Goal: Information Seeking & Learning: Learn about a topic

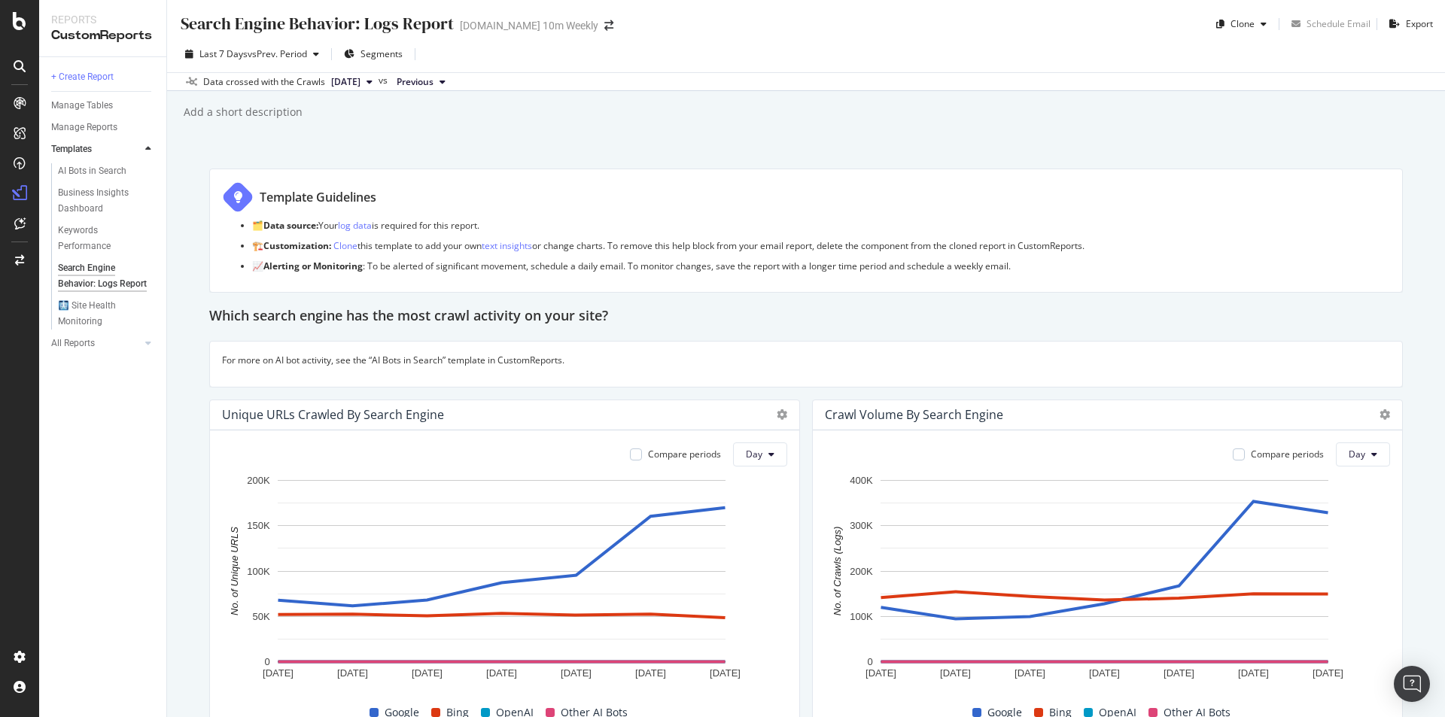
scroll to position [2050, 0]
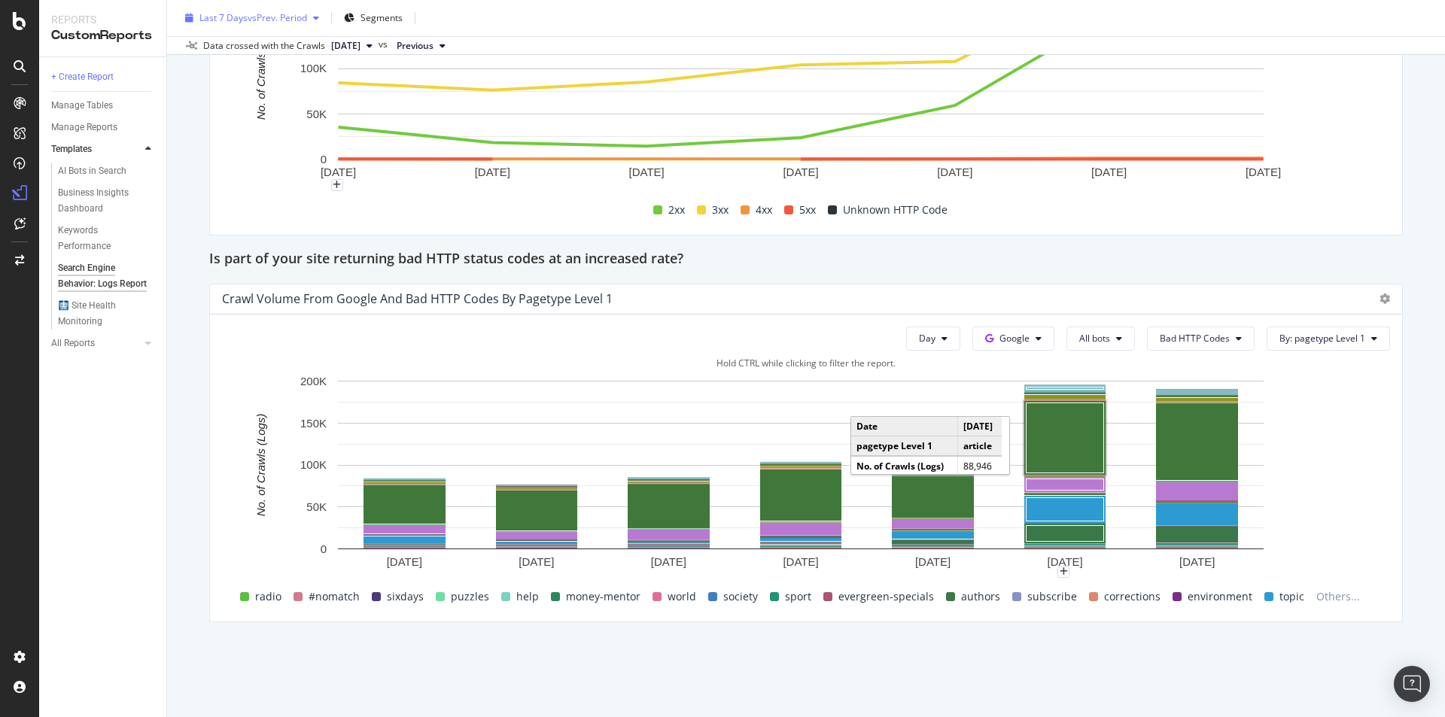
click at [304, 22] on span "vs Prev. Period" at bounding box center [277, 17] width 59 height 13
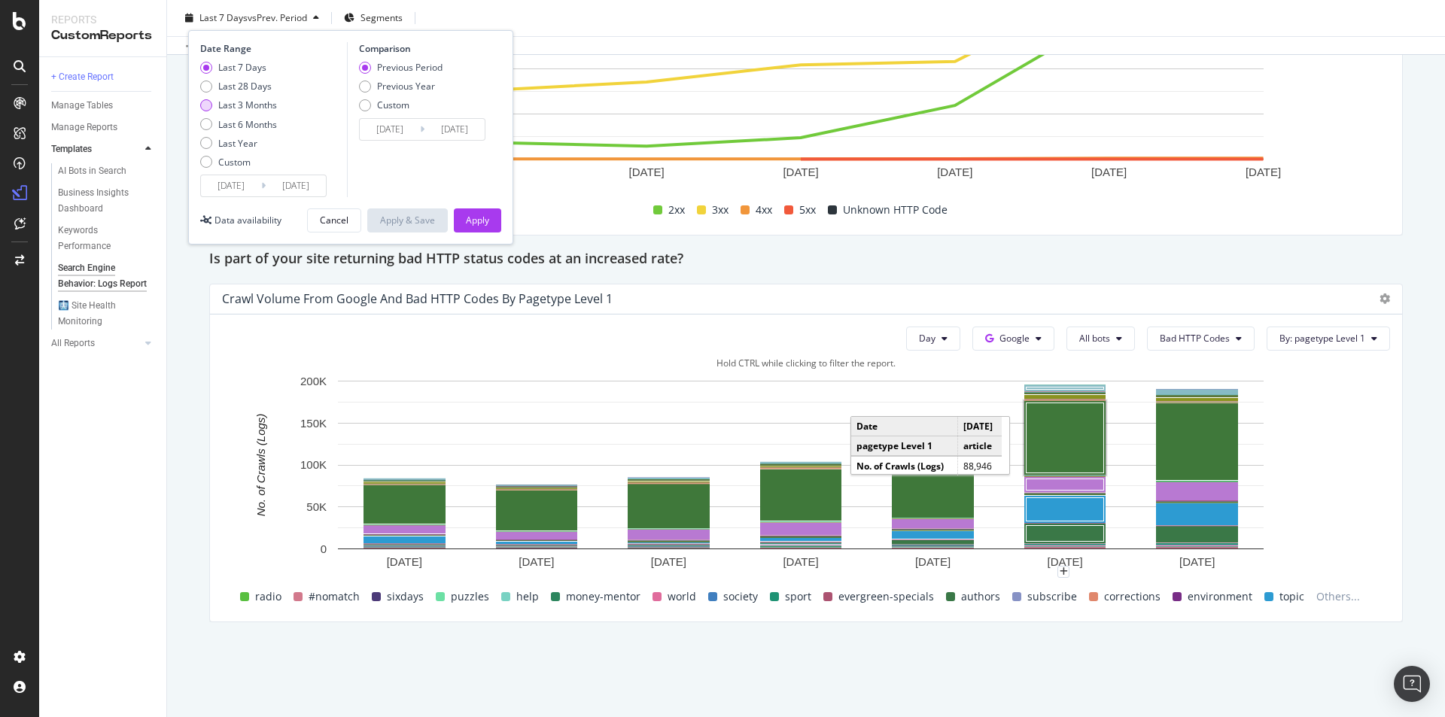
click at [269, 107] on div "Last 3 Months" at bounding box center [247, 105] width 59 height 13
type input "2025/07/06"
type input "2025/04/05"
type input "2025/07/05"
click at [480, 222] on div "Apply" at bounding box center [477, 220] width 23 height 13
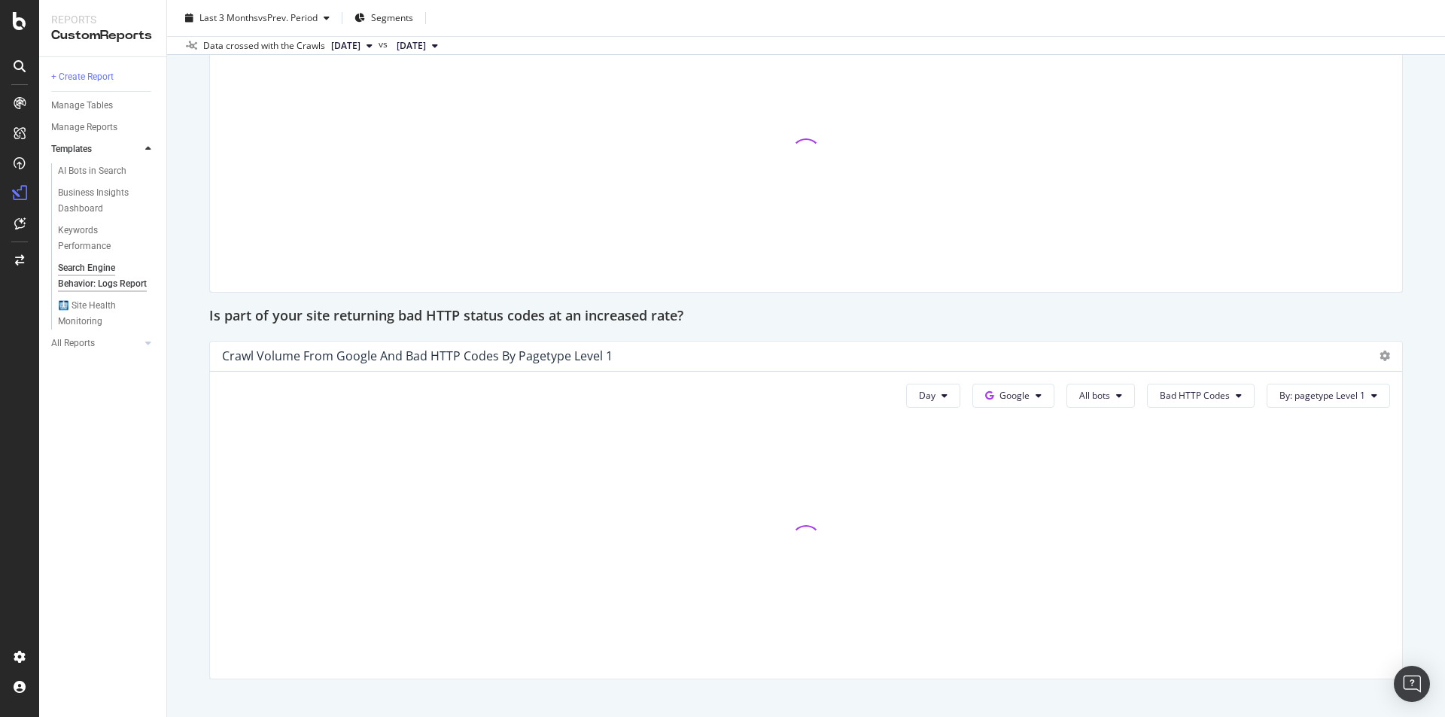
scroll to position [2050, 0]
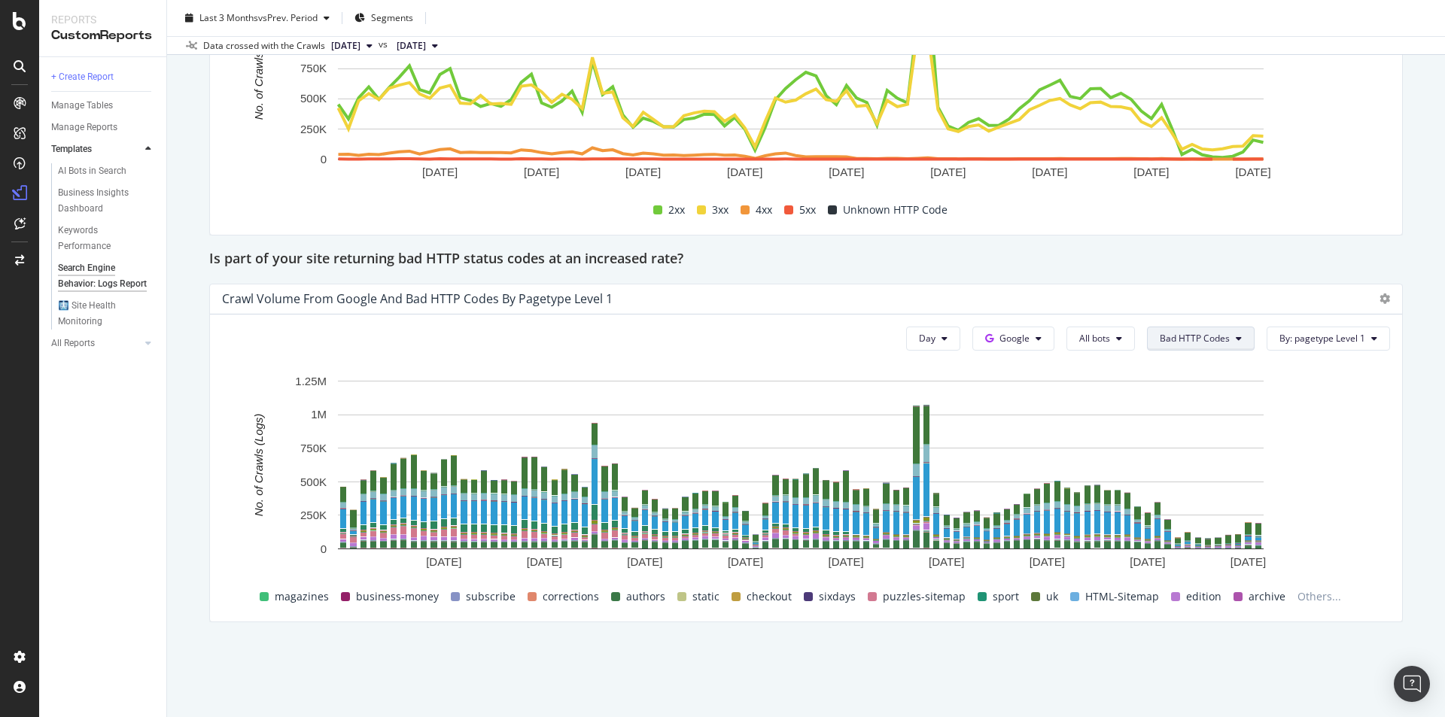
click at [1224, 336] on button "Bad HTTP Codes" at bounding box center [1201, 339] width 108 height 24
click at [1114, 339] on button "All bots" at bounding box center [1101, 339] width 68 height 24
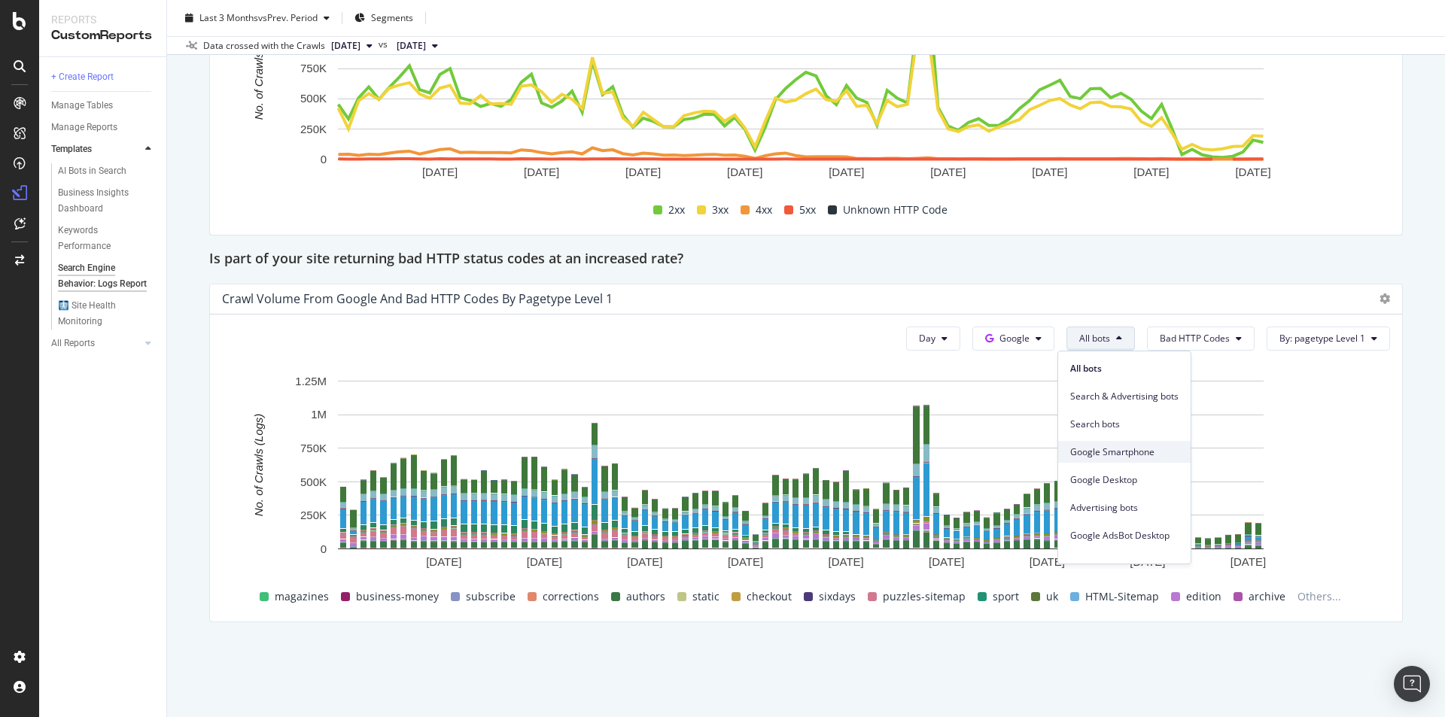
click at [1124, 452] on span "Google Smartphone" at bounding box center [1124, 453] width 108 height 14
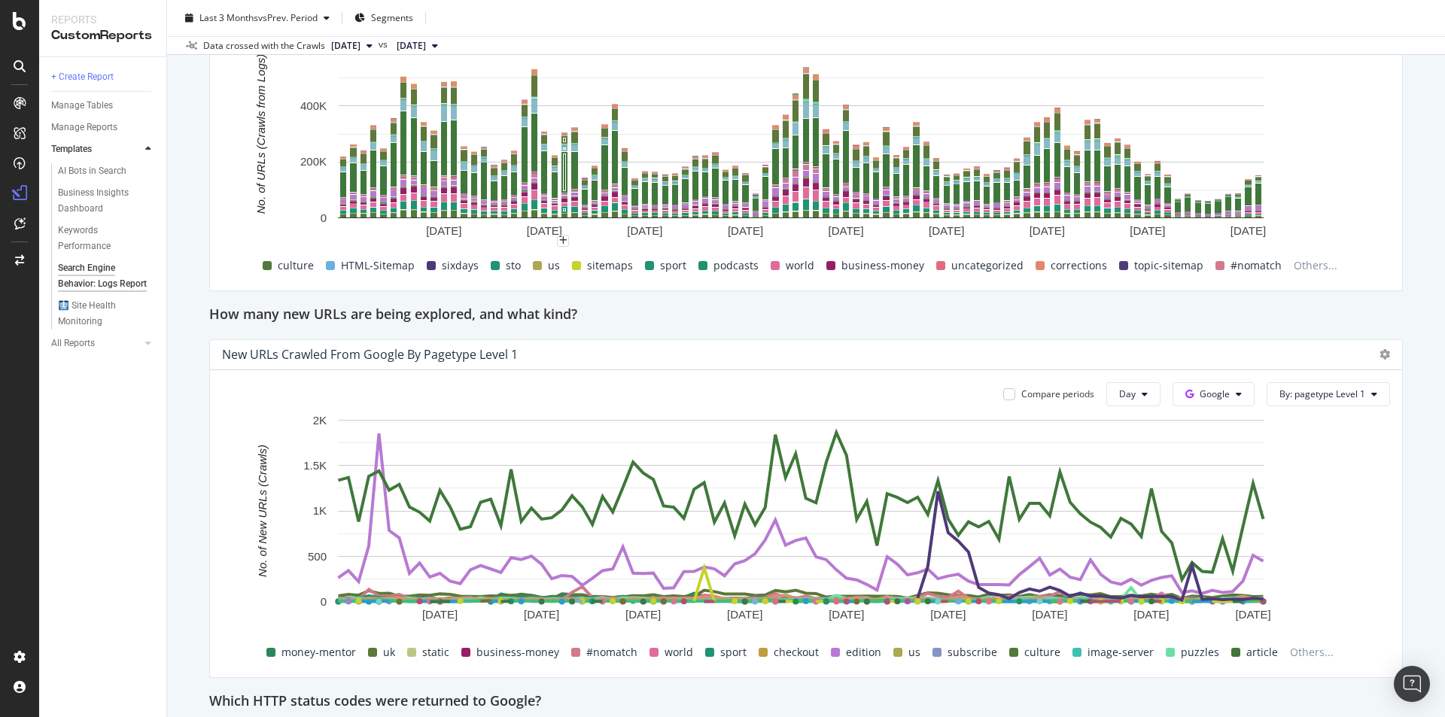
scroll to position [997, 0]
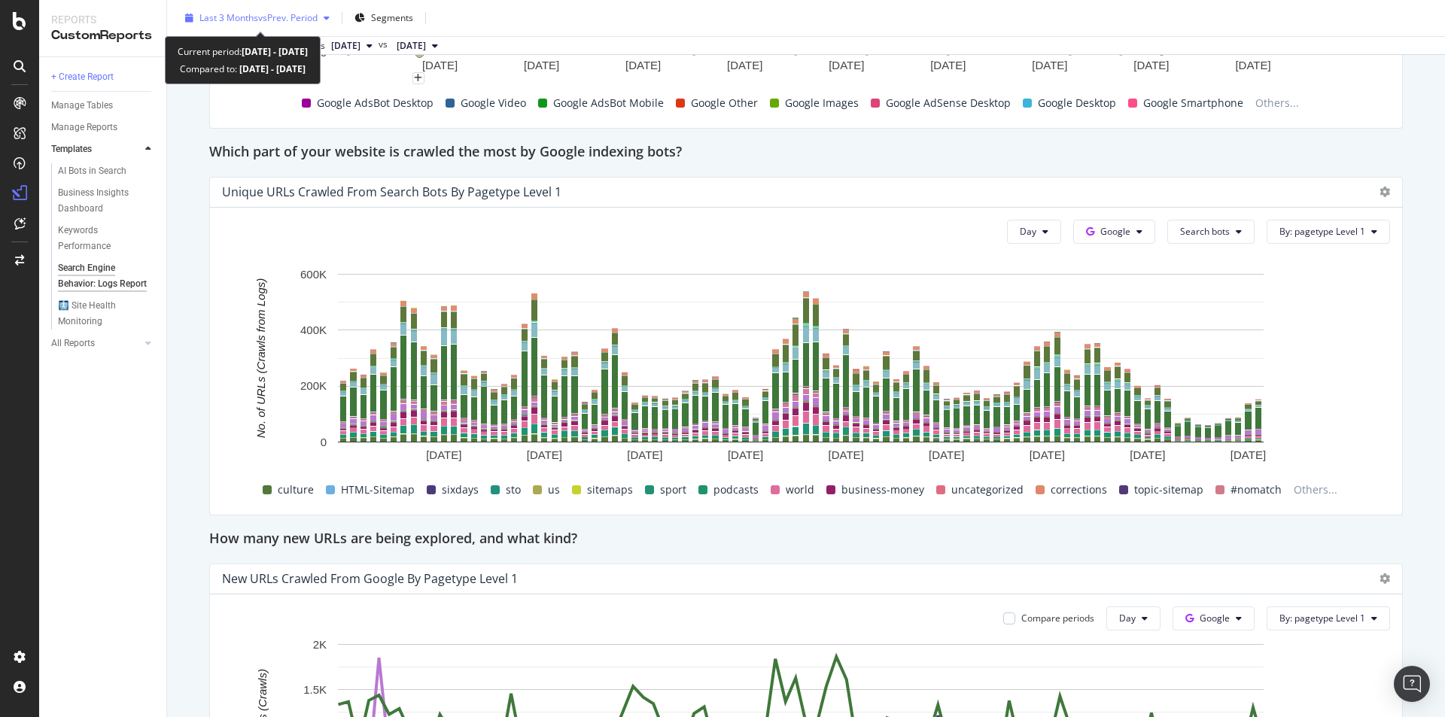
click at [324, 15] on div "button" at bounding box center [327, 18] width 18 height 9
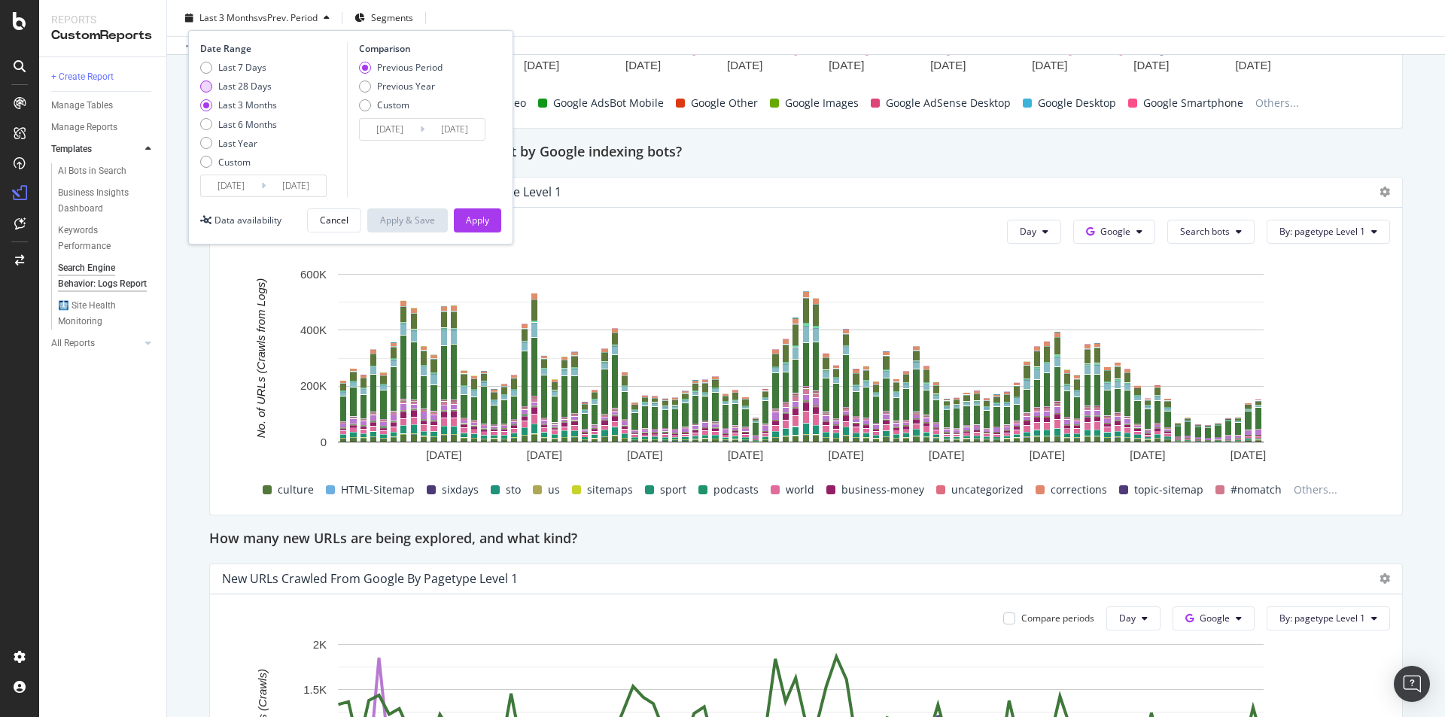
click at [267, 87] on div "Last 28 Days" at bounding box center [244, 86] width 53 height 13
type input "2025/09/08"
type input "2025/08/11"
type input "2025/09/07"
click at [475, 207] on div "Date Range Last 7 Days Last 28 Days Last 3 Months Last 6 Months Last Year Custo…" at bounding box center [350, 137] width 325 height 215
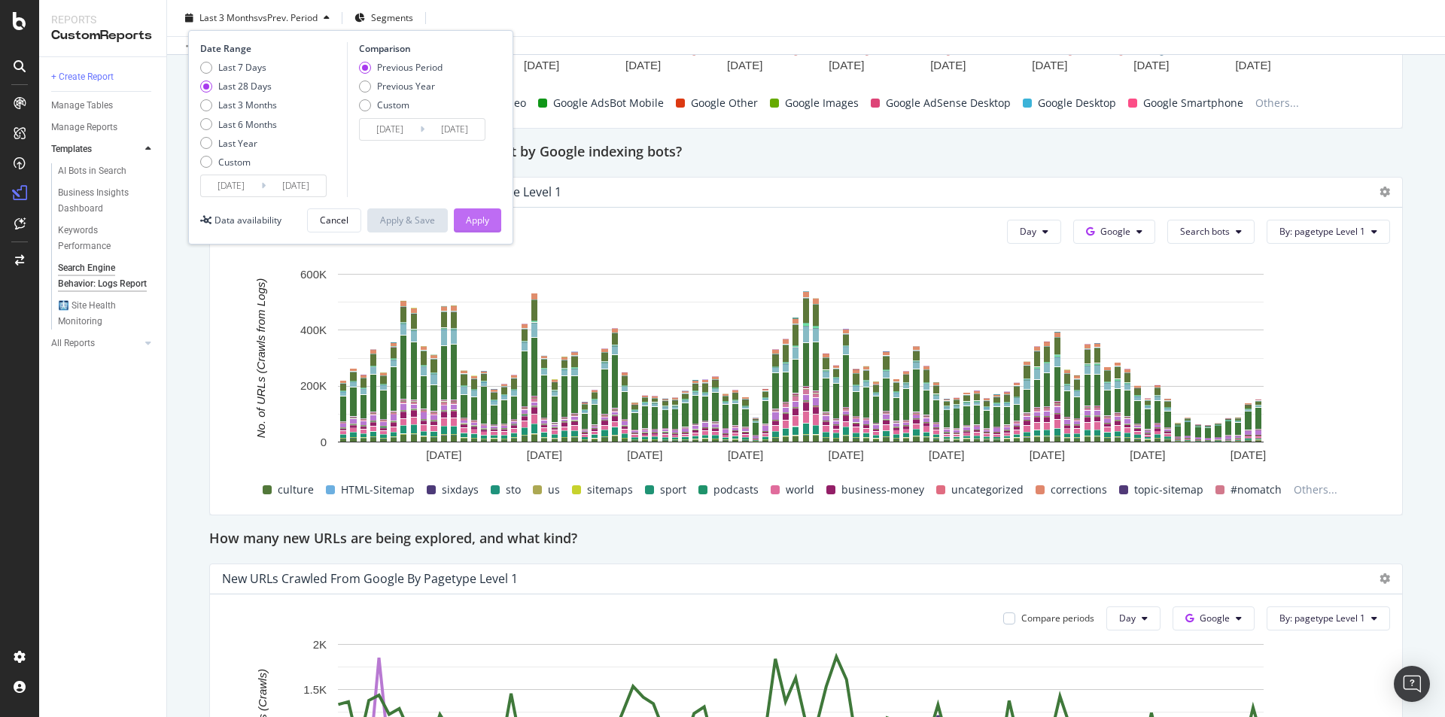
click at [491, 221] on button "Apply" at bounding box center [477, 221] width 47 height 24
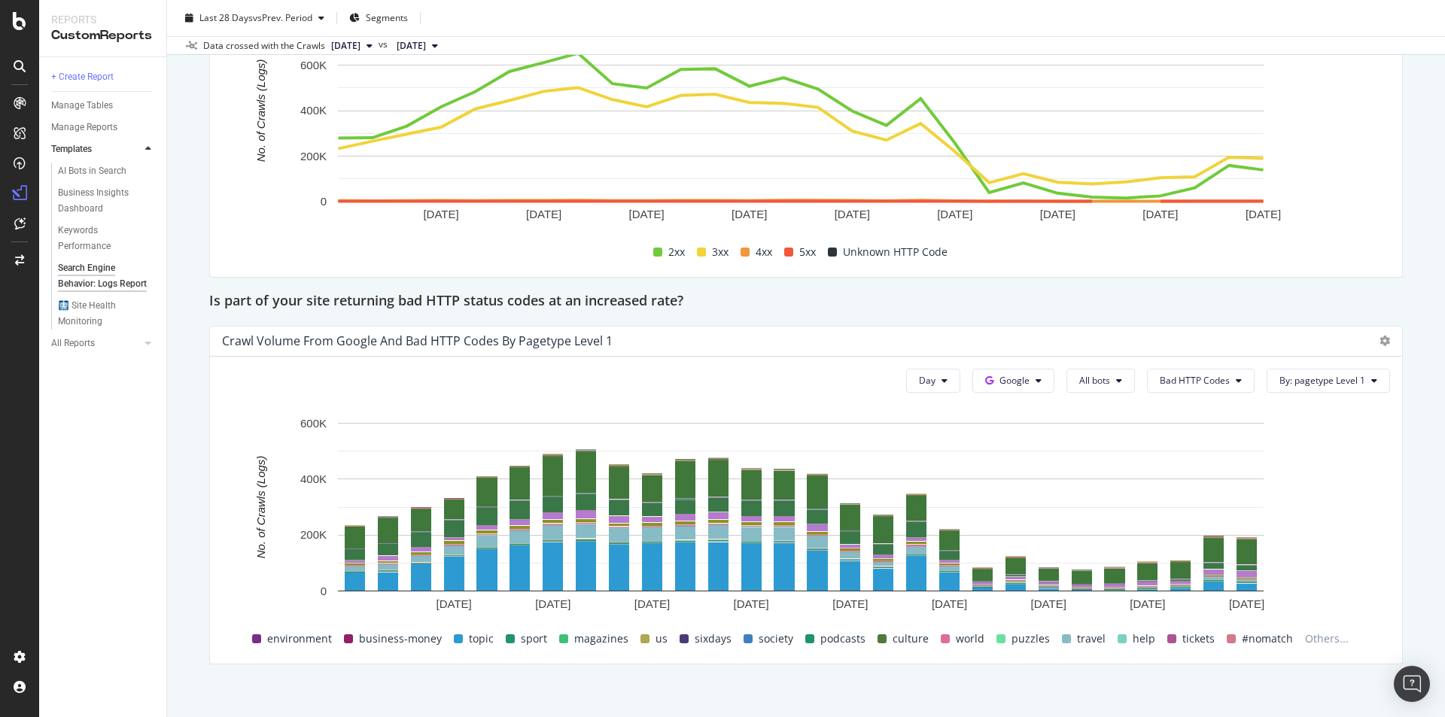
scroll to position [2050, 0]
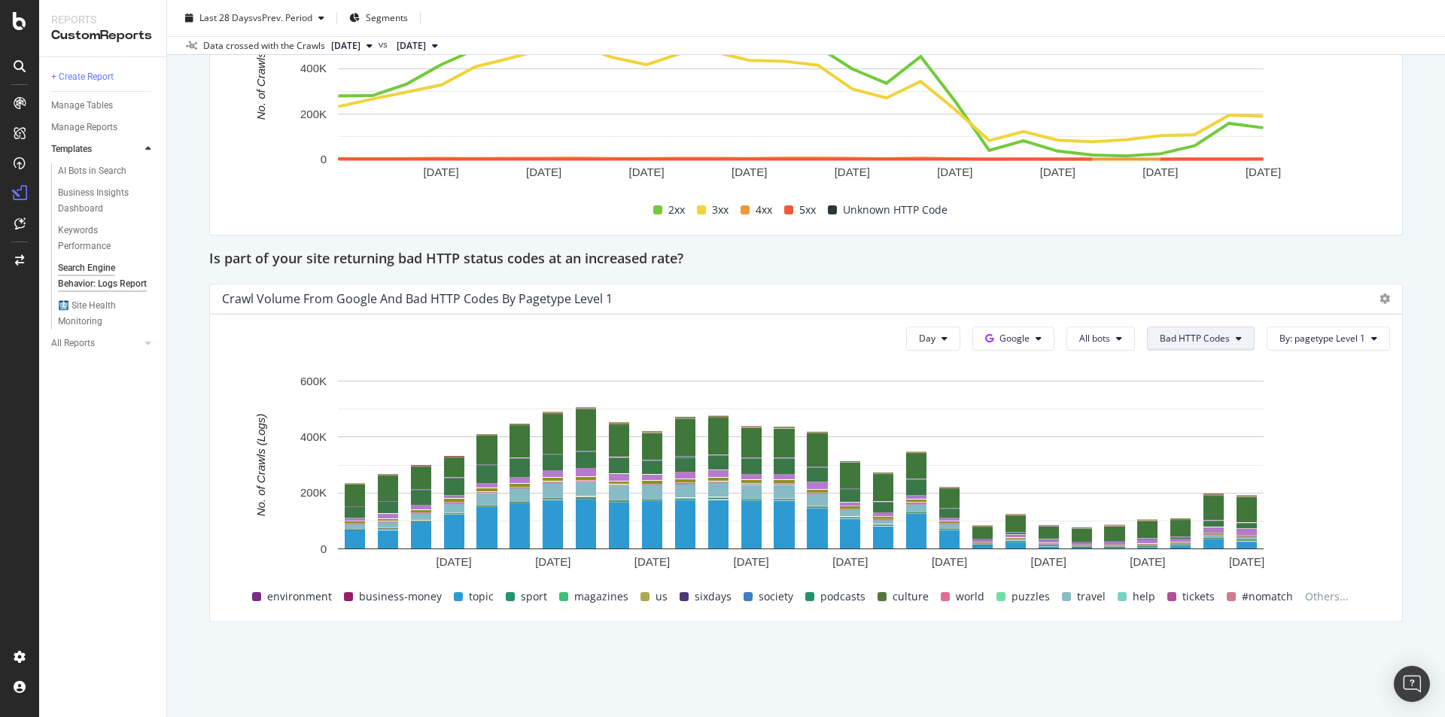
click at [1203, 342] on span "Bad HTTP Codes" at bounding box center [1195, 338] width 70 height 13
click at [1034, 340] on button "Google" at bounding box center [1014, 339] width 82 height 24
click at [1098, 338] on span "All bots" at bounding box center [1094, 338] width 31 height 13
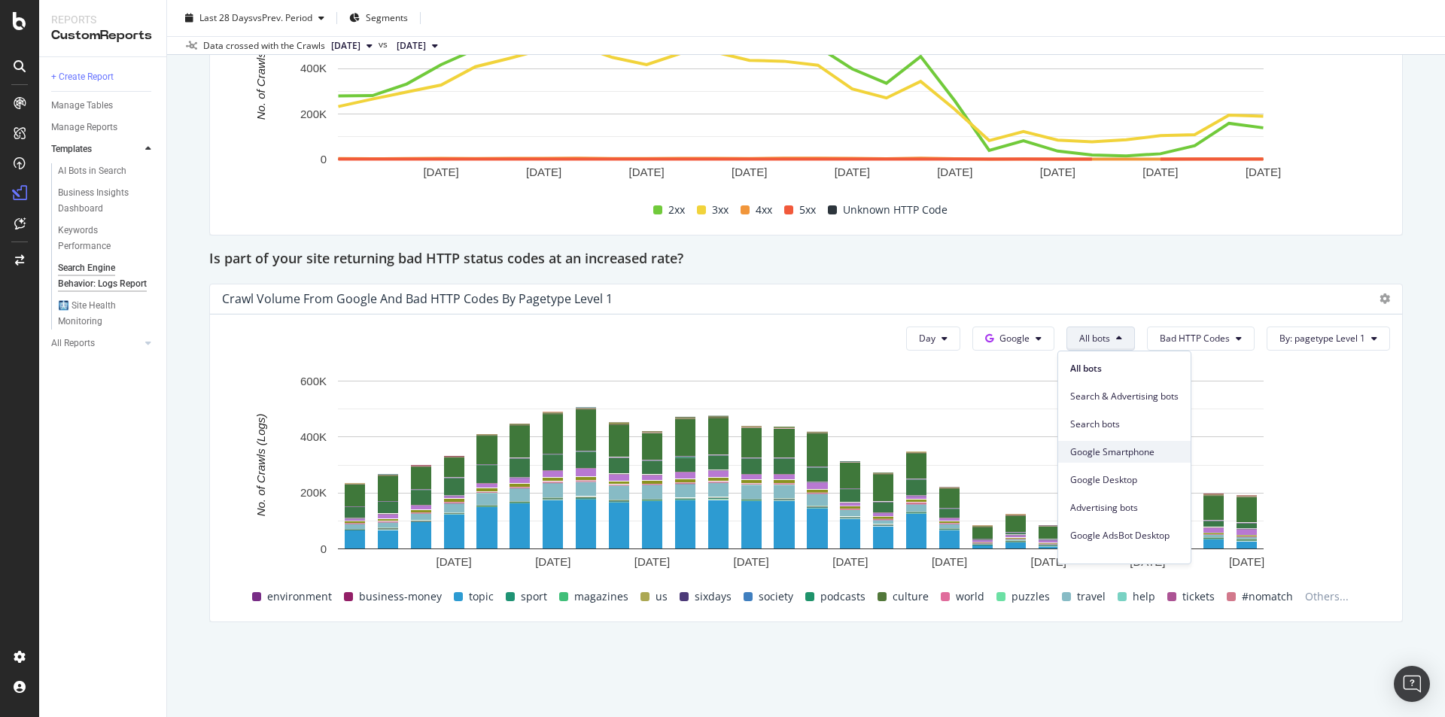
click at [1133, 452] on span "Google Smartphone" at bounding box center [1124, 453] width 108 height 14
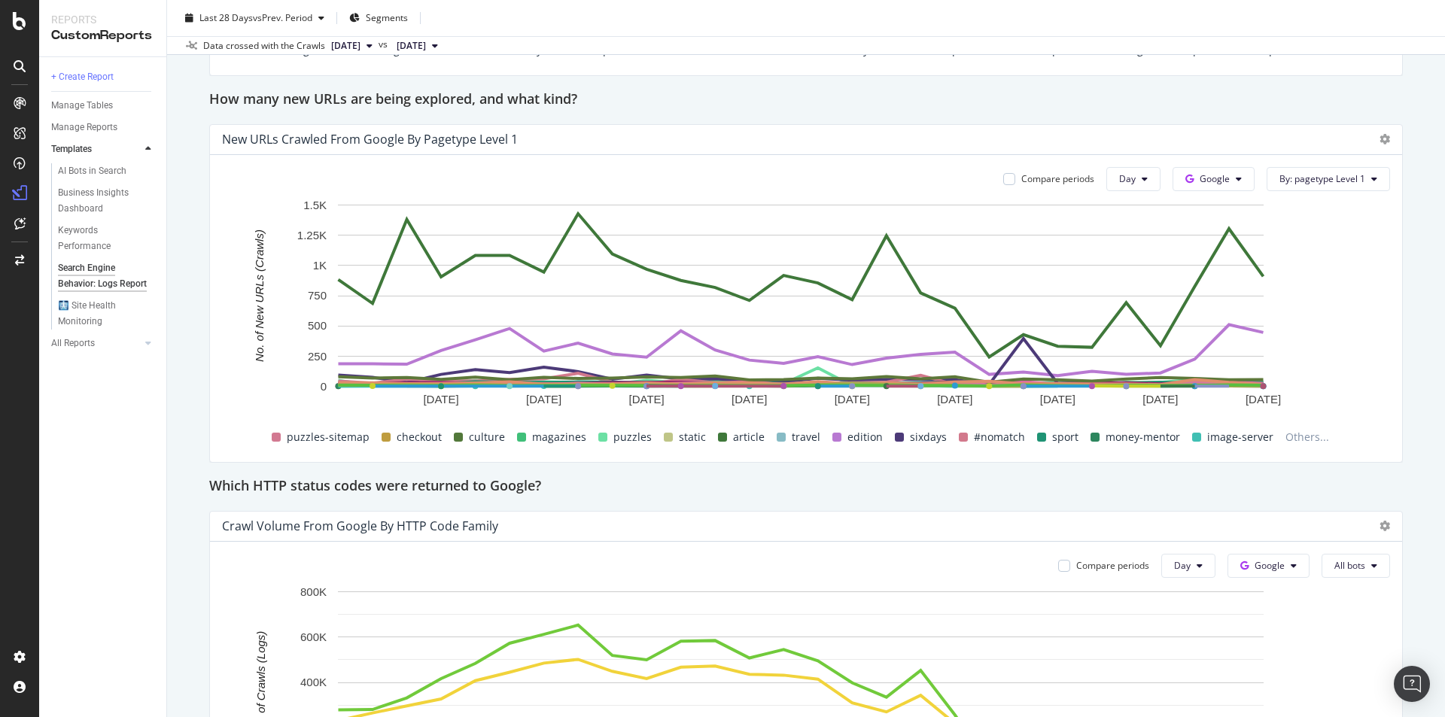
scroll to position [1298, 0]
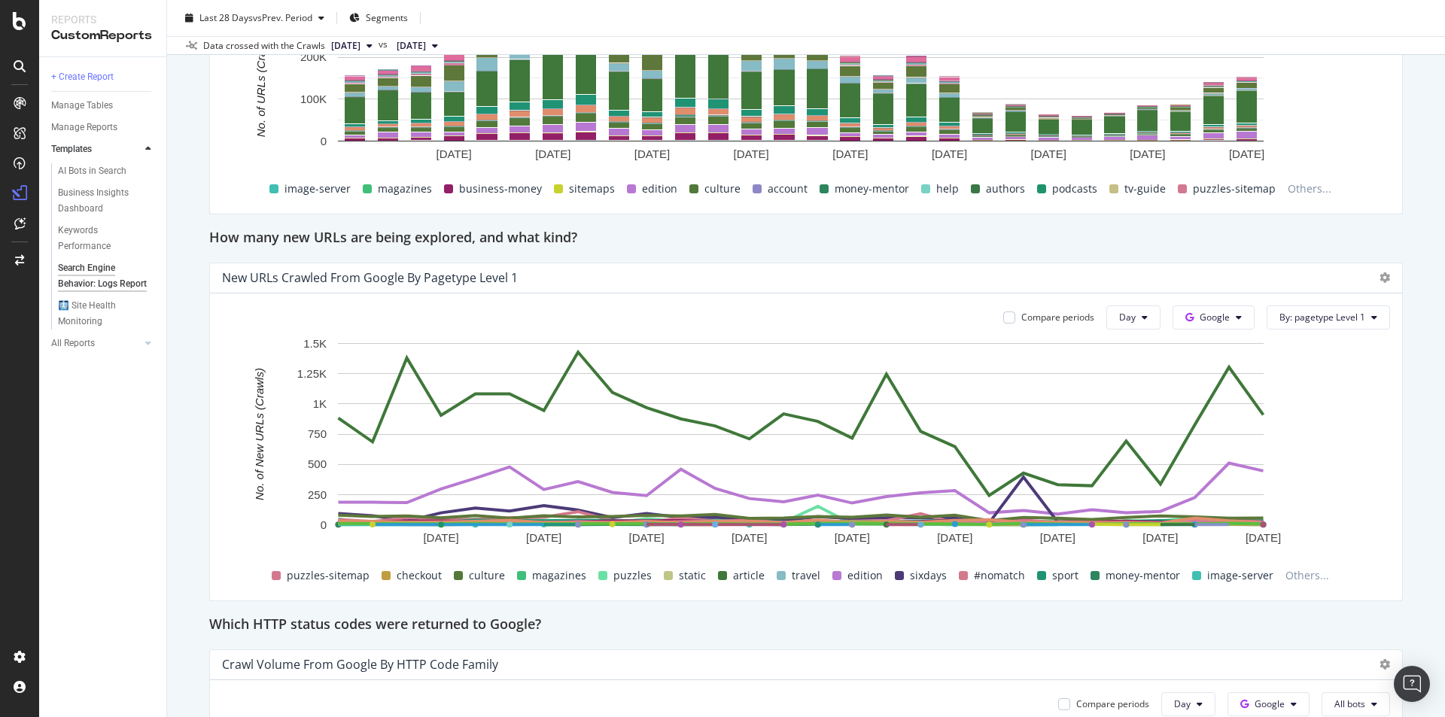
click at [851, 577] on span "edition" at bounding box center [865, 576] width 35 height 18
click at [1232, 320] on button "Google" at bounding box center [1214, 318] width 82 height 24
click at [1297, 319] on span "By: pagetype Level 1" at bounding box center [1323, 317] width 86 height 13
click at [1119, 313] on span "Day" at bounding box center [1127, 317] width 17 height 13
click at [1040, 318] on div "Compare periods" at bounding box center [1057, 317] width 73 height 13
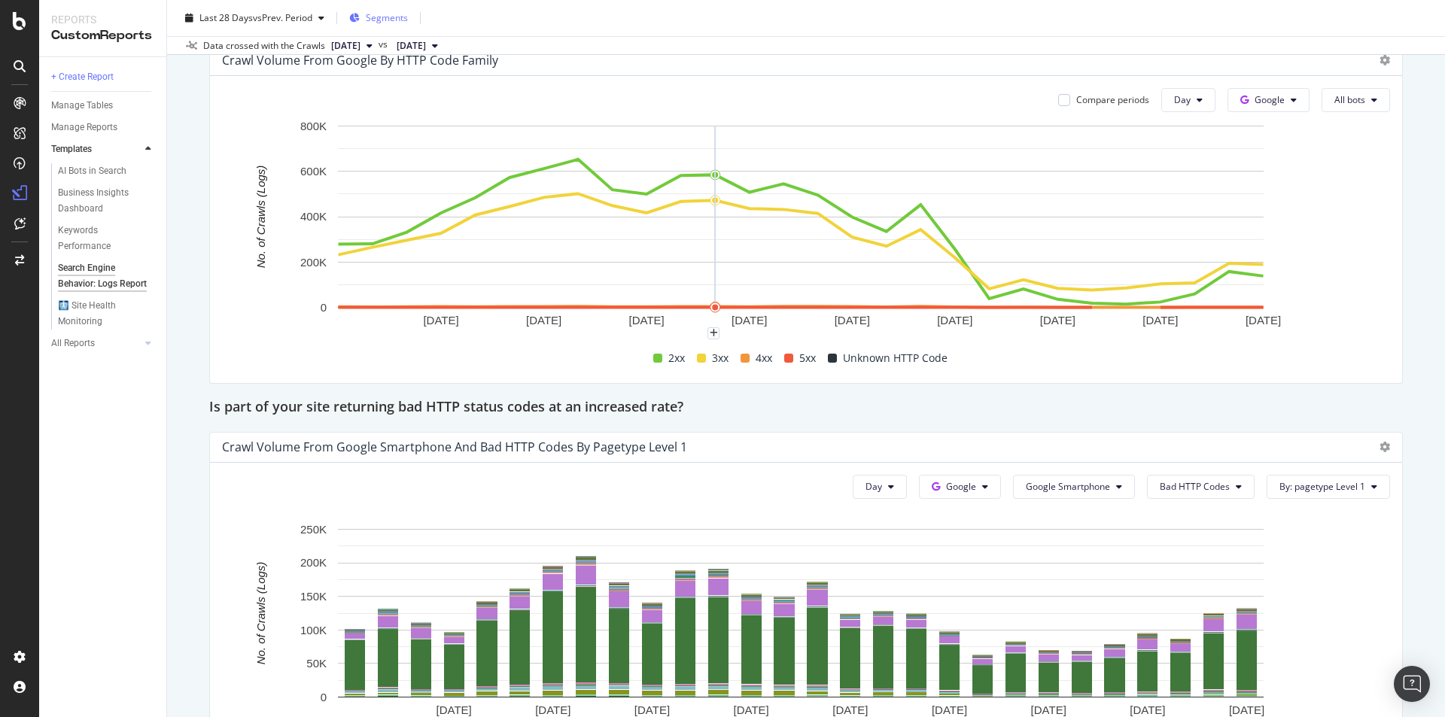
scroll to position [1825, 0]
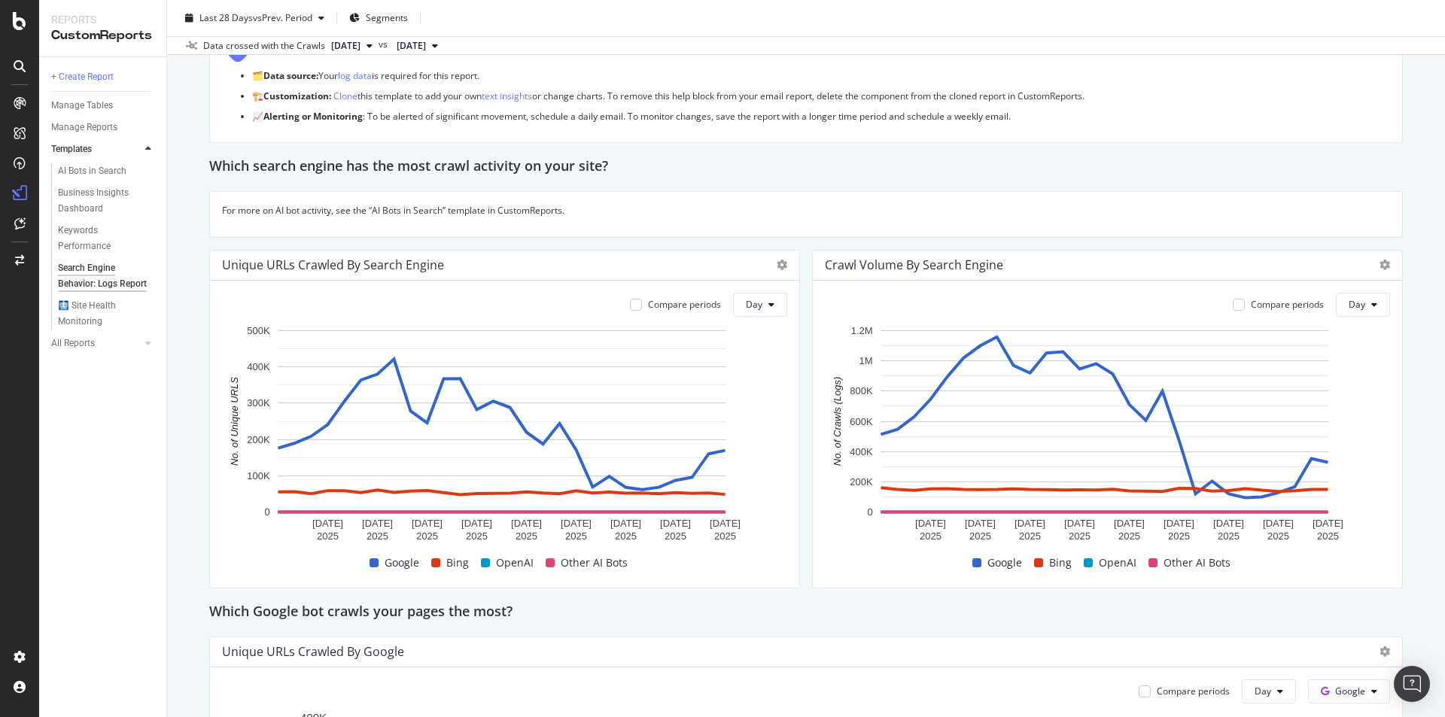
scroll to position [75, 0]
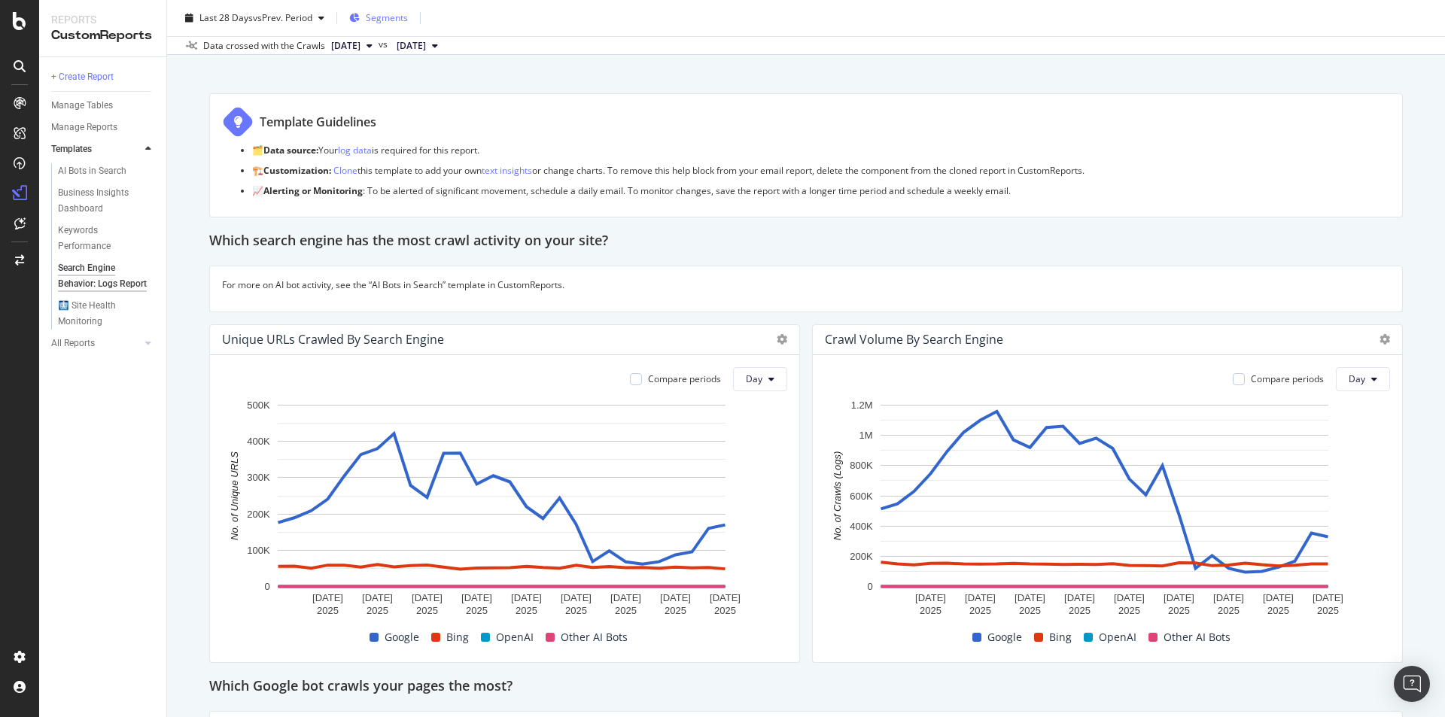
click at [366, 14] on div "Segments" at bounding box center [378, 18] width 59 height 23
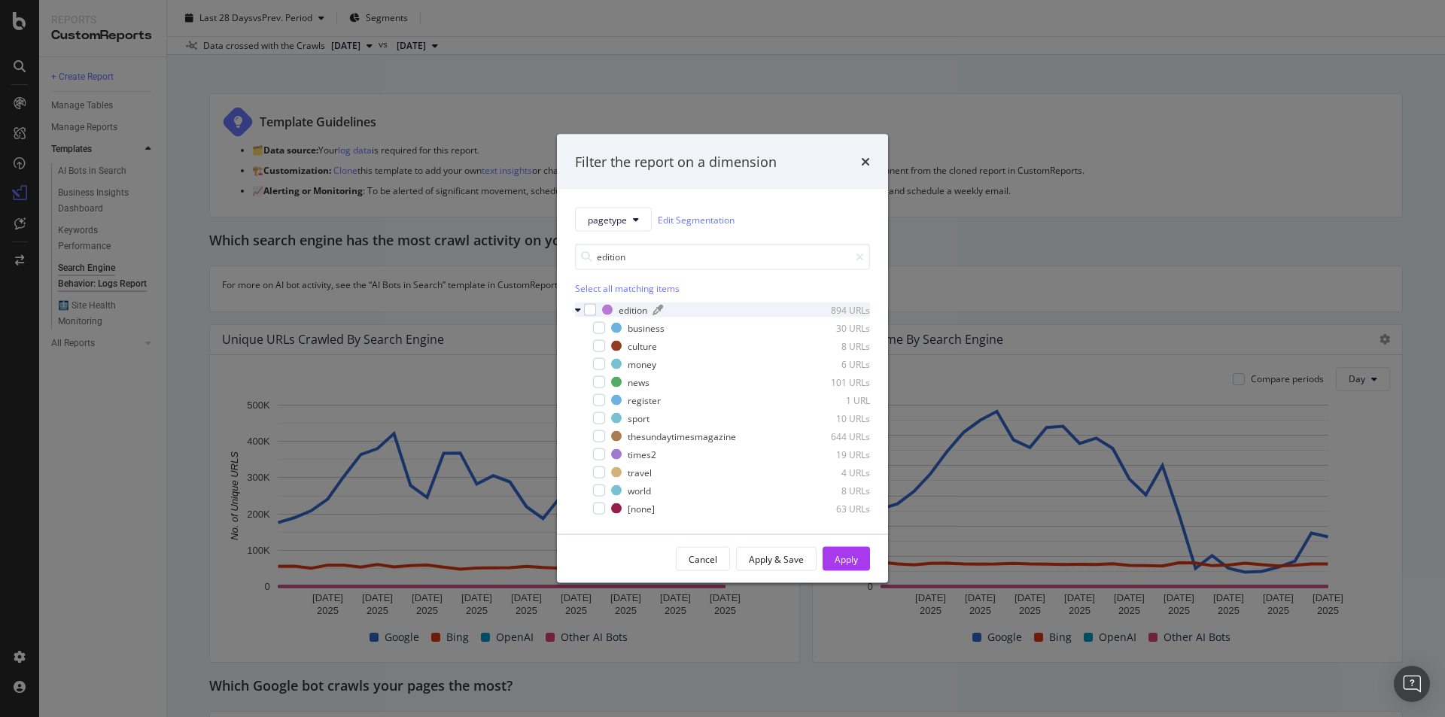
type input "edition"
click at [650, 309] on div "edition 894 URLs" at bounding box center [736, 309] width 268 height 13
click at [635, 309] on div "edition" at bounding box center [633, 309] width 29 height 13
click at [590, 313] on div "modal" at bounding box center [590, 310] width 12 height 12
click at [842, 559] on div "Apply" at bounding box center [846, 559] width 23 height 13
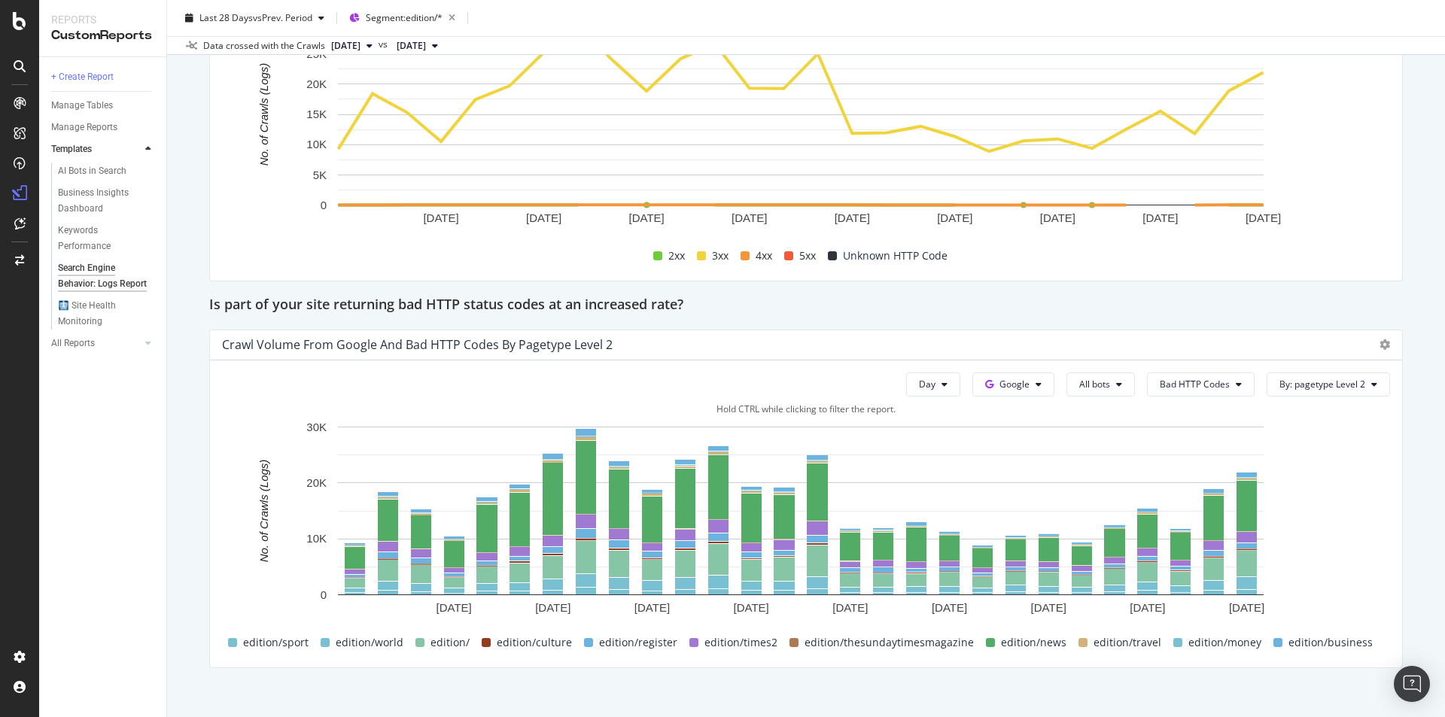
scroll to position [2050, 0]
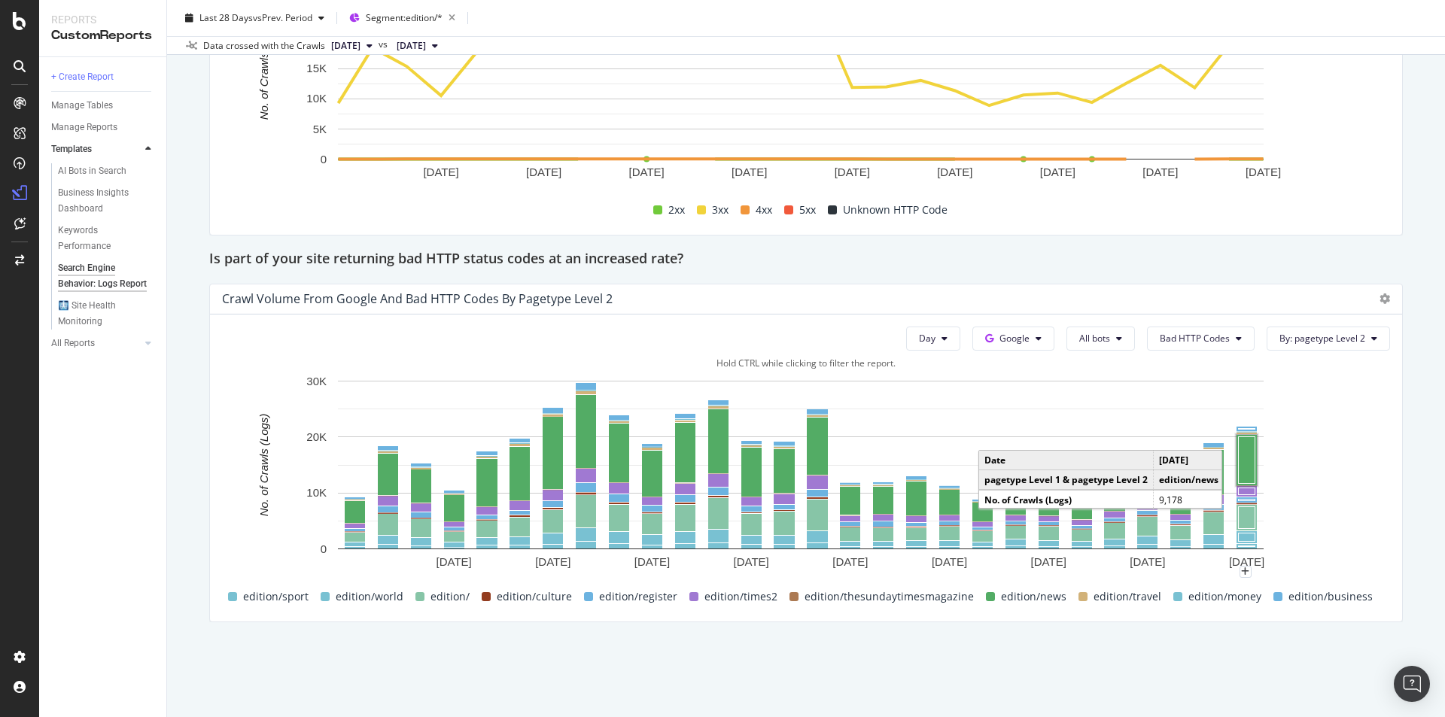
click at [1256, 452] on rect "A chart." at bounding box center [1247, 460] width 17 height 47
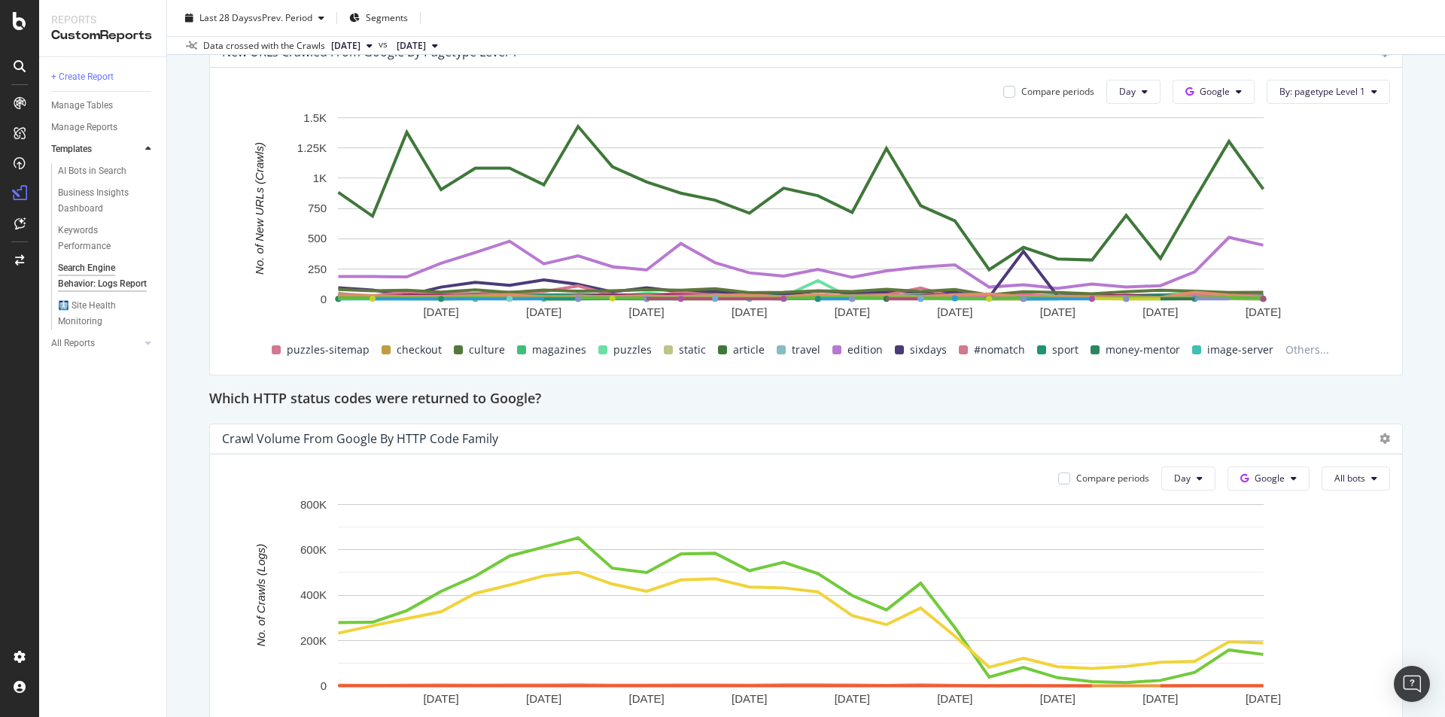
scroll to position [2050, 0]
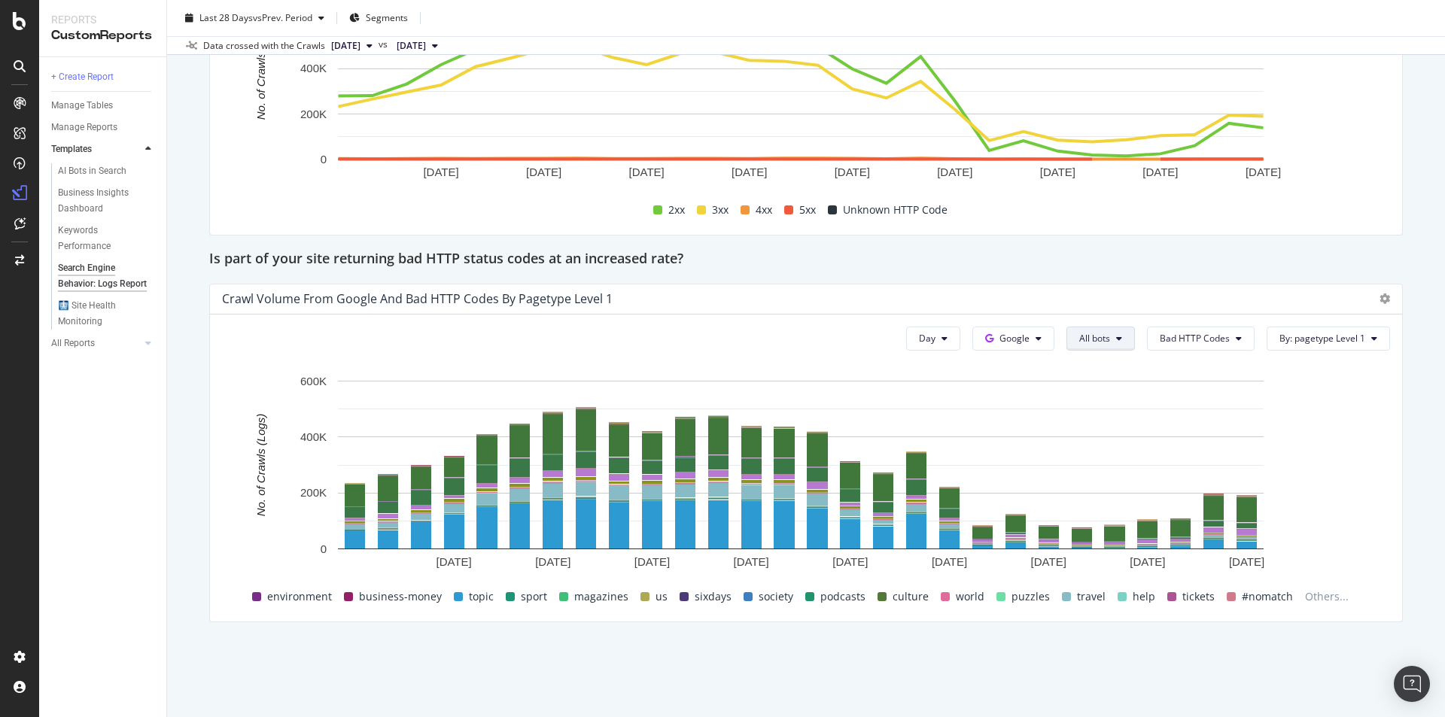
click at [1117, 339] on button "All bots" at bounding box center [1101, 339] width 68 height 24
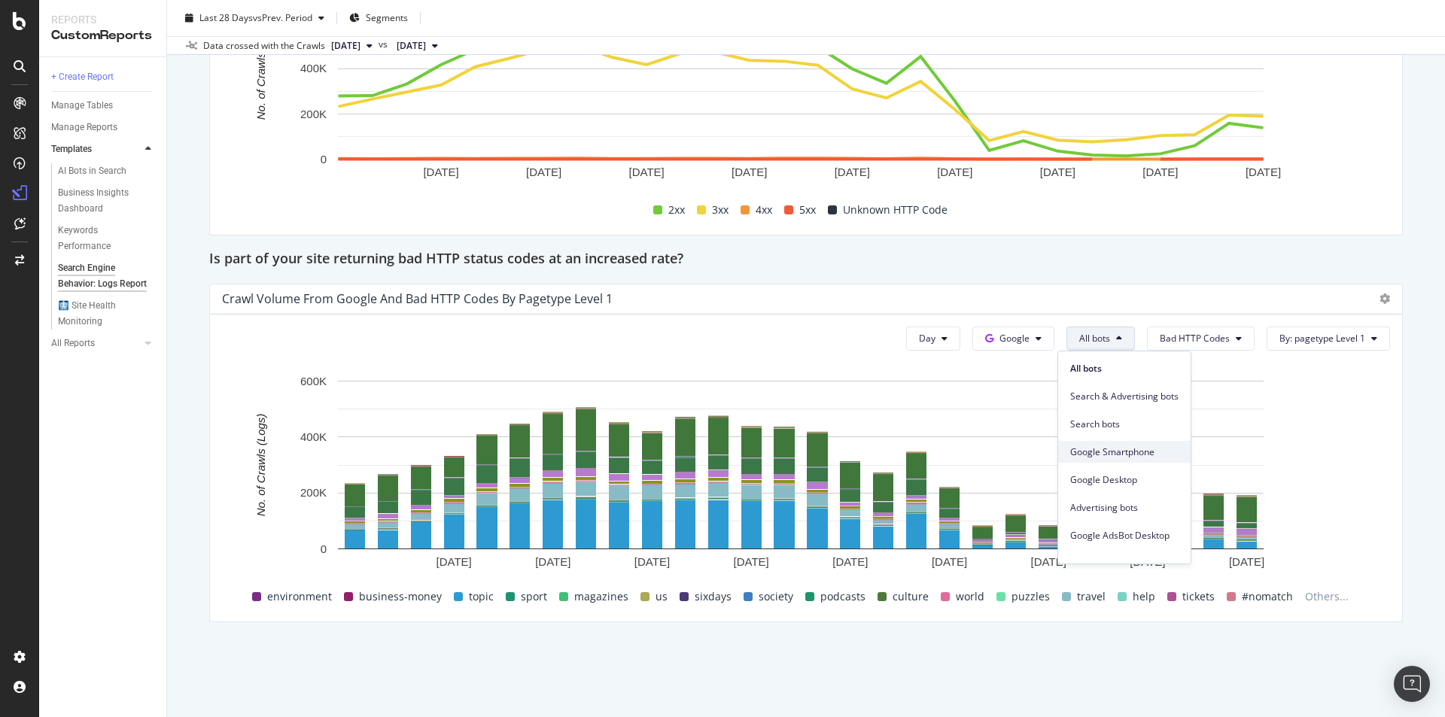
click at [1153, 449] on span "Google Smartphone" at bounding box center [1124, 453] width 108 height 14
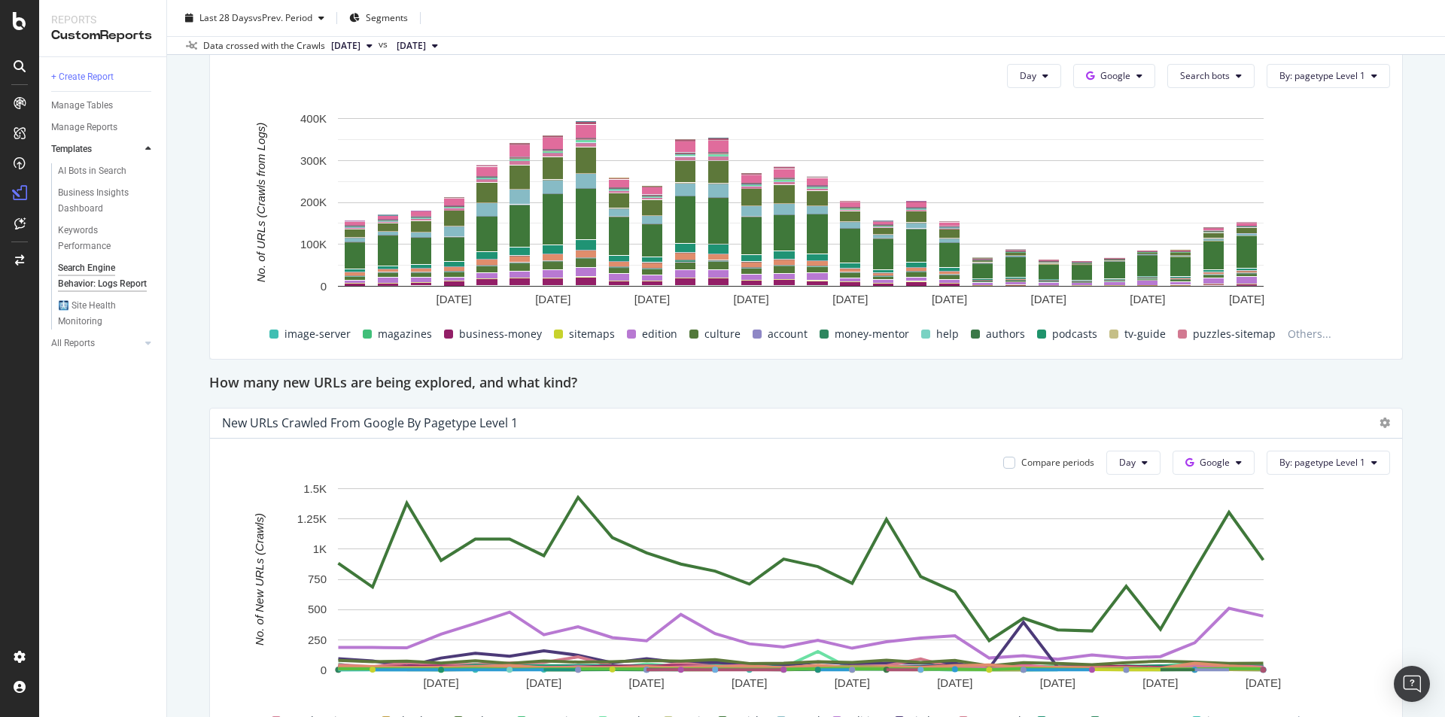
scroll to position [1147, 0]
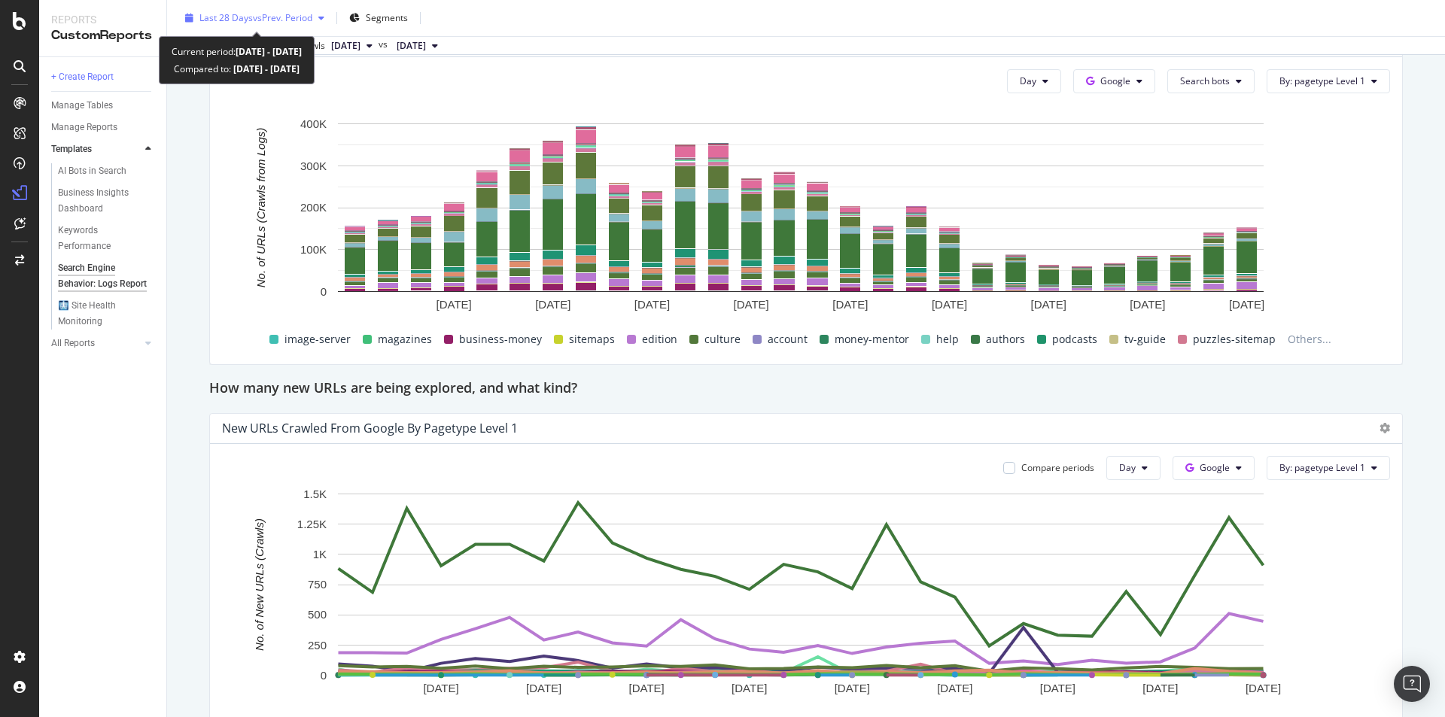
click at [316, 17] on div "button" at bounding box center [321, 18] width 18 height 9
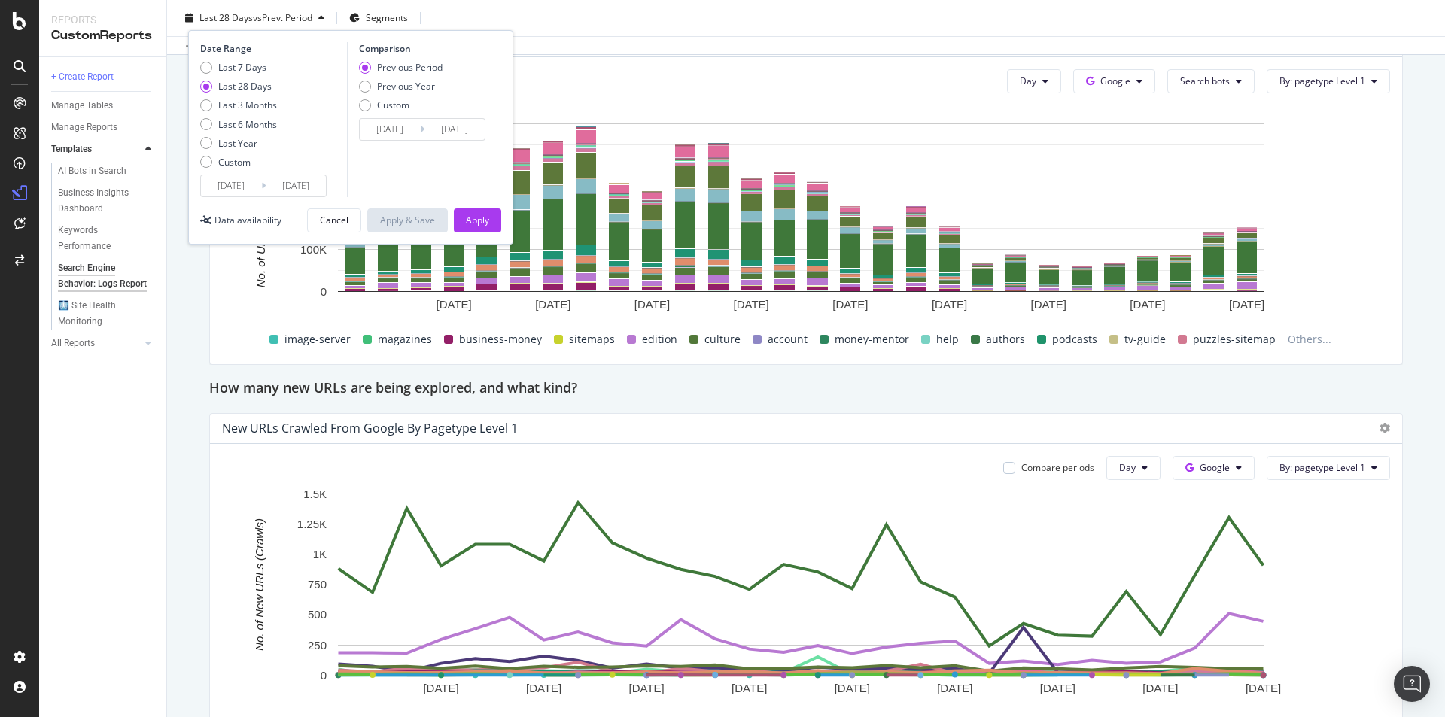
click at [511, 11] on div "Last 28 Days vs Prev. Period Segments Date Range Last 7 Days Last 28 Days Last …" at bounding box center [806, 21] width 1278 height 30
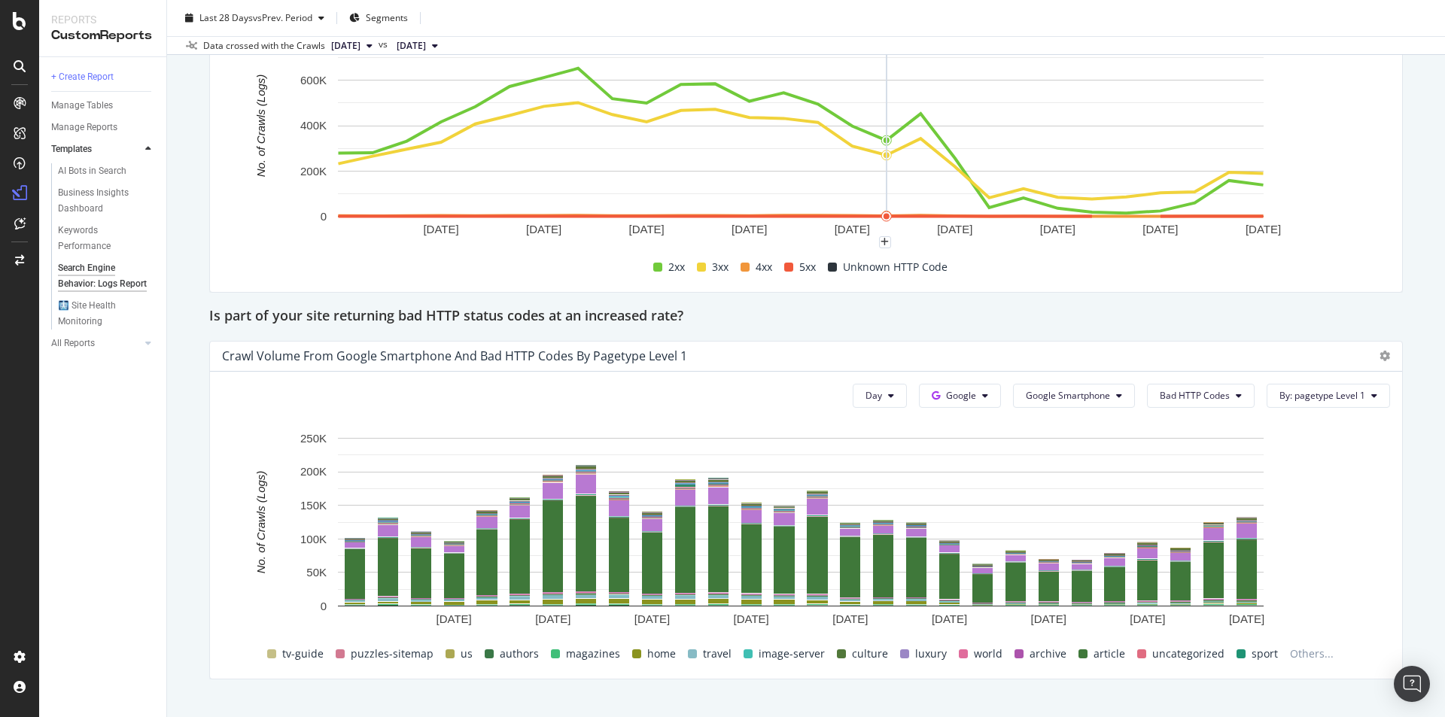
scroll to position [2050, 0]
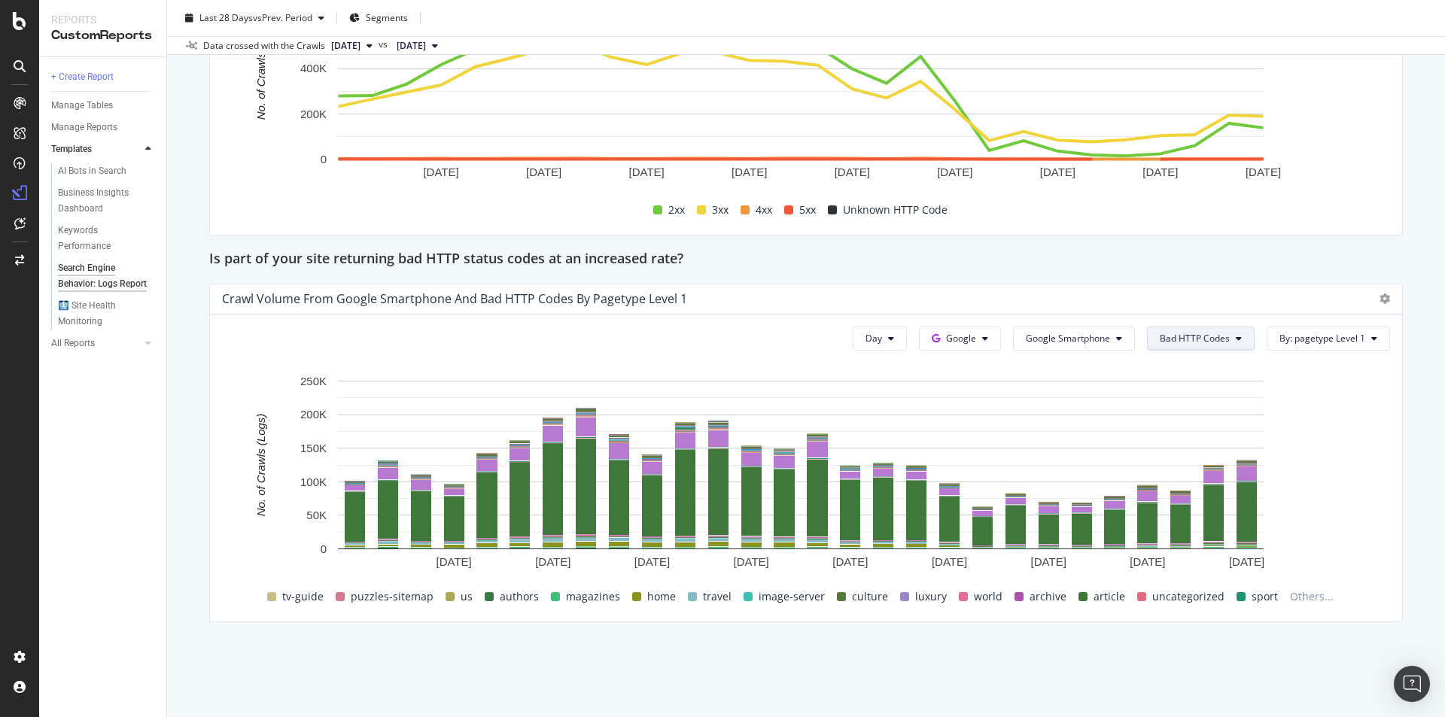
click at [1210, 342] on span "Bad HTTP Codes" at bounding box center [1195, 338] width 70 height 13
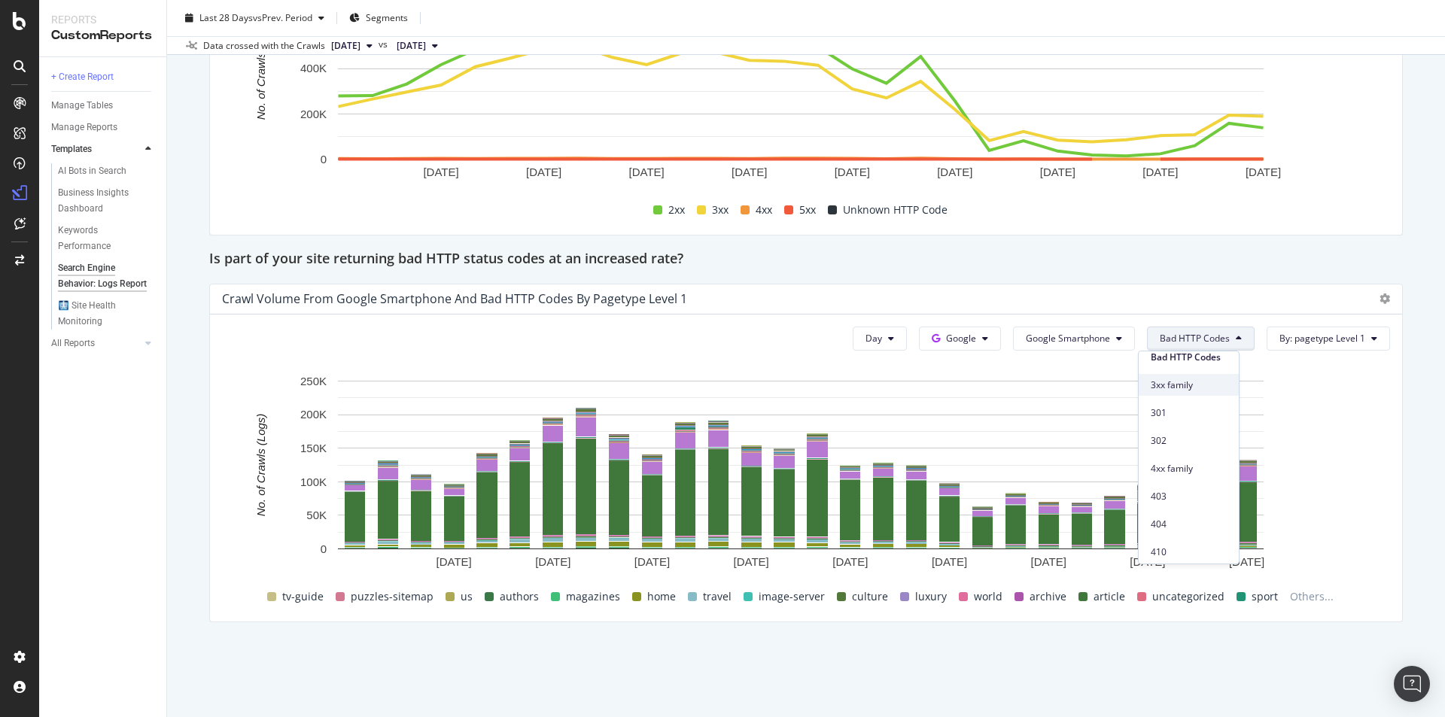
click at [1210, 387] on span "3xx family" at bounding box center [1189, 386] width 76 height 14
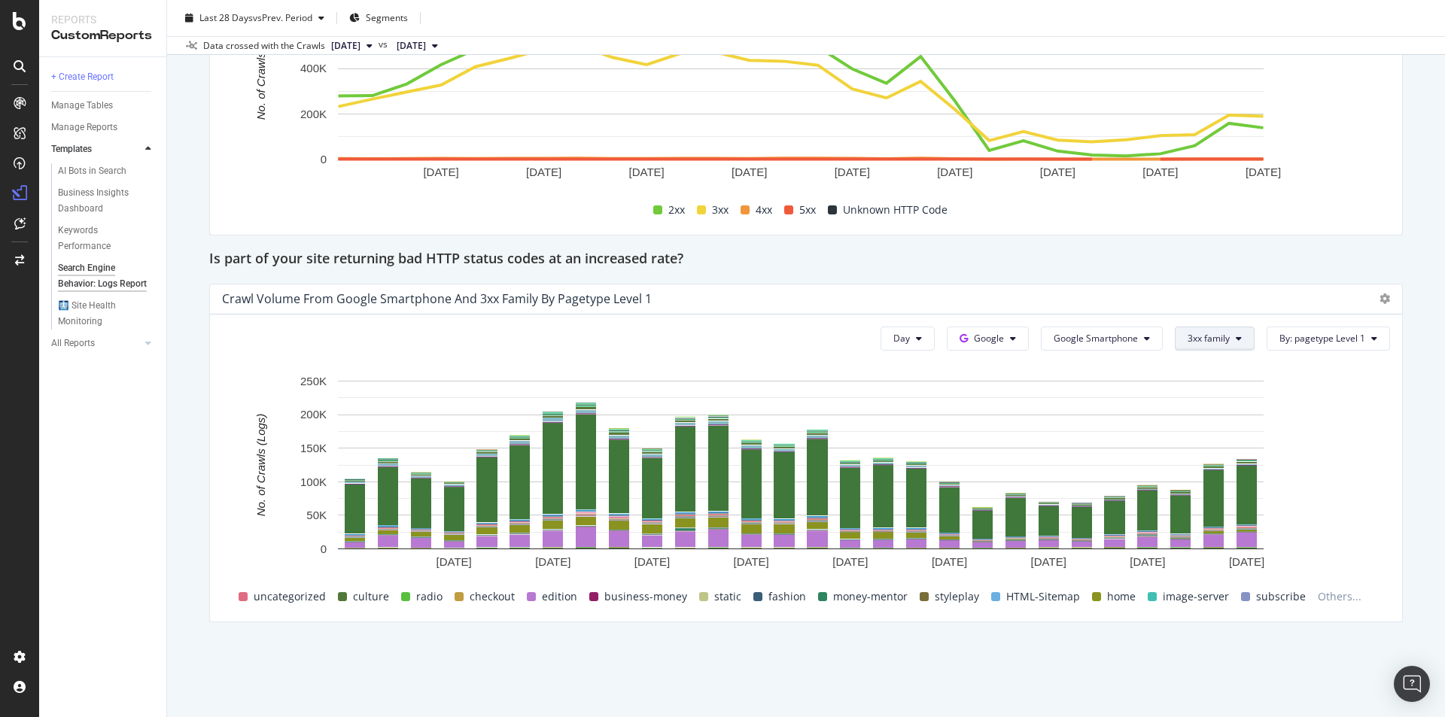
click at [1192, 347] on button "3xx family" at bounding box center [1215, 339] width 80 height 24
click at [1229, 470] on span "4xx family" at bounding box center [1215, 469] width 76 height 14
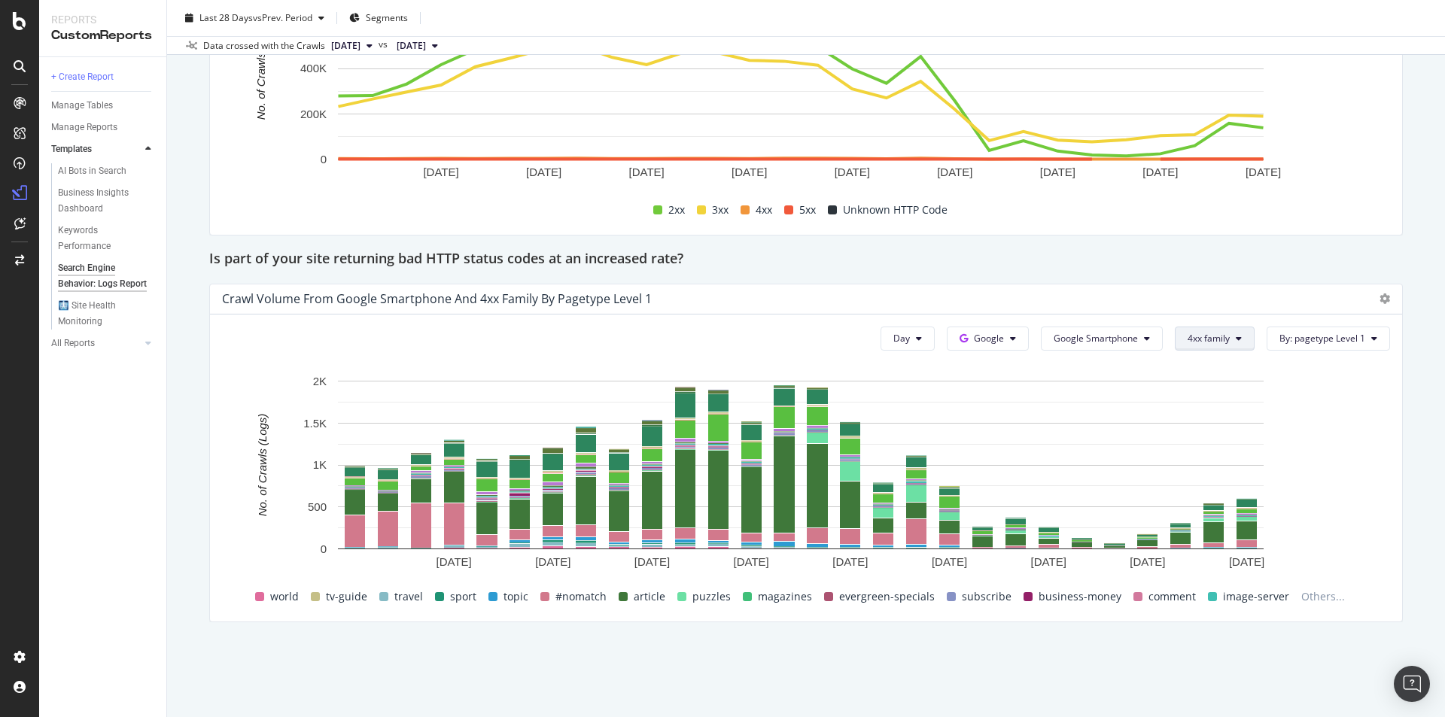
click at [1210, 330] on button "4xx family" at bounding box center [1215, 339] width 80 height 24
click at [1221, 531] on span "3xx family" at bounding box center [1215, 536] width 76 height 14
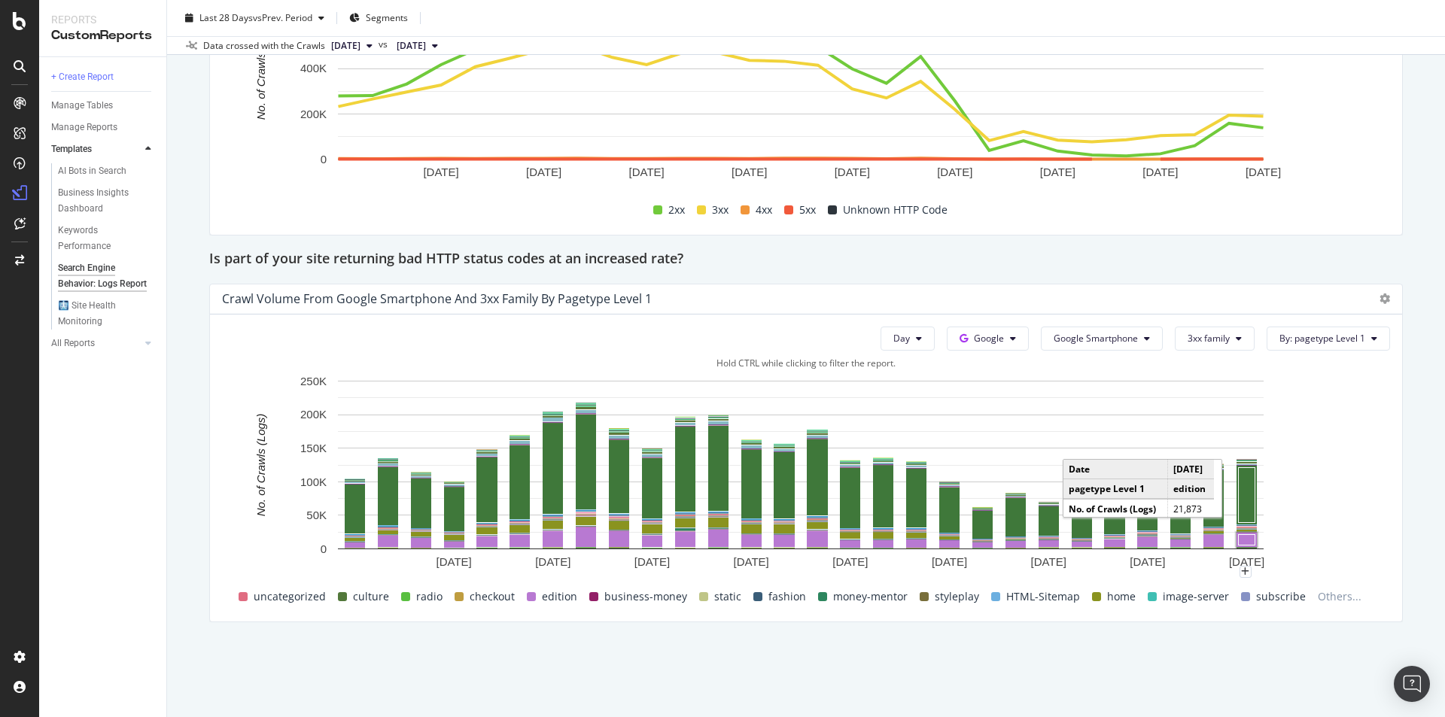
click at [1252, 538] on rect "A chart." at bounding box center [1247, 539] width 17 height 11
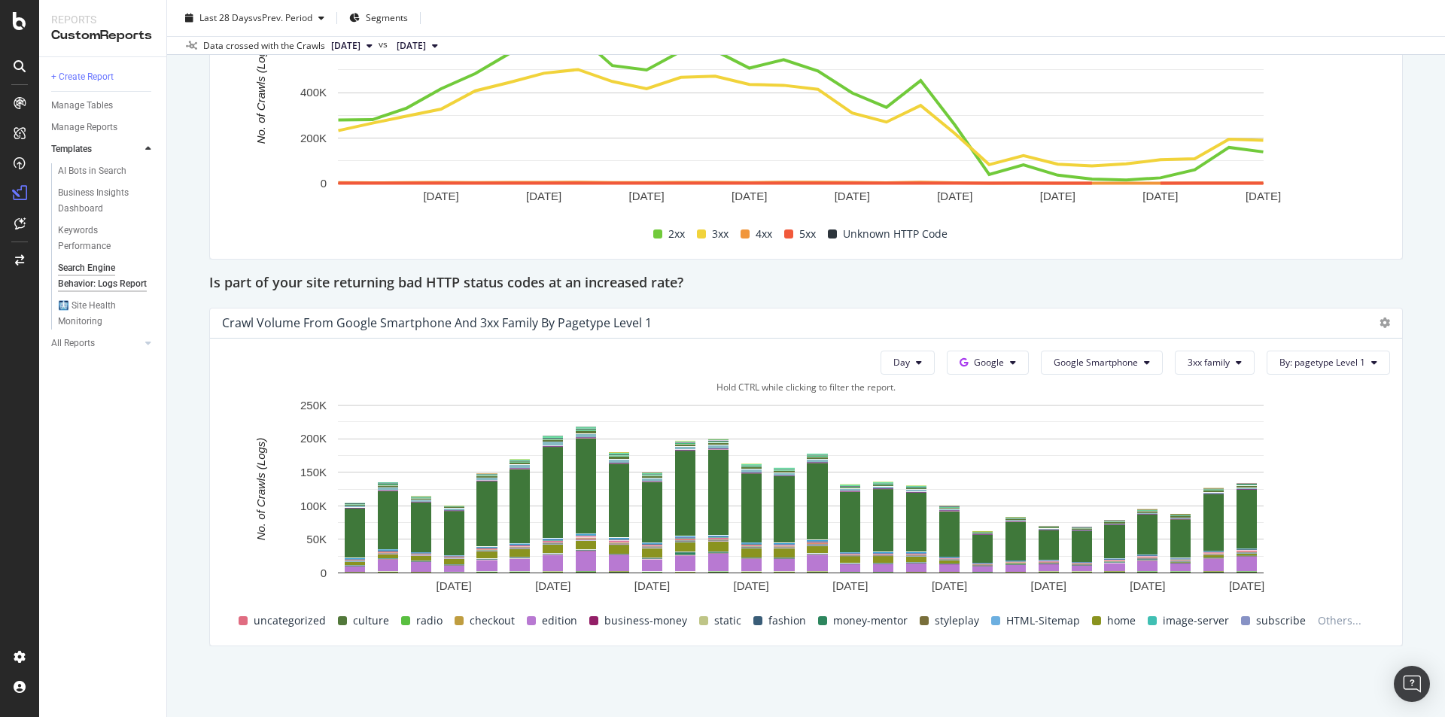
scroll to position [2050, 0]
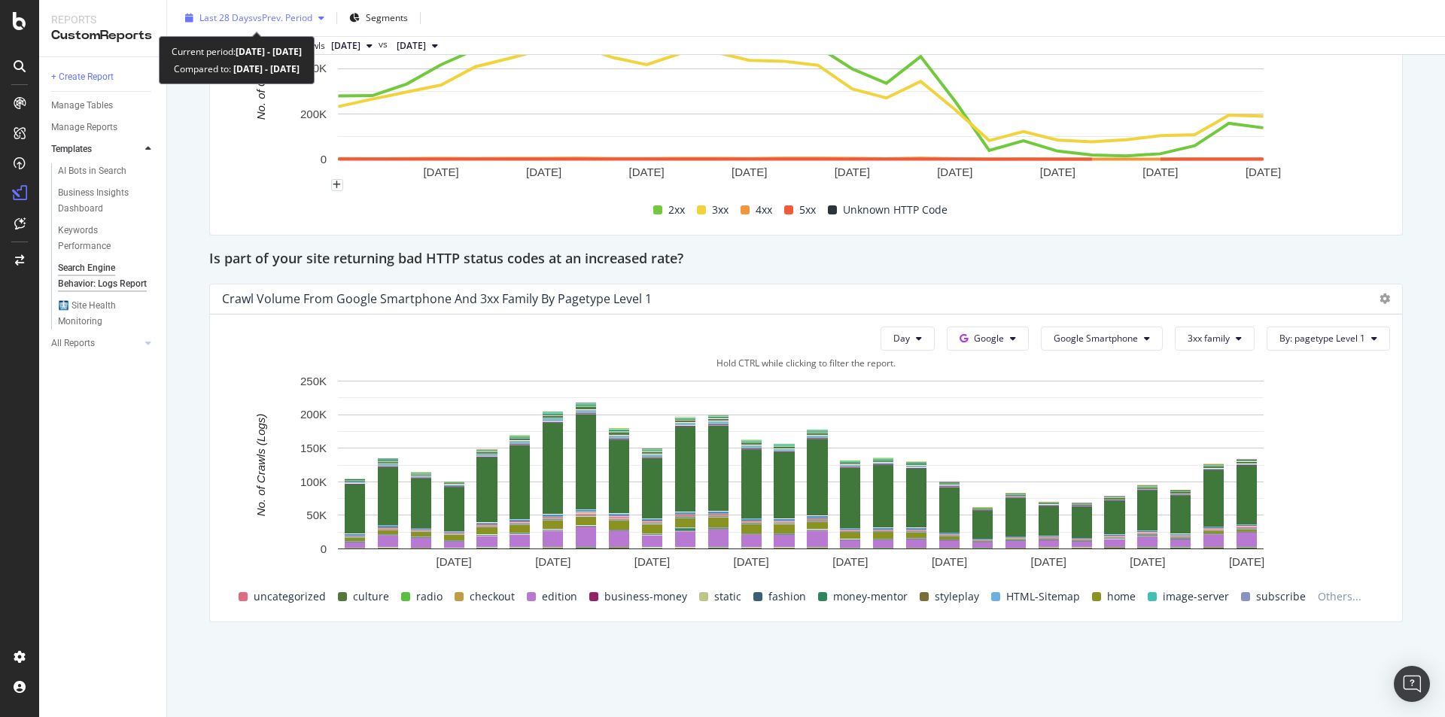
click at [287, 16] on span "vs Prev. Period" at bounding box center [282, 17] width 59 height 13
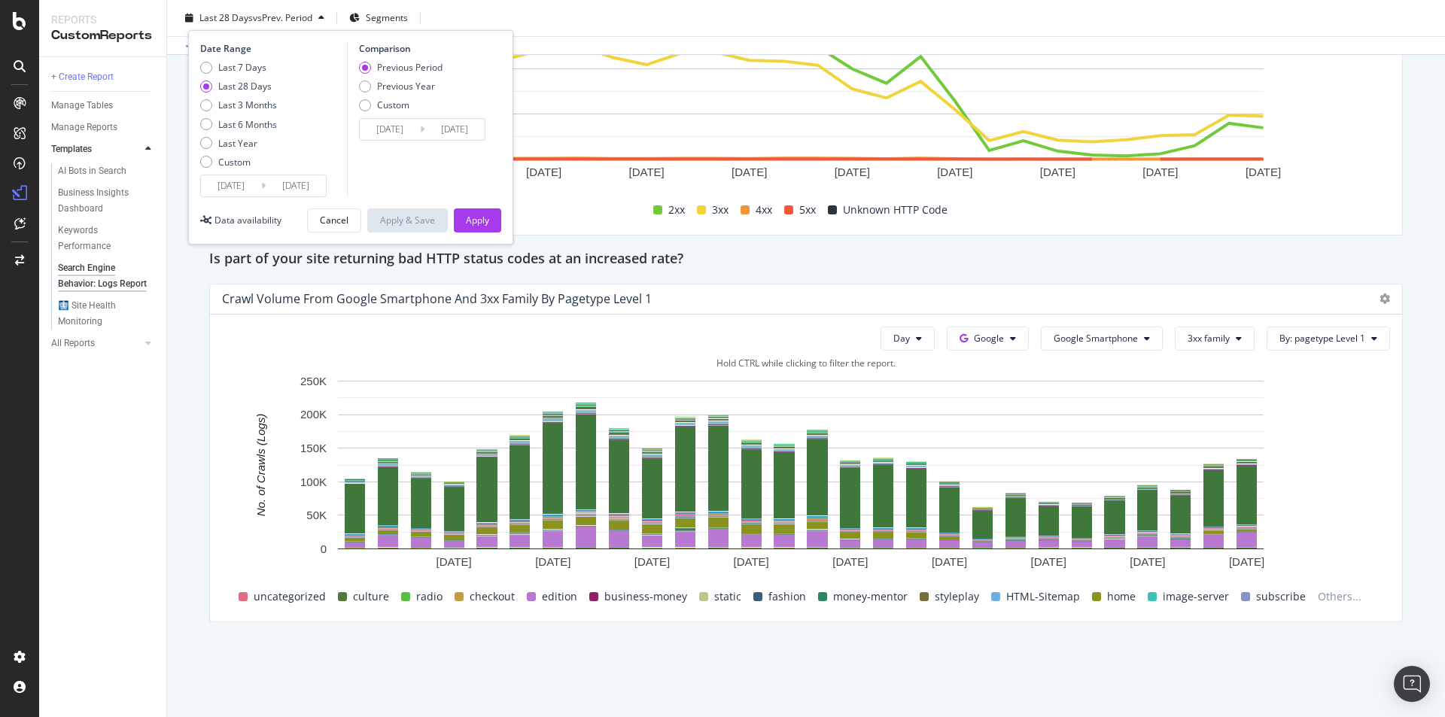
click at [200, 432] on div "Search Engine Behavior: Logs Report Search Engine Behavior: Logs Report TheTime…" at bounding box center [806, 358] width 1278 height 717
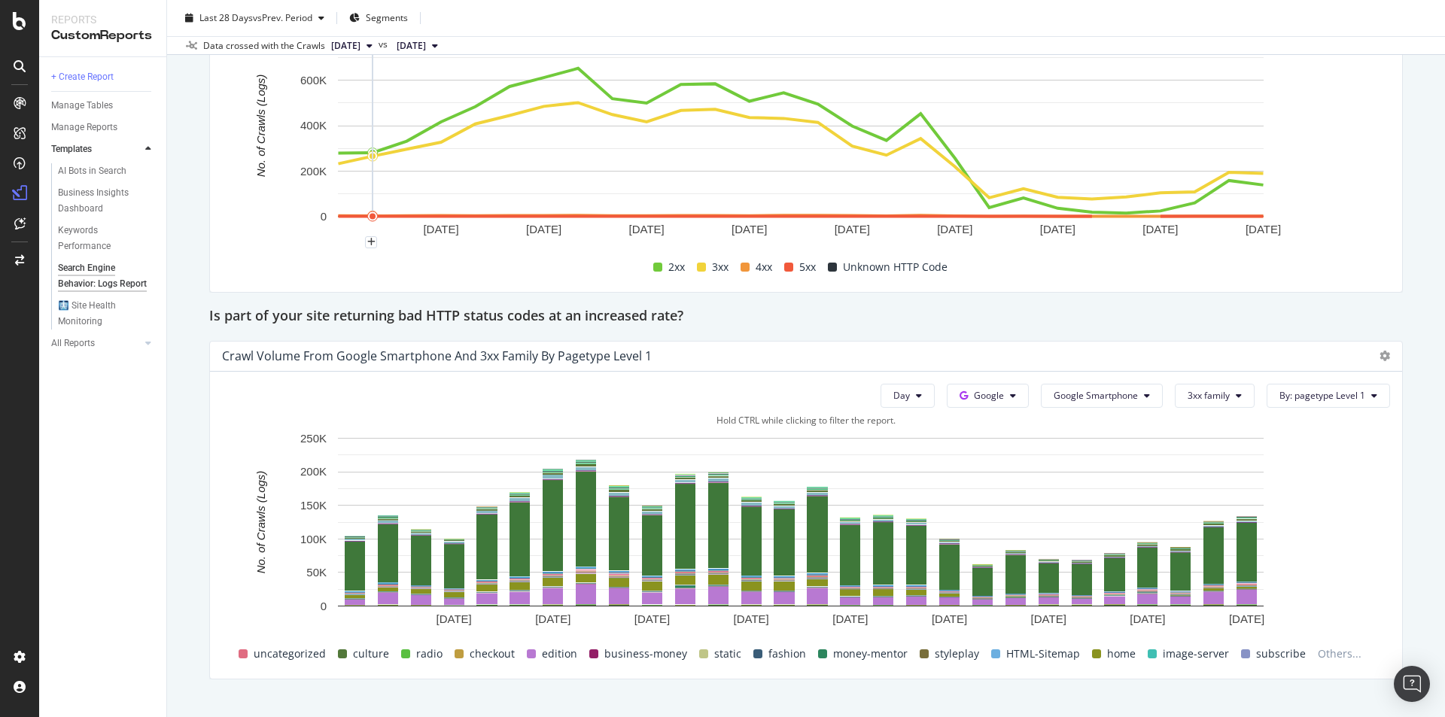
scroll to position [1900, 0]
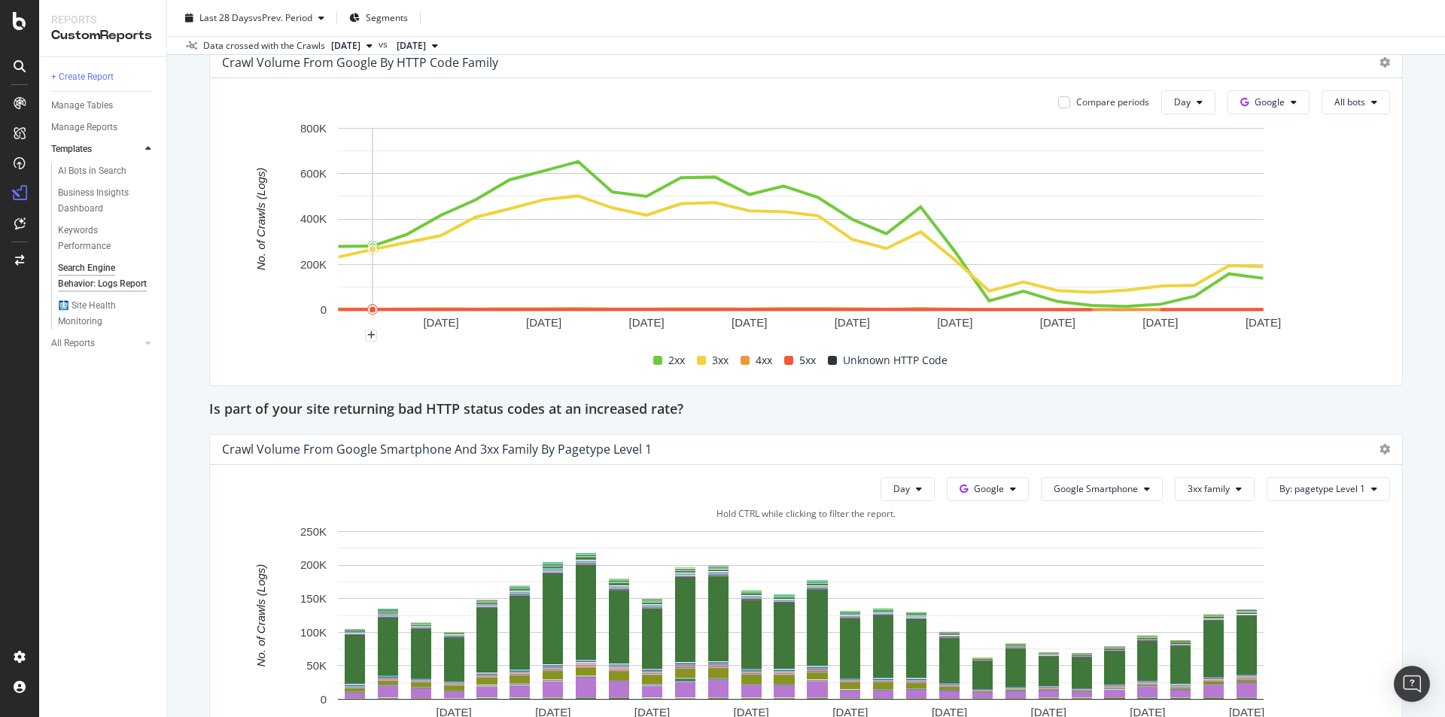
drag, startPoint x: 219, startPoint y: 448, endPoint x: 189, endPoint y: 417, distance: 43.1
click at [193, 441] on div "Search Engine Behavior: Logs Report Search Engine Behavior: Logs Report TheTime…" at bounding box center [806, 358] width 1278 height 717
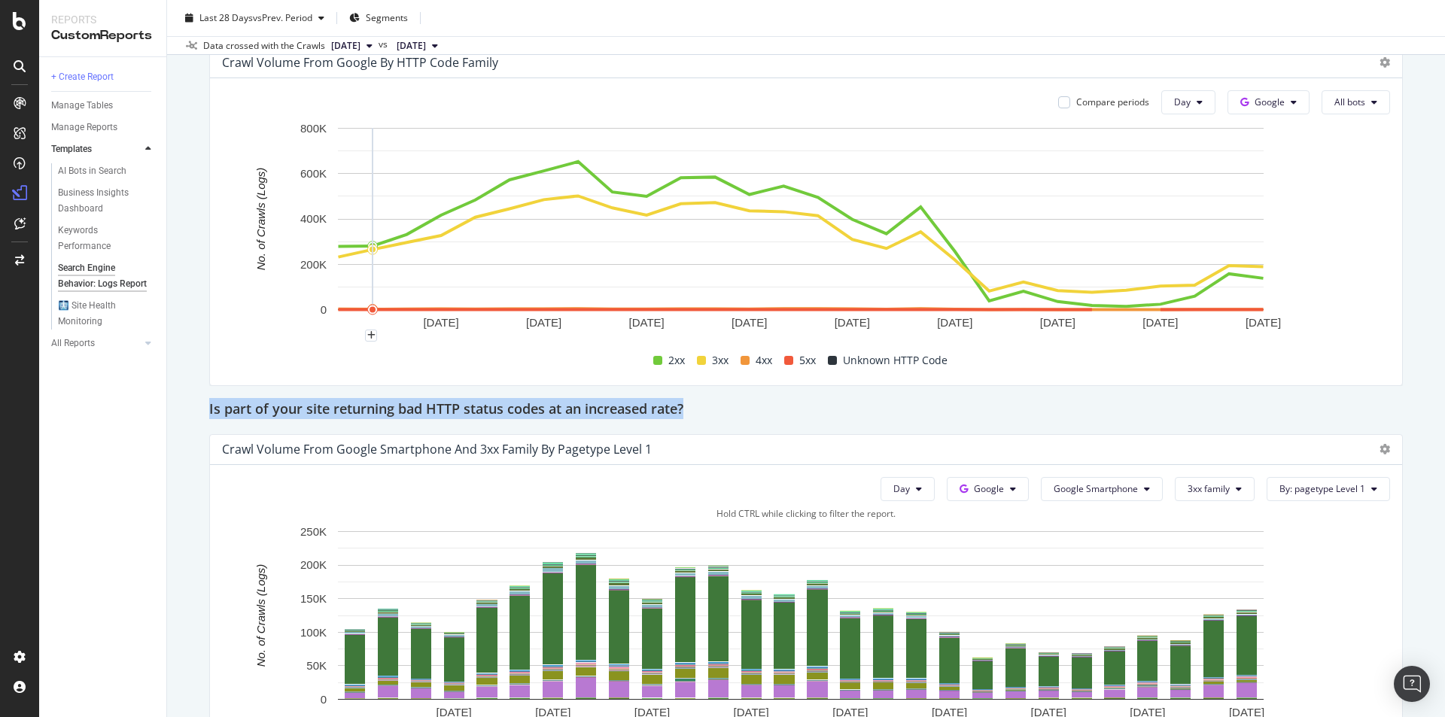
drag, startPoint x: 199, startPoint y: 409, endPoint x: 711, endPoint y: 409, distance: 512.6
click at [711, 409] on div "Search Engine Behavior: Logs Report Search Engine Behavior: Logs Report TheTime…" at bounding box center [806, 358] width 1278 height 717
copy h2 "Is part of your site returning bad HTTP status codes at an increased rate?"
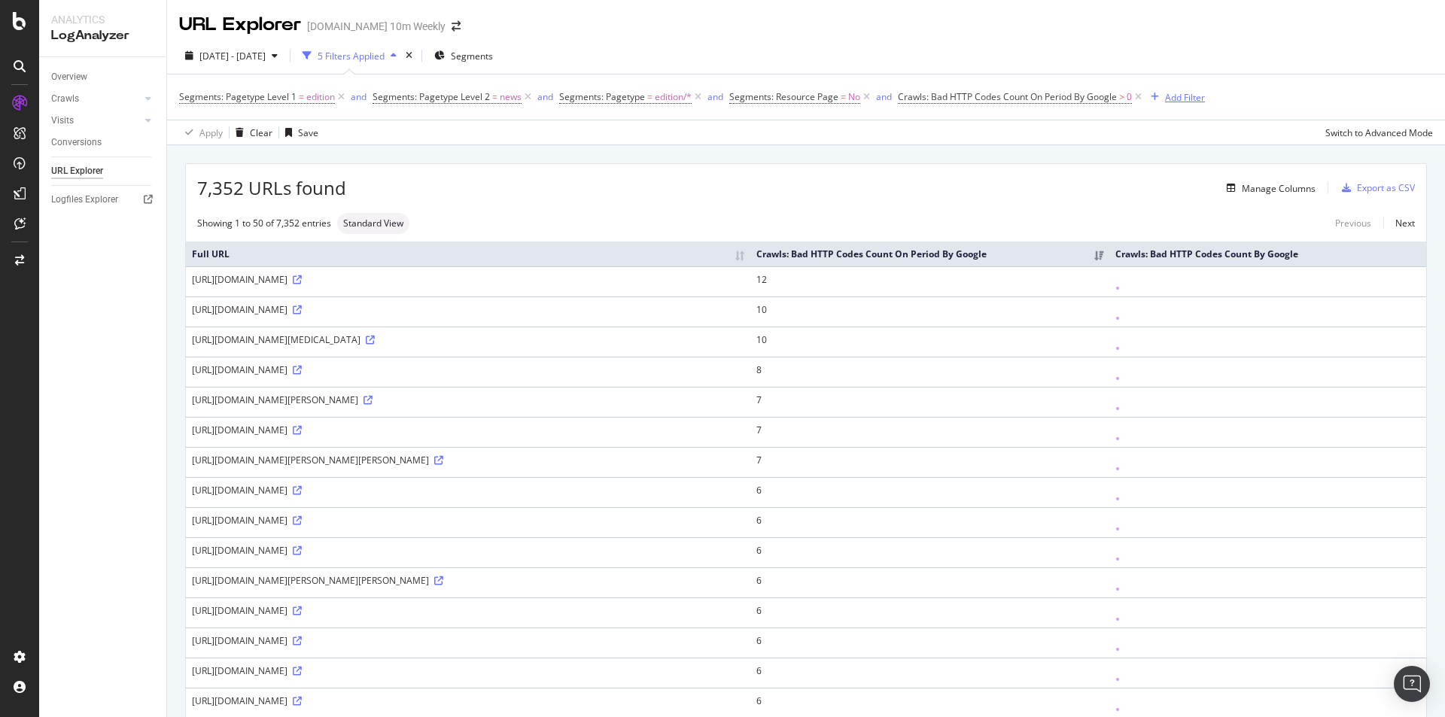
click at [1190, 99] on div "Add Filter" at bounding box center [1185, 97] width 40 height 13
type input "i"
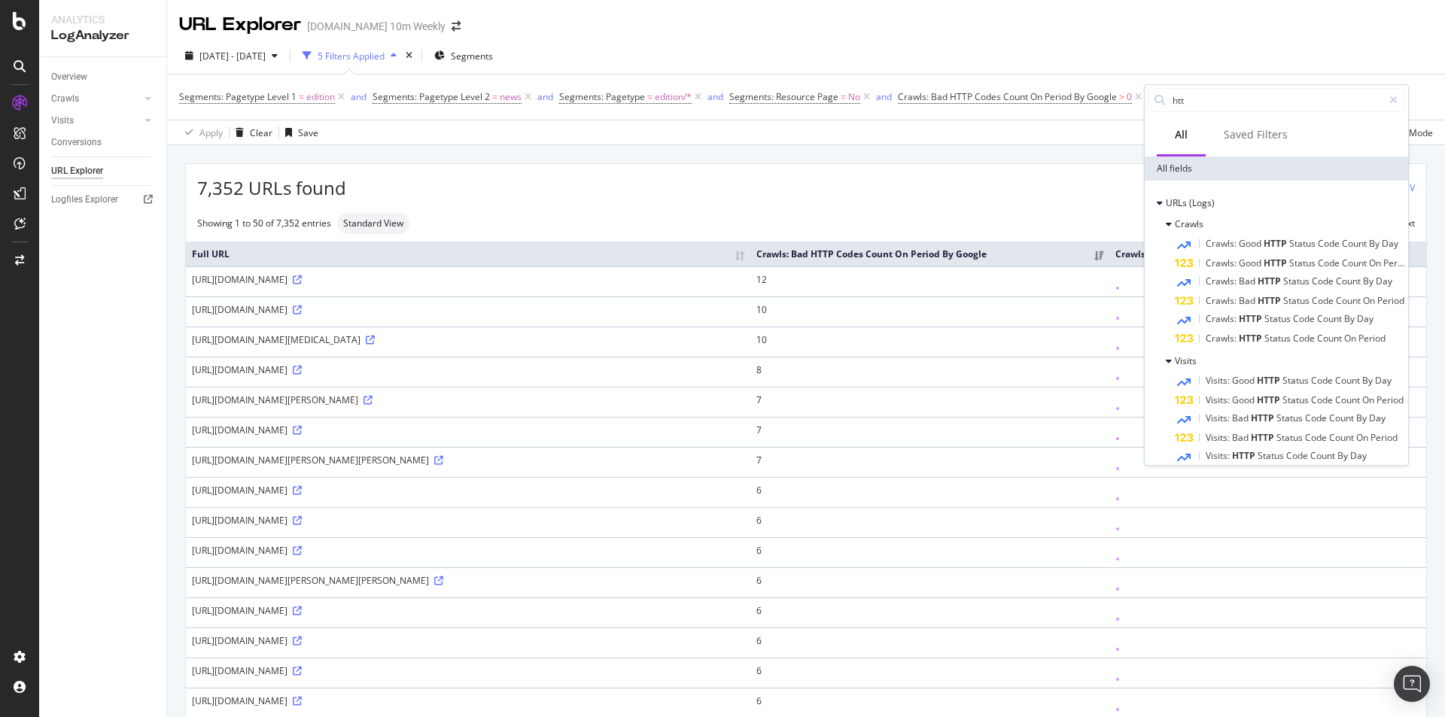
type input "http"
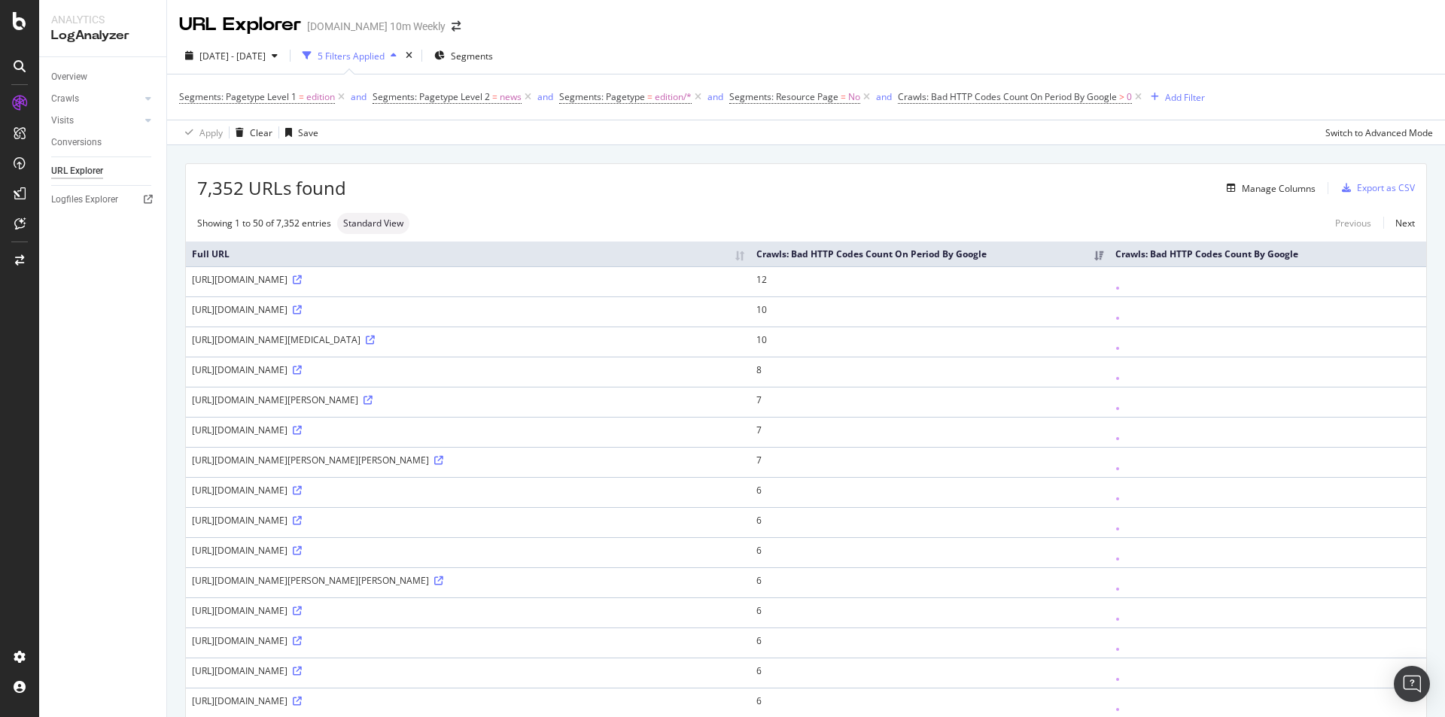
click at [531, 199] on div "7,352 URLs found Manage Columns Export as CSV" at bounding box center [806, 182] width 1241 height 37
drag, startPoint x: 78, startPoint y: 73, endPoint x: 13, endPoint y: 38, distance: 73.8
click at [24, 20] on icon at bounding box center [20, 21] width 14 height 18
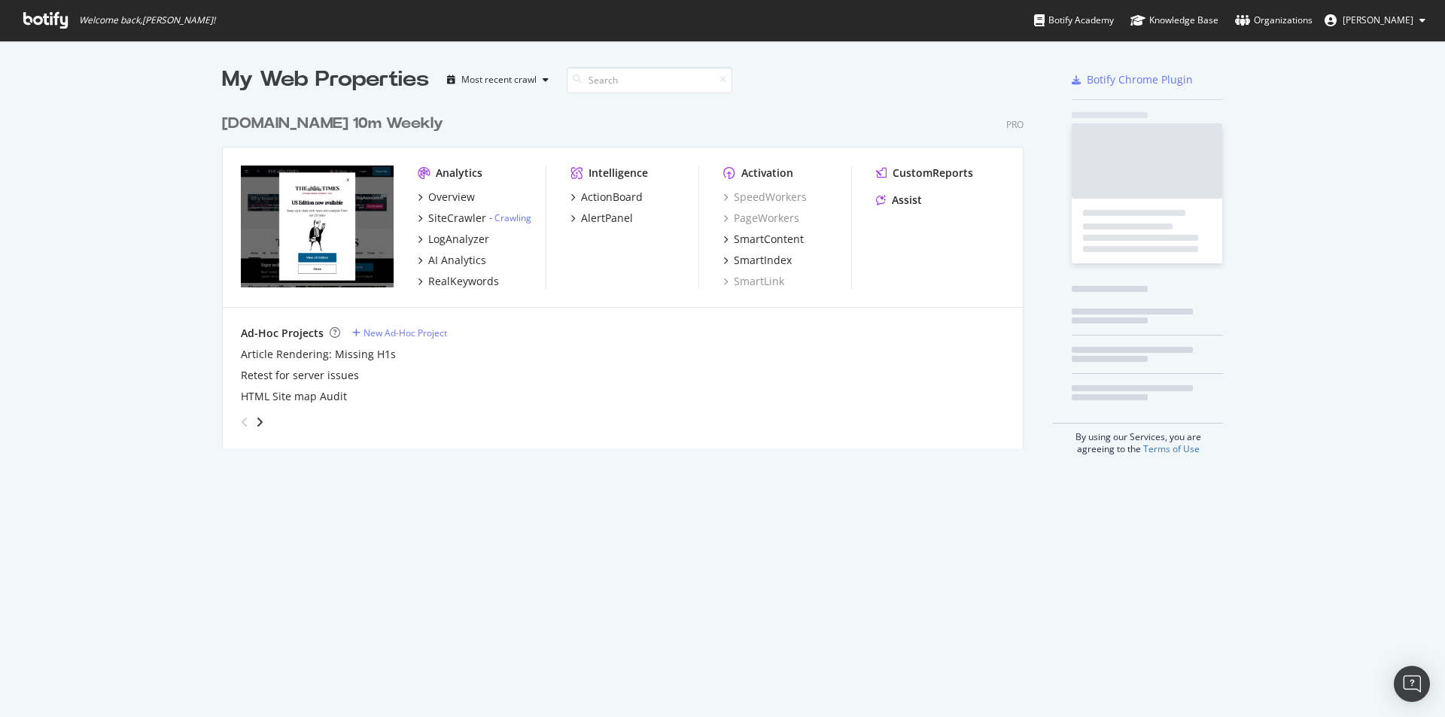
scroll to position [706, 1423]
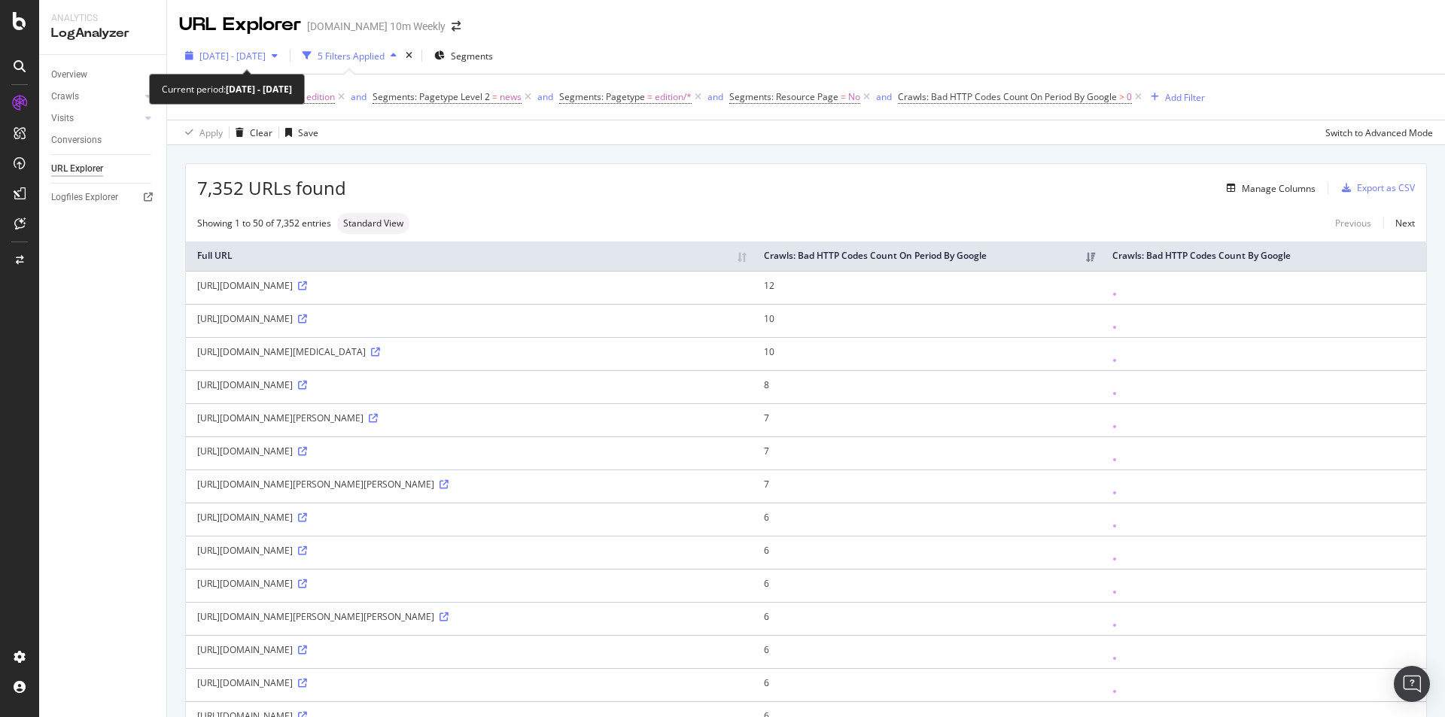
click at [266, 53] on span "2025 Oct. 5th - Oct. 5th" at bounding box center [232, 56] width 66 height 13
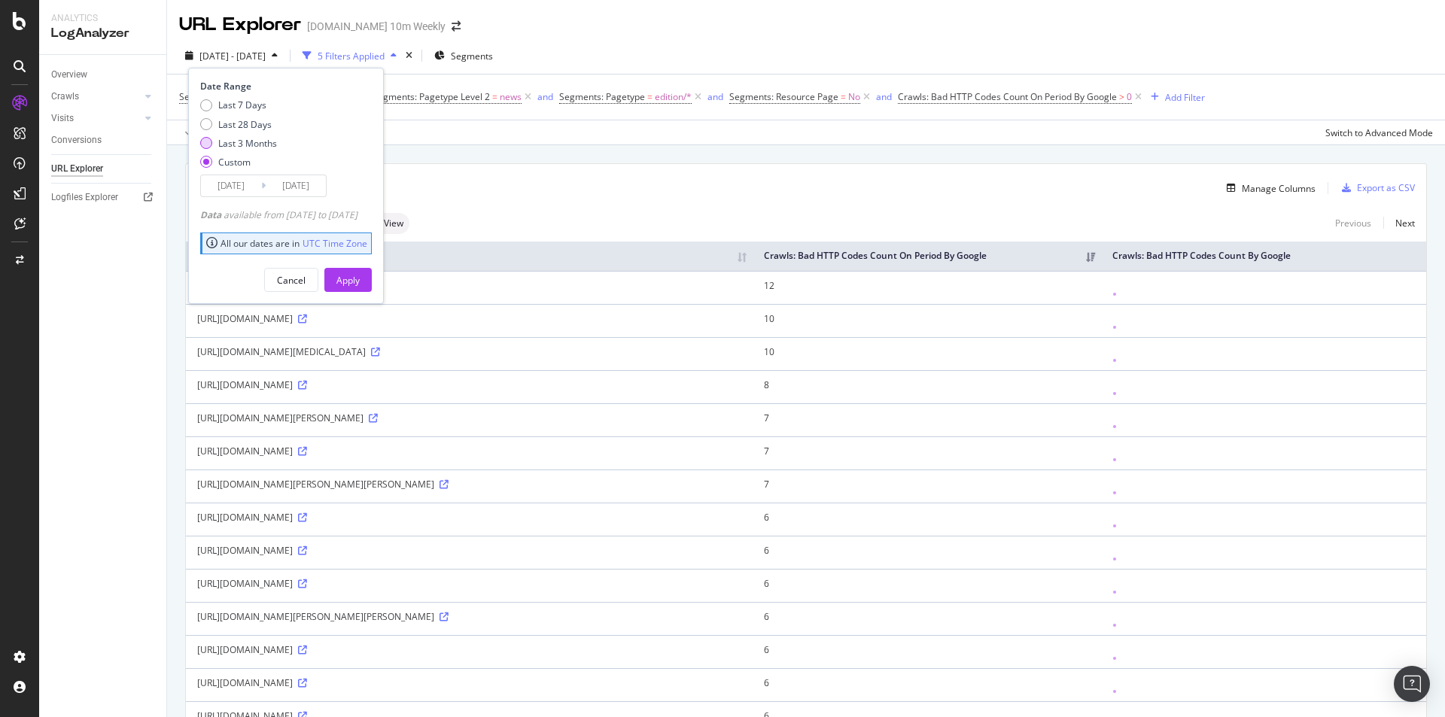
click at [263, 146] on div "Last 3 Months" at bounding box center [247, 143] width 59 height 13
type input "2025/07/06"
click at [360, 275] on div "Apply" at bounding box center [347, 280] width 23 height 13
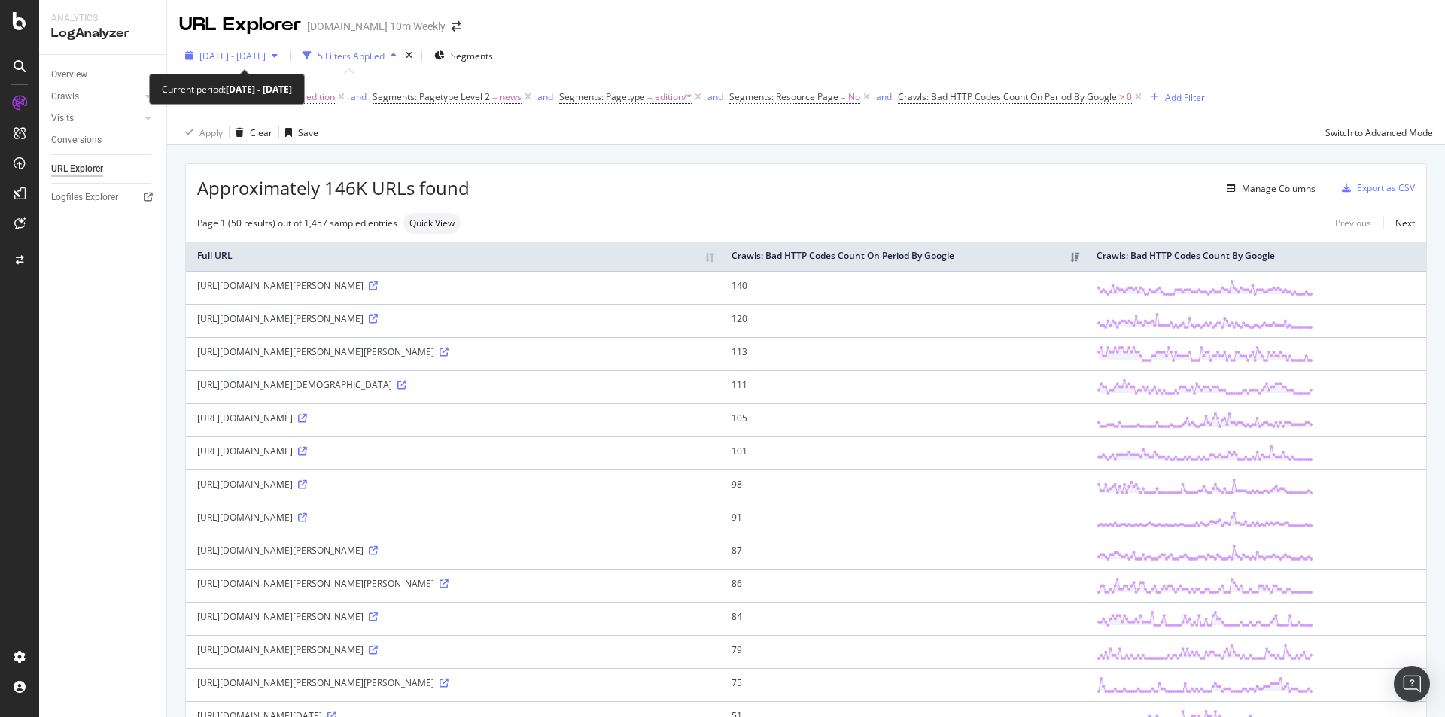
click at [266, 59] on span "2025 Jul. 6th - Oct. 5th" at bounding box center [232, 56] width 66 height 13
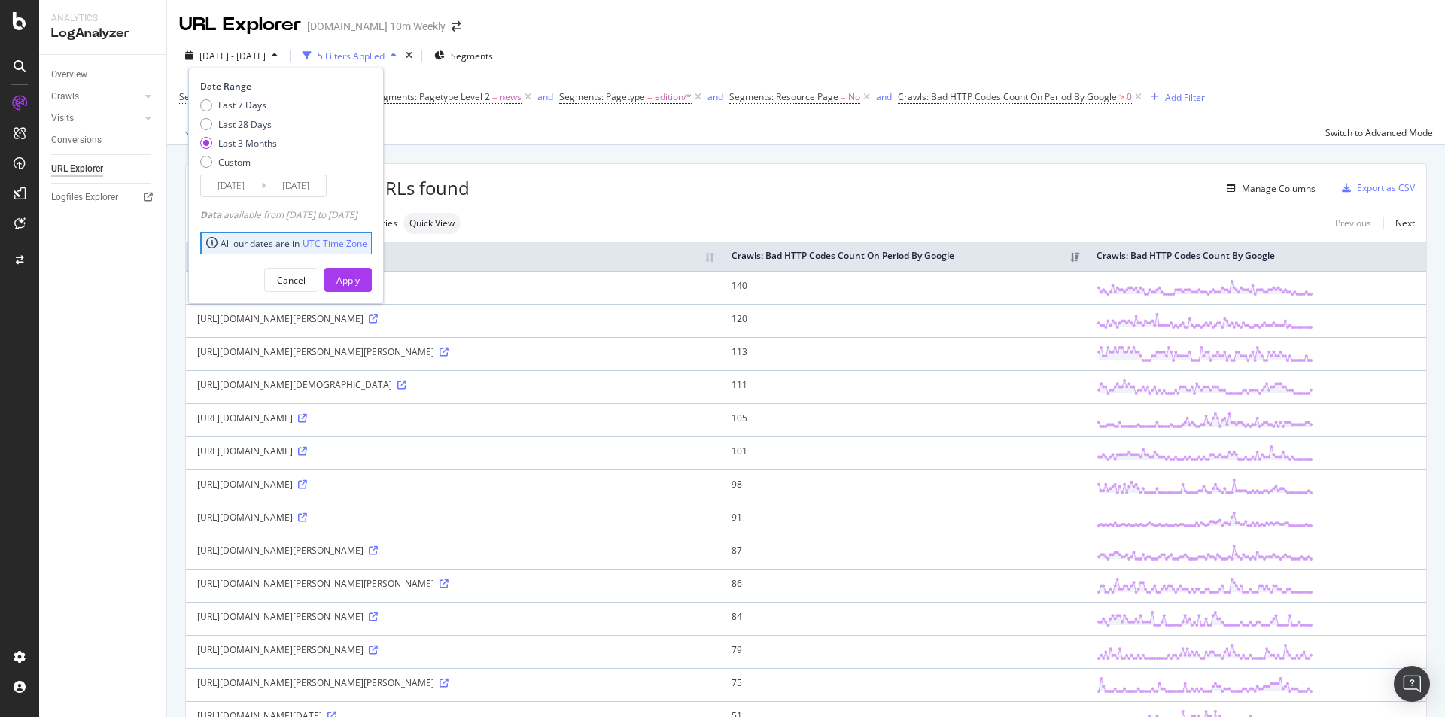
click at [528, 187] on div "Manage Columns" at bounding box center [893, 188] width 846 height 18
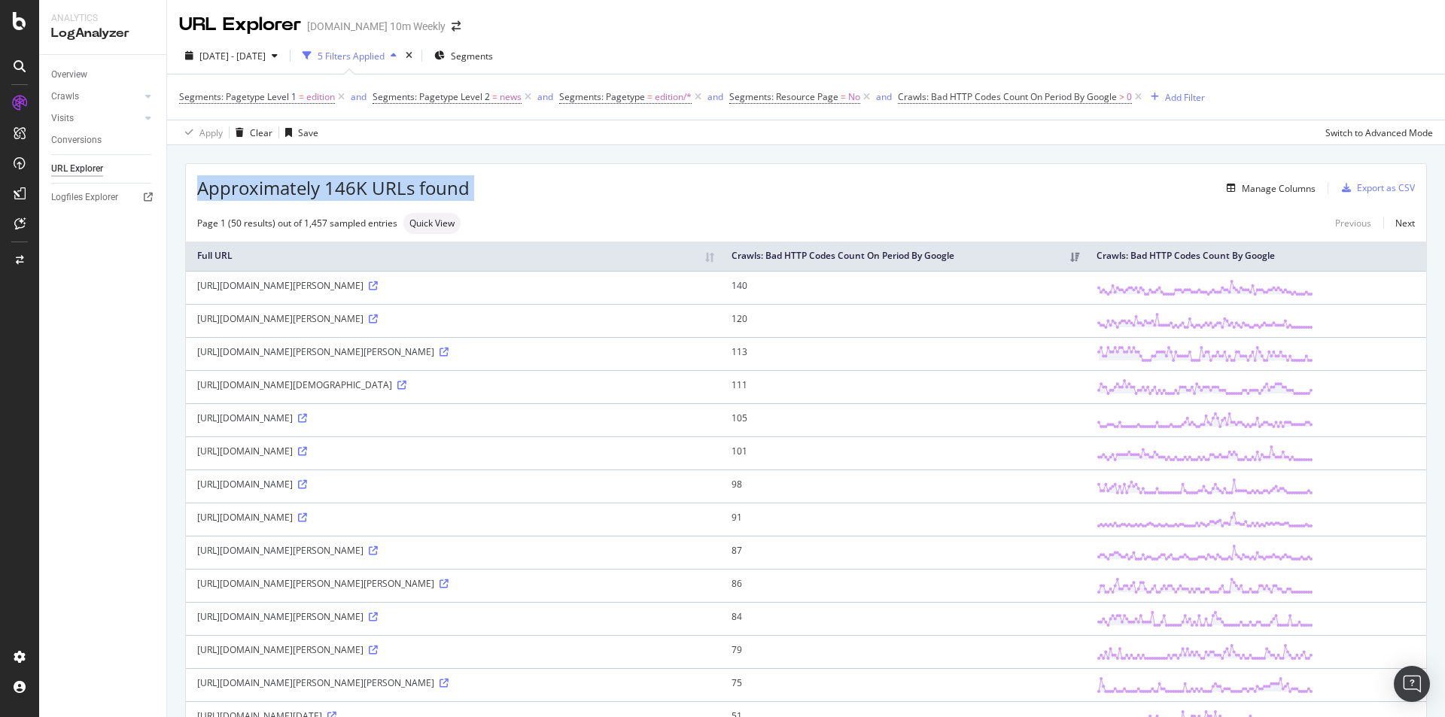
drag, startPoint x: 507, startPoint y: 184, endPoint x: 191, endPoint y: 188, distance: 316.2
click at [191, 188] on div "Approximately 146K URLs found Manage Columns Export as CSV" at bounding box center [806, 182] width 1241 height 37
copy div "Approximately 146K URLs found"
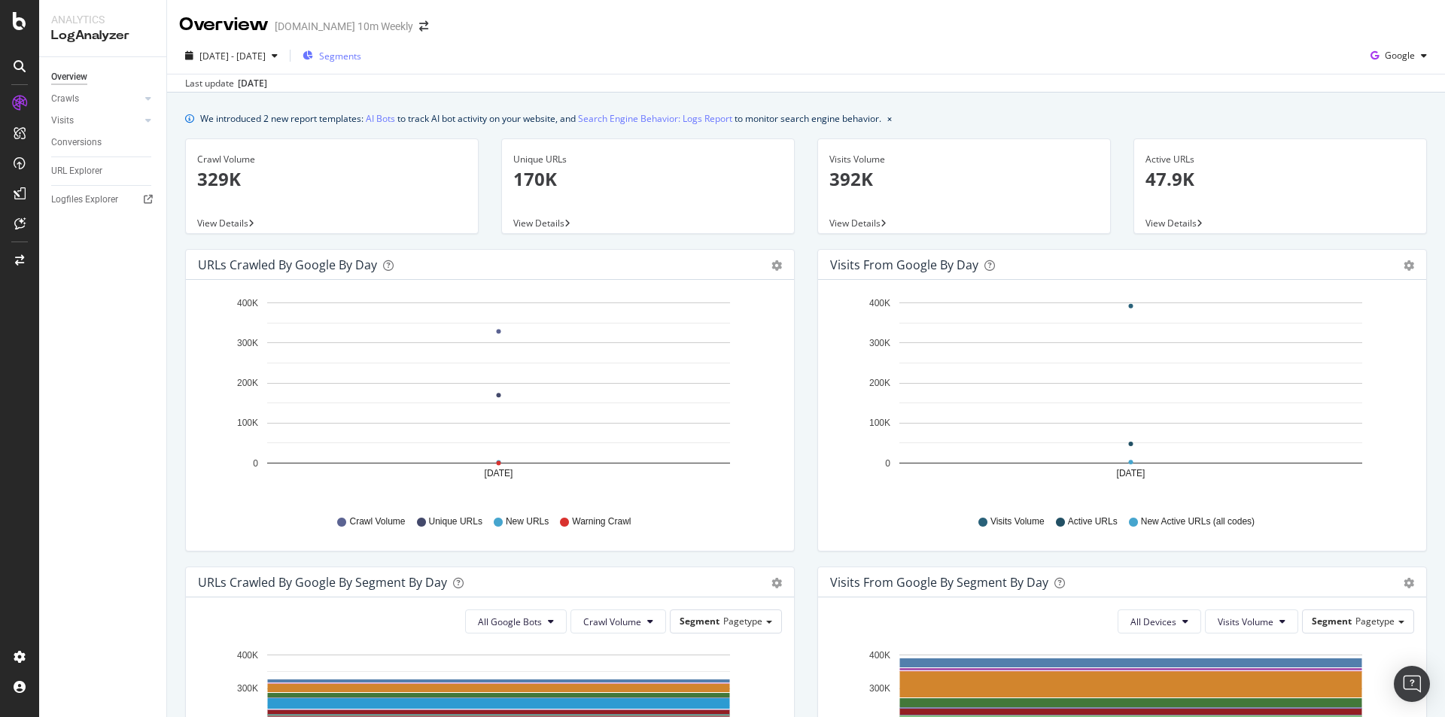
click at [361, 52] on span "Segments" at bounding box center [340, 56] width 42 height 13
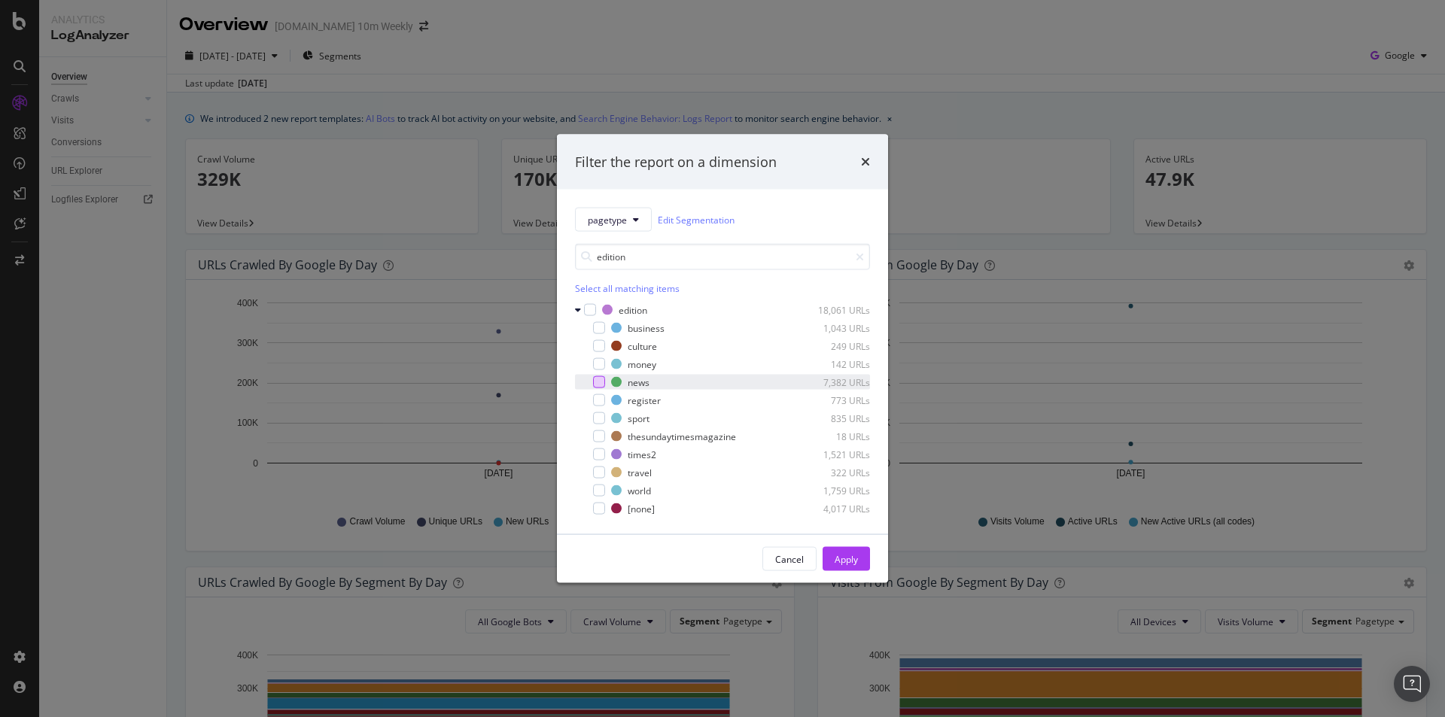
type input "edition"
click at [597, 382] on div "modal" at bounding box center [599, 382] width 12 height 12
click at [845, 570] on div "Apply" at bounding box center [846, 559] width 23 height 23
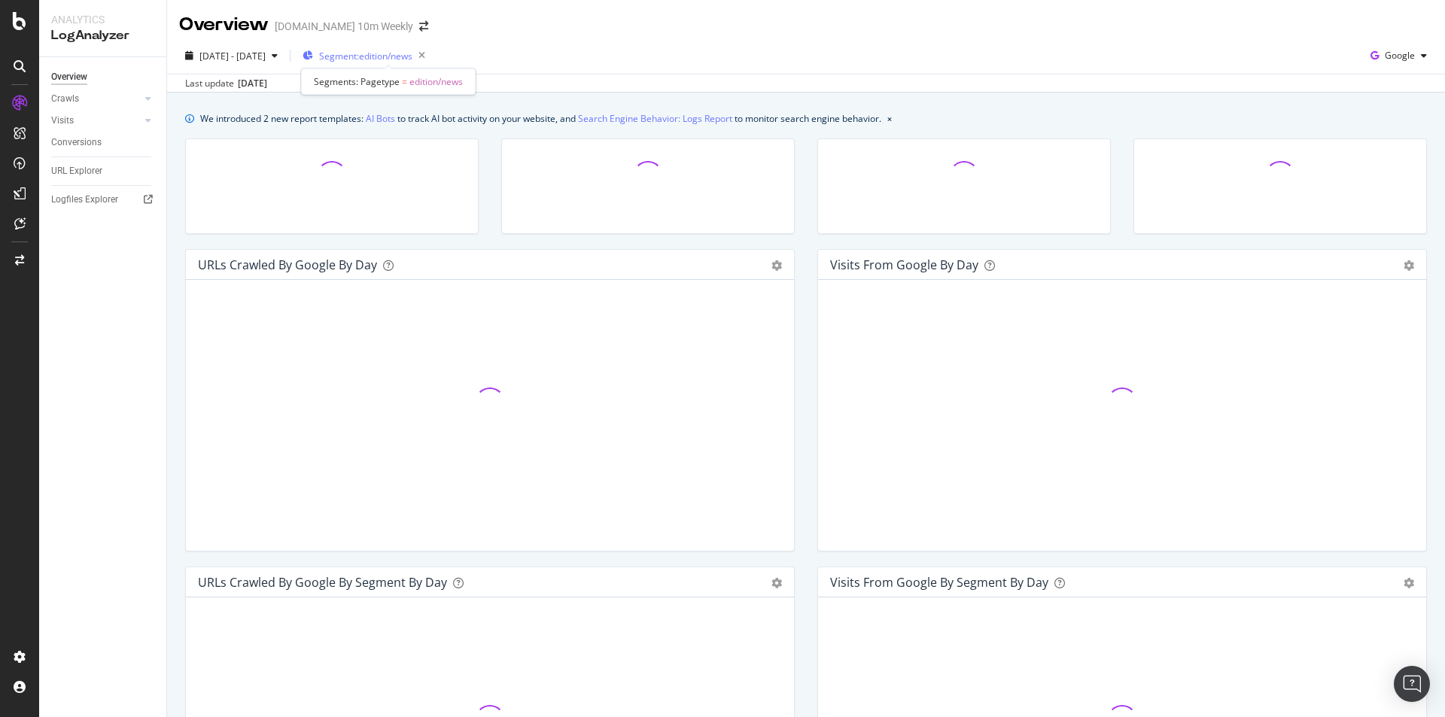
click at [412, 59] on span "Segment: edition/news" at bounding box center [365, 56] width 93 height 13
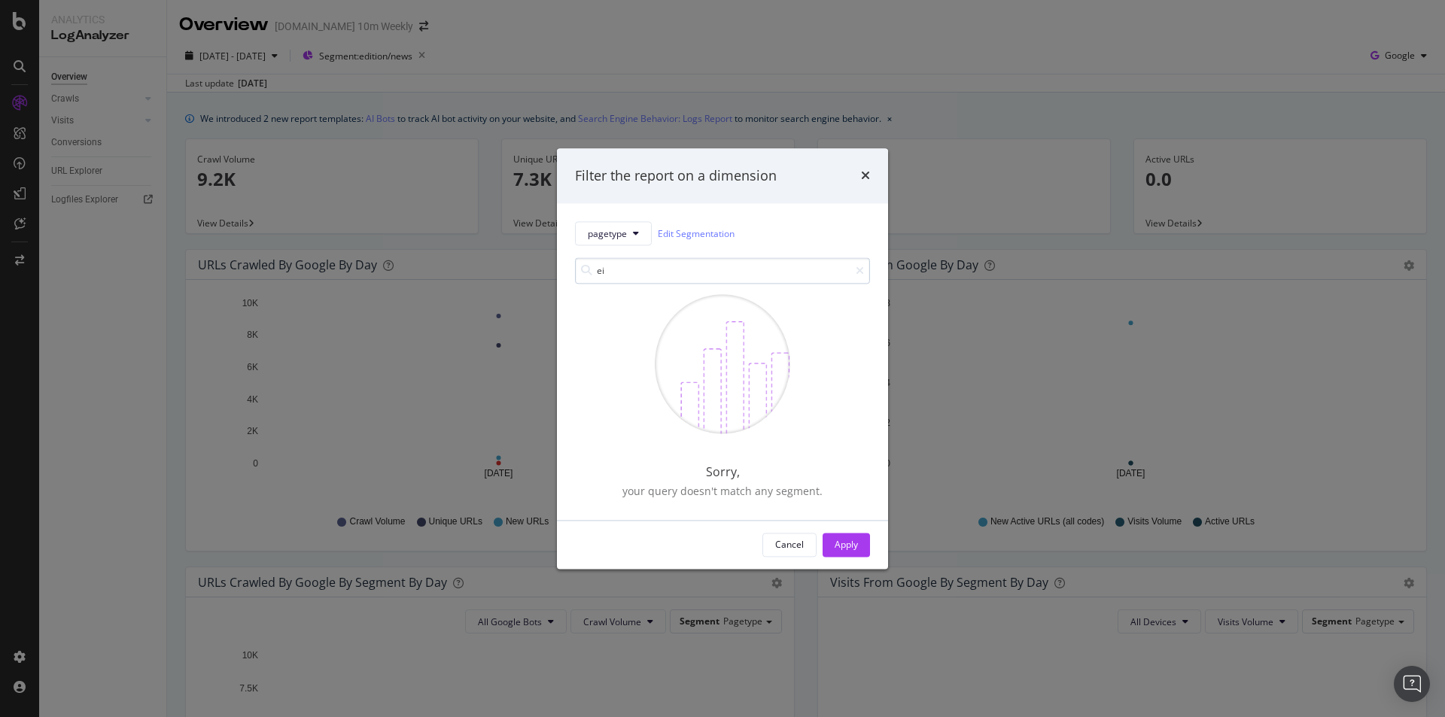
type input "e"
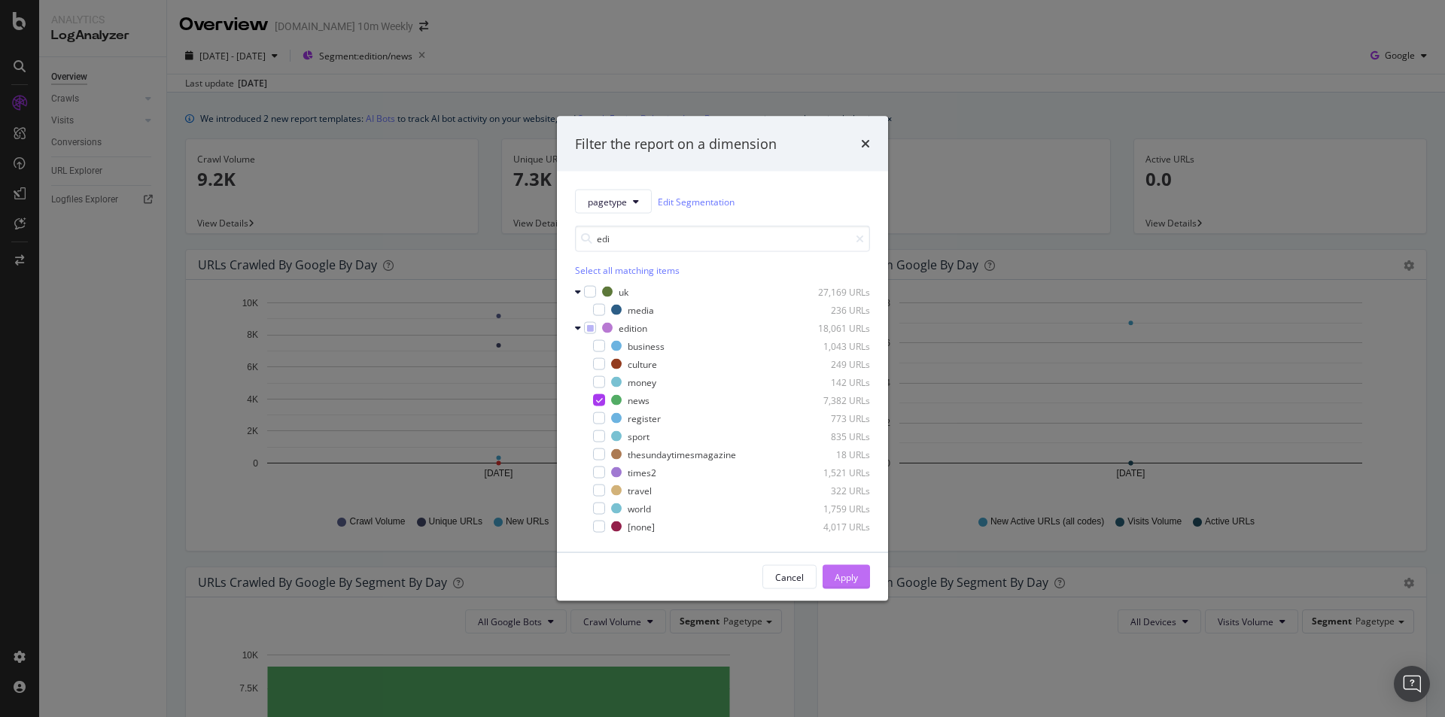
type input "edi"
click at [849, 575] on div "Apply" at bounding box center [846, 577] width 23 height 13
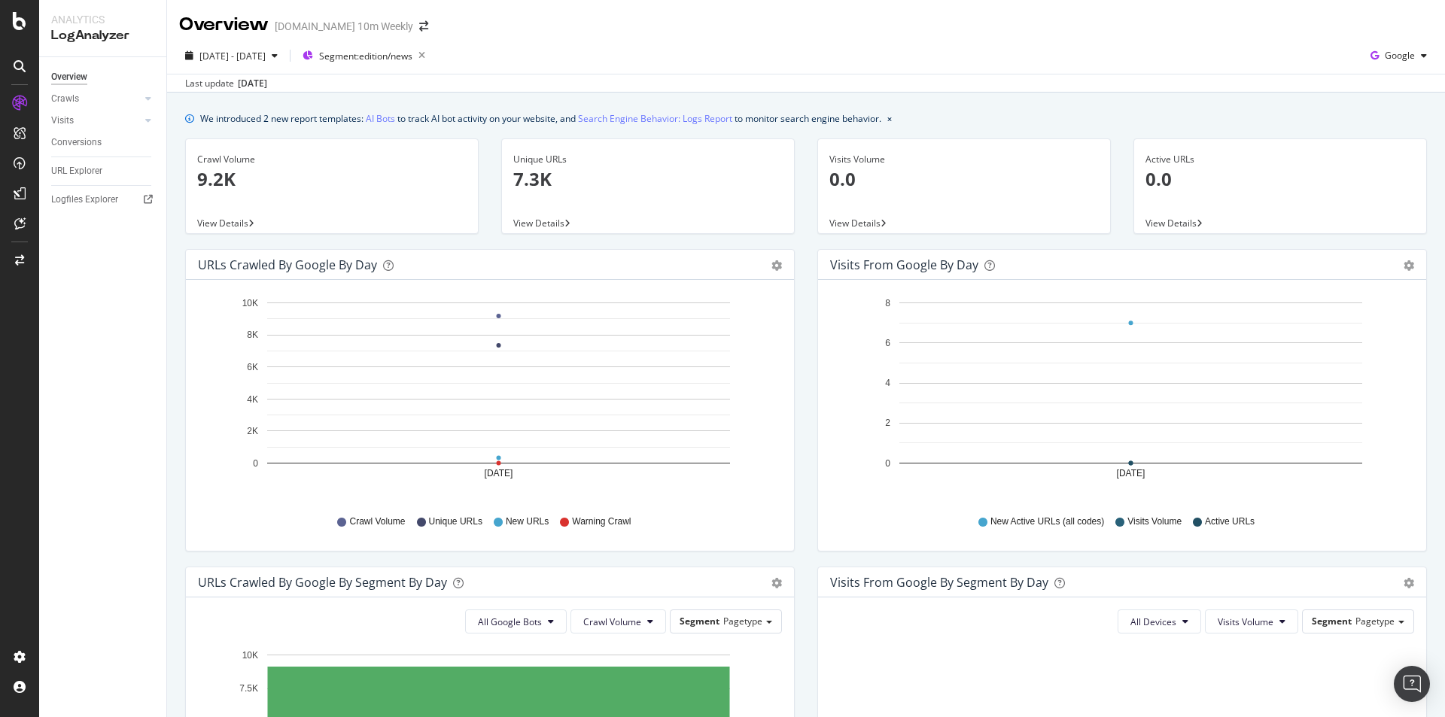
click at [543, 190] on p "7.3K" at bounding box center [647, 179] width 269 height 26
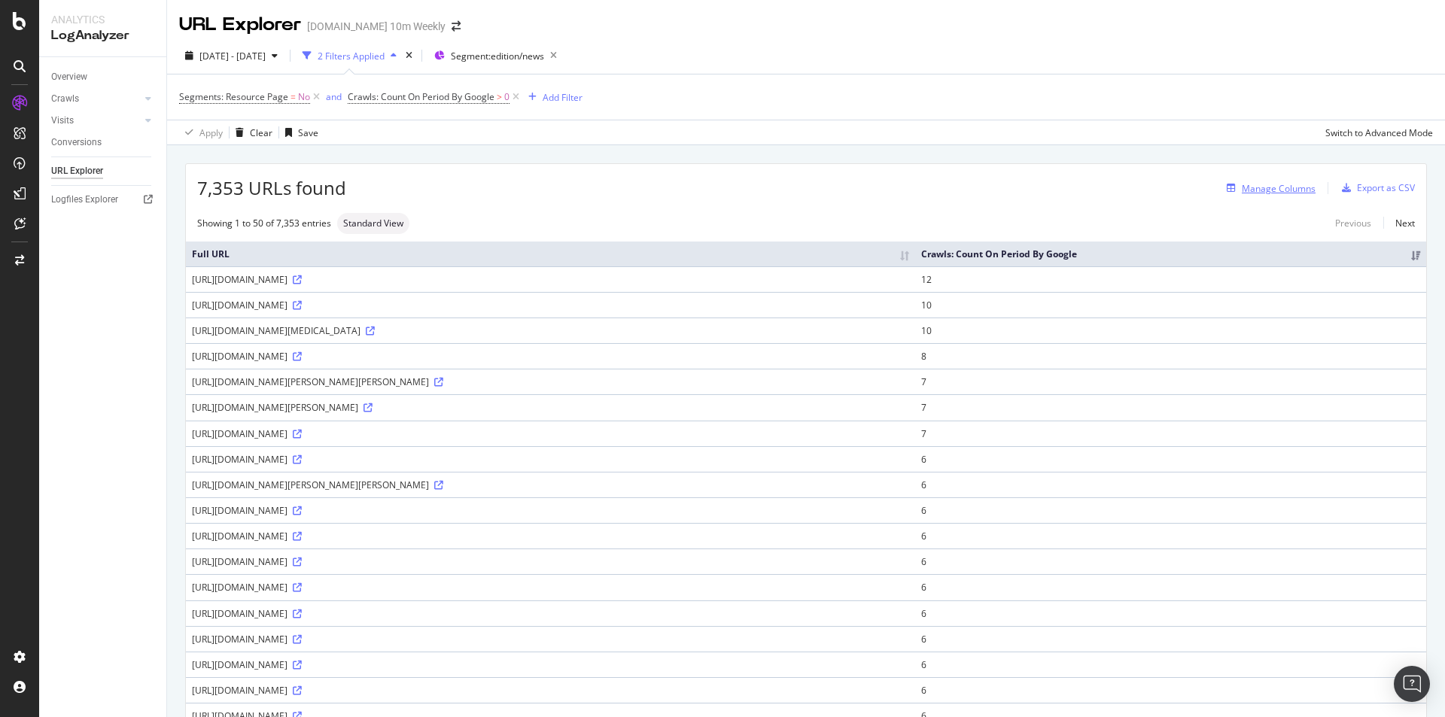
click at [1290, 190] on div "Manage Columns" at bounding box center [1279, 188] width 74 height 13
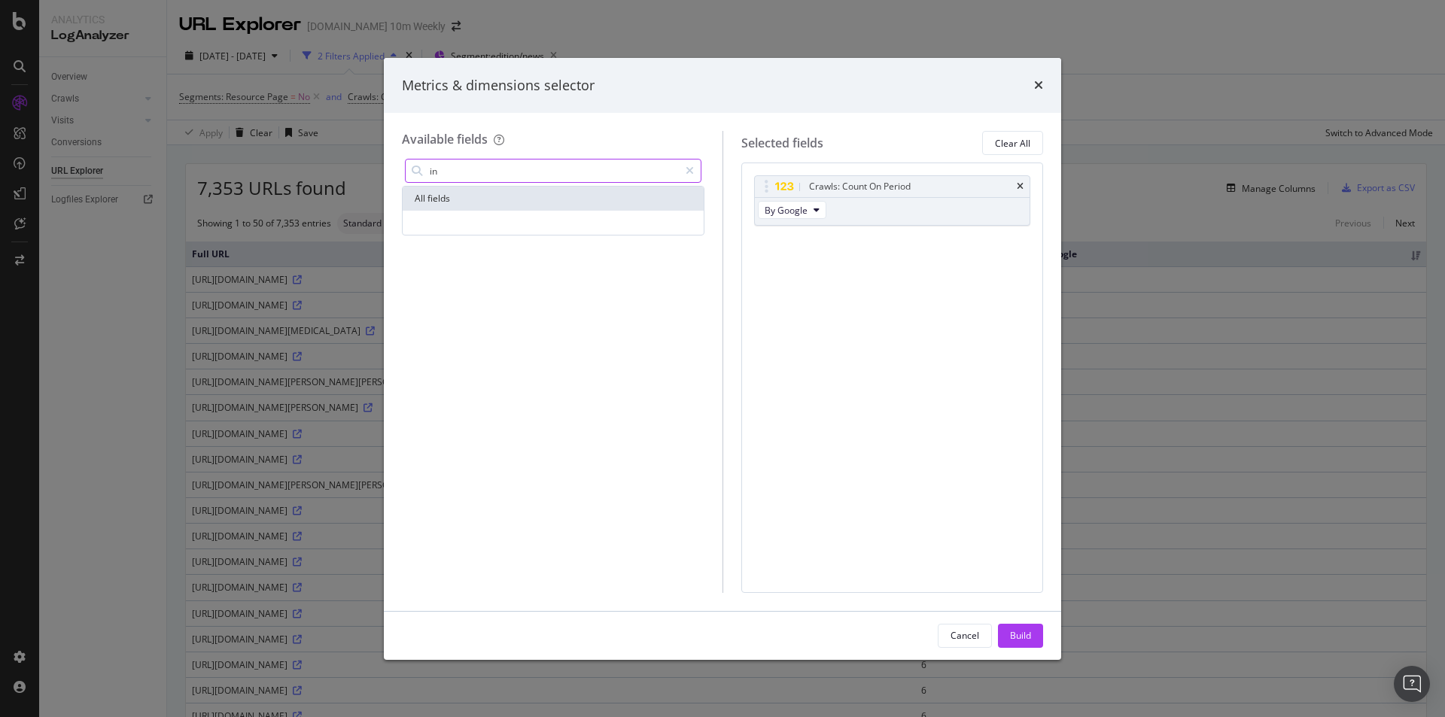
type input "i"
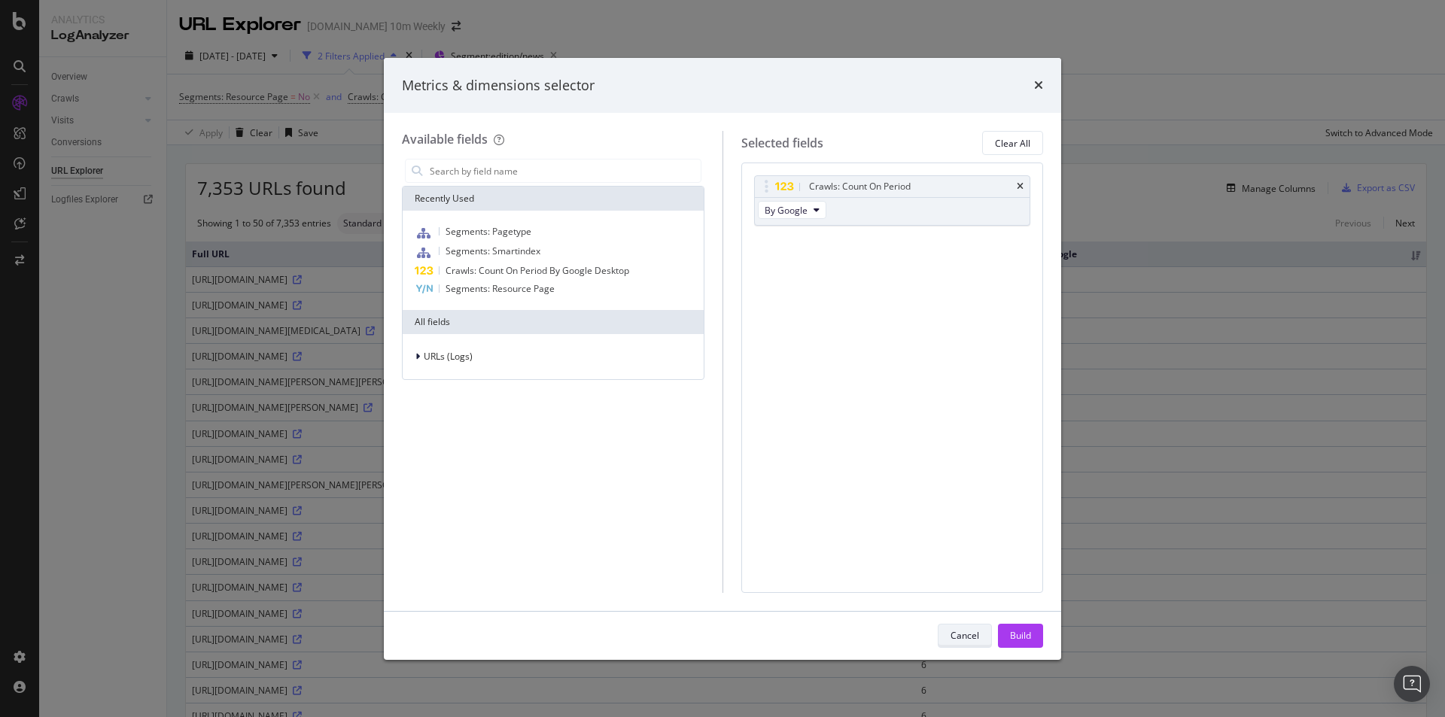
click at [970, 640] on div "Cancel" at bounding box center [965, 635] width 29 height 13
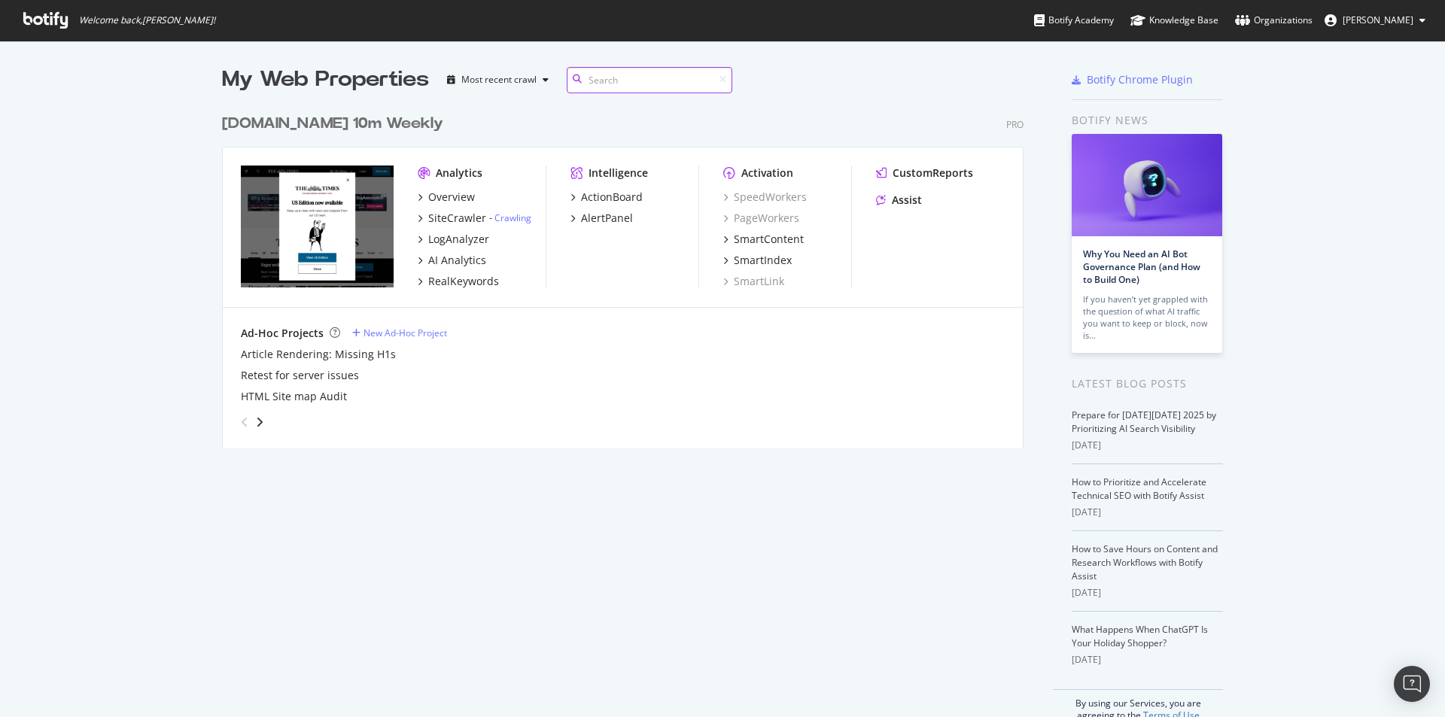
scroll to position [342, 802]
click at [436, 196] on div "Overview" at bounding box center [451, 197] width 47 height 15
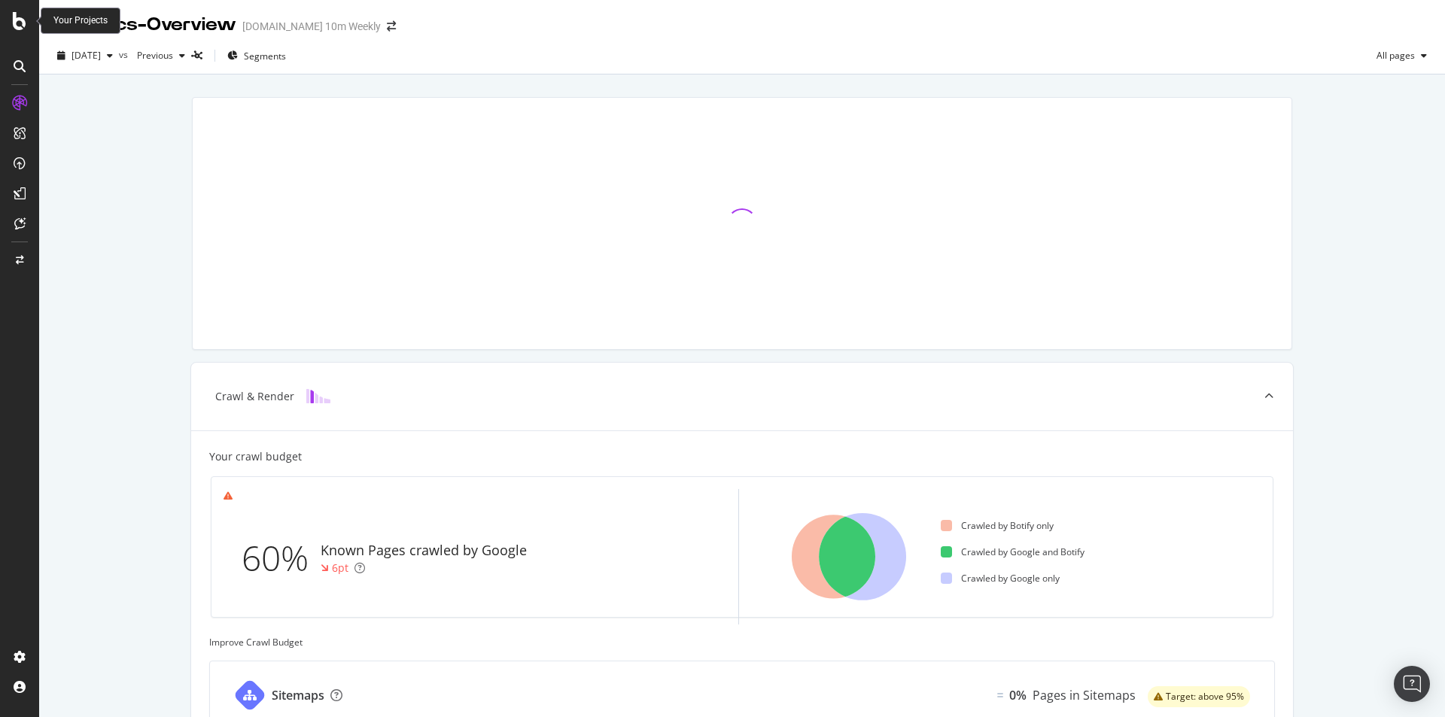
click at [17, 17] on icon at bounding box center [20, 21] width 14 height 18
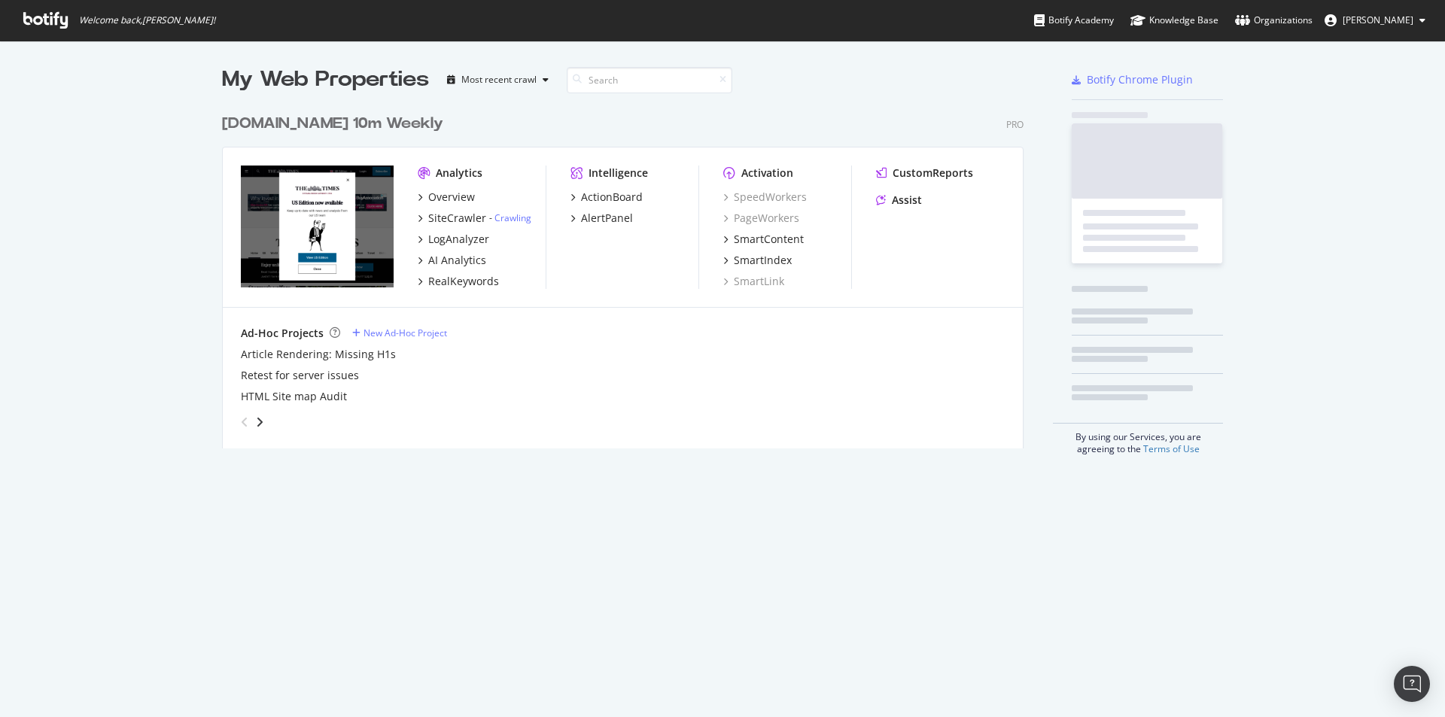
scroll to position [706, 1423]
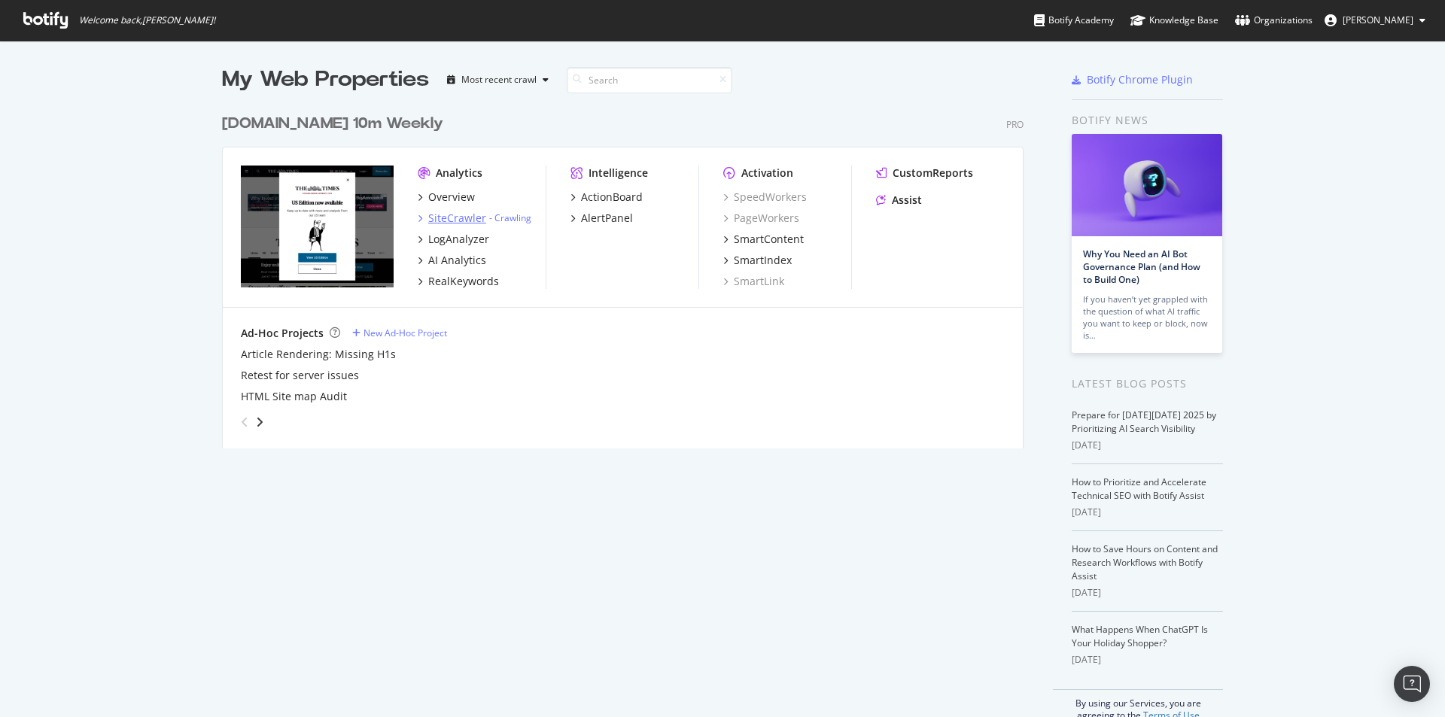
click at [452, 219] on div "SiteCrawler" at bounding box center [457, 218] width 58 height 15
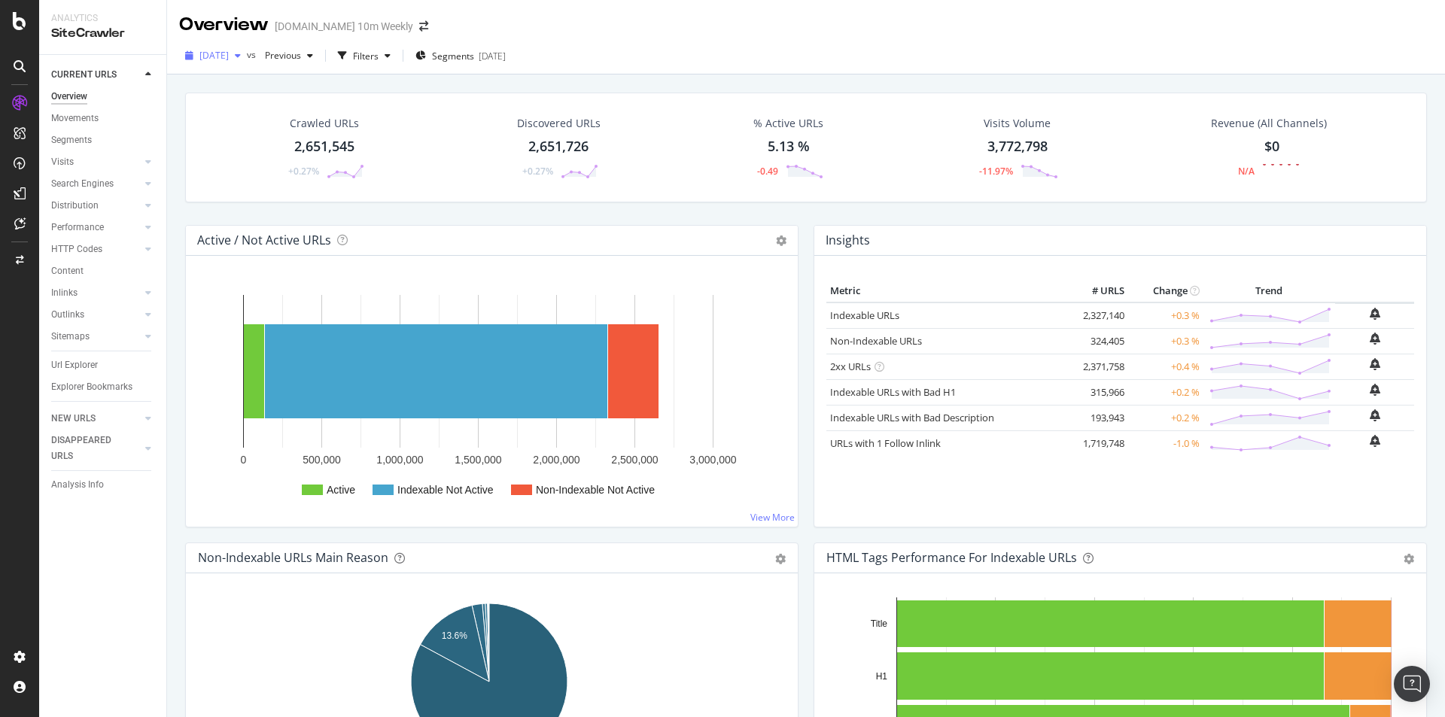
click at [247, 48] on div "[DATE]" at bounding box center [213, 55] width 68 height 23
click at [506, 56] on div "Segments [DATE]" at bounding box center [461, 56] width 90 height 13
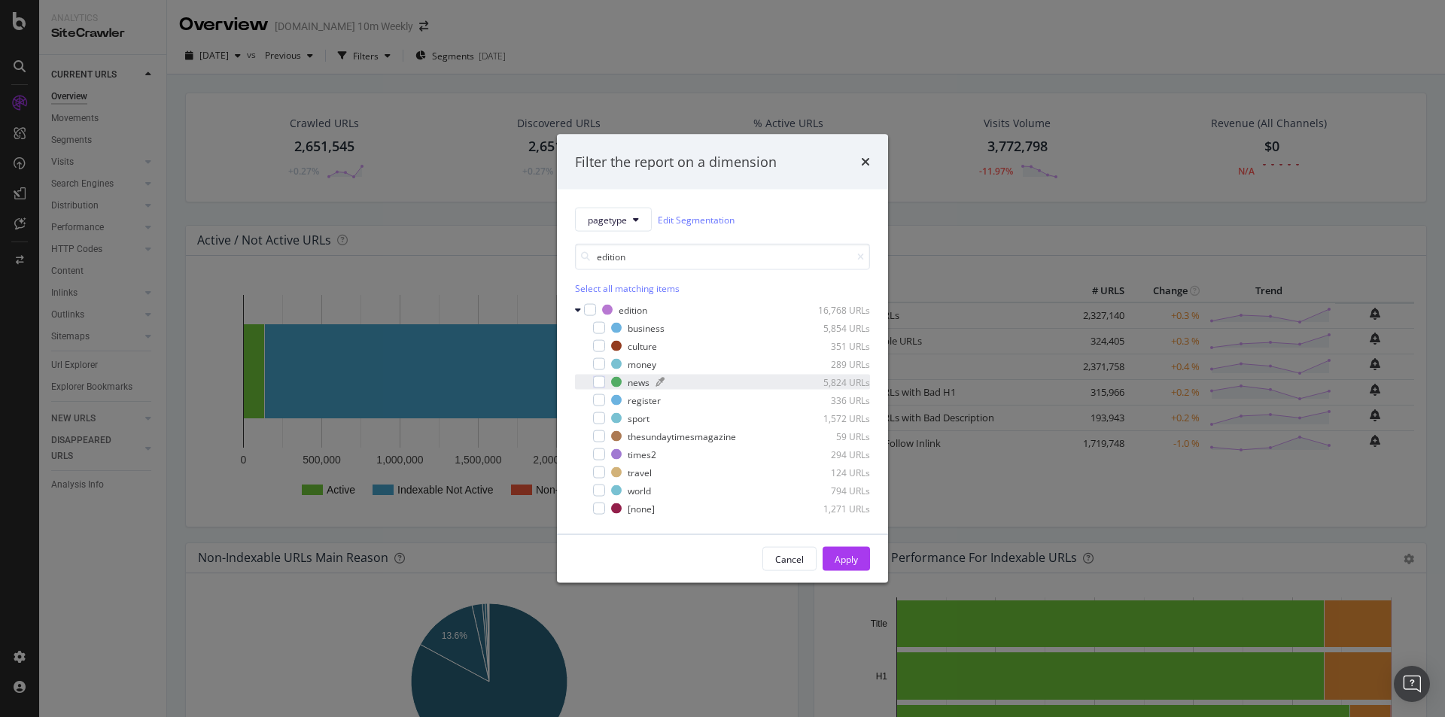
type input "edition"
click at [624, 387] on div "news 5,824 URLs" at bounding box center [740, 382] width 259 height 13
click at [850, 555] on div "Apply" at bounding box center [846, 559] width 23 height 13
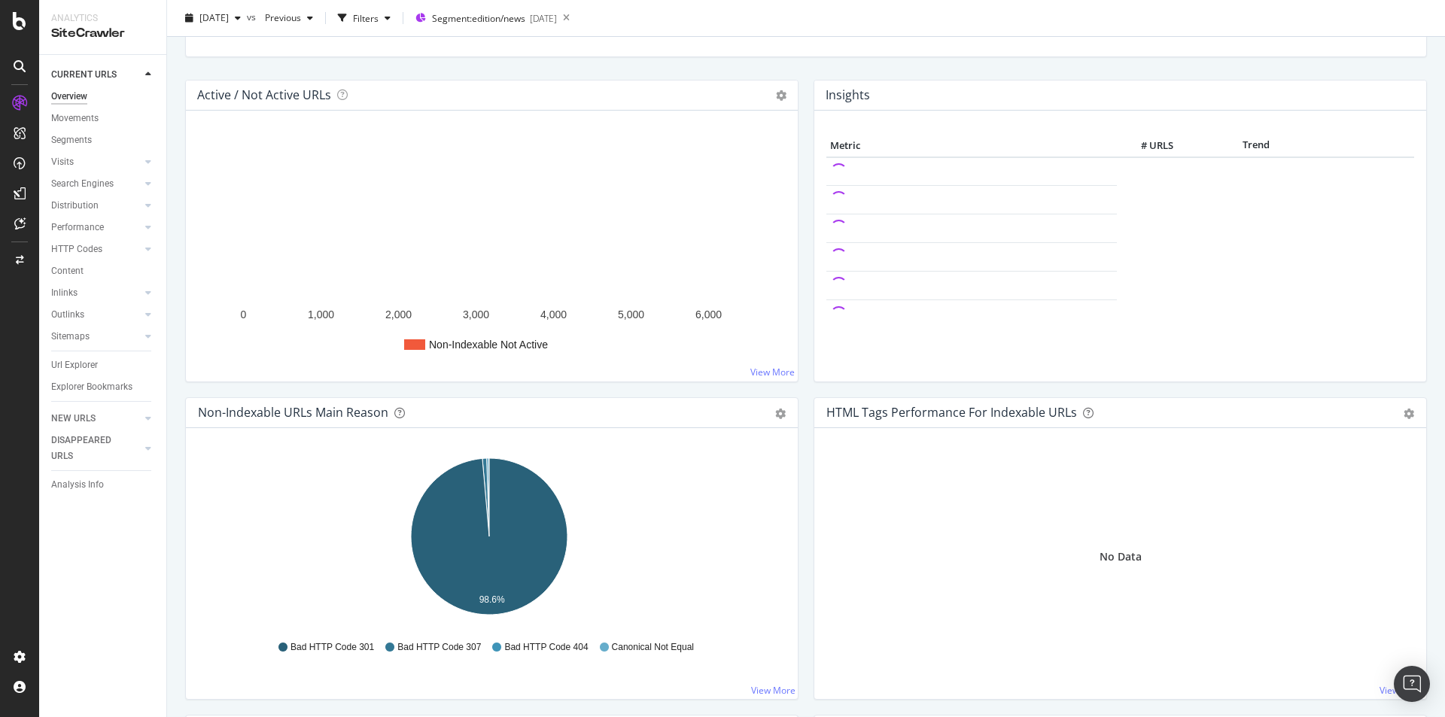
scroll to position [226, 0]
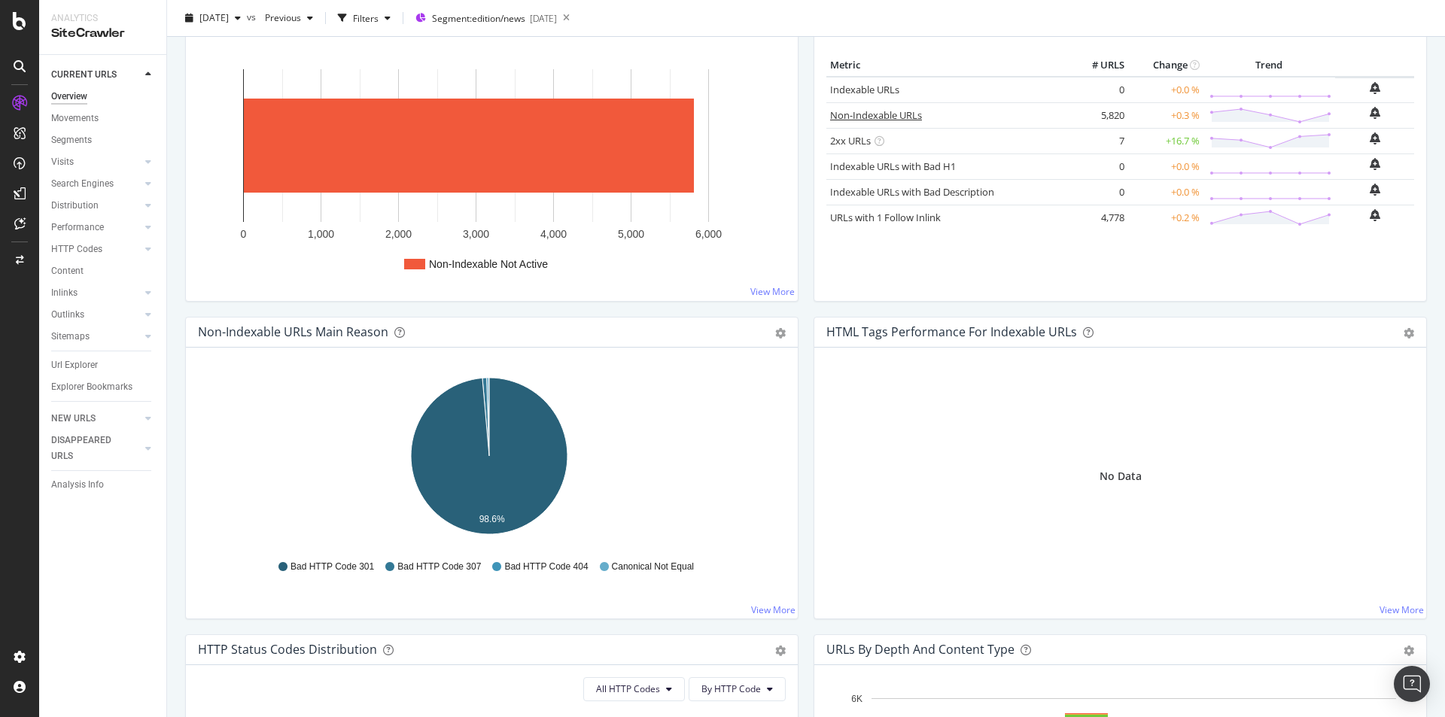
click at [897, 112] on link "Non-Indexable URLs" at bounding box center [876, 115] width 92 height 14
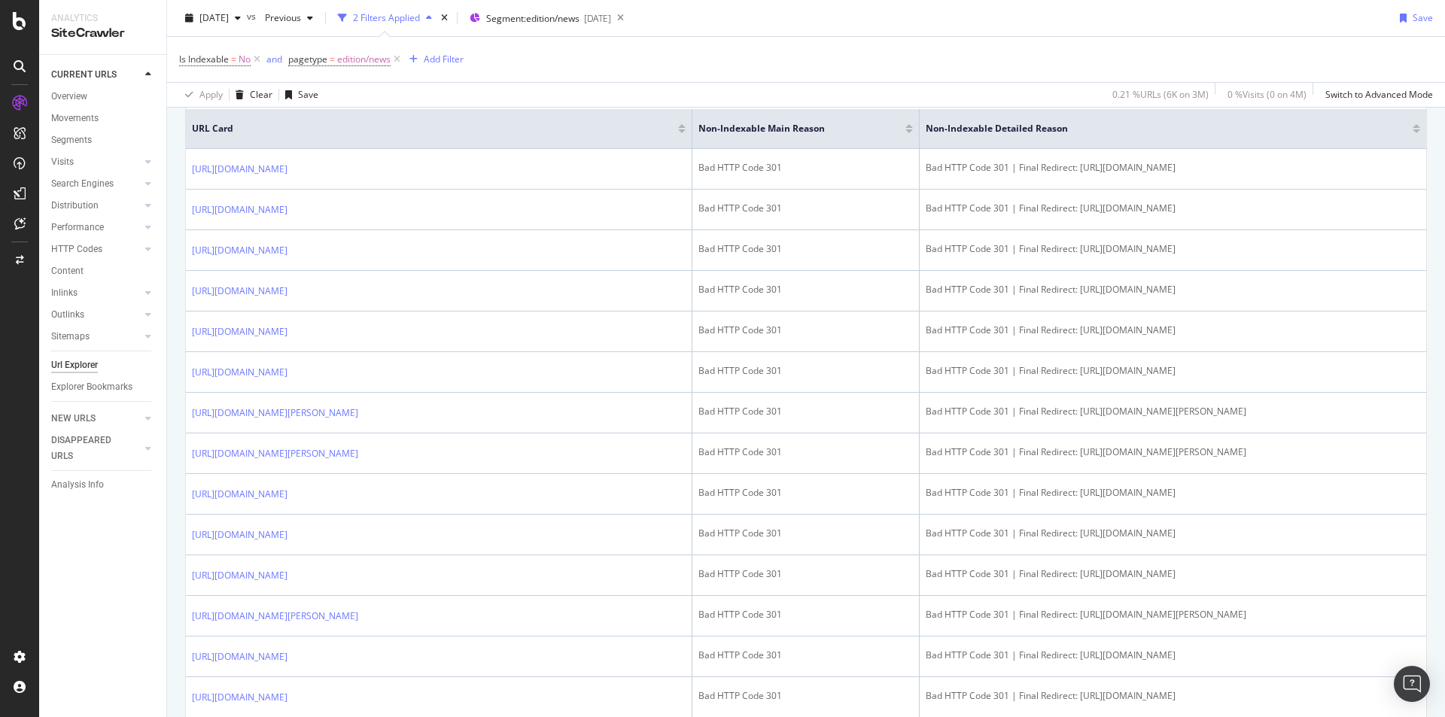
scroll to position [75, 0]
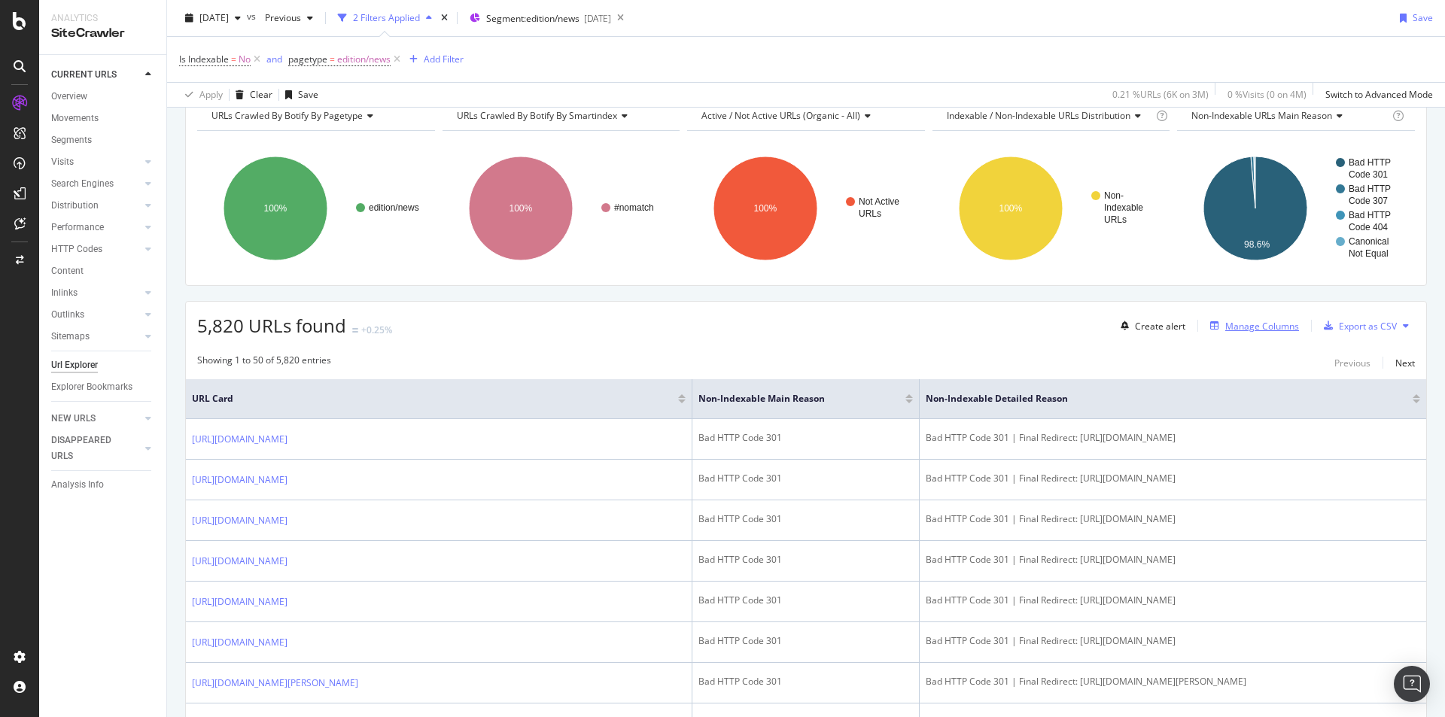
click at [1229, 327] on div "Manage Columns" at bounding box center [1262, 326] width 74 height 13
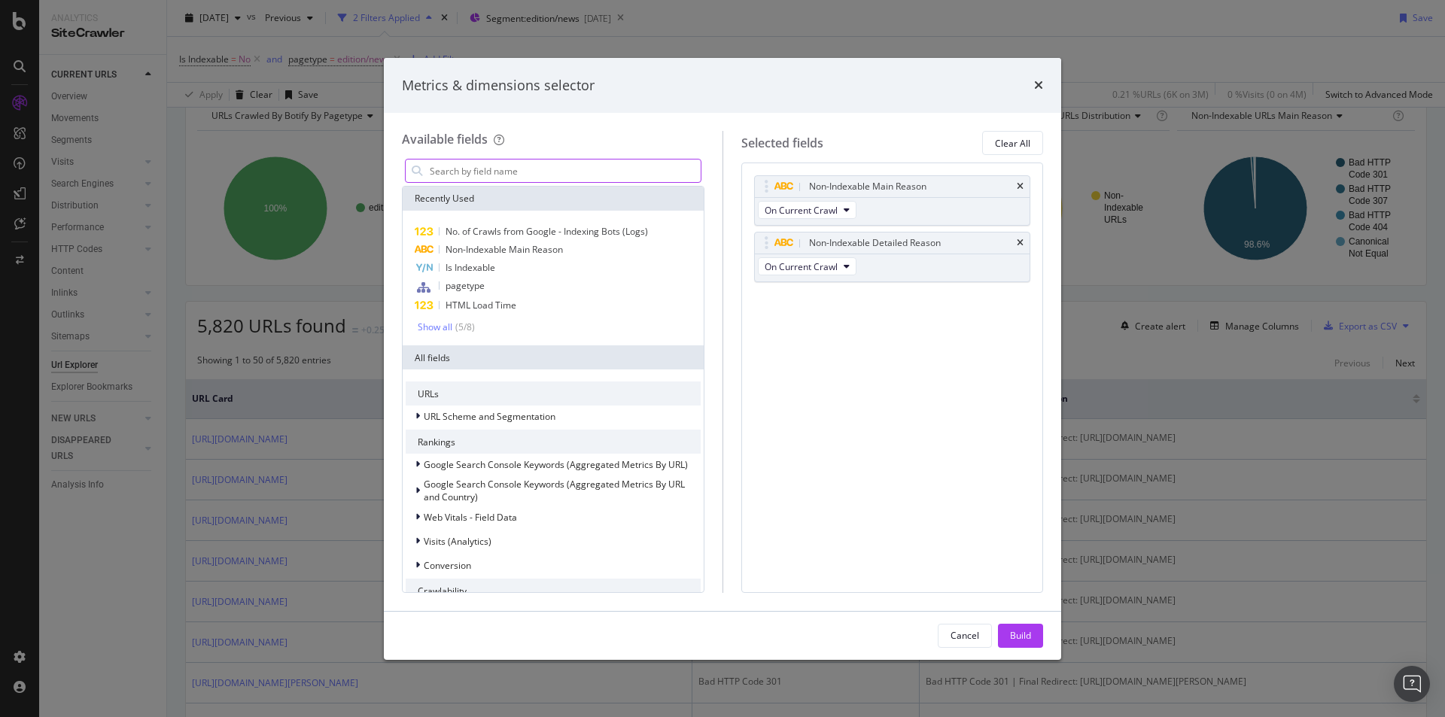
click at [536, 173] on input "modal" at bounding box center [564, 171] width 272 height 23
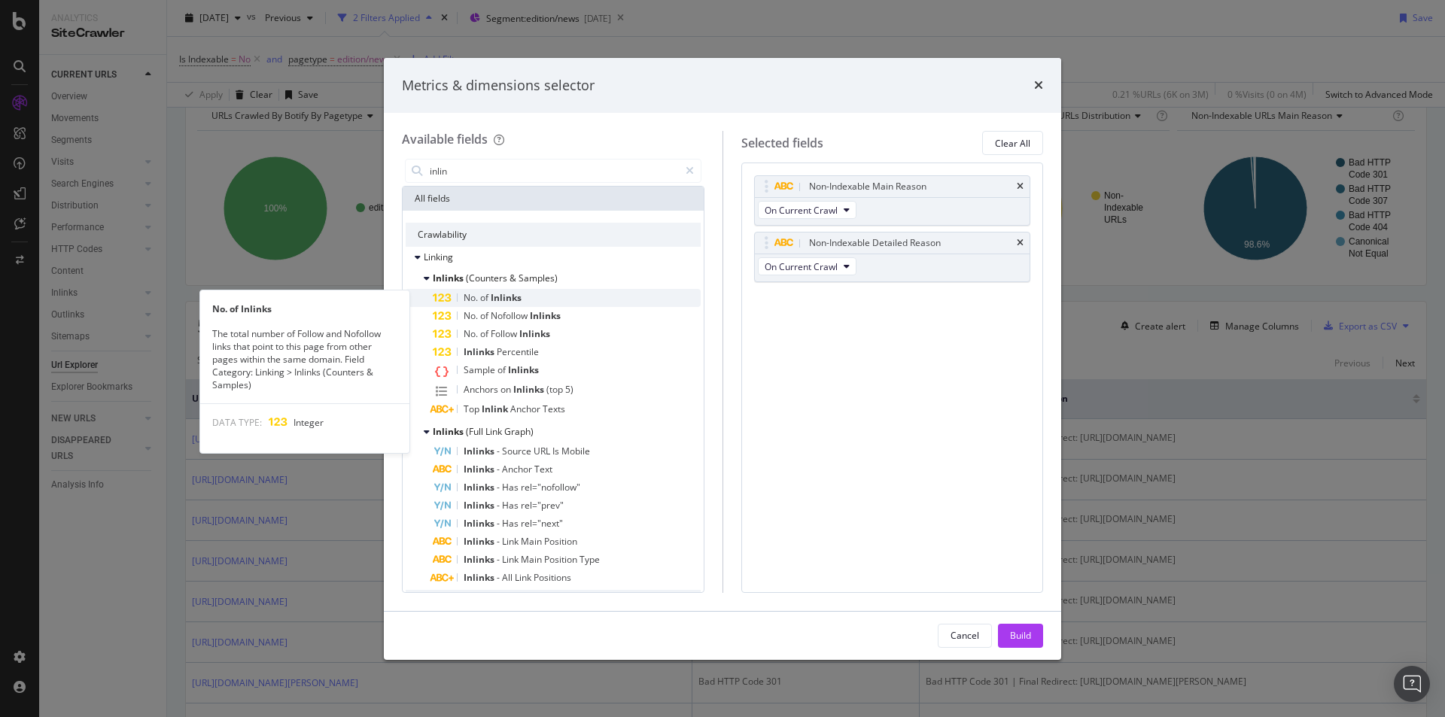
type input "inlin"
click at [522, 294] on span "Inlinks" at bounding box center [506, 297] width 31 height 13
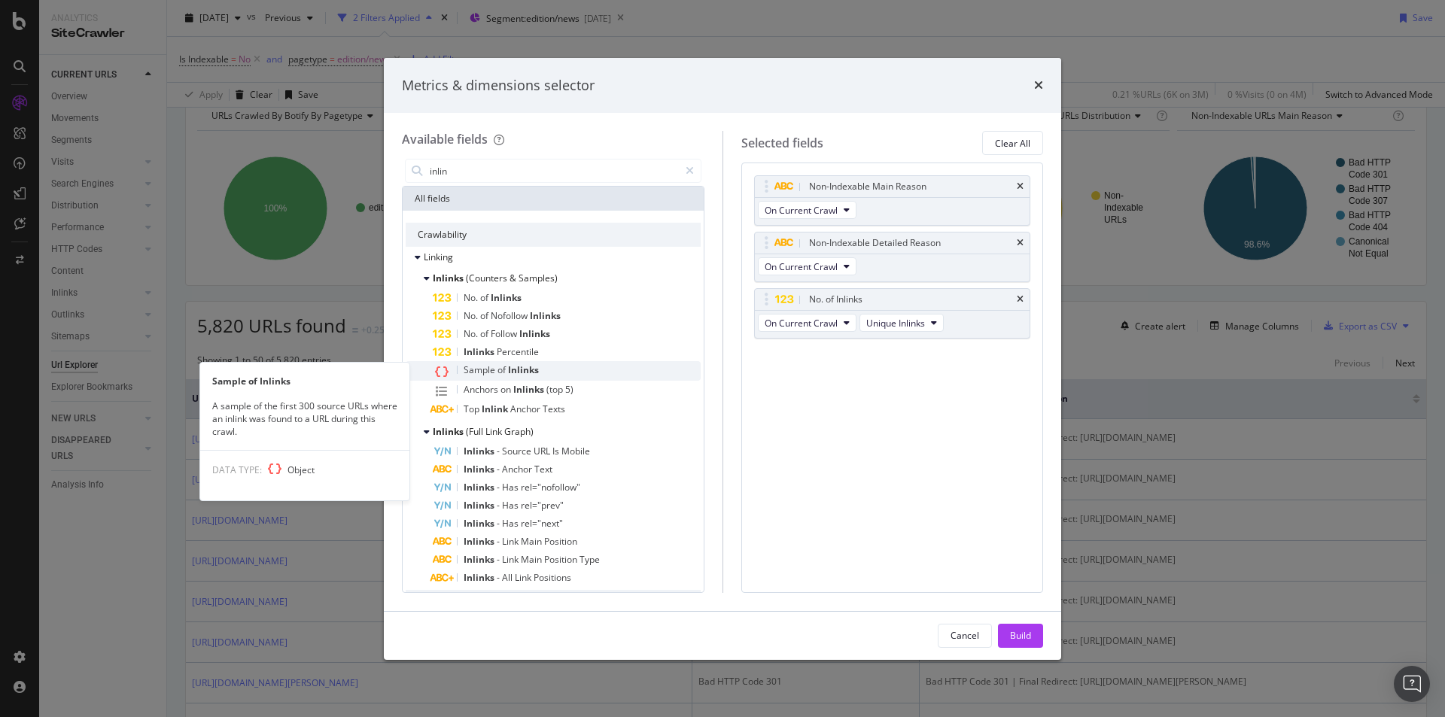
click at [545, 370] on div "Sample of Inlinks" at bounding box center [567, 371] width 268 height 20
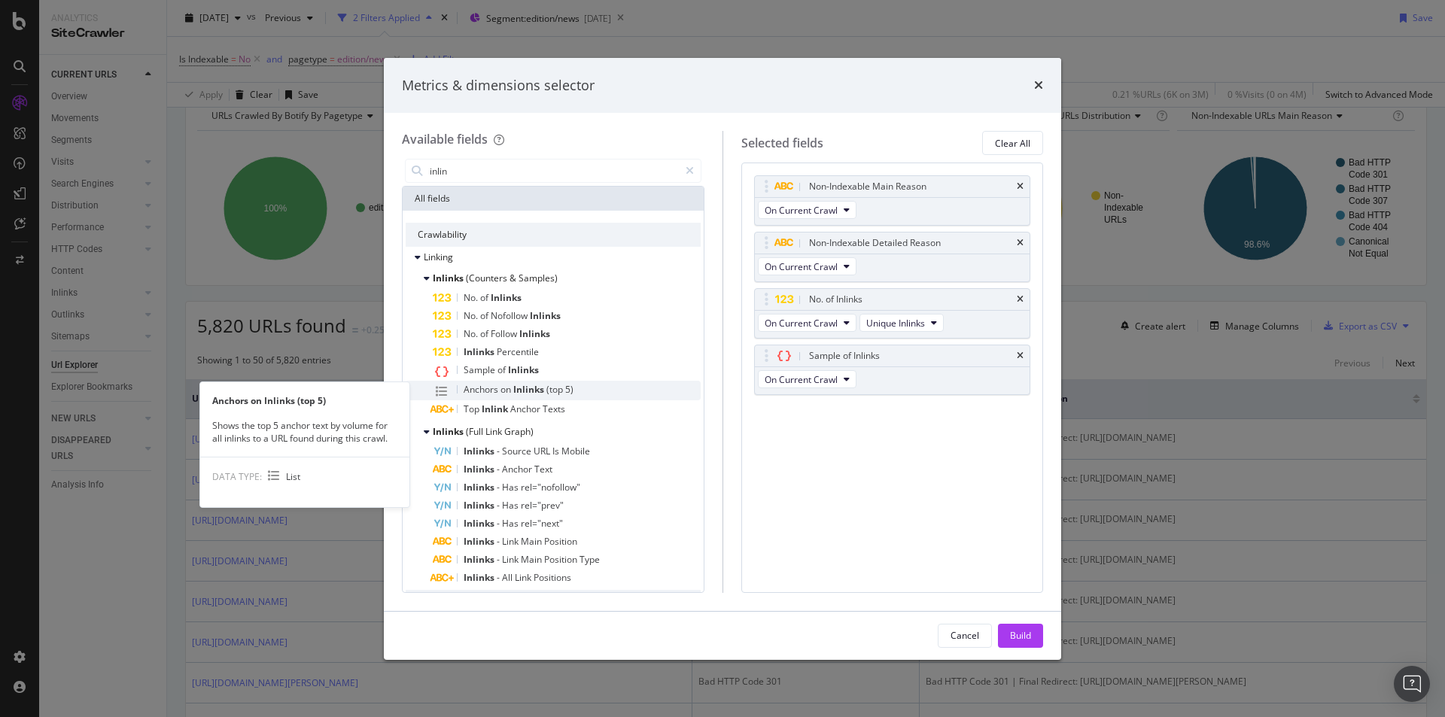
click at [543, 388] on span "Inlinks" at bounding box center [529, 389] width 33 height 13
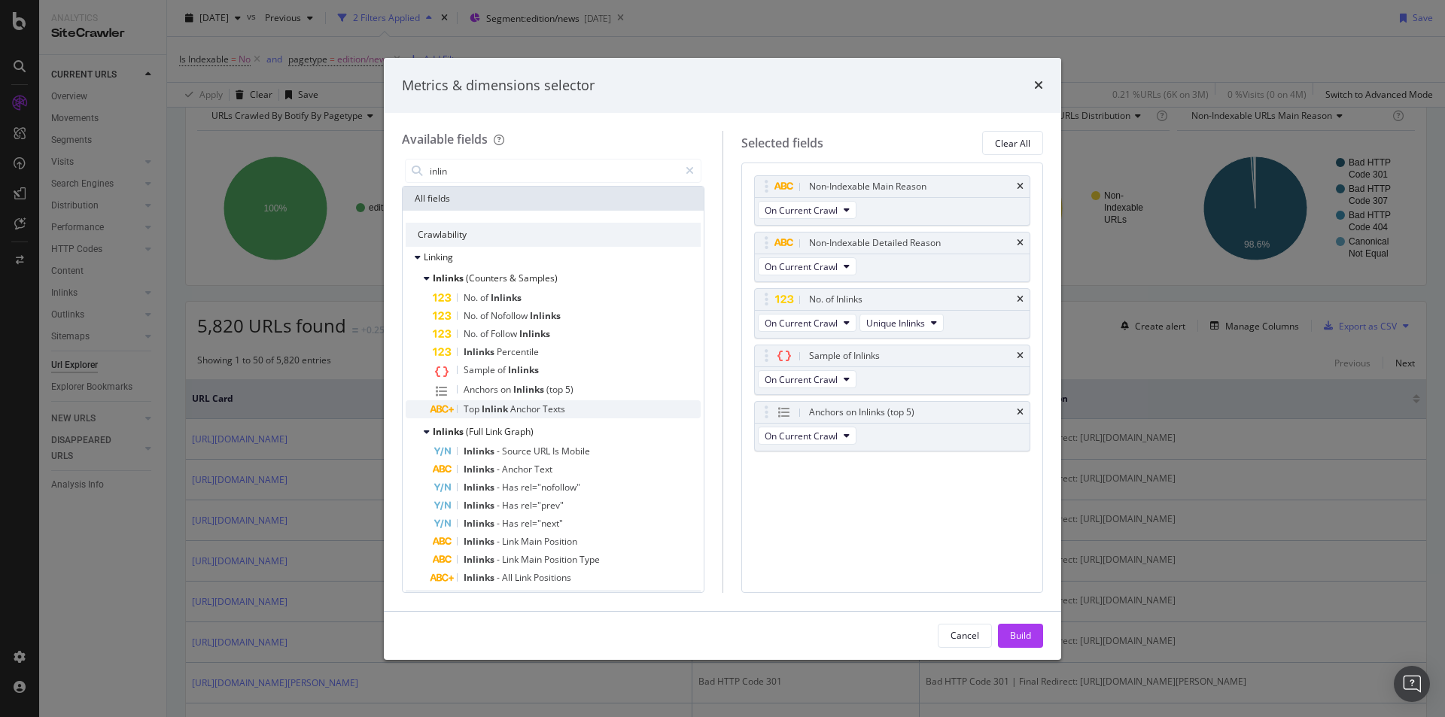
click at [562, 410] on span "Texts" at bounding box center [554, 409] width 23 height 13
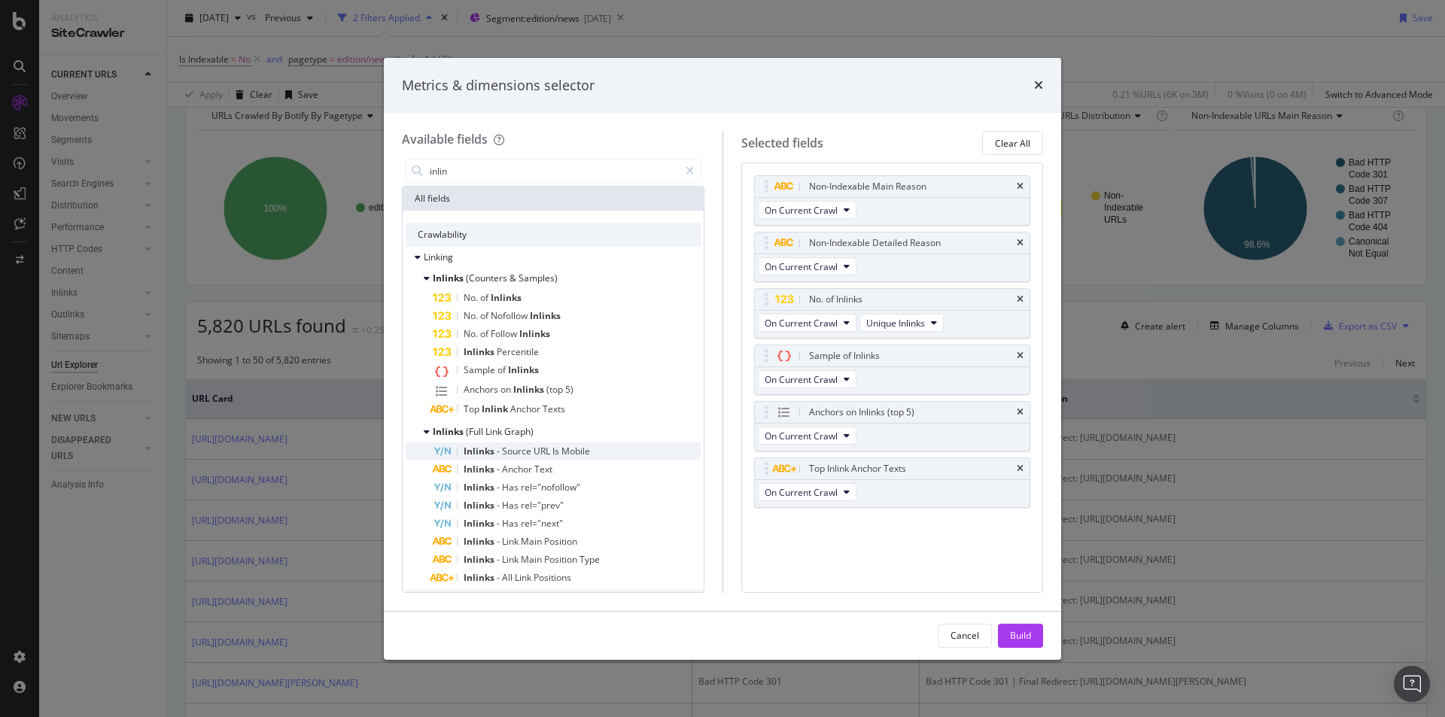
click at [594, 448] on div "Inlinks - Source URL Is Mobile" at bounding box center [567, 452] width 268 height 18
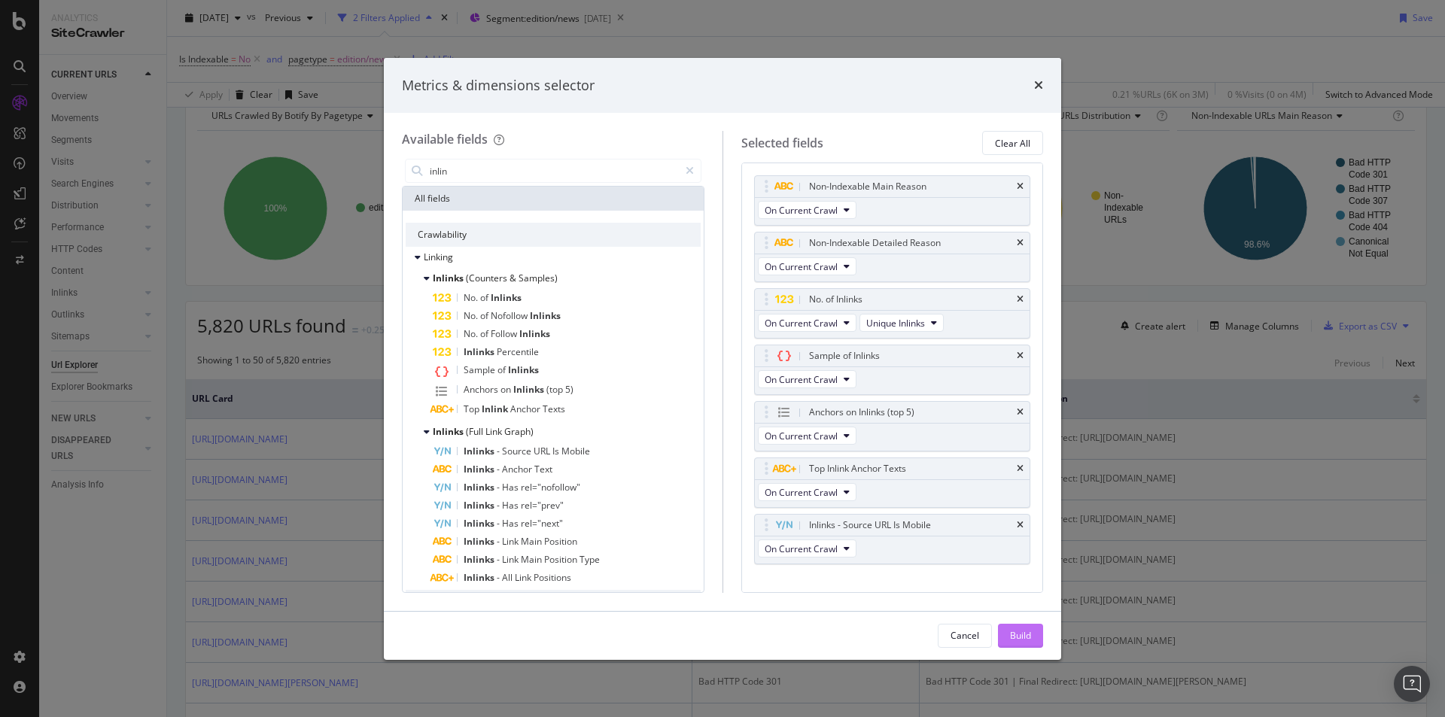
click at [1036, 636] on button "Build" at bounding box center [1020, 636] width 45 height 24
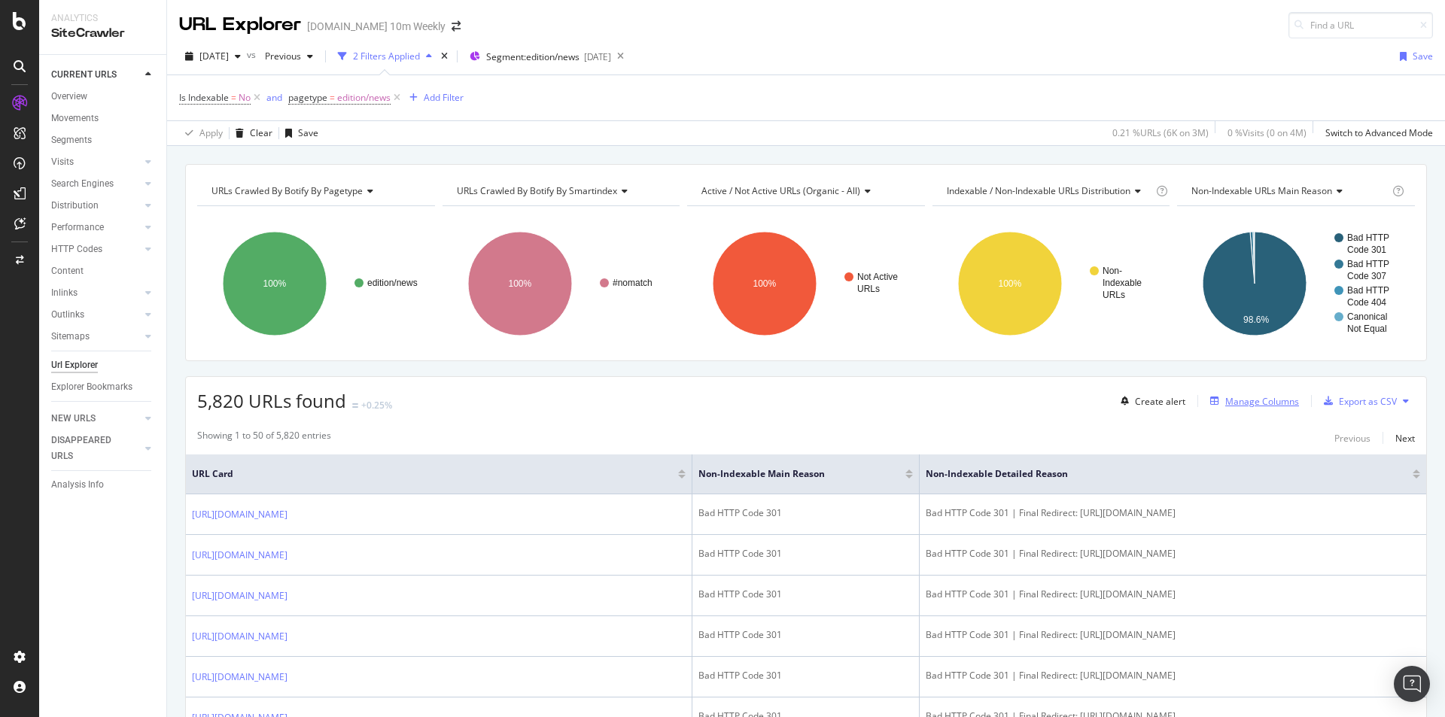
click at [1235, 399] on div "Manage Columns" at bounding box center [1262, 401] width 74 height 13
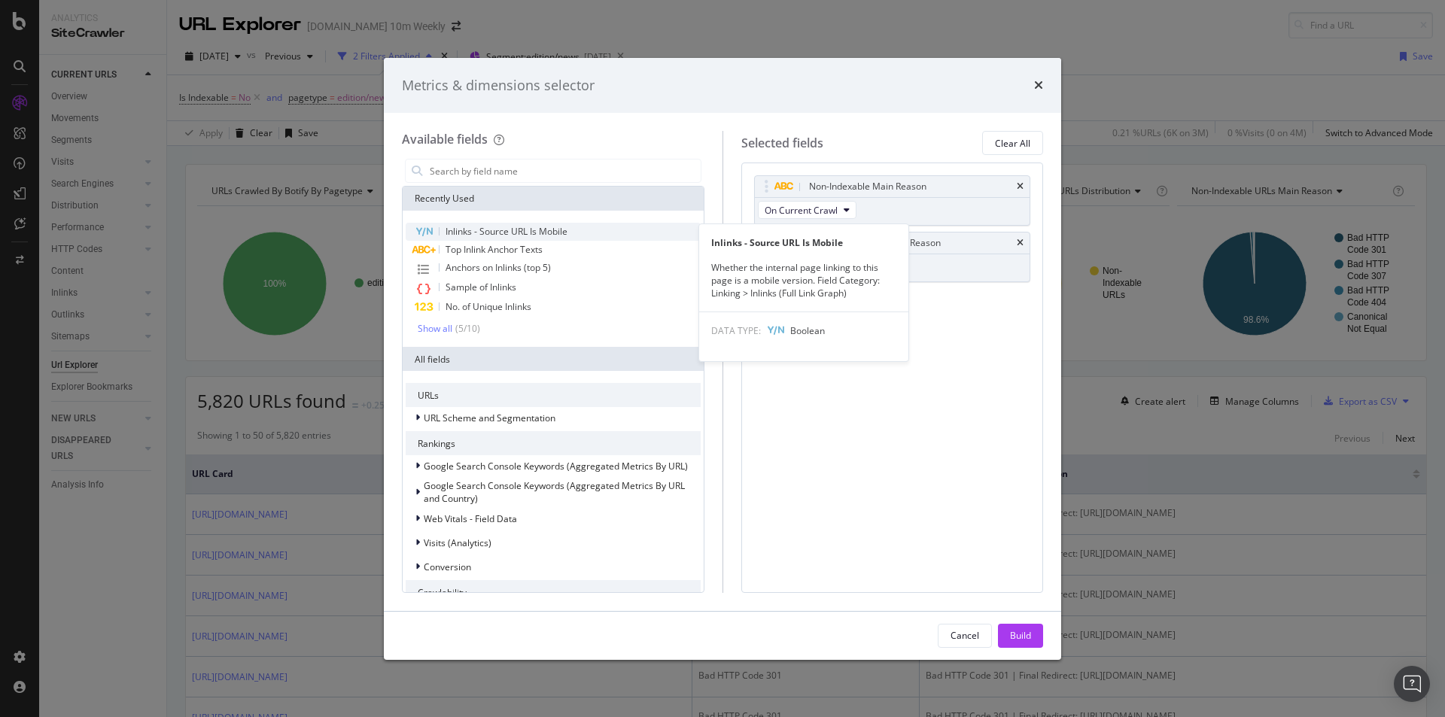
click at [558, 231] on span "Inlinks - Source URL Is Mobile" at bounding box center [507, 231] width 122 height 13
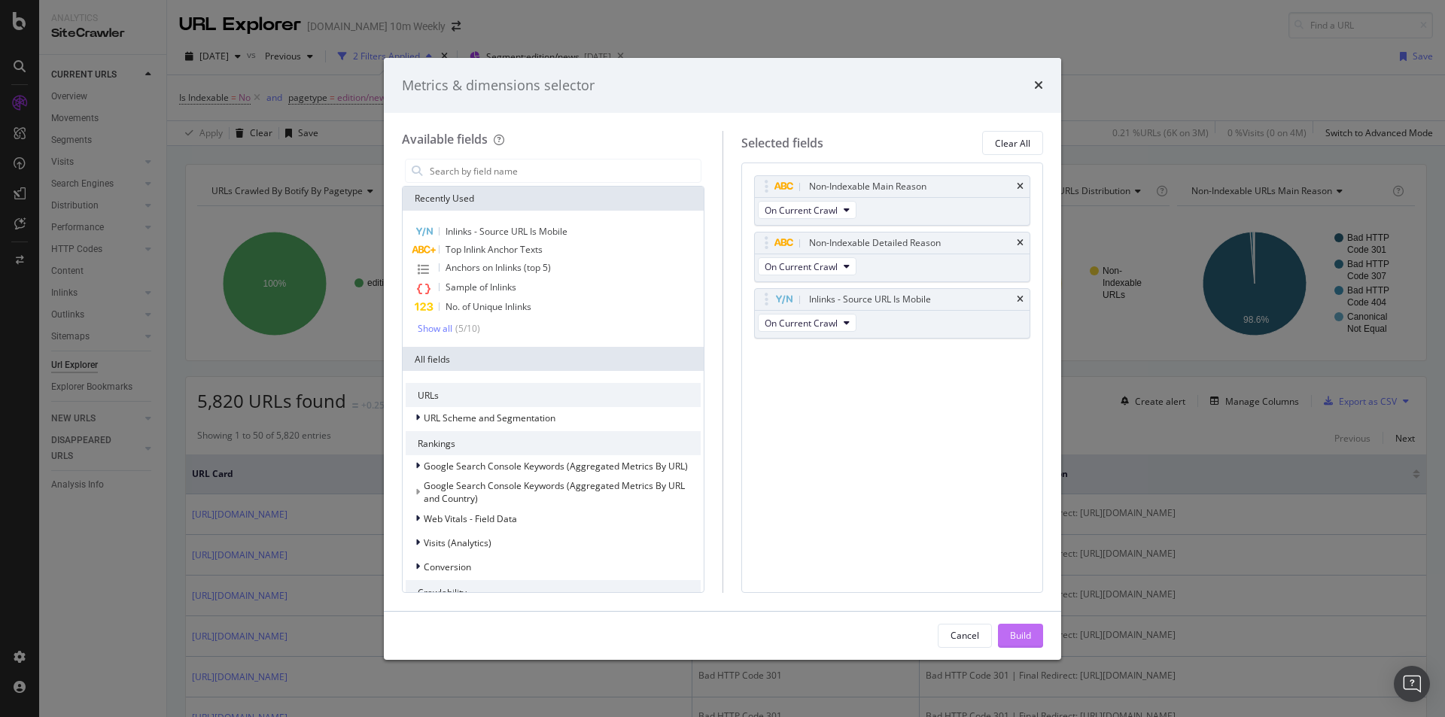
click at [1018, 634] on div "Build" at bounding box center [1020, 635] width 21 height 13
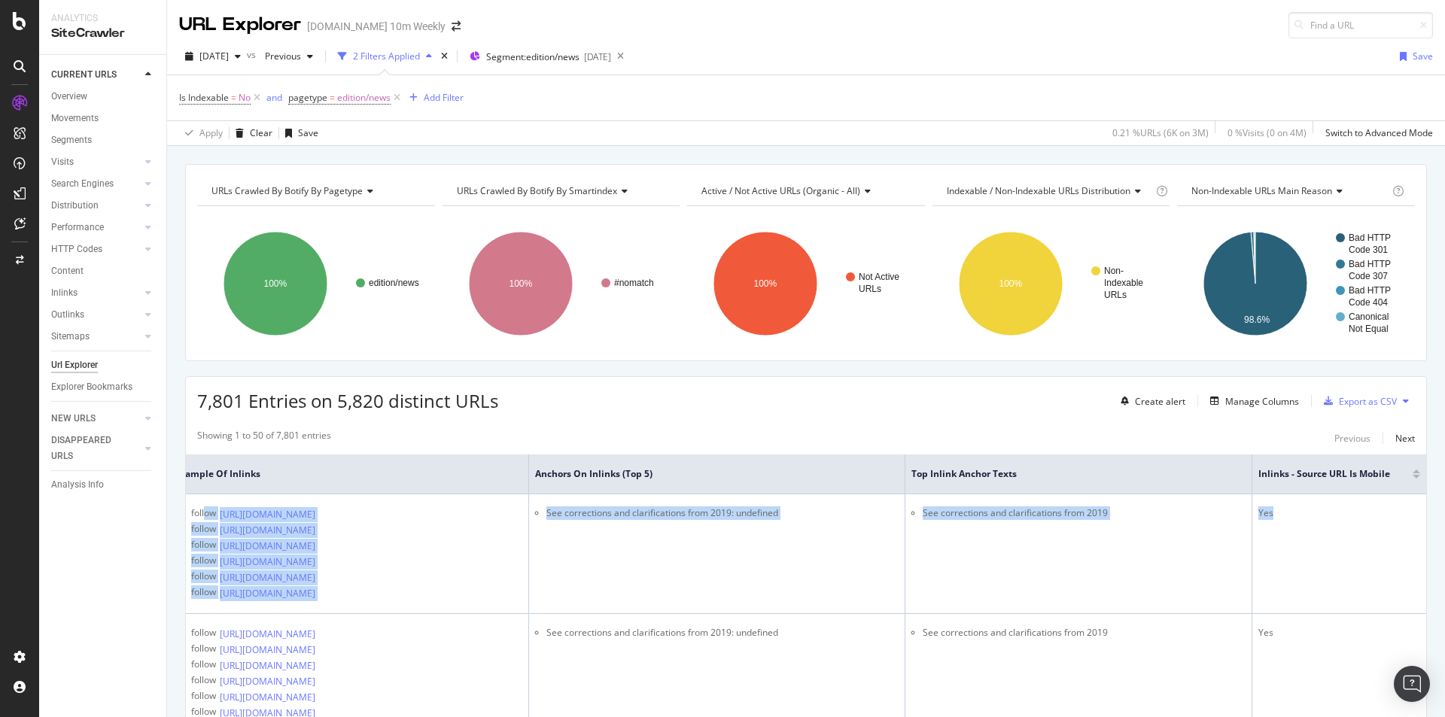
scroll to position [0, 1094]
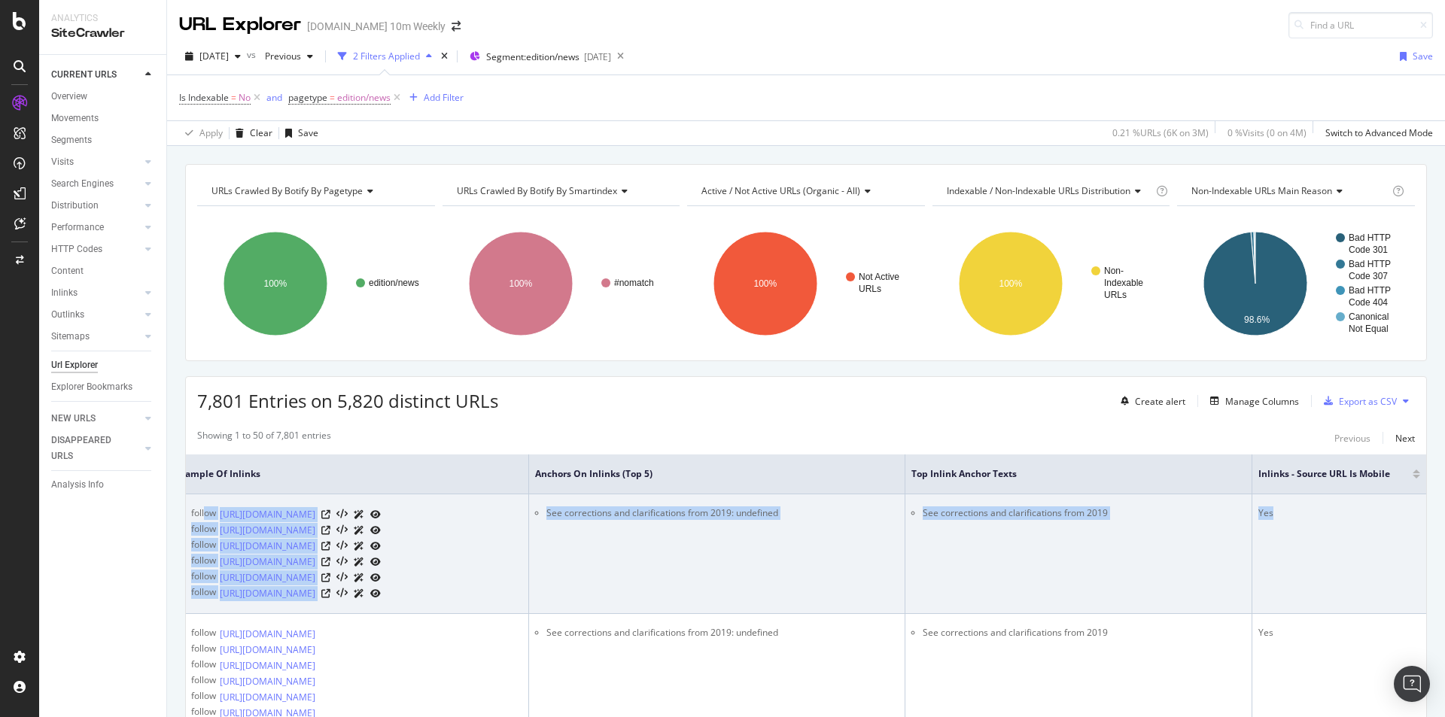
drag, startPoint x: 1292, startPoint y: 515, endPoint x: 1390, endPoint y: 526, distance: 99.3
click at [1390, 526] on tr "https://www.thetimes.com/edition/news/corrections-and-clarifications-2019-f57z3…" at bounding box center [356, 555] width 2140 height 120
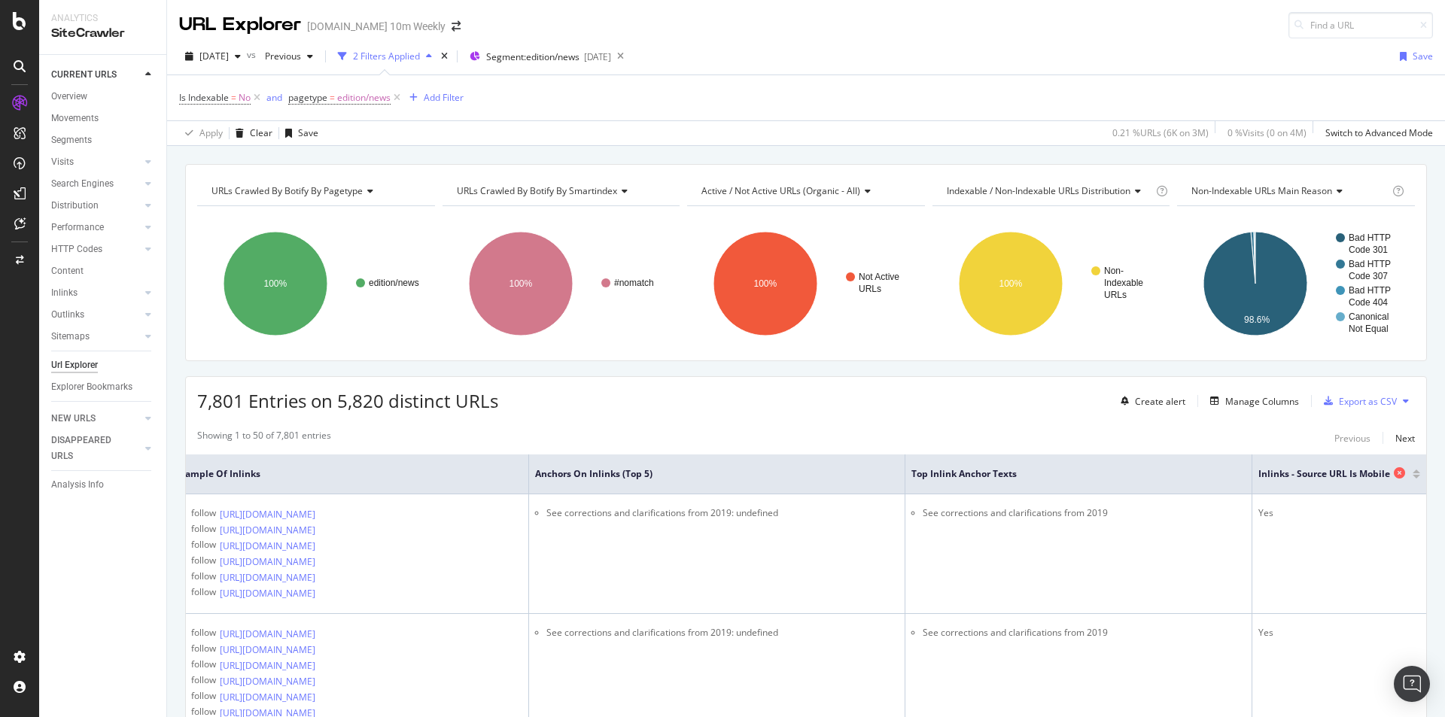
click at [1381, 476] on div "Inlinks - Source URL Is Mobile" at bounding box center [1336, 474] width 154 height 15
click at [1413, 474] on div at bounding box center [1417, 474] width 8 height 9
click at [1413, 479] on div at bounding box center [1417, 477] width 8 height 4
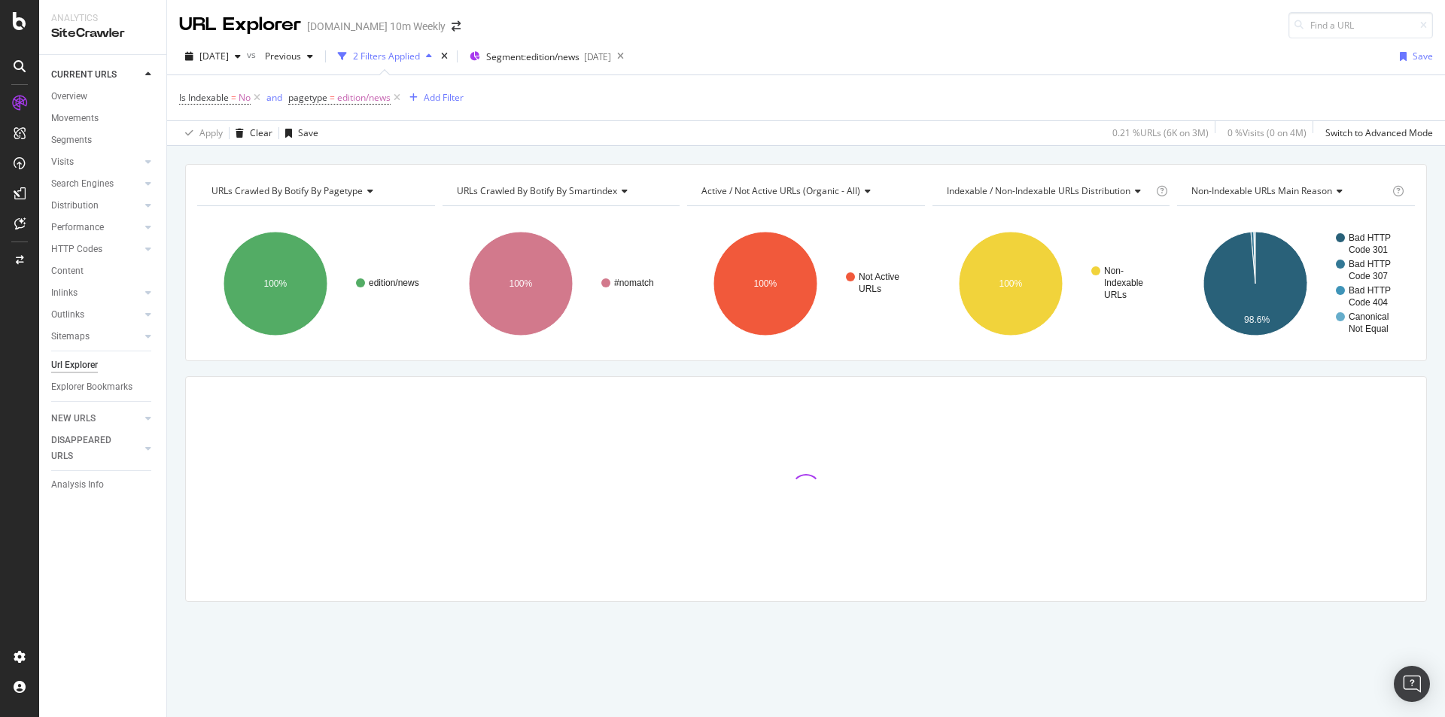
click at [1405, 479] on div at bounding box center [806, 489] width 1241 height 30
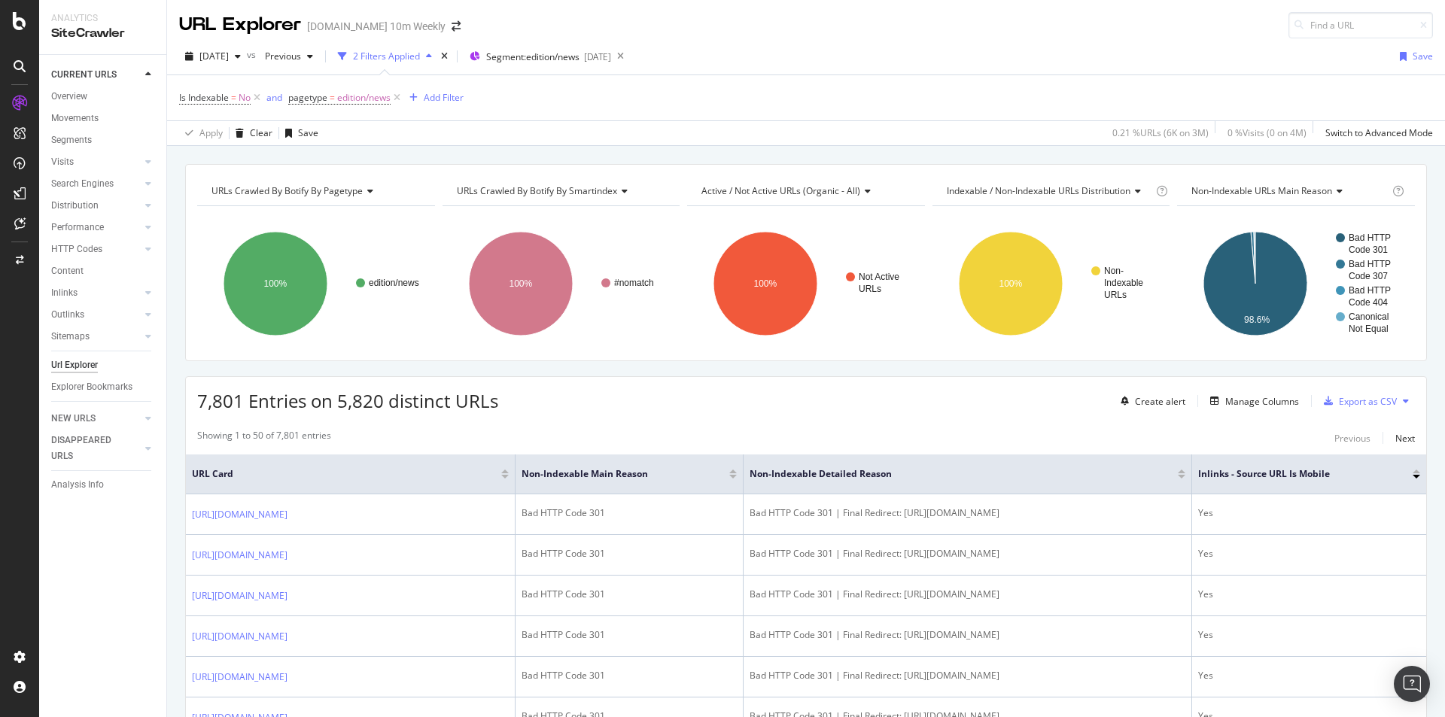
click at [1413, 476] on div at bounding box center [1417, 477] width 8 height 4
click at [1413, 473] on div at bounding box center [1417, 472] width 8 height 4
click at [1413, 472] on div at bounding box center [1417, 472] width 8 height 4
click at [1413, 471] on div at bounding box center [1417, 472] width 8 height 4
click at [1405, 468] on div "Inlinks - Source URL Is Mobile" at bounding box center [1309, 474] width 224 height 15
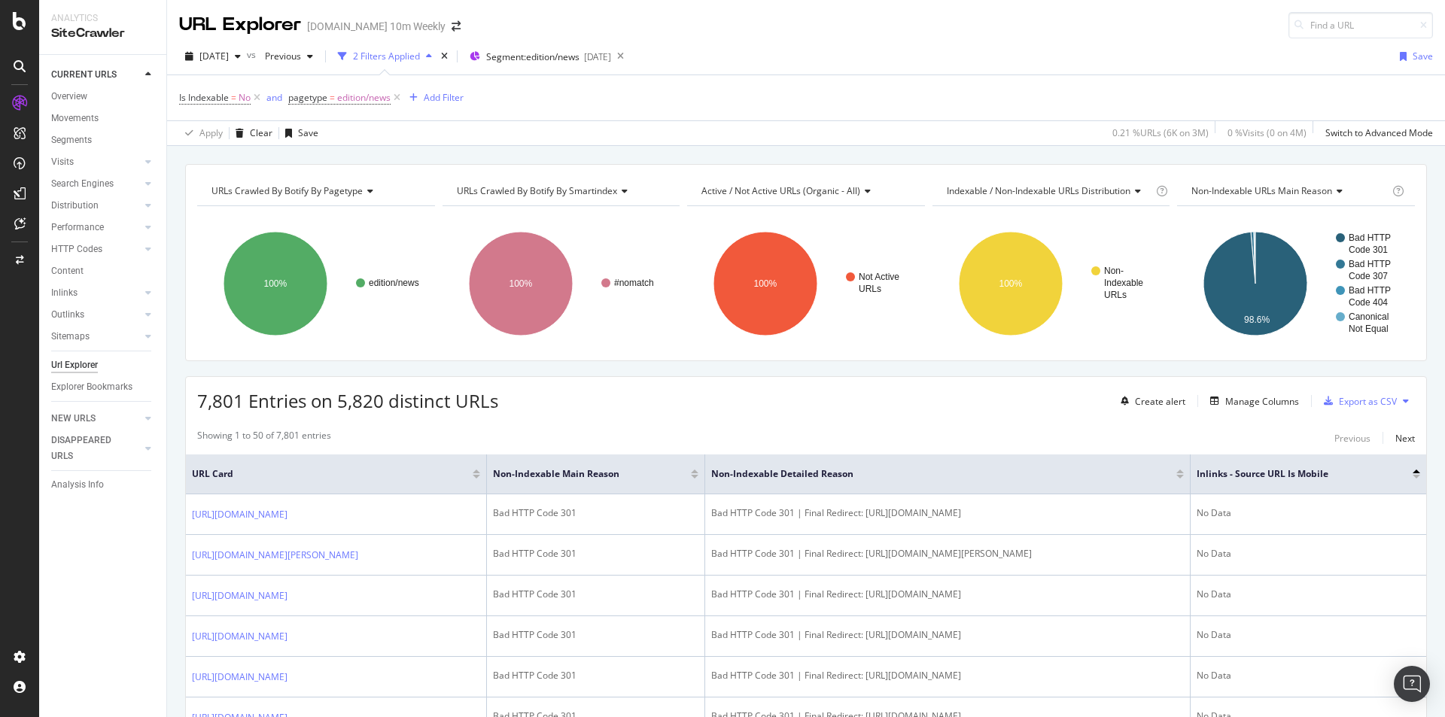
click at [1413, 471] on div at bounding box center [1417, 472] width 8 height 4
click at [1413, 472] on div at bounding box center [1417, 472] width 8 height 4
click at [1413, 470] on div at bounding box center [1417, 472] width 8 height 4
click at [1413, 476] on div at bounding box center [1417, 477] width 8 height 4
click at [1277, 432] on div "Showing 1 to 50 of 7,801 entries Previous Next" at bounding box center [806, 438] width 1241 height 18
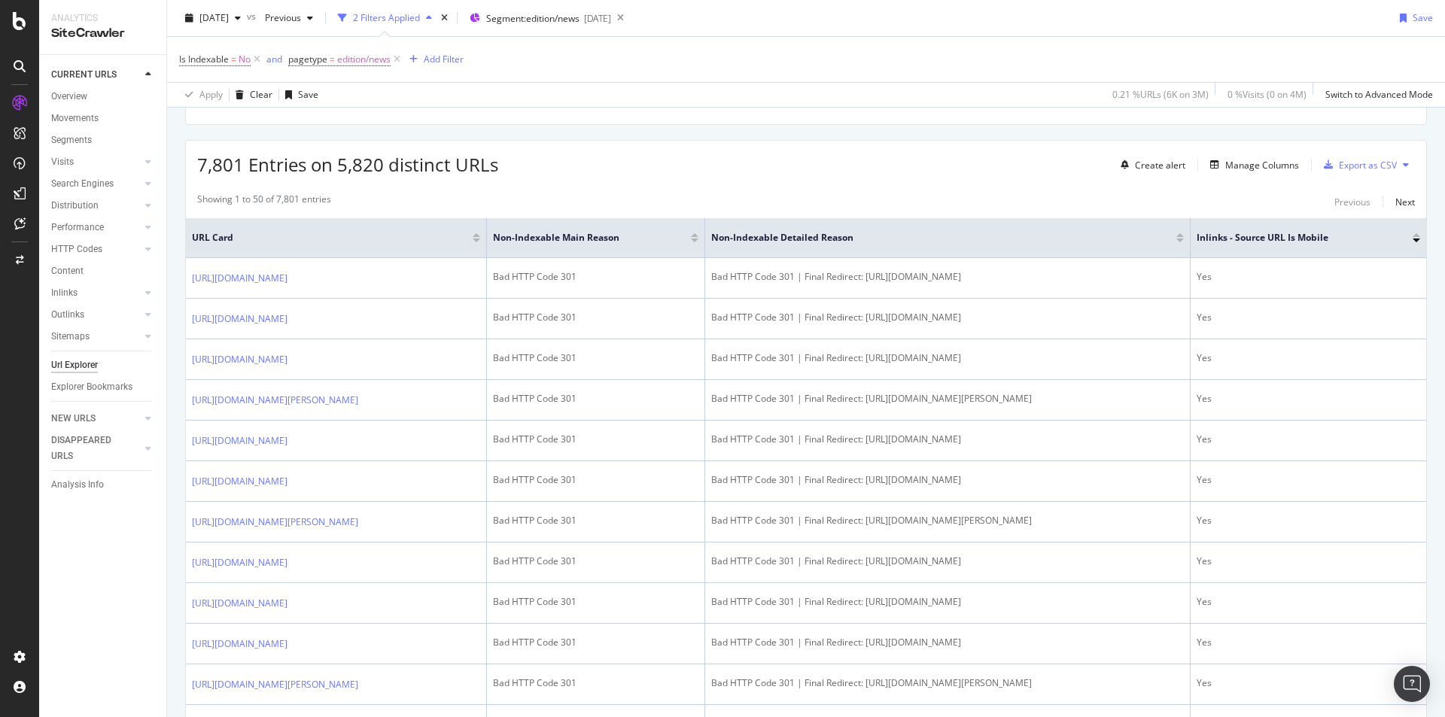
scroll to position [207, 0]
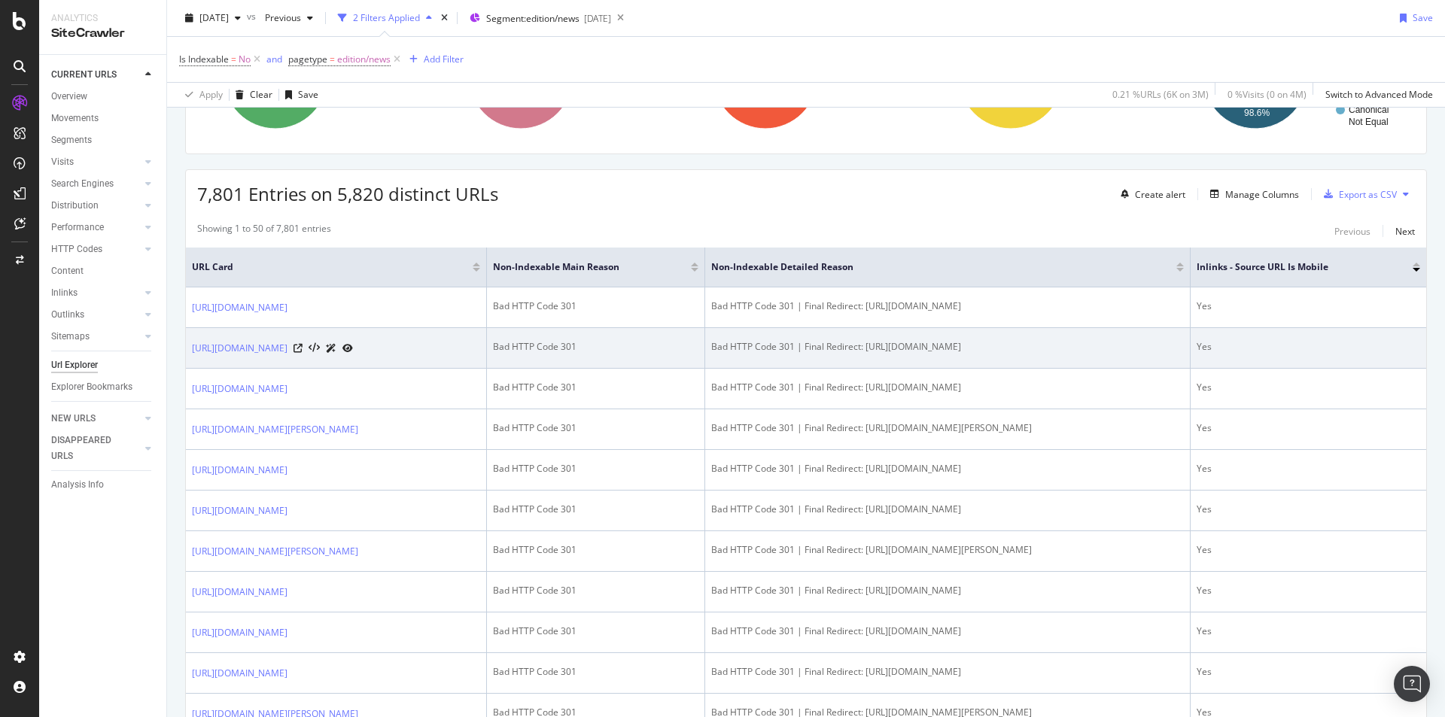
drag, startPoint x: 1121, startPoint y: 397, endPoint x: 1236, endPoint y: 401, distance: 115.2
click at [1236, 369] on tr "https://www.thetimes.com/edition/news/an-unforgettable-weekend-for-pizza-expres…" at bounding box center [806, 348] width 1241 height 41
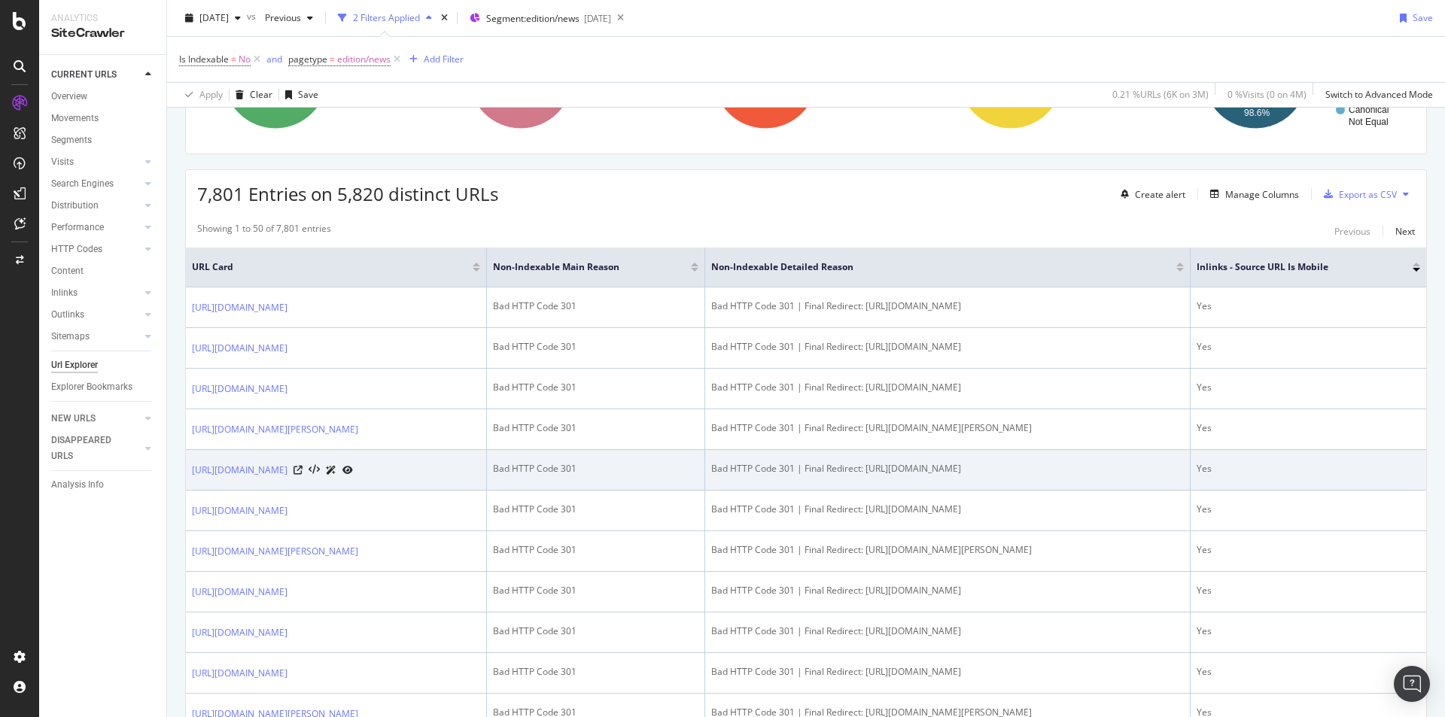
drag, startPoint x: 1113, startPoint y: 553, endPoint x: 1158, endPoint y: 543, distance: 46.4
click at [1158, 491] on td "Bad HTTP Code 301 | Final Redirect: https://www.thetimes.com/uk/article/coronav…" at bounding box center [948, 470] width 486 height 41
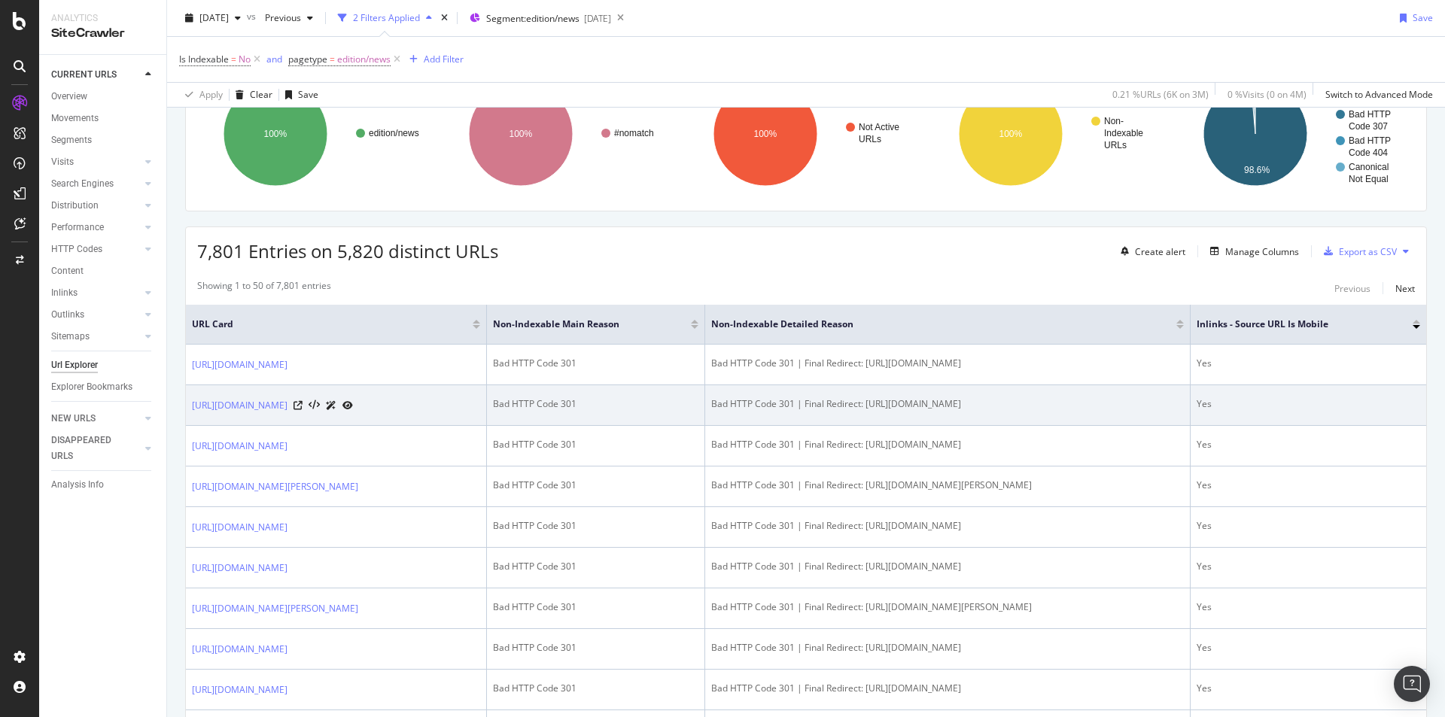
scroll to position [151, 0]
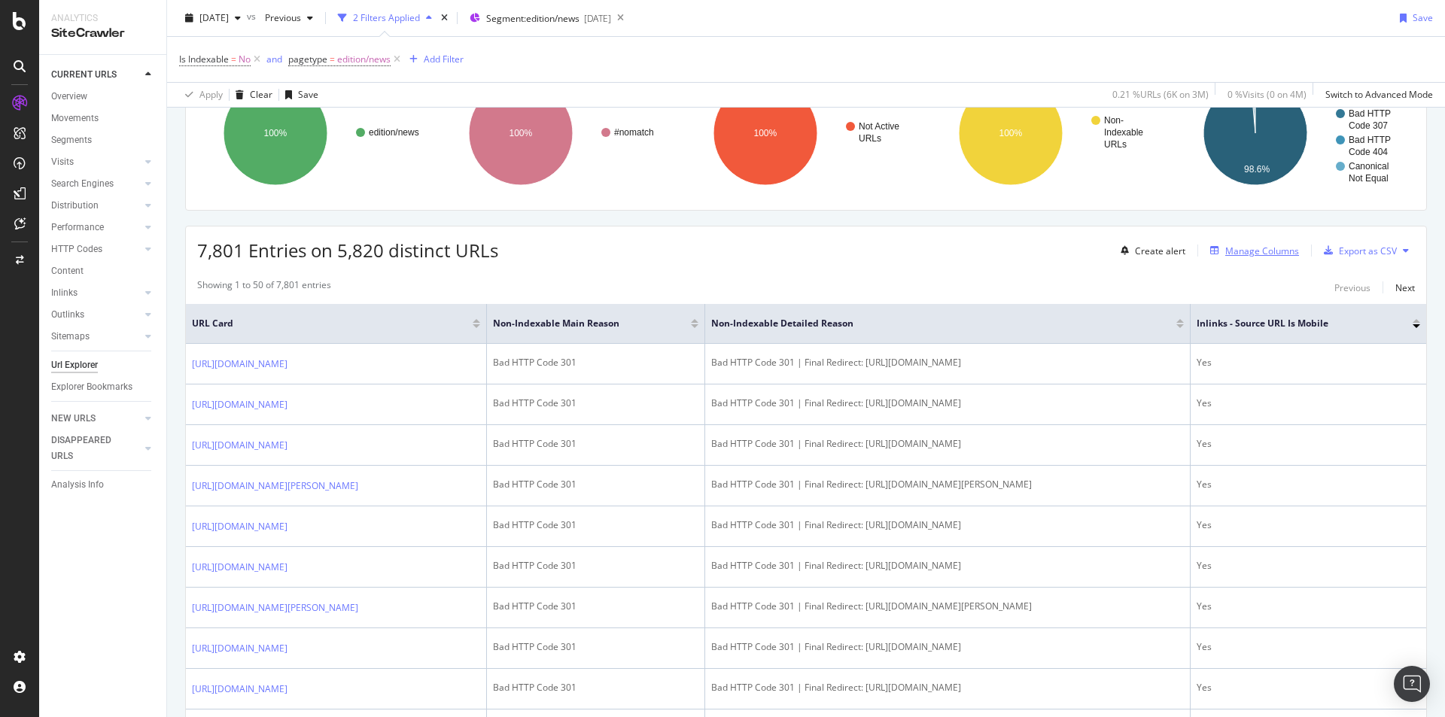
click at [1263, 253] on div "Manage Columns" at bounding box center [1262, 251] width 74 height 13
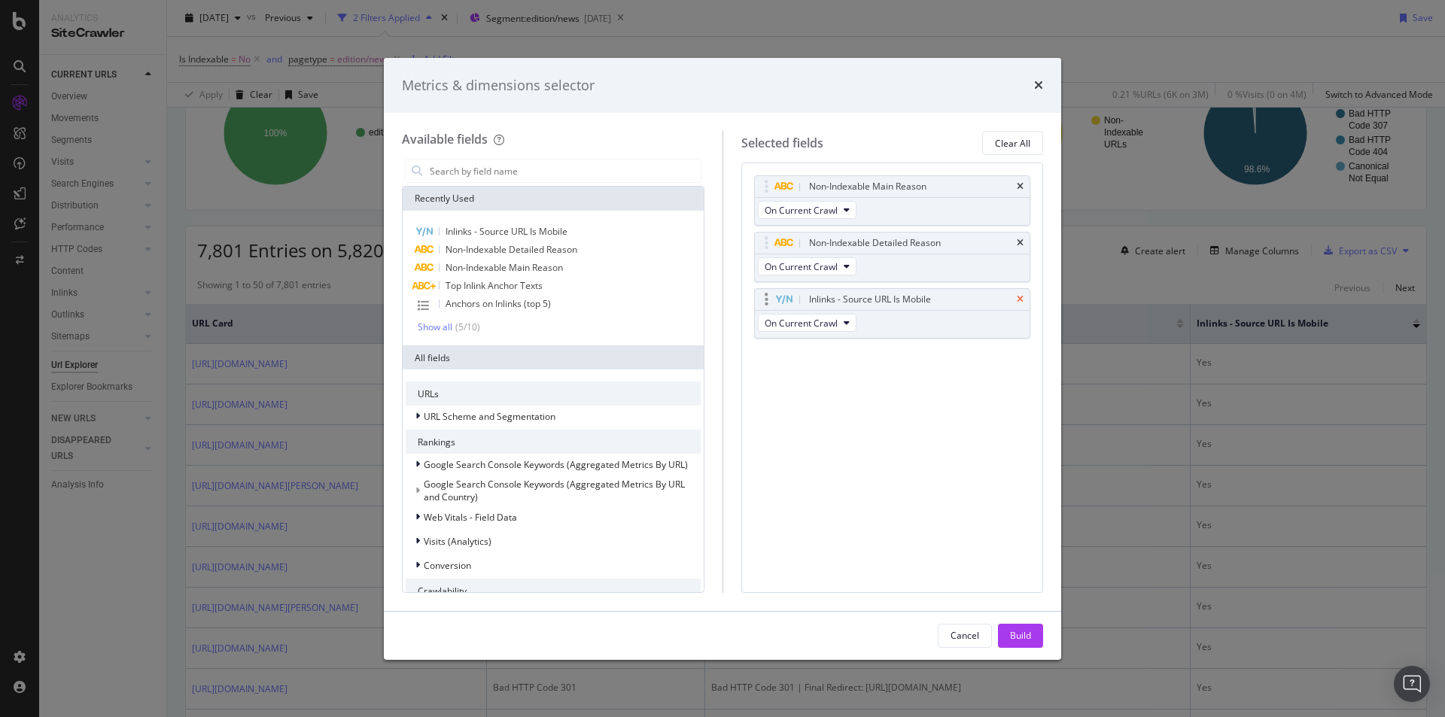
click at [1020, 298] on icon "times" at bounding box center [1020, 299] width 7 height 9
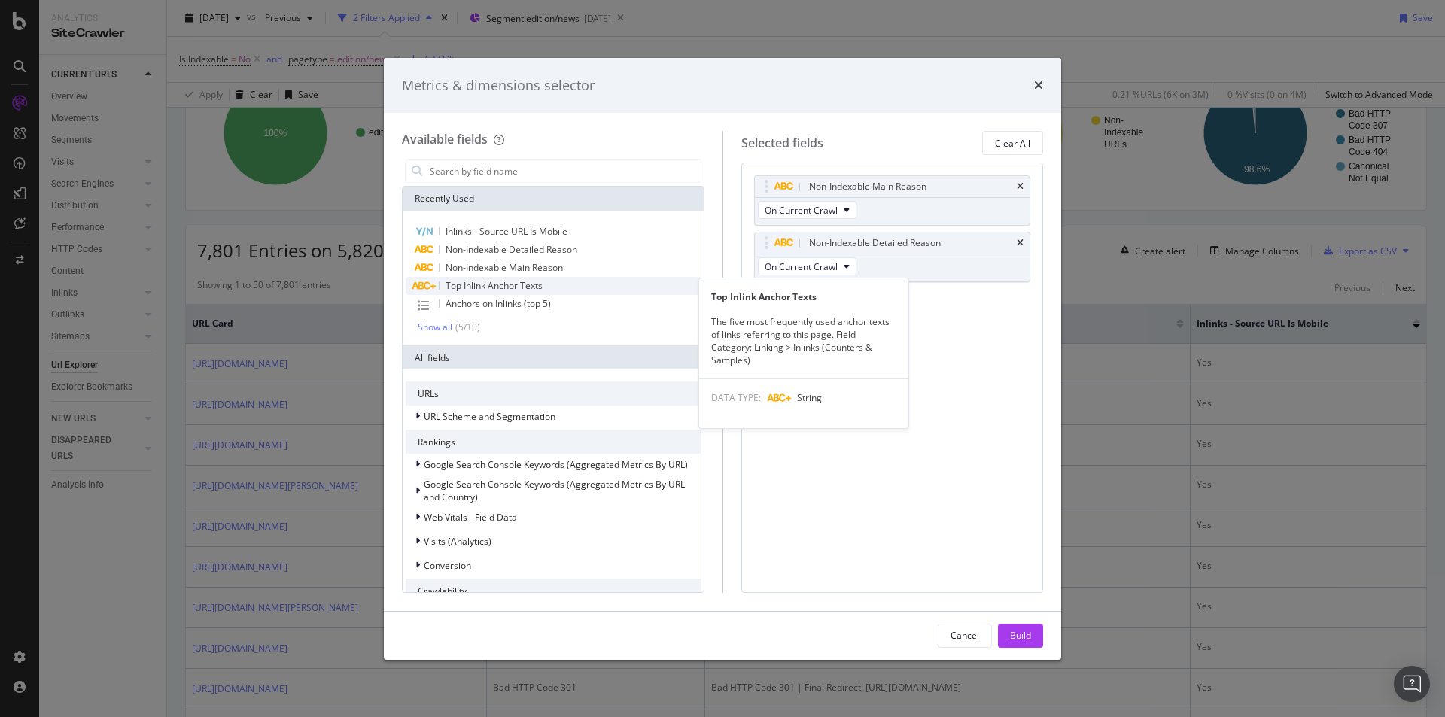
click at [530, 287] on span "Top Inlink Anchor Texts" at bounding box center [494, 285] width 97 height 13
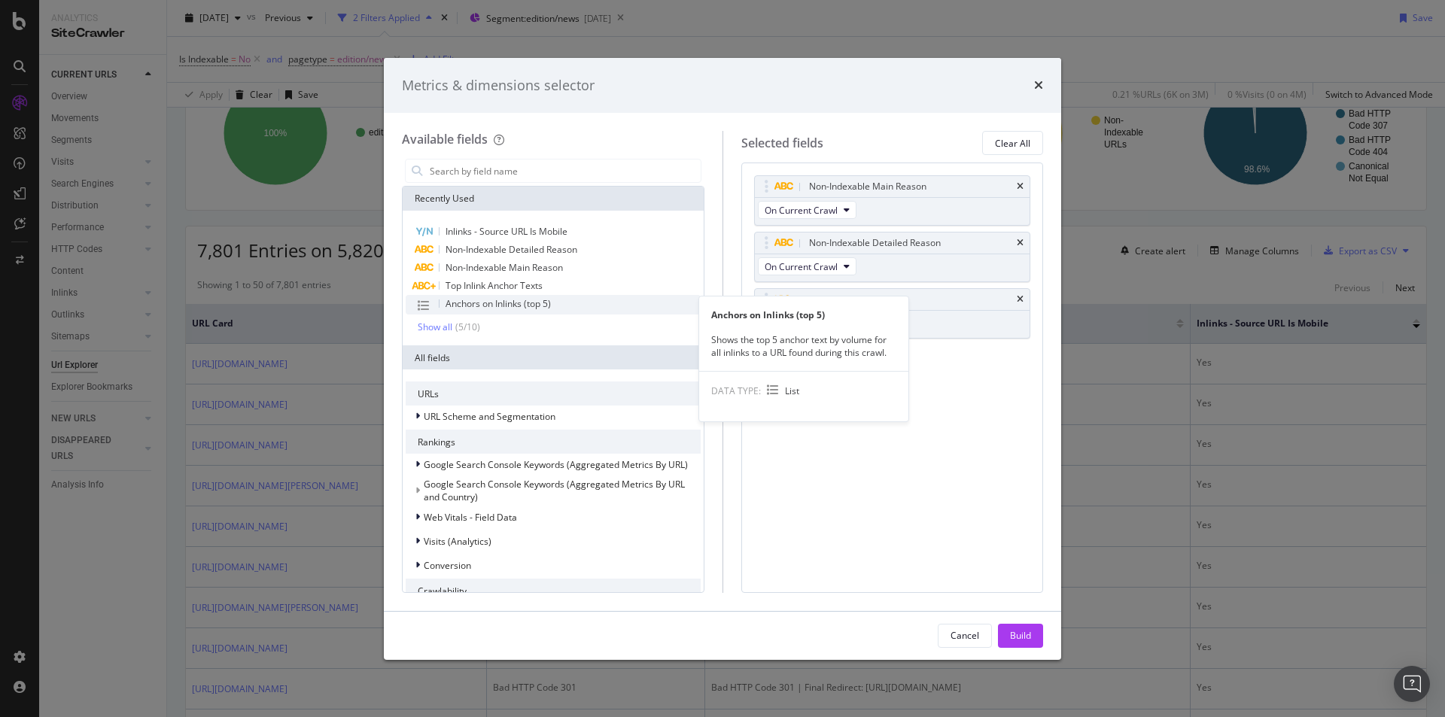
click at [499, 305] on span "Anchors on Inlinks (top 5)" at bounding box center [498, 303] width 105 height 13
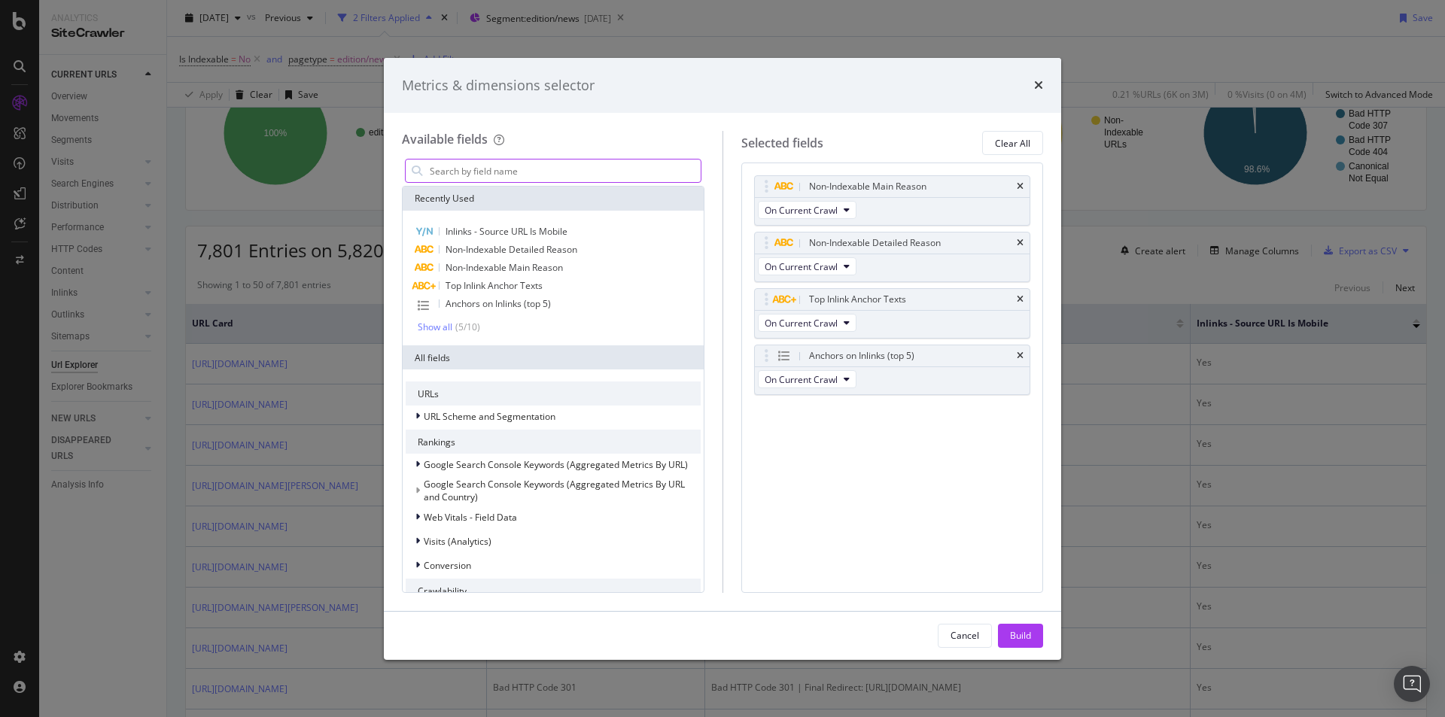
click at [472, 170] on input "modal" at bounding box center [564, 171] width 272 height 23
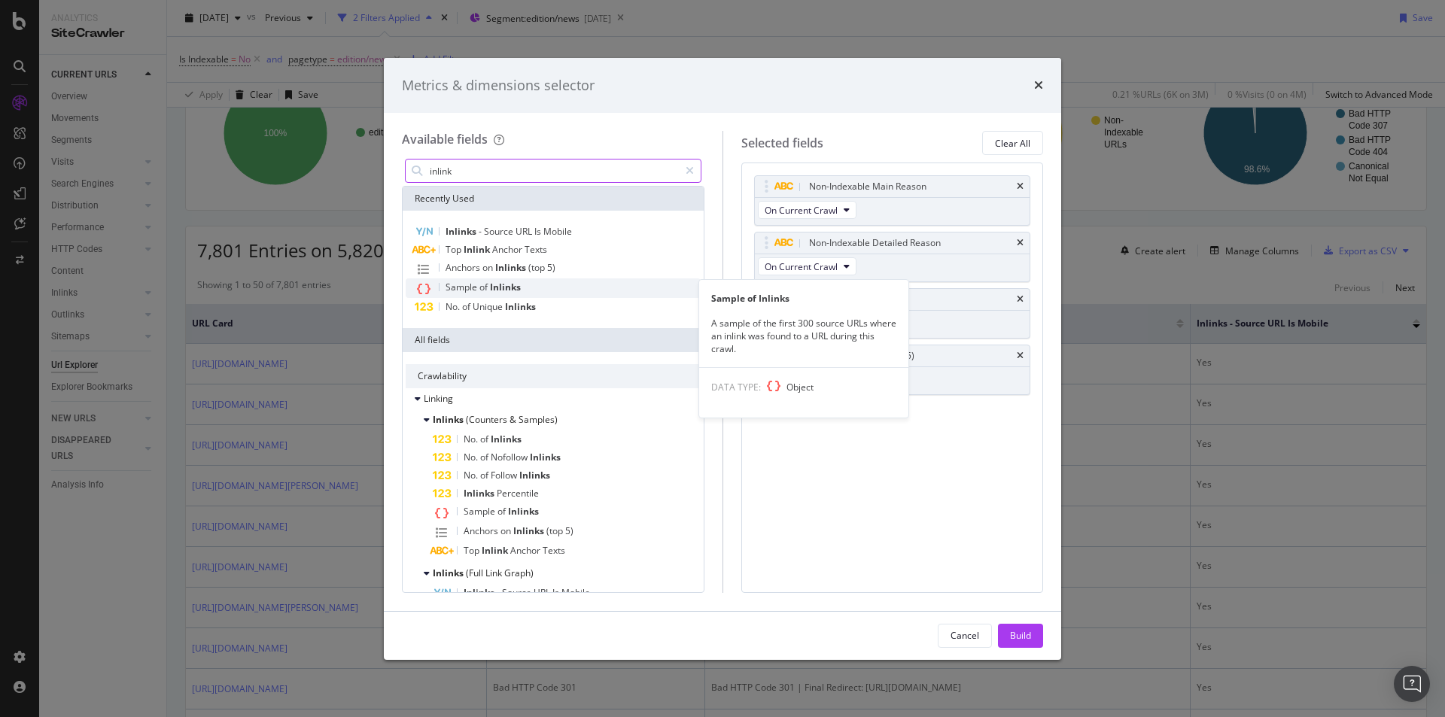
type input "inlink"
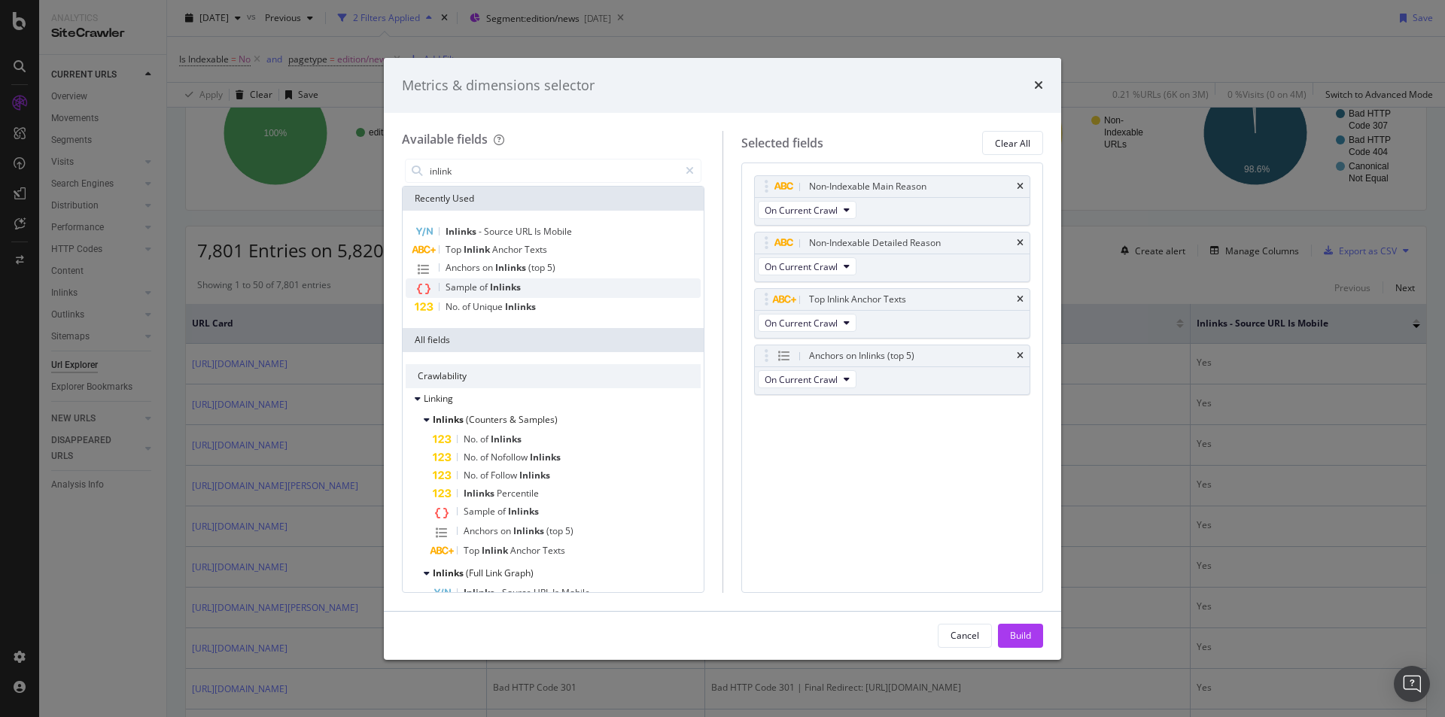
click at [566, 291] on div "Sample of Inlinks" at bounding box center [553, 289] width 295 height 20
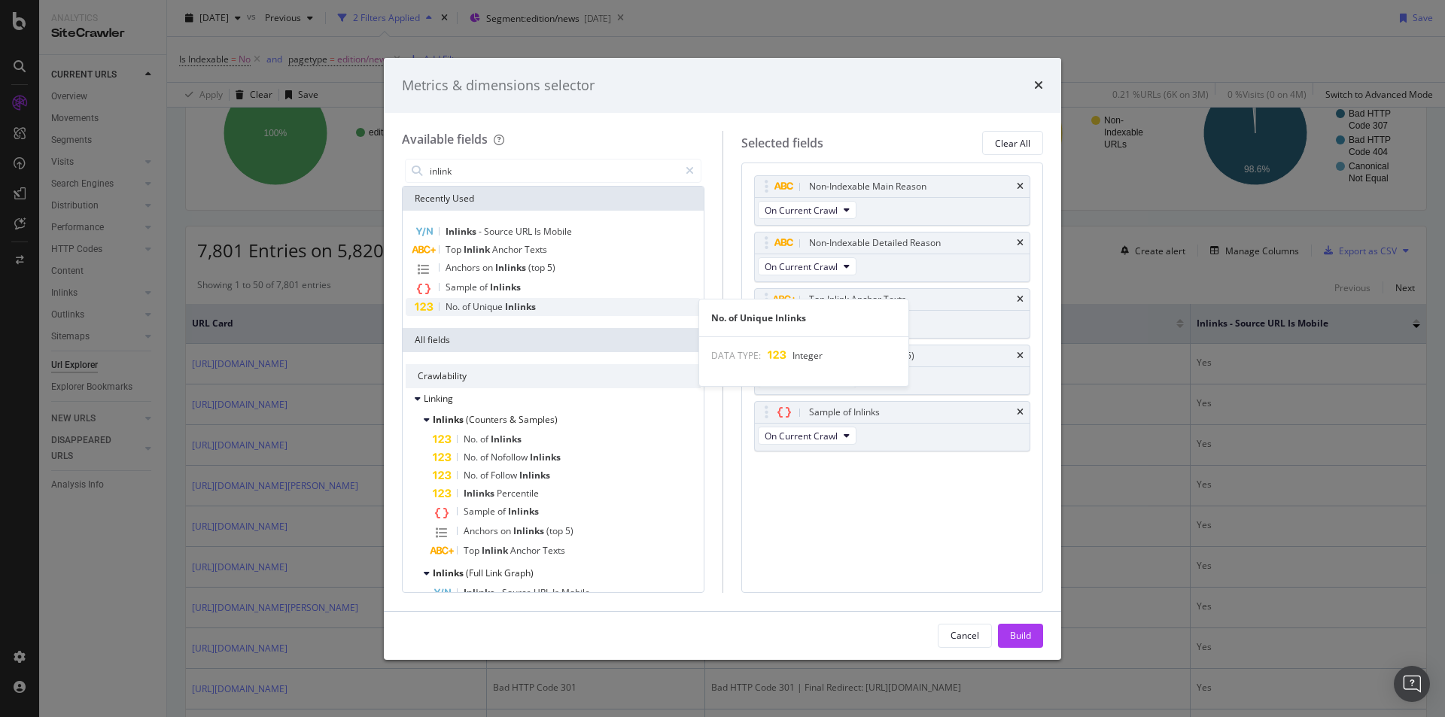
click at [528, 309] on span "Inlinks" at bounding box center [520, 306] width 31 height 13
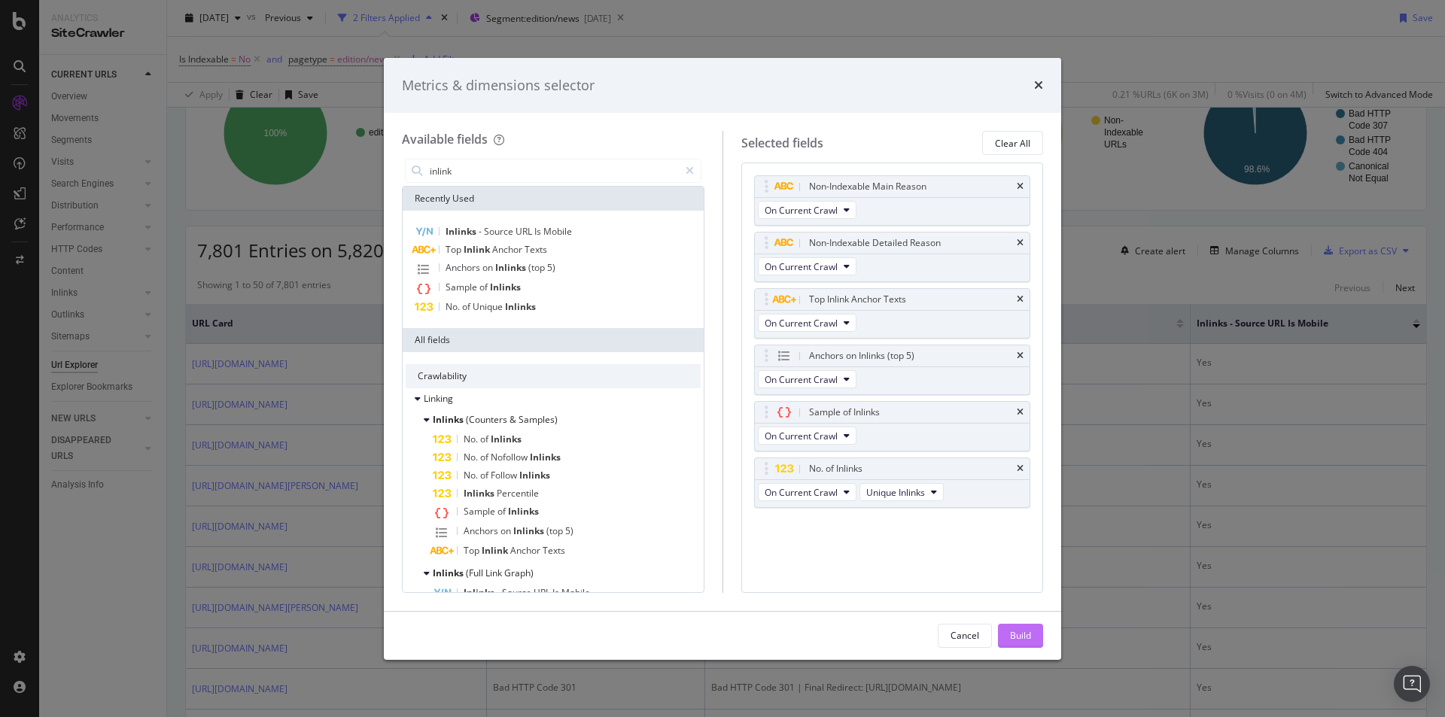
click at [1015, 630] on div "Build" at bounding box center [1020, 635] width 21 height 13
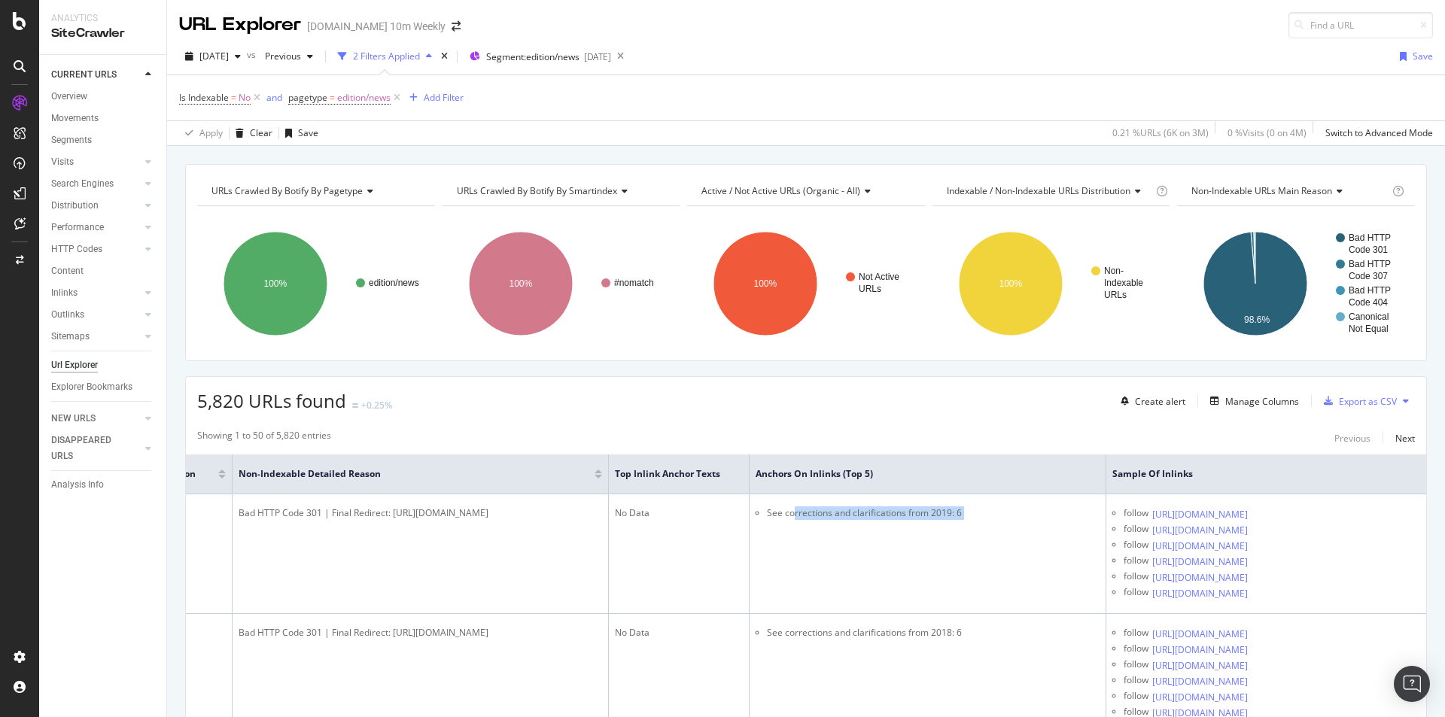
scroll to position [0, 695]
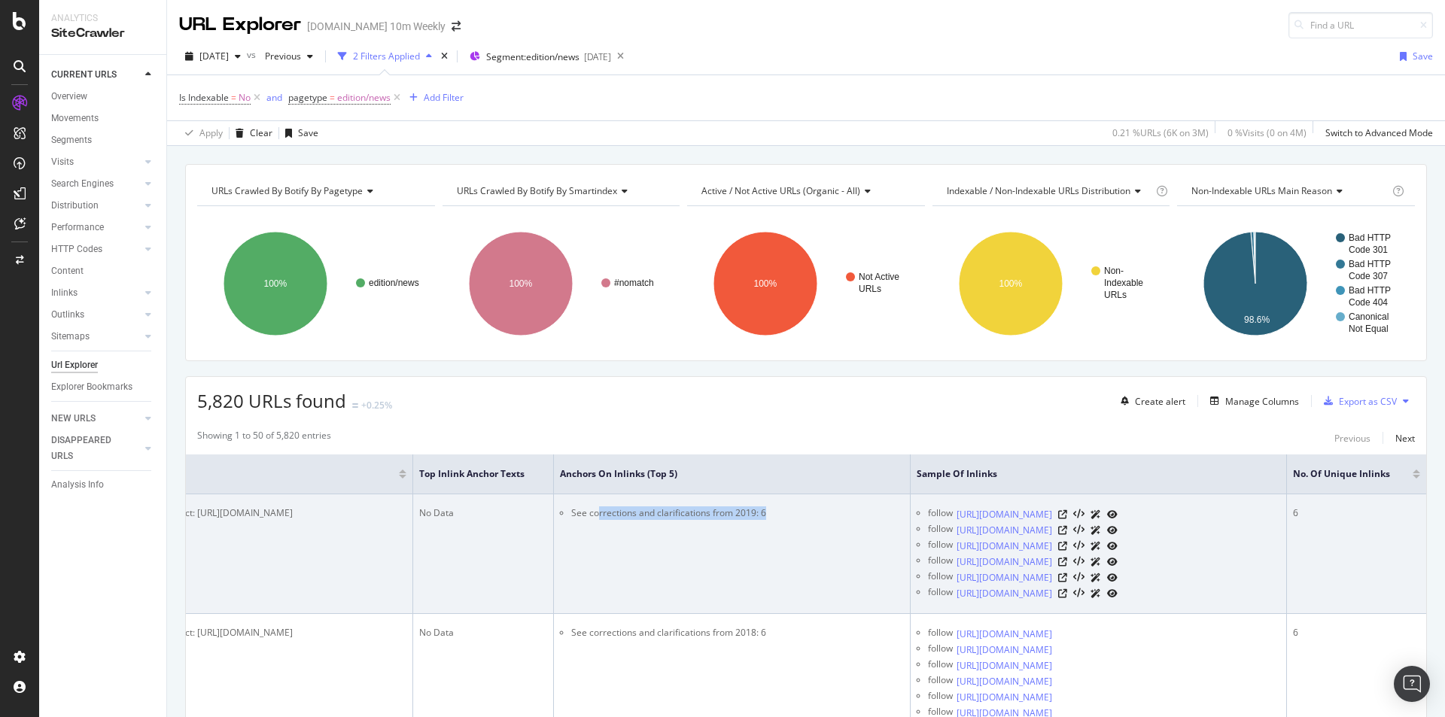
drag, startPoint x: 1296, startPoint y: 516, endPoint x: 782, endPoint y: 509, distance: 514.2
click at [782, 509] on li "See corrections and clarifications from 2019: 6" at bounding box center [737, 514] width 333 height 14
click at [668, 513] on li "See corrections and clarifications from 2019: 6" at bounding box center [737, 514] width 333 height 14
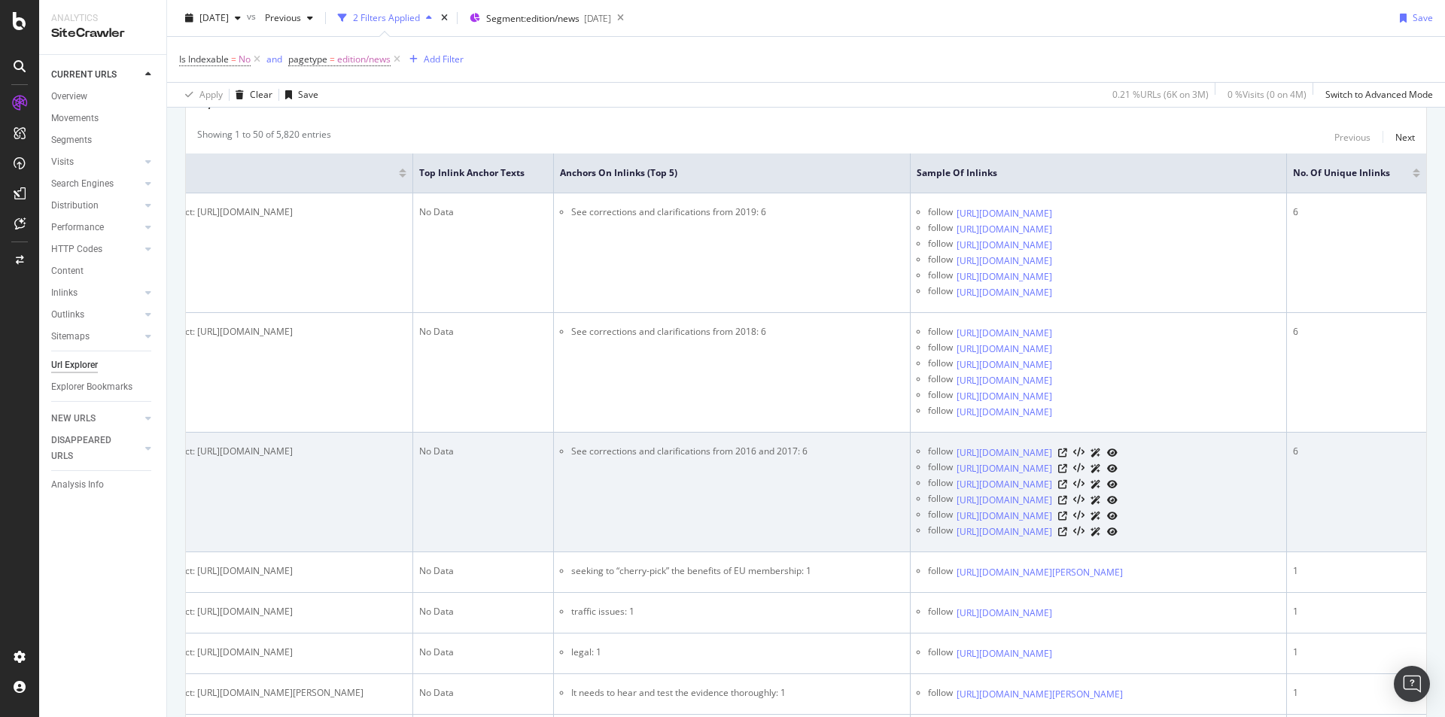
scroll to position [226, 0]
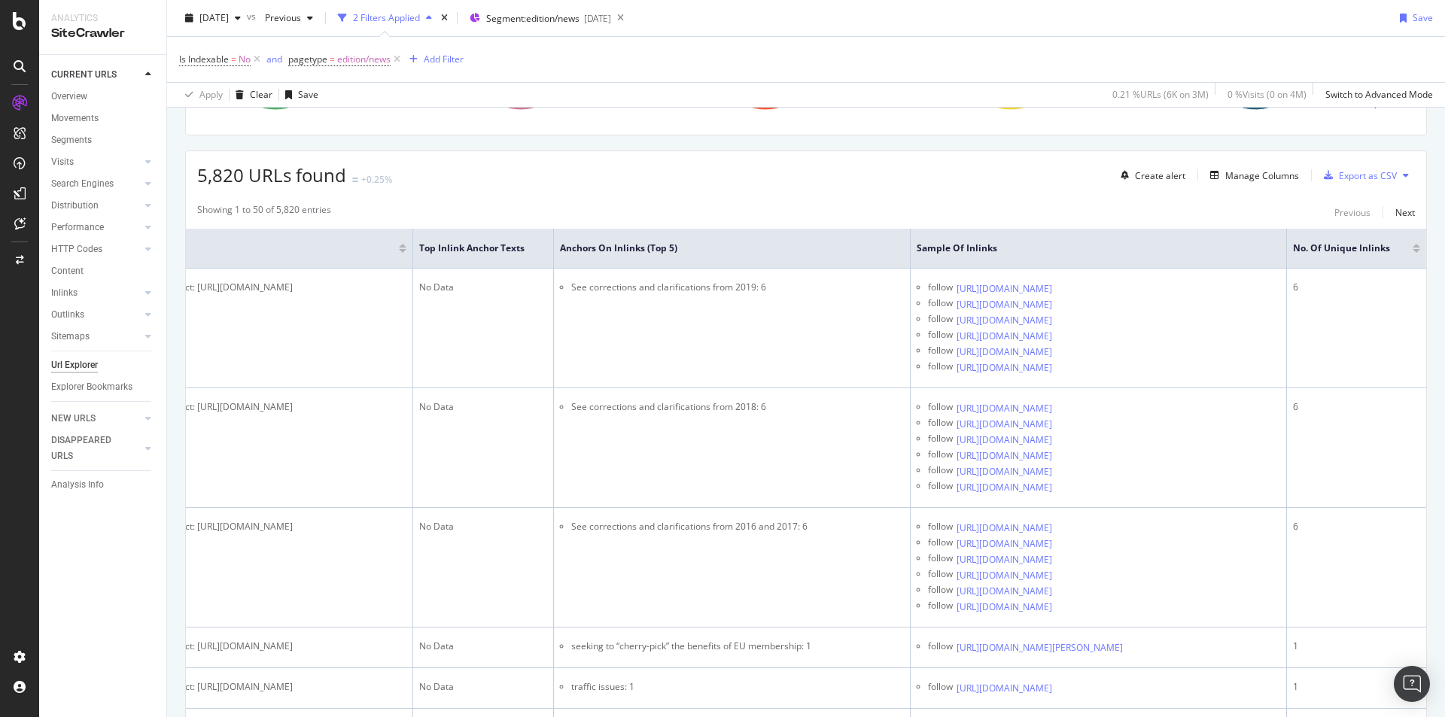
click at [1413, 249] on div at bounding box center [1417, 251] width 8 height 4
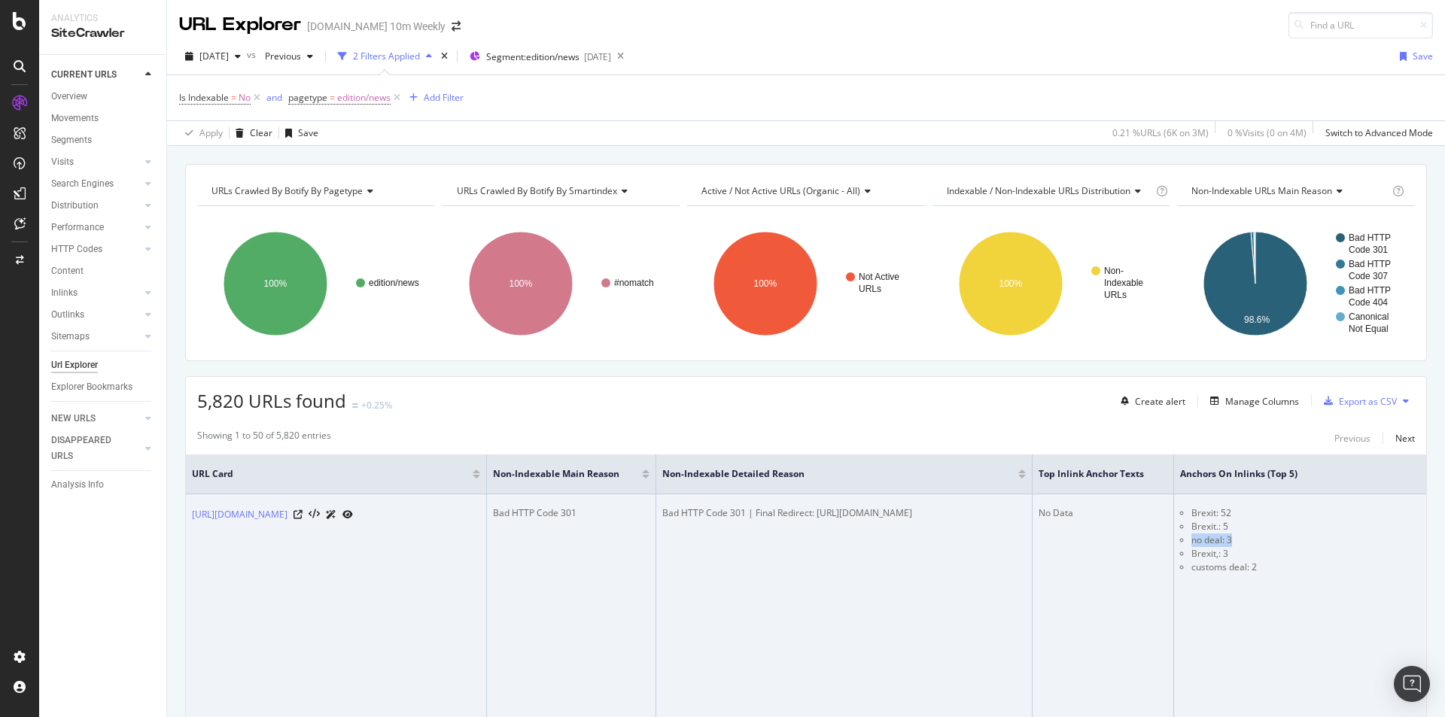
drag, startPoint x: 1305, startPoint y: 549, endPoint x: 1398, endPoint y: 537, distance: 93.5
click at [1398, 537] on ul "Brexit: 52 Brexit.: 5 no deal: 3 Brexit,: 3 customs deal: 2" at bounding box center [1362, 541] width 364 height 68
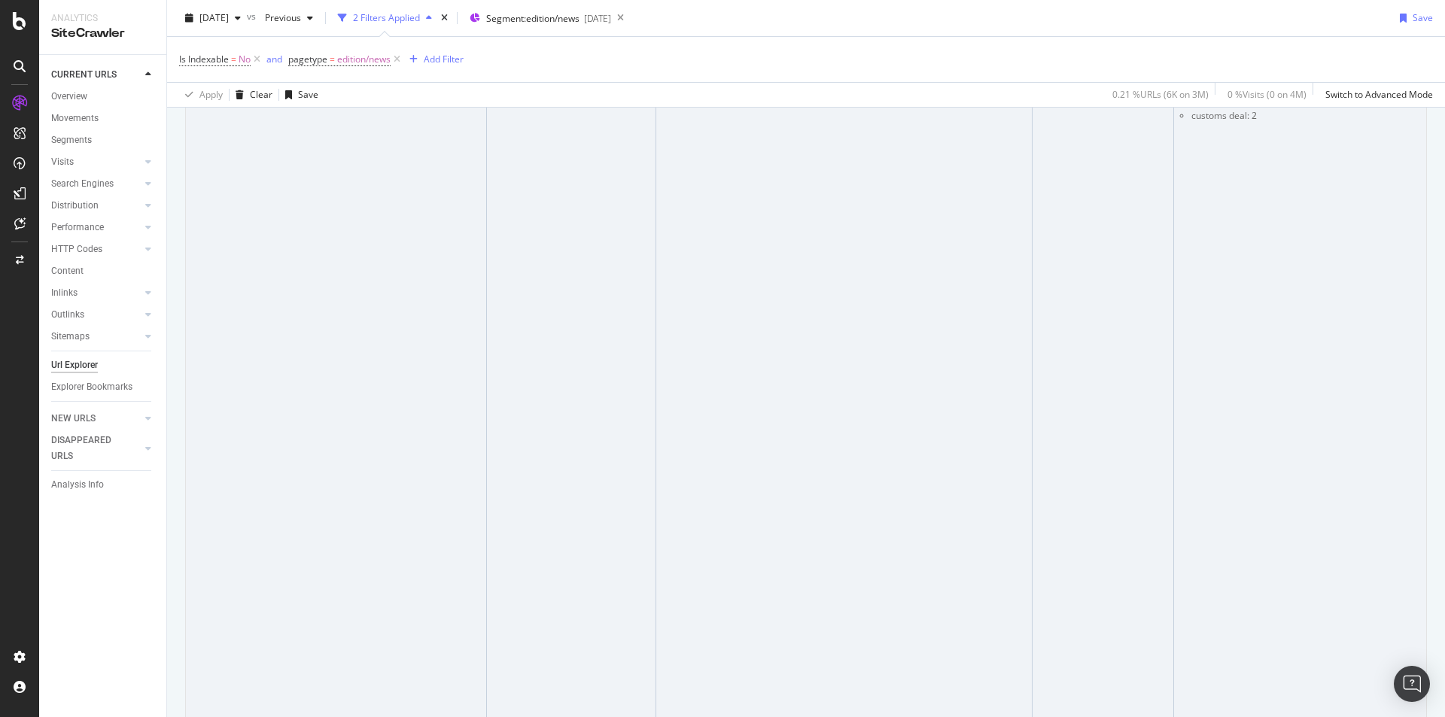
scroll to position [75, 0]
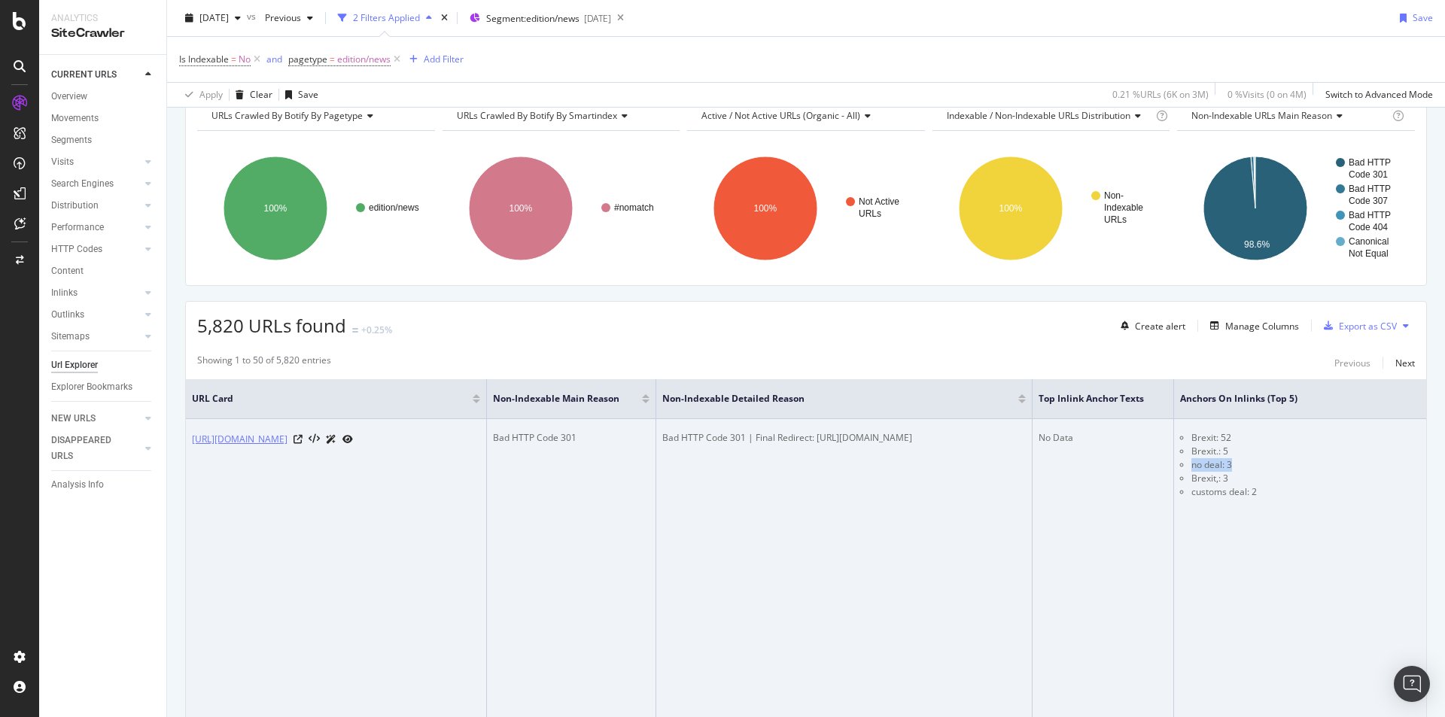
drag, startPoint x: 1064, startPoint y: 456, endPoint x: 215, endPoint y: 470, distance: 849.2
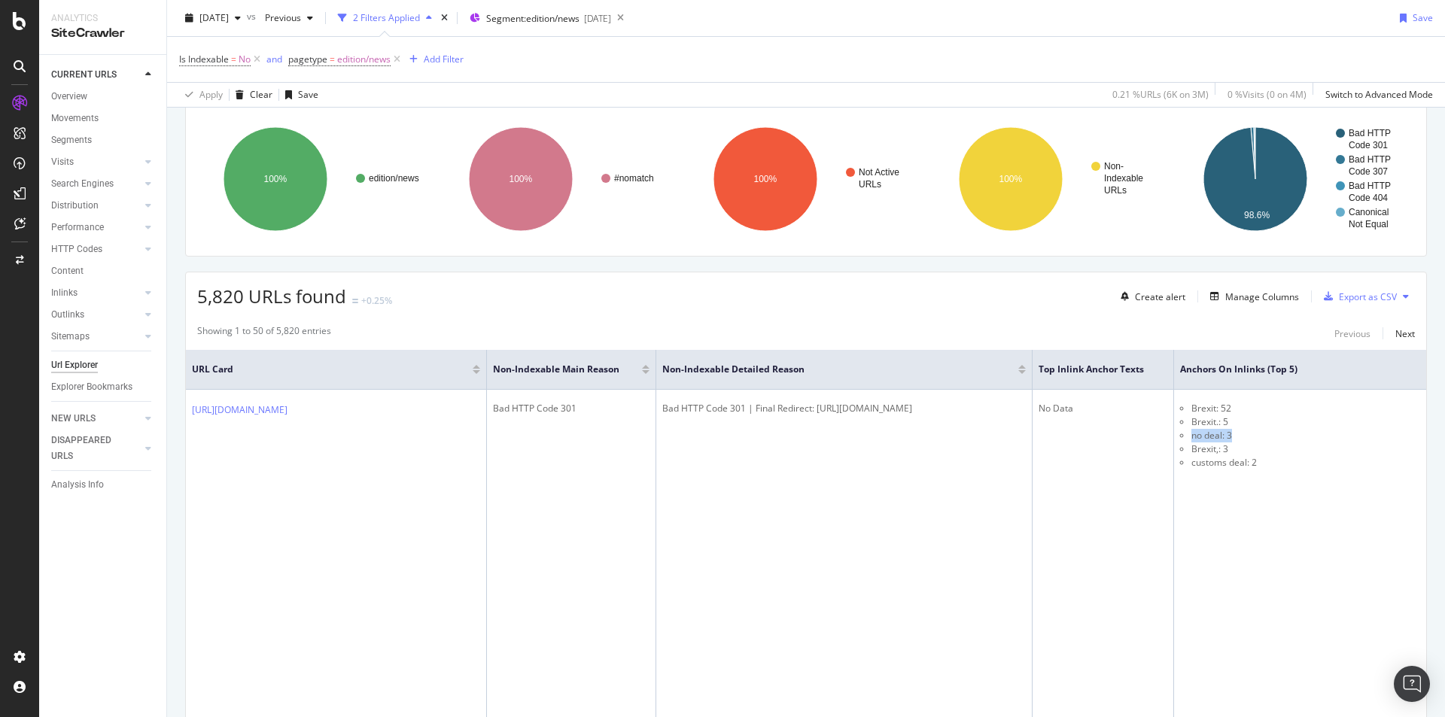
scroll to position [0, 0]
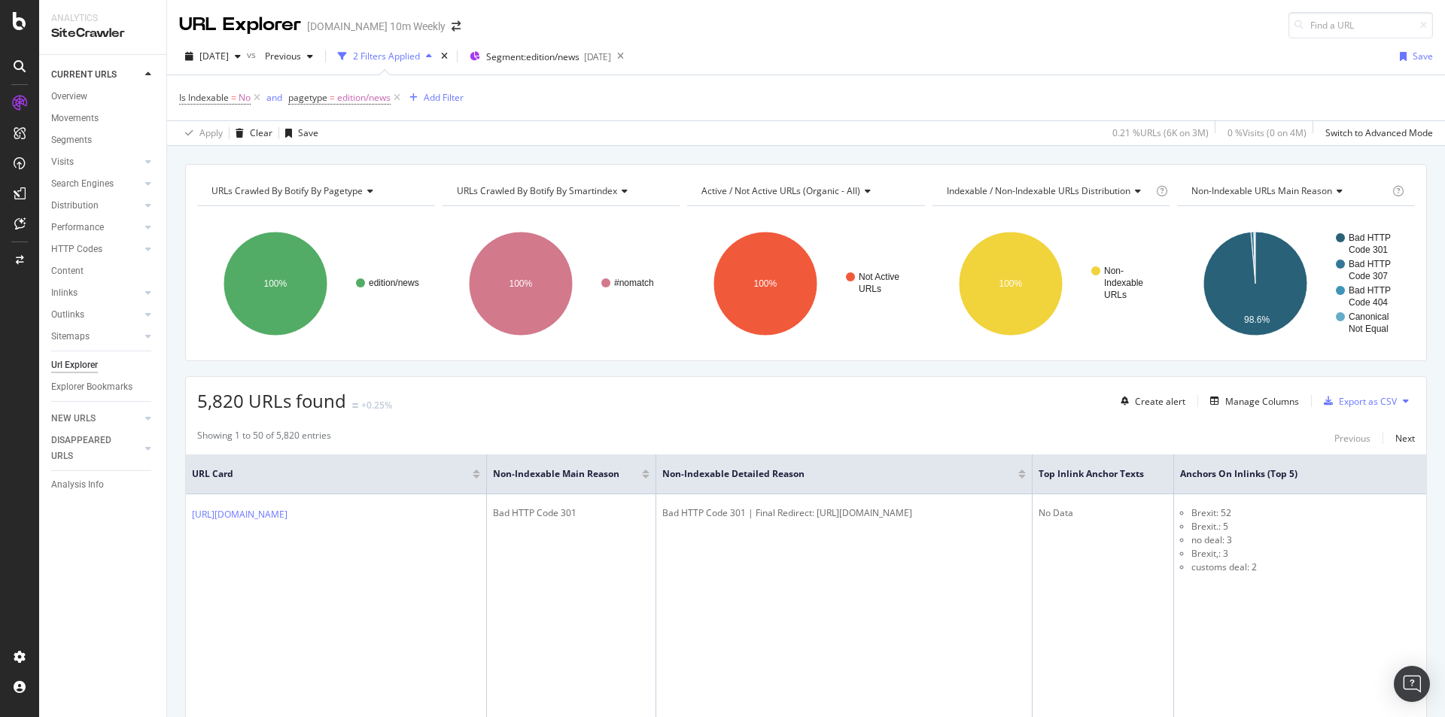
click at [1229, 405] on div "Manage Columns" at bounding box center [1262, 401] width 74 height 13
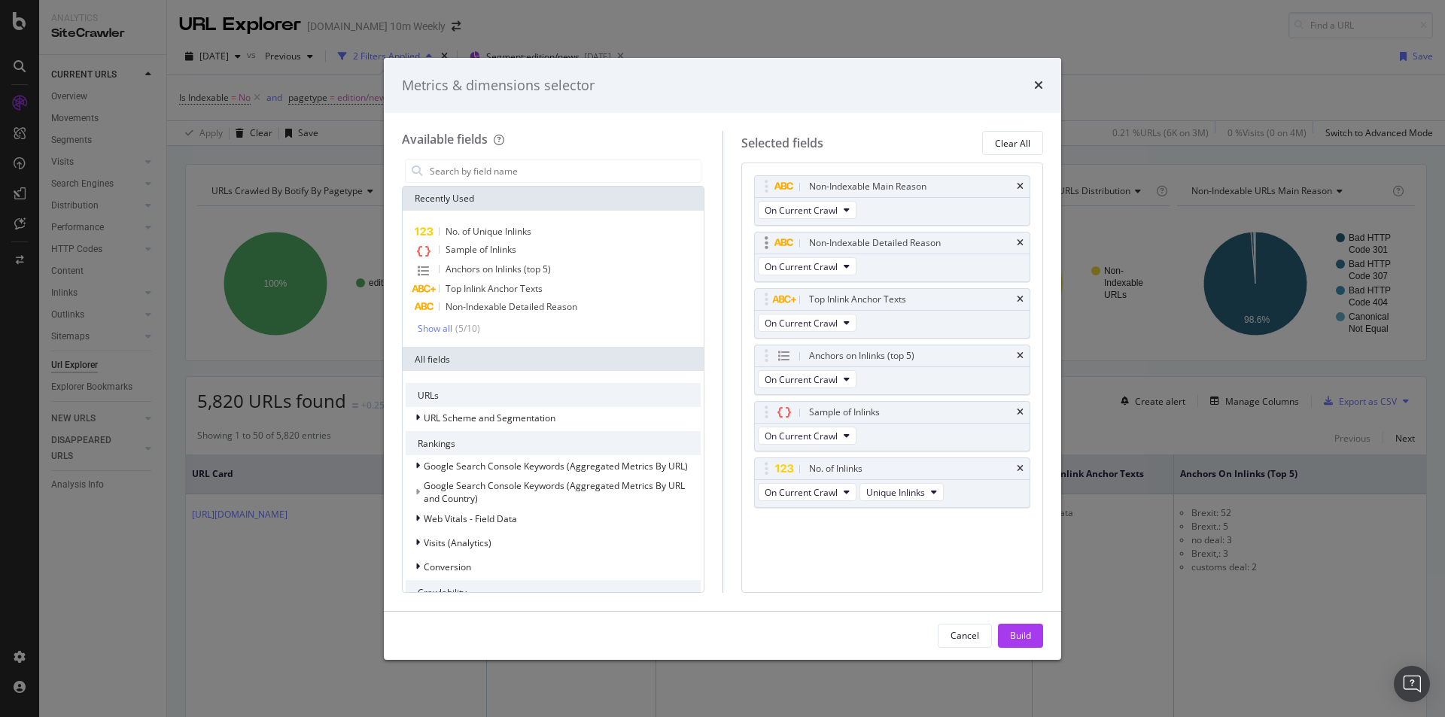
click at [1024, 242] on div "Non-Indexable Detailed Reason" at bounding box center [893, 243] width 276 height 21
click at [1019, 242] on icon "times" at bounding box center [1020, 243] width 7 height 9
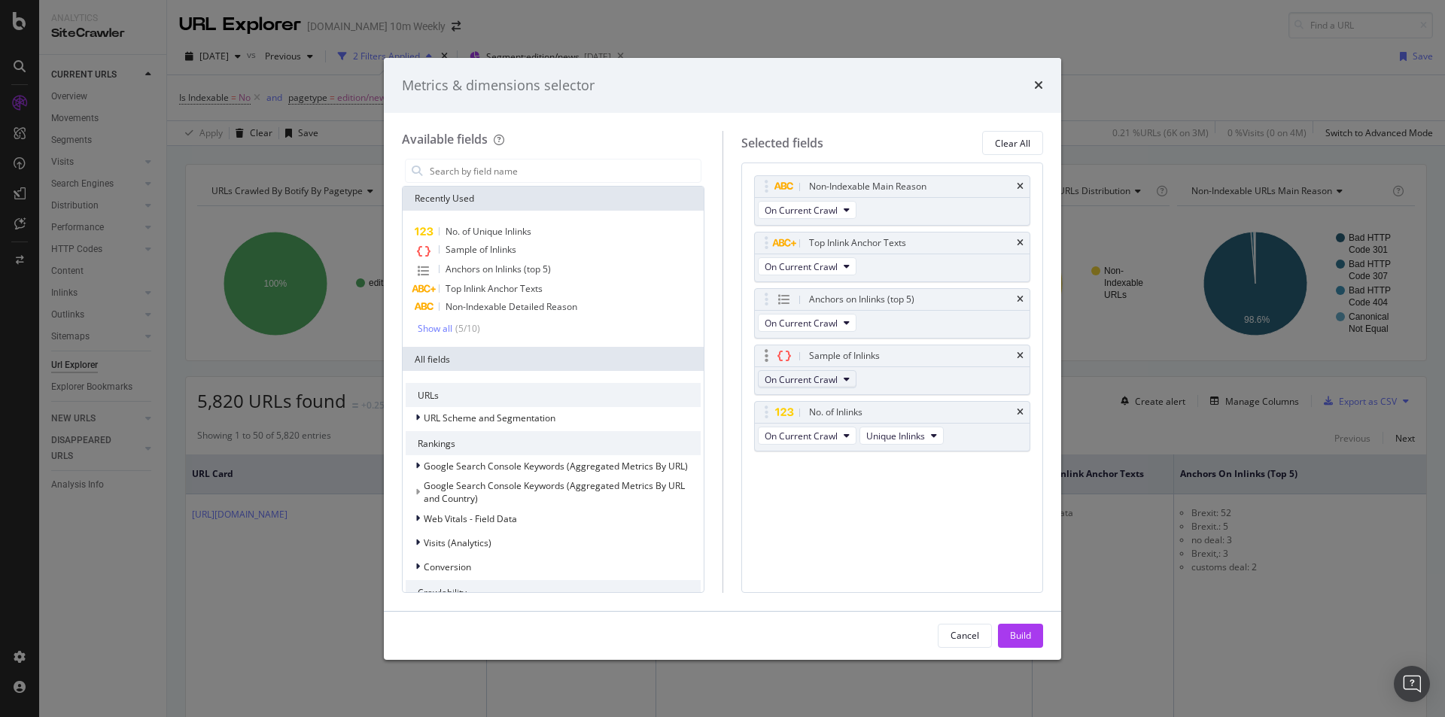
click at [841, 379] on button "On Current Crawl" at bounding box center [807, 379] width 99 height 18
click at [893, 373] on div "Sample of Inlinks On Current Crawl" at bounding box center [892, 370] width 277 height 50
click at [1021, 635] on div "Build" at bounding box center [1020, 635] width 21 height 13
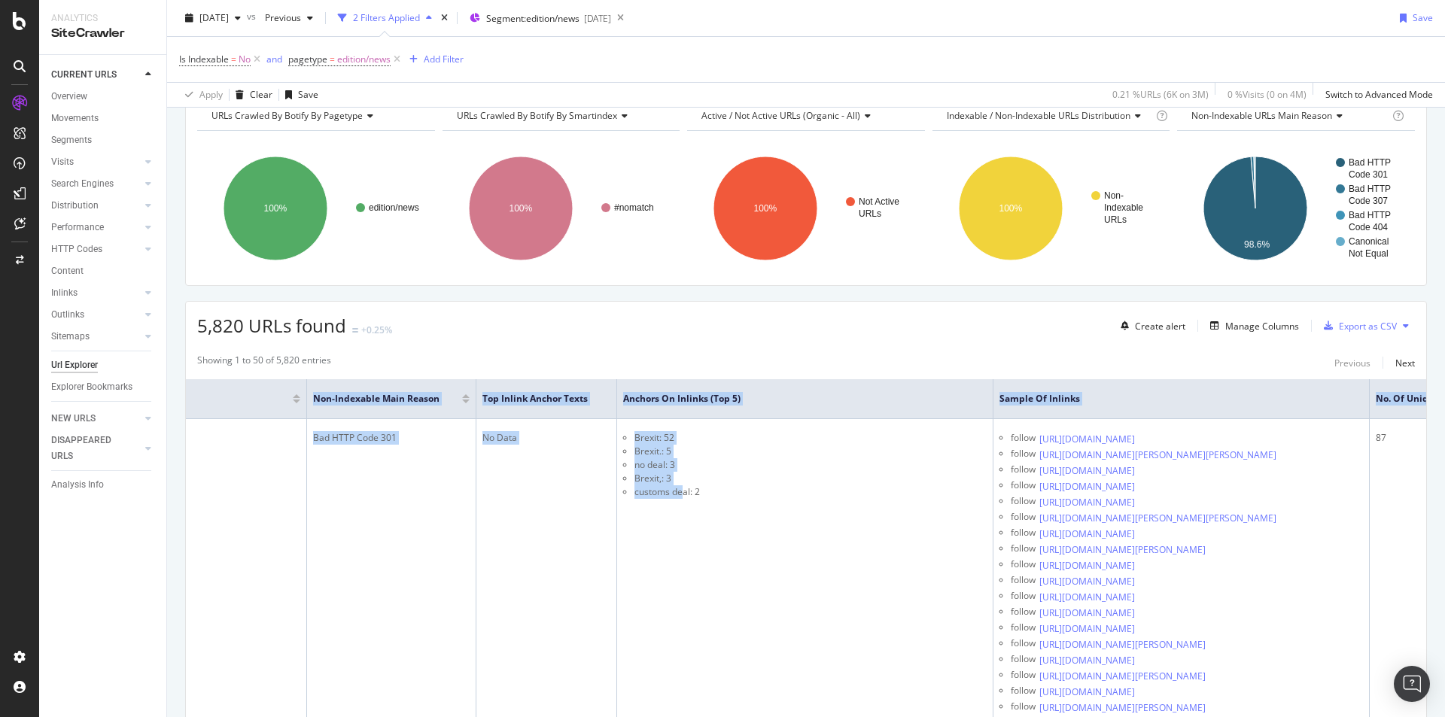
scroll to position [0, 349]
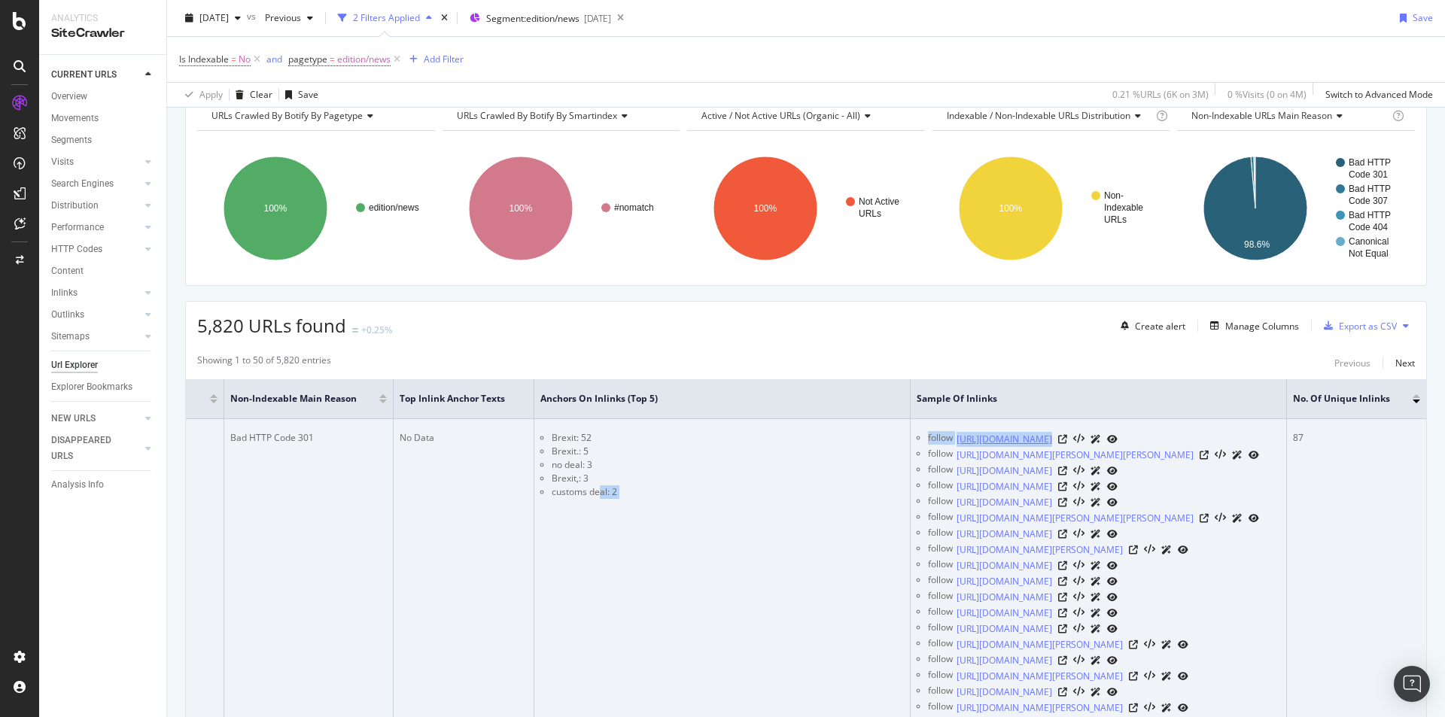
drag, startPoint x: 1110, startPoint y: 501, endPoint x: 1025, endPoint y: 434, distance: 108.3
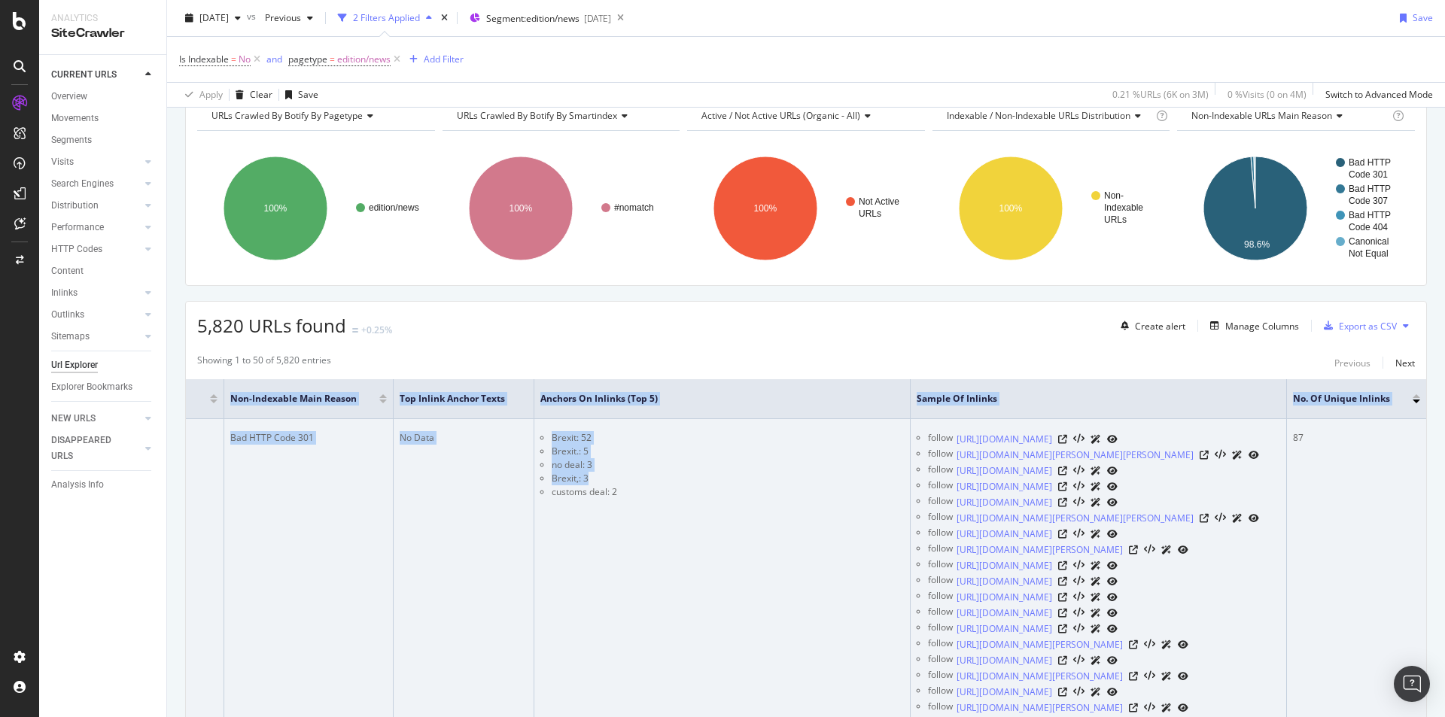
drag, startPoint x: 486, startPoint y: 474, endPoint x: 1311, endPoint y: 489, distance: 824.4
click at [1438, 456] on div "URL Explorer TheTimes.com 10m Weekly 2025 Sep. 19th vs Previous 2 Filters Appli…" at bounding box center [806, 358] width 1278 height 717
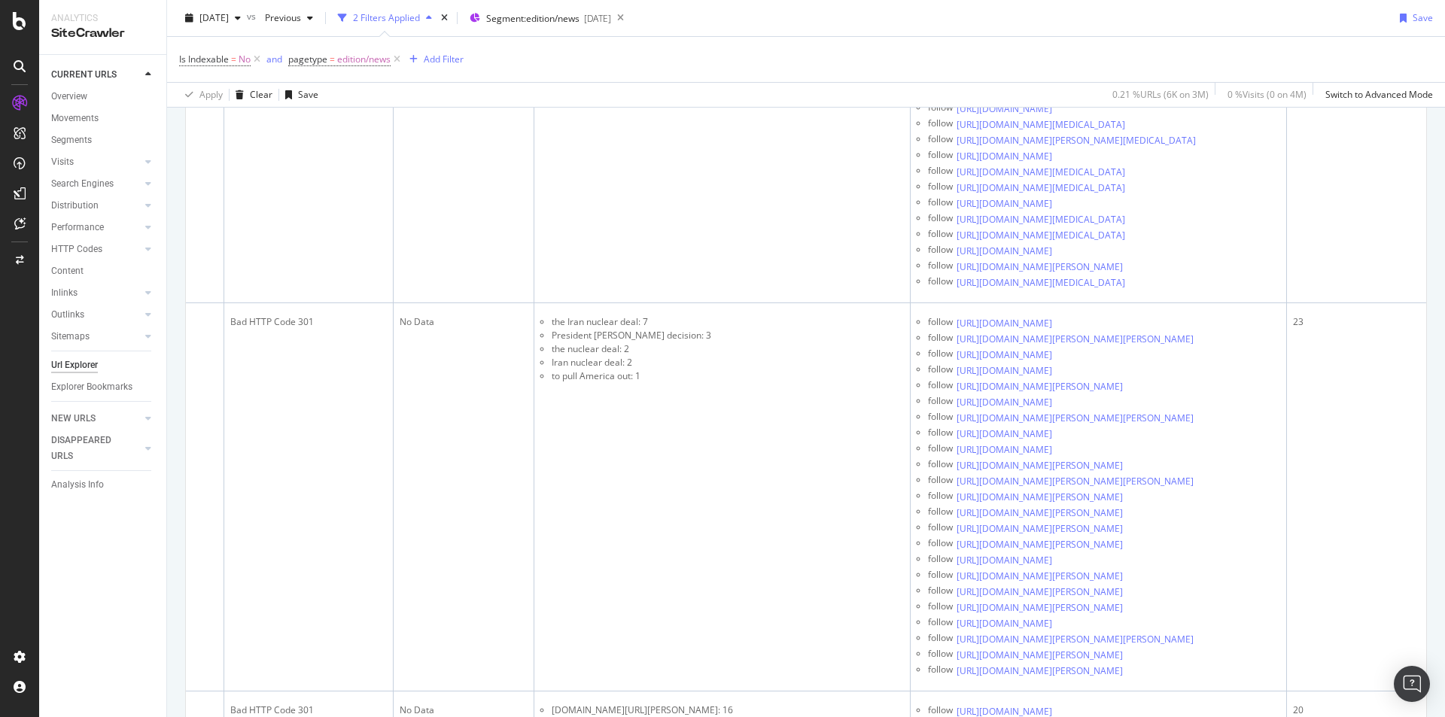
scroll to position [2559, 0]
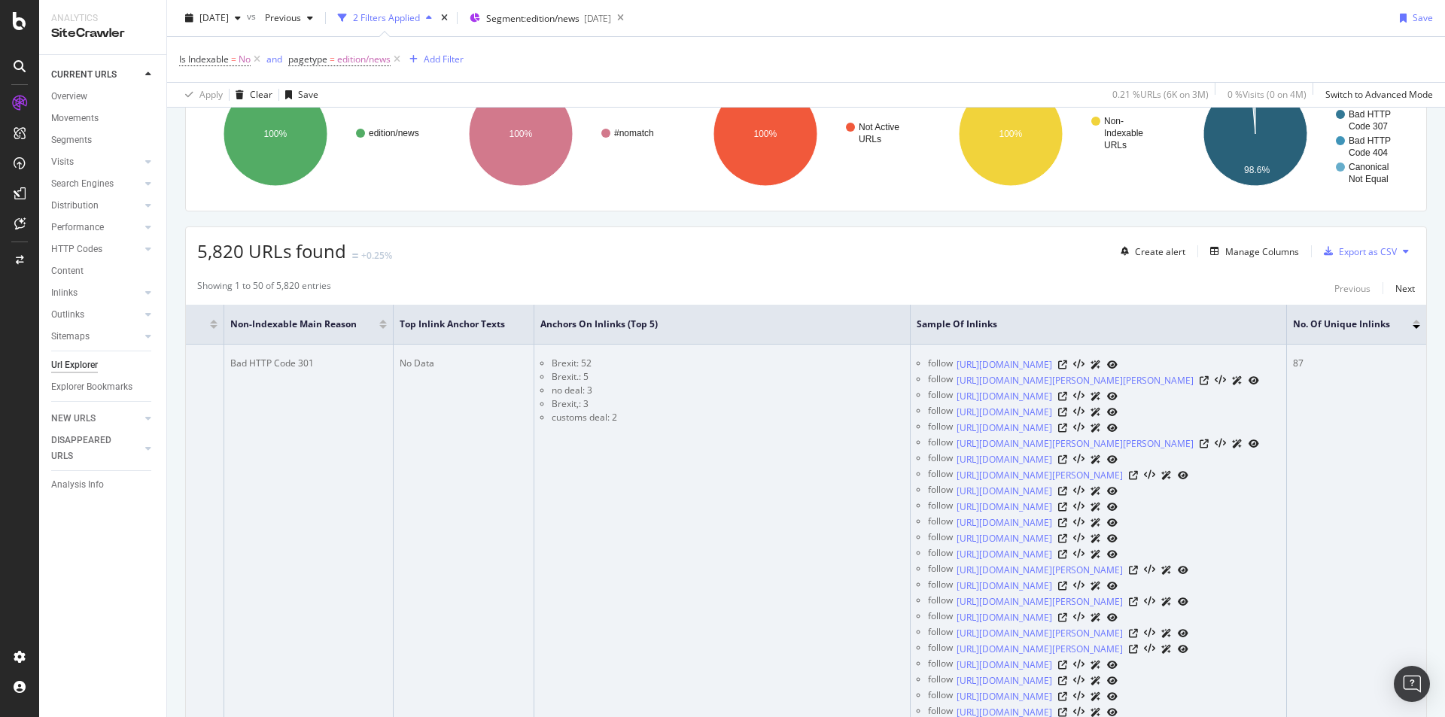
scroll to position [151, 0]
click at [1085, 368] on icon at bounding box center [1078, 364] width 11 height 11
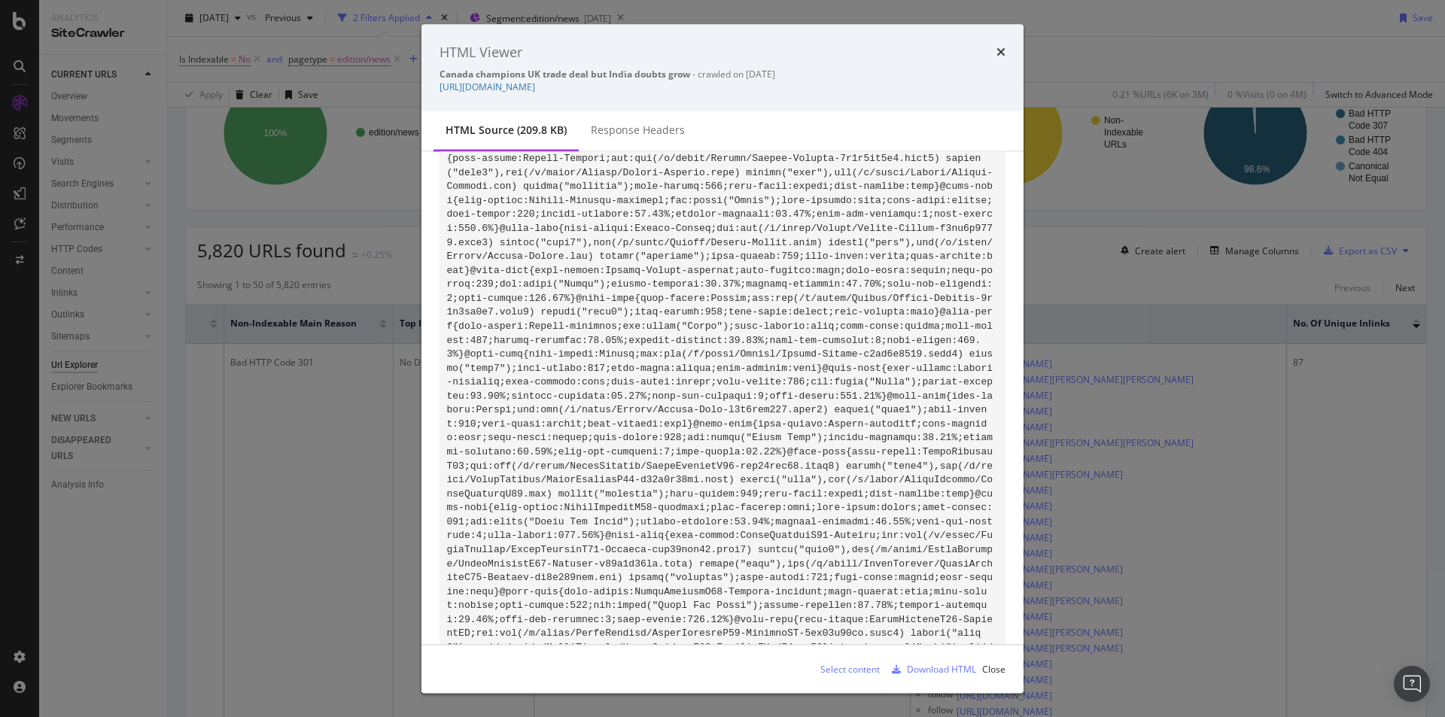
scroll to position [1129, 0]
click at [618, 127] on div "Response Headers" at bounding box center [638, 130] width 94 height 15
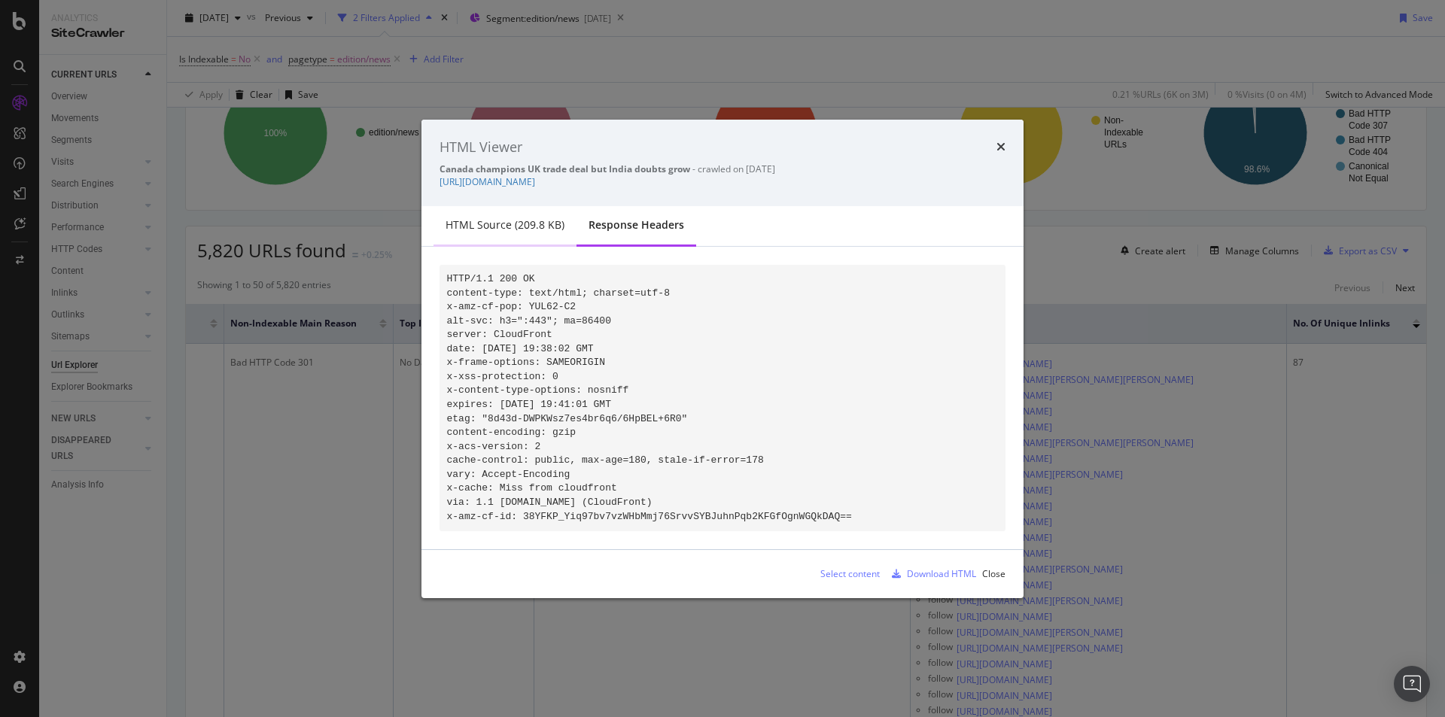
click at [503, 218] on div "HTML source (209.8 KB)" at bounding box center [505, 225] width 119 height 15
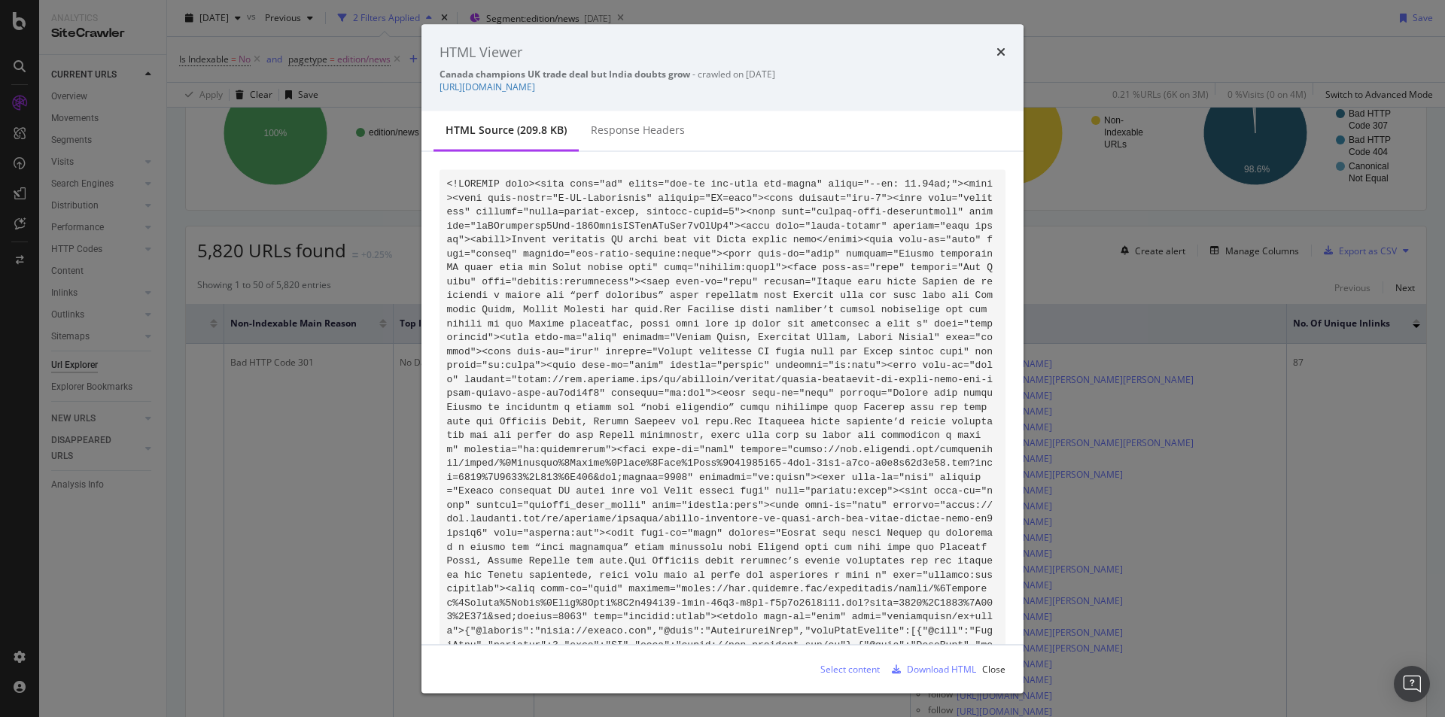
click at [1000, 47] on icon "times" at bounding box center [1001, 52] width 9 height 12
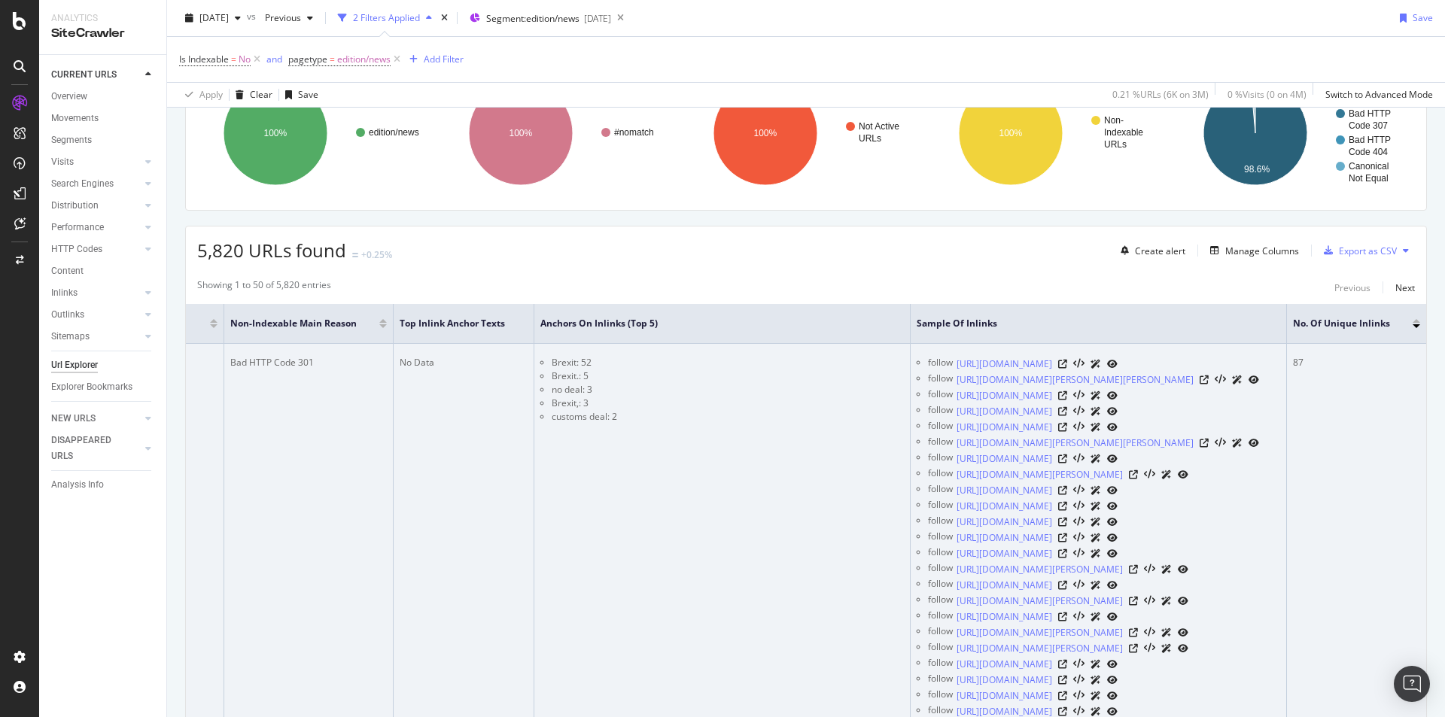
click at [552, 361] on li "Brexit: 52" at bounding box center [728, 363] width 352 height 14
copy li "Brexit"
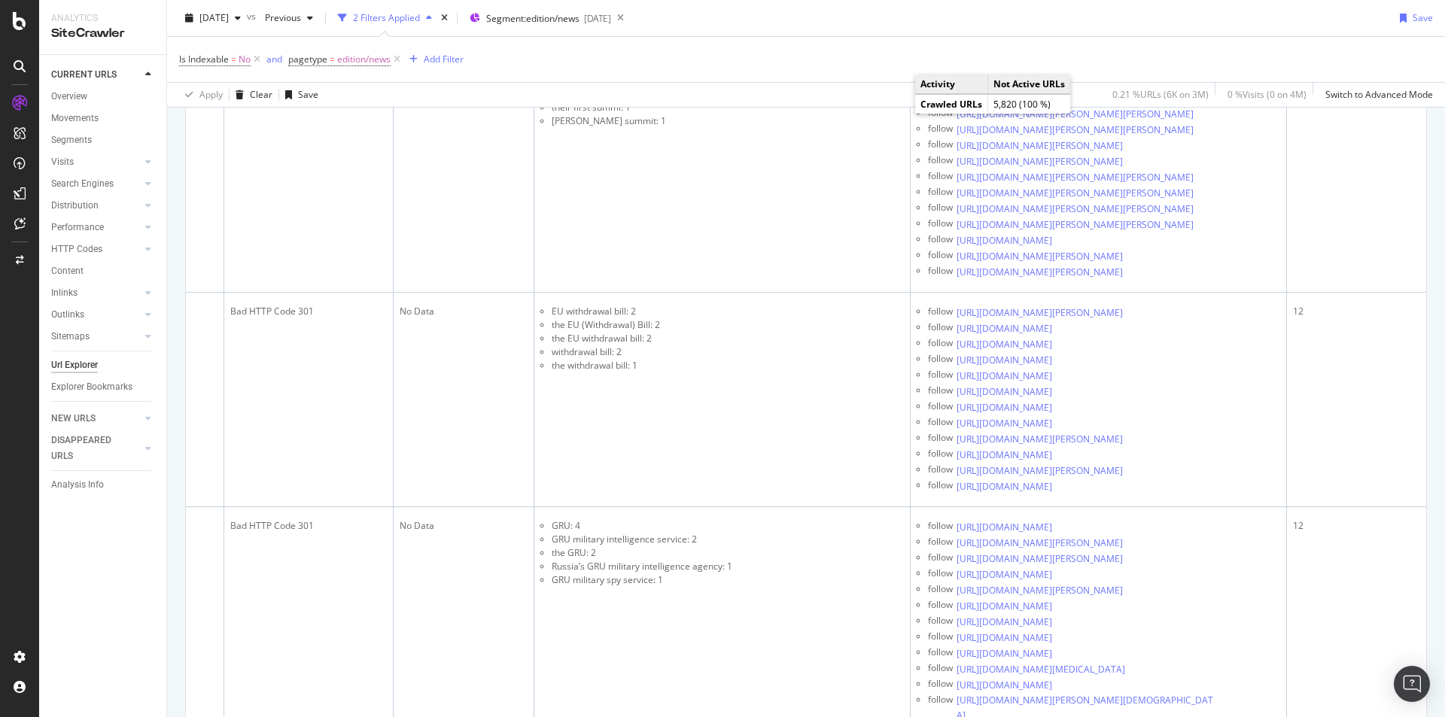
scroll to position [4301, 0]
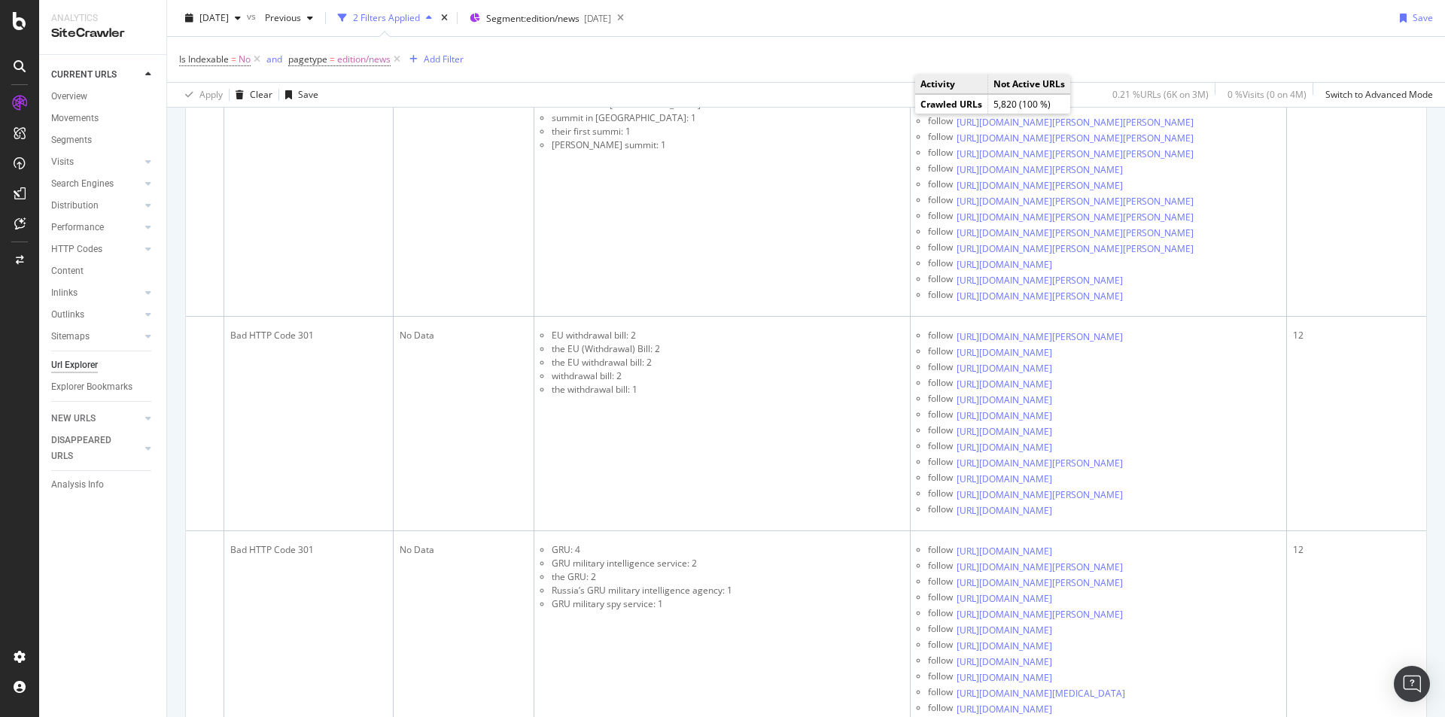
copy li "coronavirus"
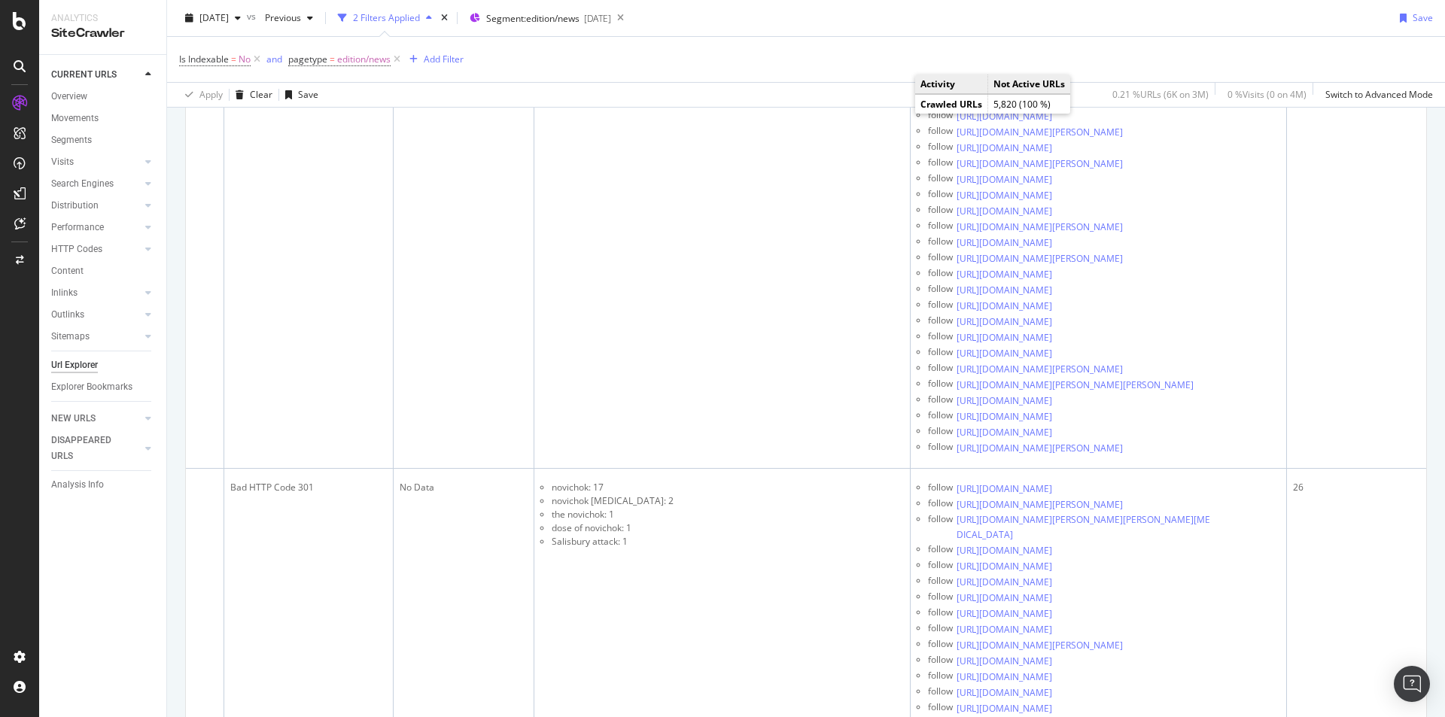
scroll to position [1215, 0]
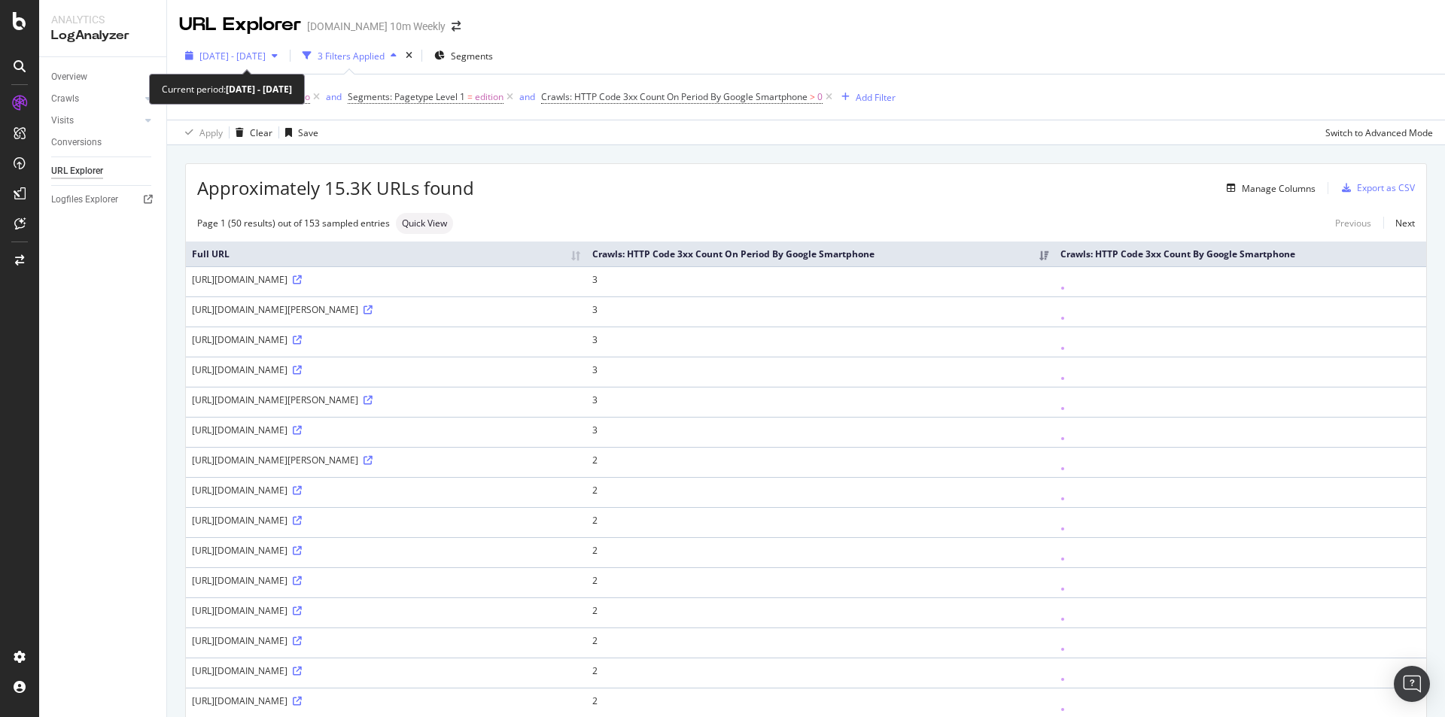
click at [266, 58] on span "[DATE] - [DATE]" at bounding box center [232, 56] width 66 height 13
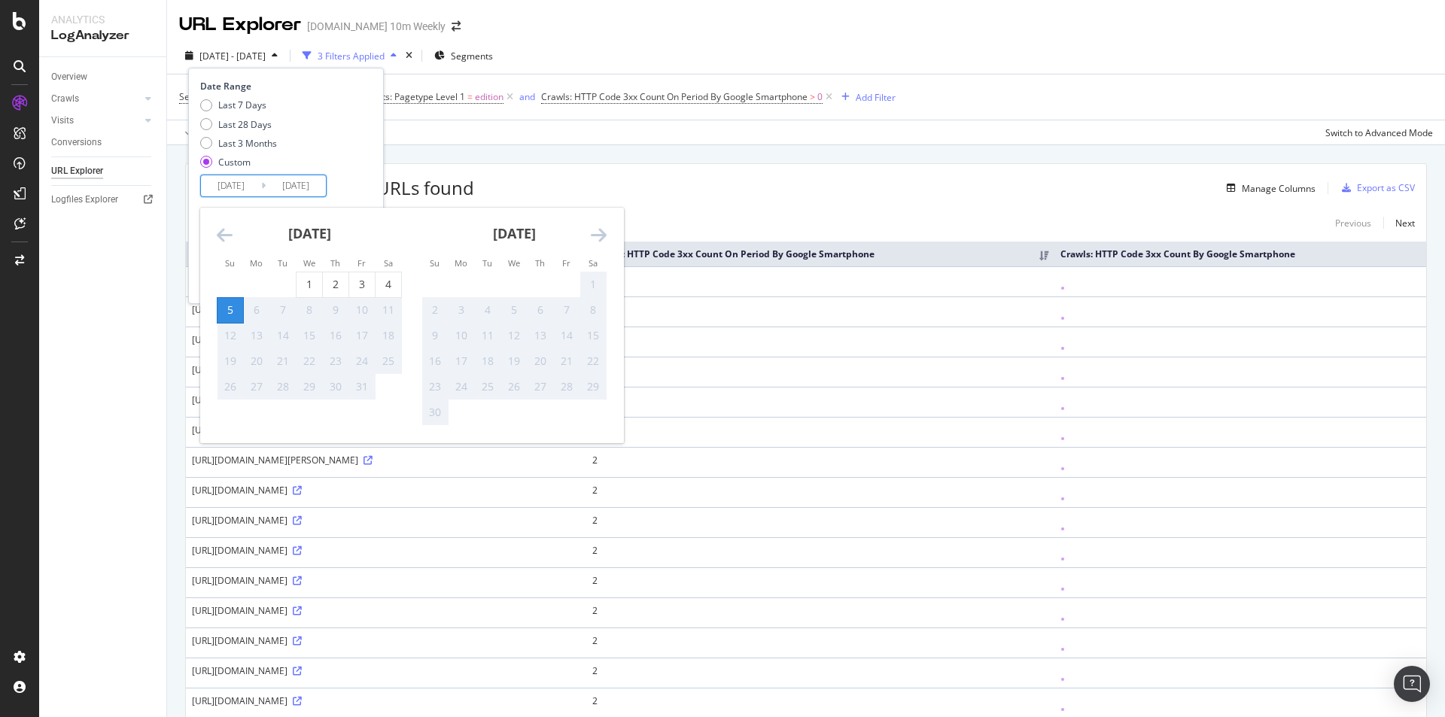
click at [221, 181] on input "[DATE]" at bounding box center [231, 185] width 60 height 21
click at [578, 178] on div "Approximately 15.3K URLs found Manage Columns Export as CSV" at bounding box center [806, 182] width 1241 height 37
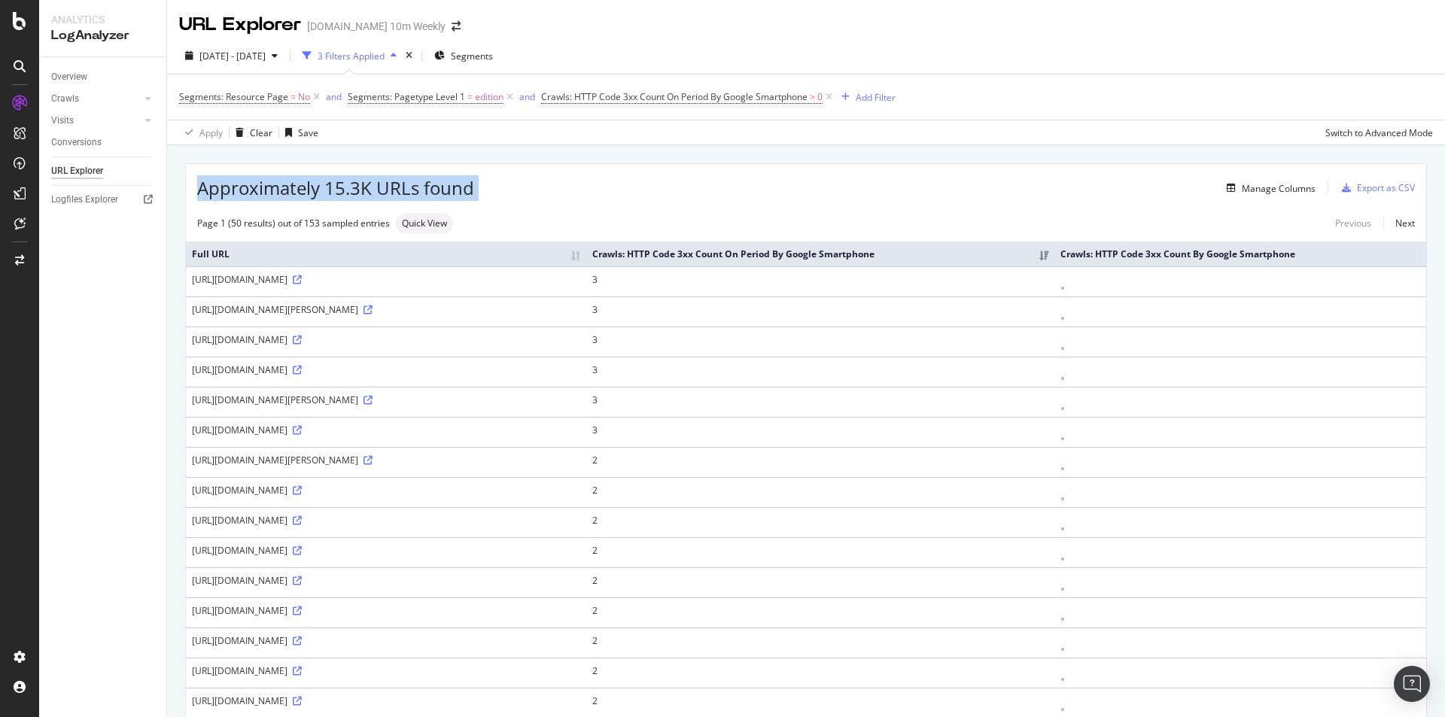
drag, startPoint x: 489, startPoint y: 195, endPoint x: 199, endPoint y: 193, distance: 289.1
click at [199, 193] on div "Approximately 15.3K URLs found Manage Columns Export as CSV" at bounding box center [806, 182] width 1241 height 37
copy div "Approximately 15.3K URLs found"
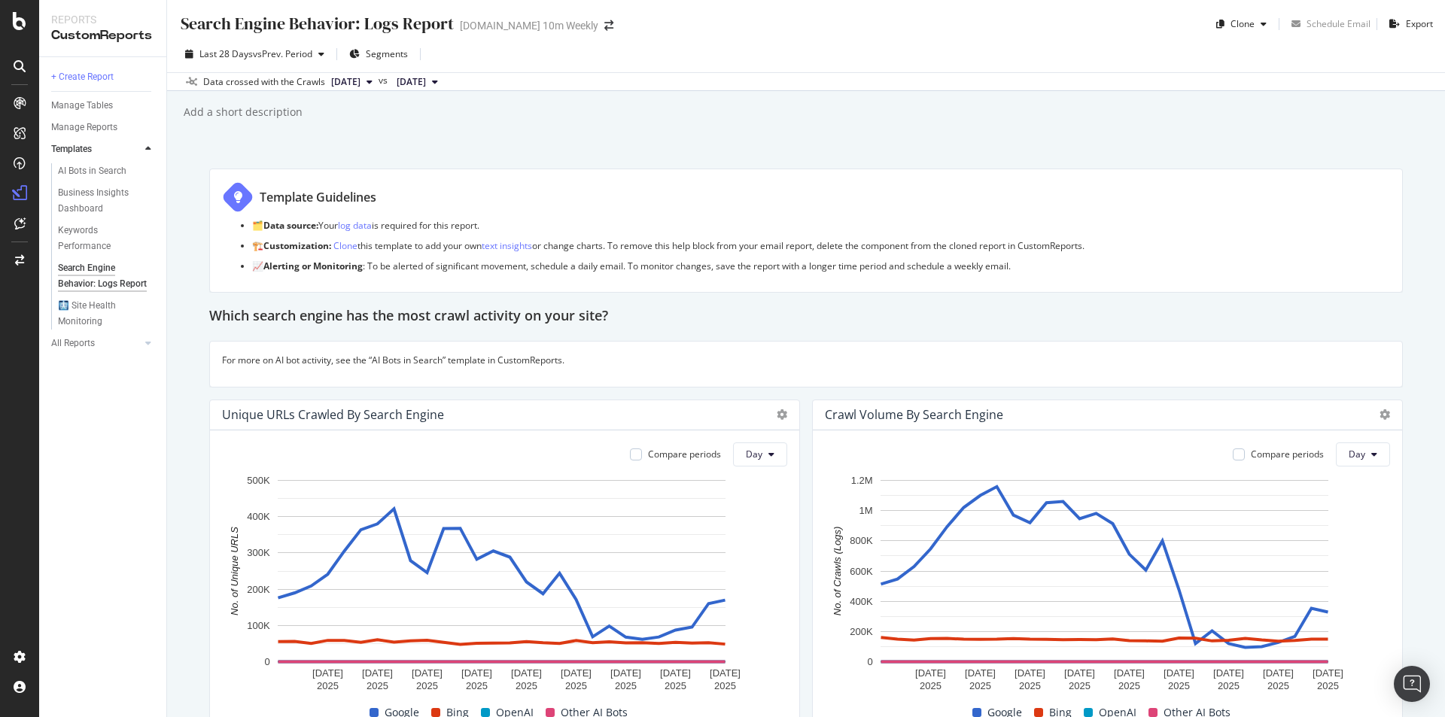
scroll to position [2050, 0]
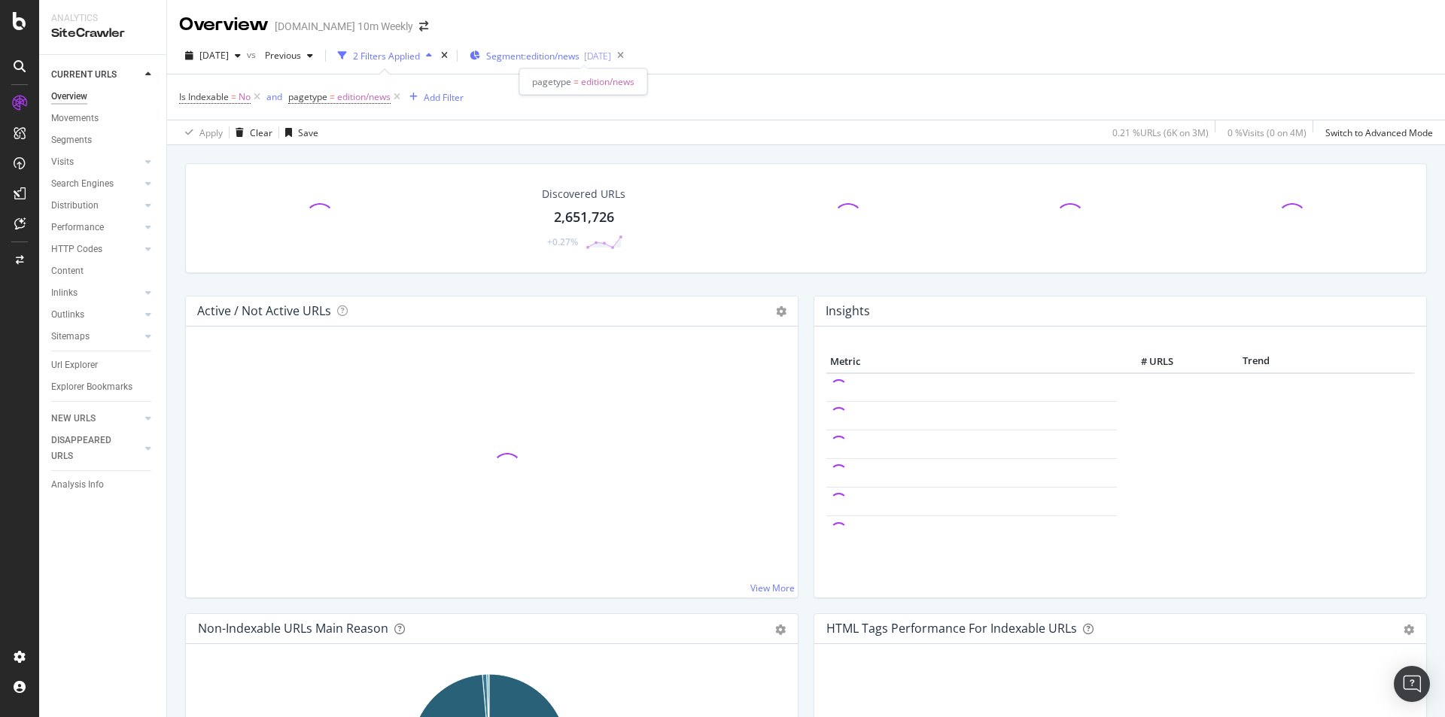
click at [580, 59] on span "Segment: edition/news" at bounding box center [532, 56] width 93 height 13
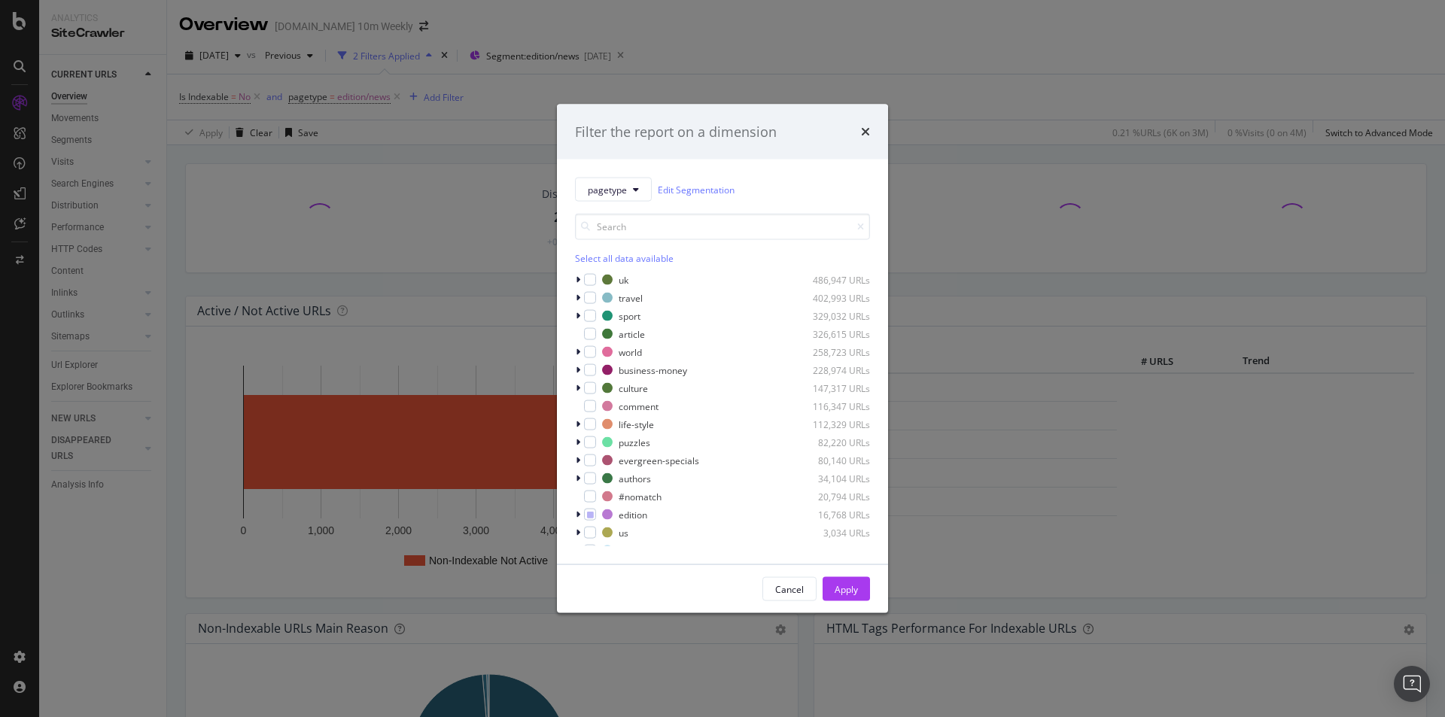
click at [254, 54] on div "Filter the report on a dimension pagetype Edit Segmentation Select all data ava…" at bounding box center [722, 358] width 1445 height 717
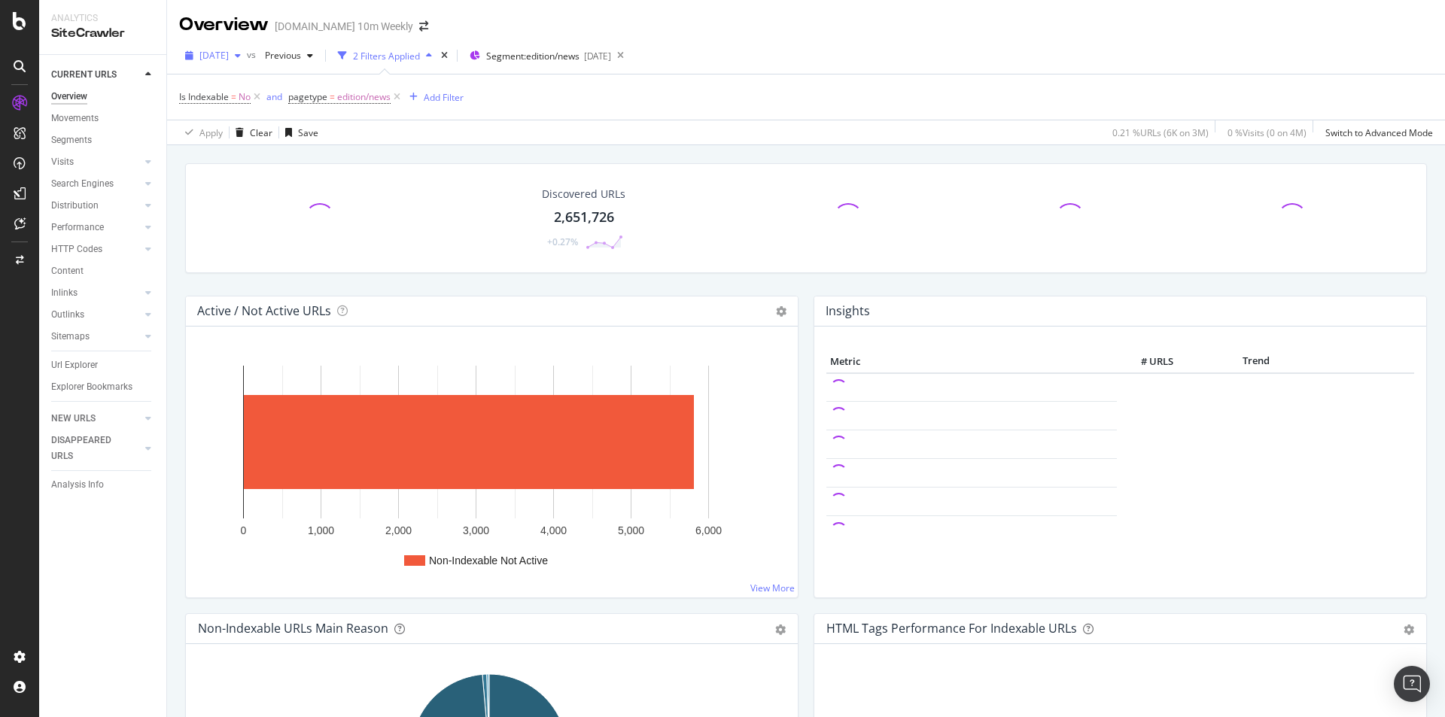
click at [229, 54] on span "[DATE]" at bounding box center [213, 55] width 29 height 13
click at [611, 54] on div "[DATE]" at bounding box center [597, 56] width 27 height 13
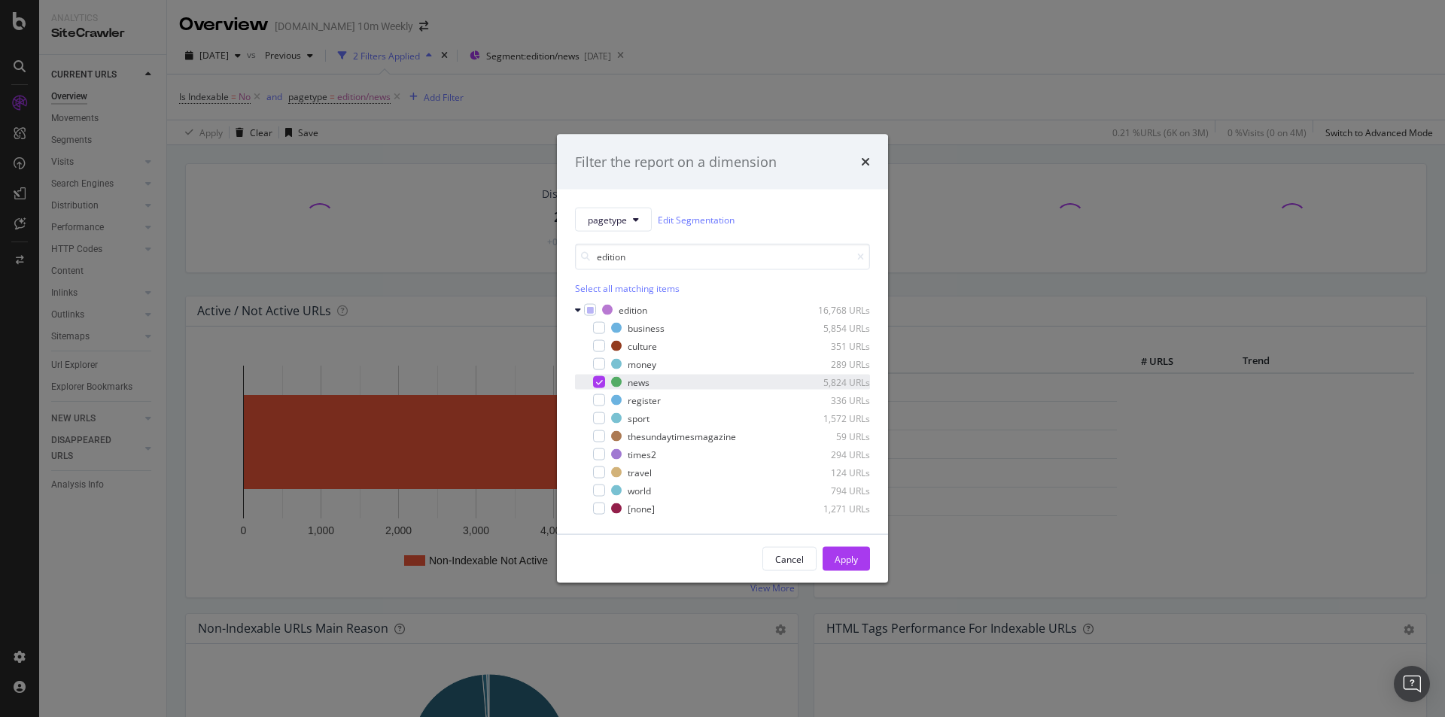
type input "edition"
click at [598, 382] on icon "modal" at bounding box center [599, 383] width 7 height 8
click at [593, 309] on div "modal" at bounding box center [590, 310] width 12 height 12
click at [848, 559] on div "Apply" at bounding box center [846, 559] width 23 height 13
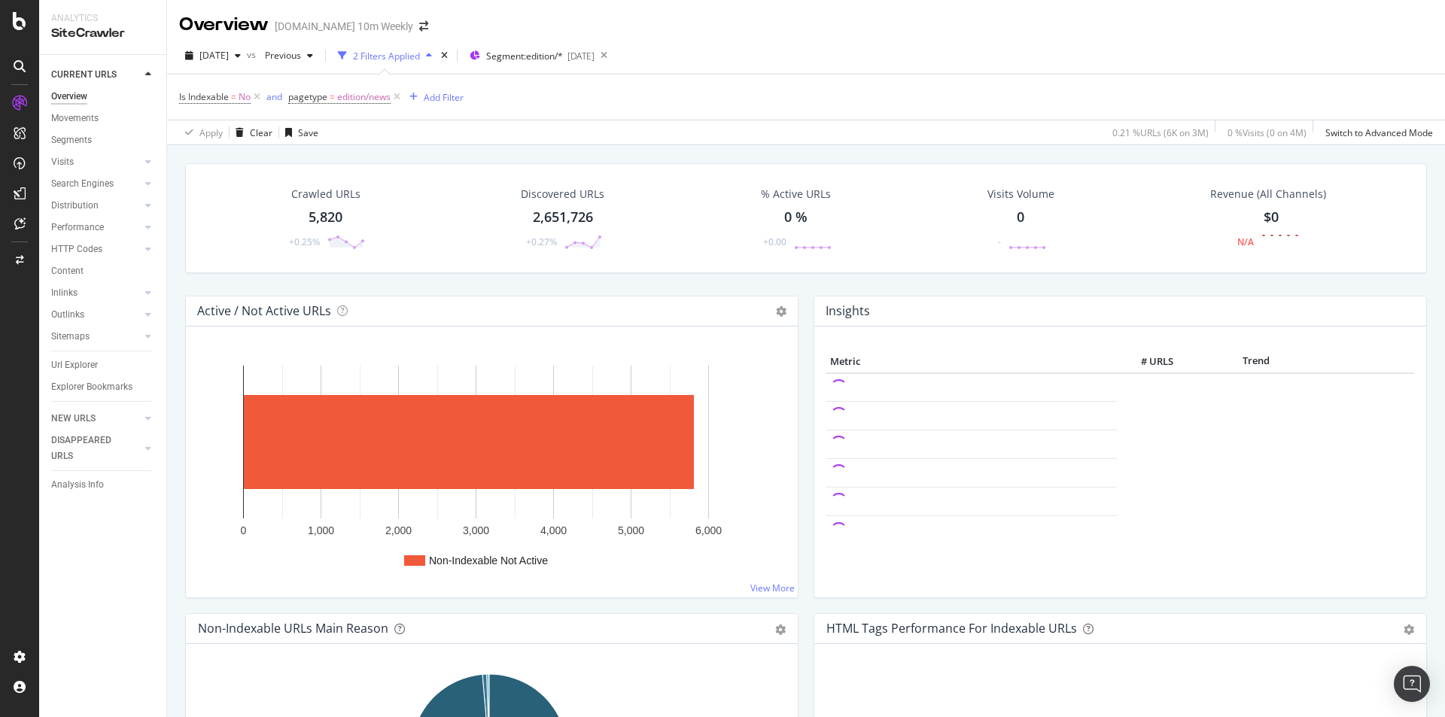
drag, startPoint x: 342, startPoint y: 217, endPoint x: 364, endPoint y: 215, distance: 21.9
click at [364, 215] on div "Crawled URLs 5,820 +0.25%" at bounding box center [325, 218] width 109 height 78
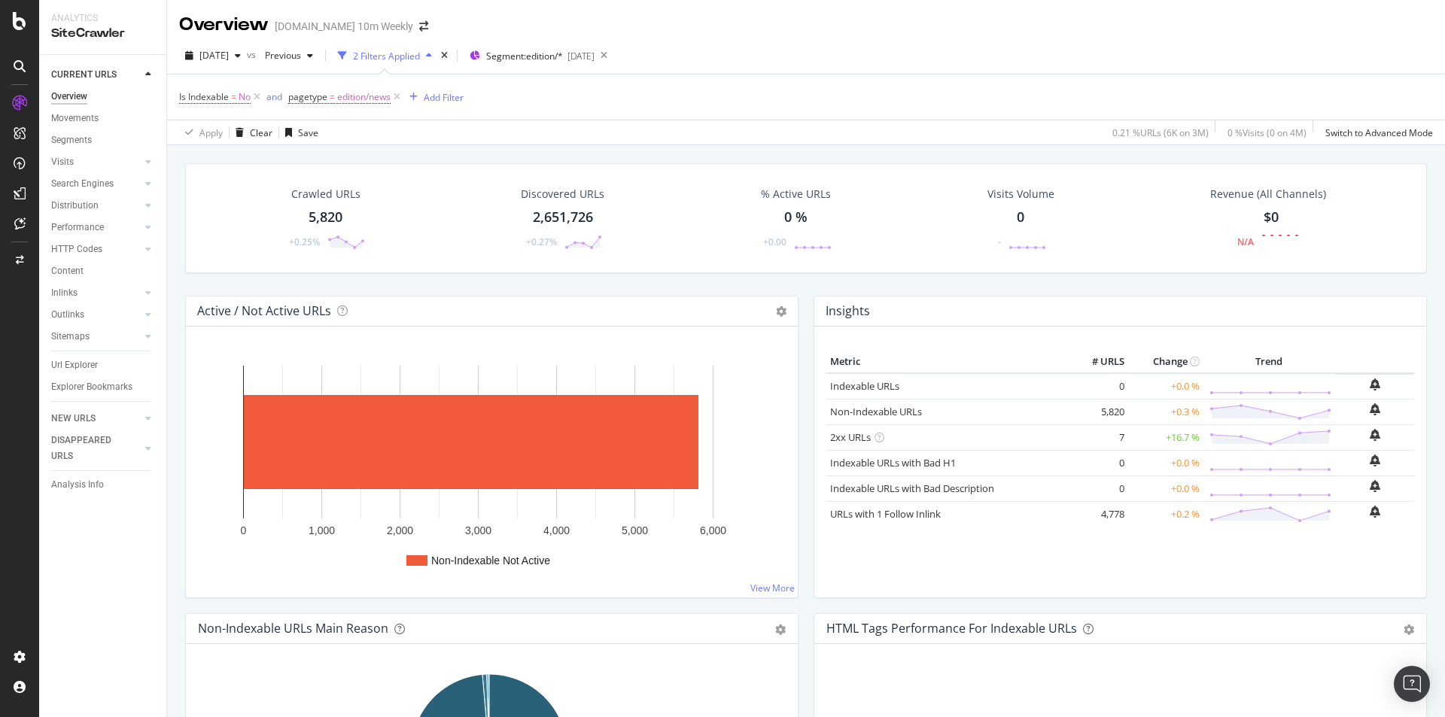
scroll to position [2, 0]
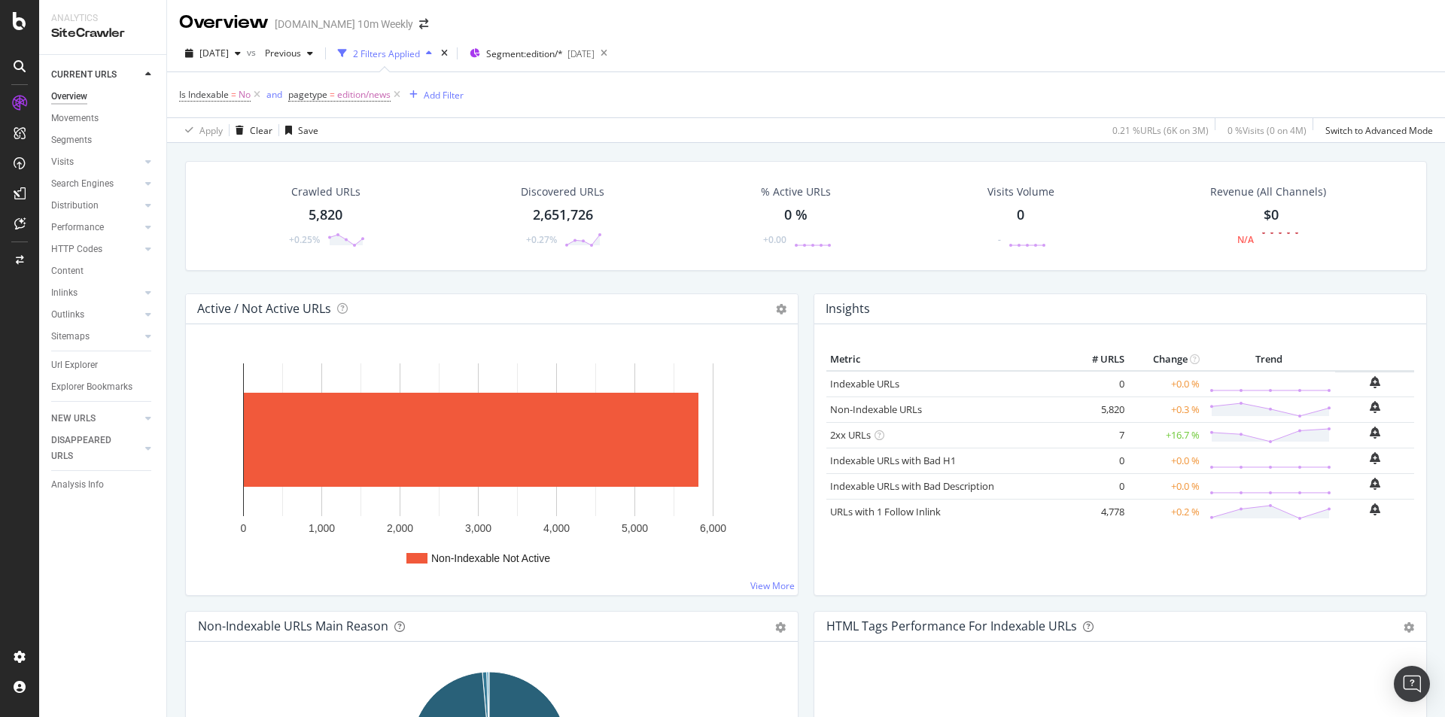
click at [571, 212] on div "2,651,726" at bounding box center [563, 215] width 60 height 20
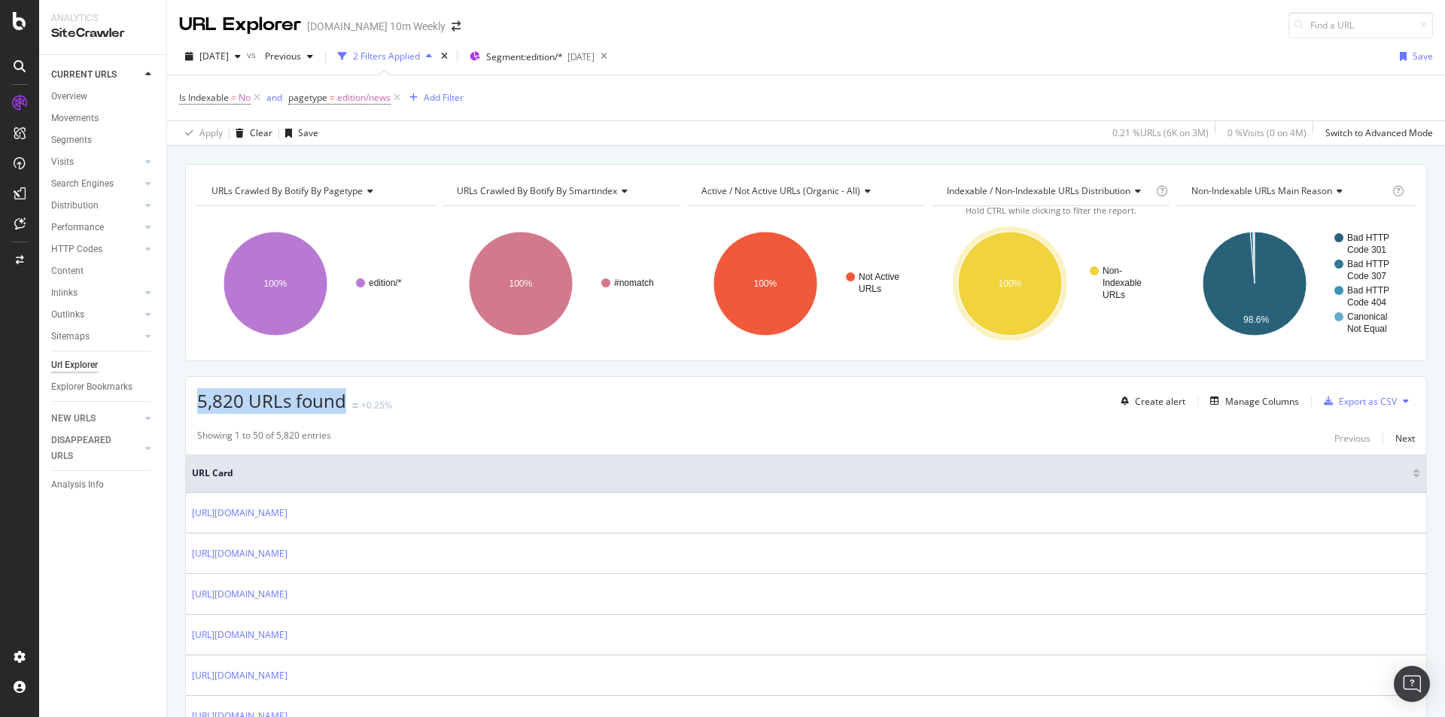
drag, startPoint x: 196, startPoint y: 397, endPoint x: 342, endPoint y: 402, distance: 146.1
click at [342, 402] on div "5,820 URLs found +0.25% Create alert Manage Columns Export as CSV" at bounding box center [806, 395] width 1241 height 37
copy span "5,820 URLs found"
click at [384, 97] on span "edition/news" at bounding box center [363, 97] width 53 height 21
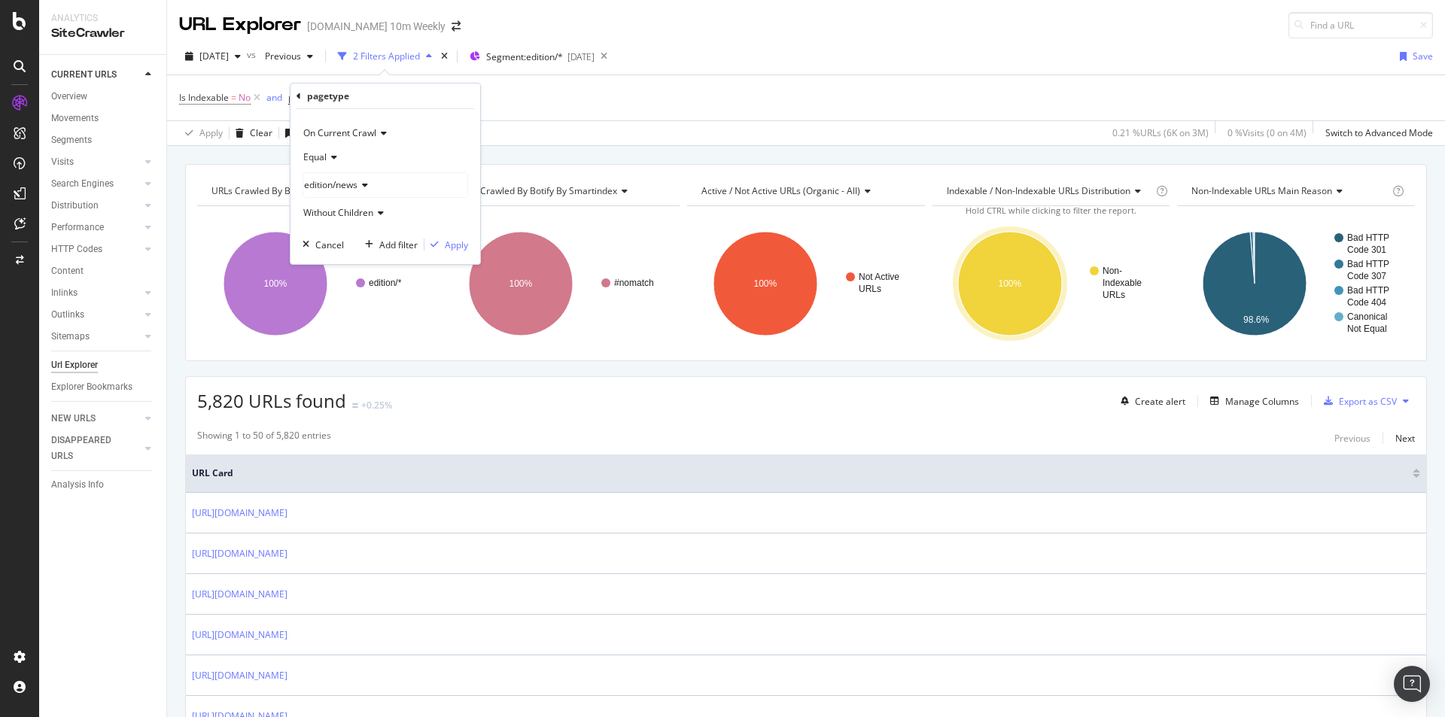
click at [383, 184] on div "edition/news" at bounding box center [385, 185] width 164 height 24
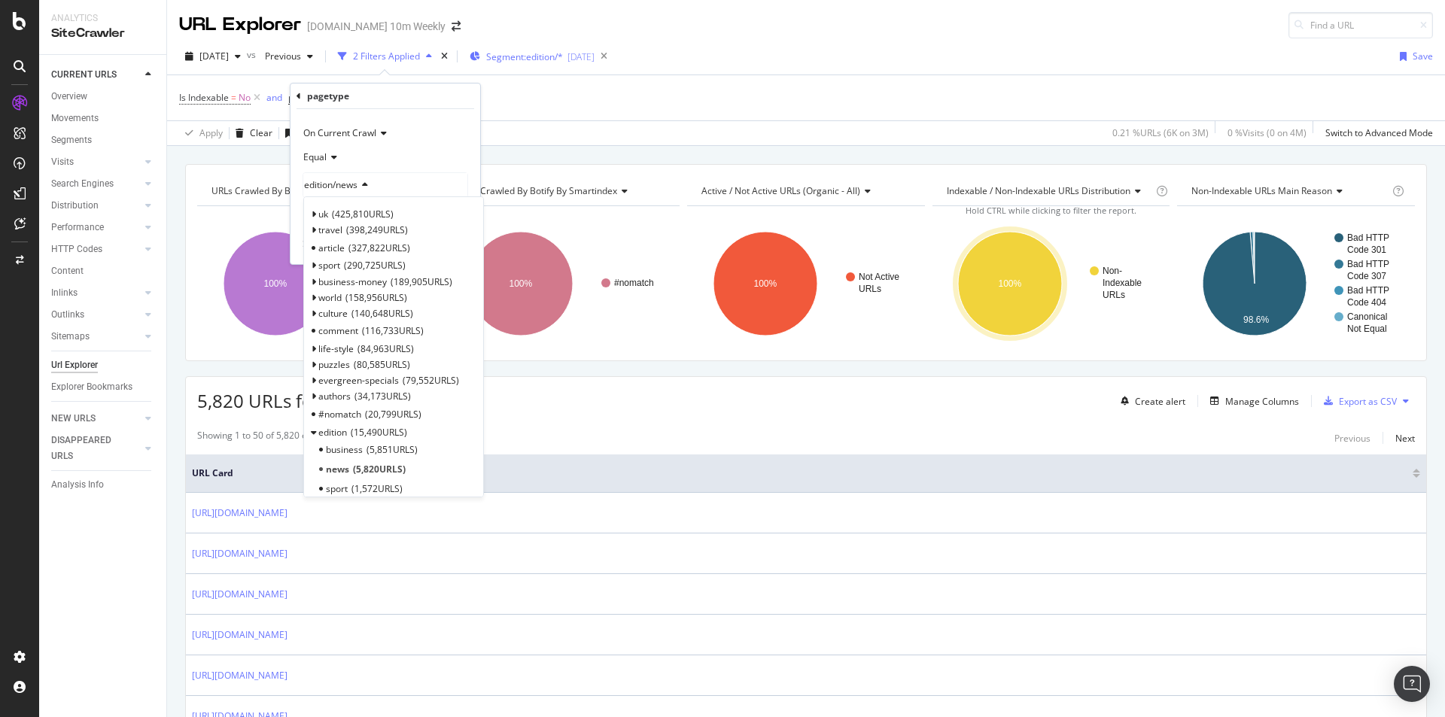
click at [563, 57] on span "Segment: edition/*" at bounding box center [524, 56] width 77 height 13
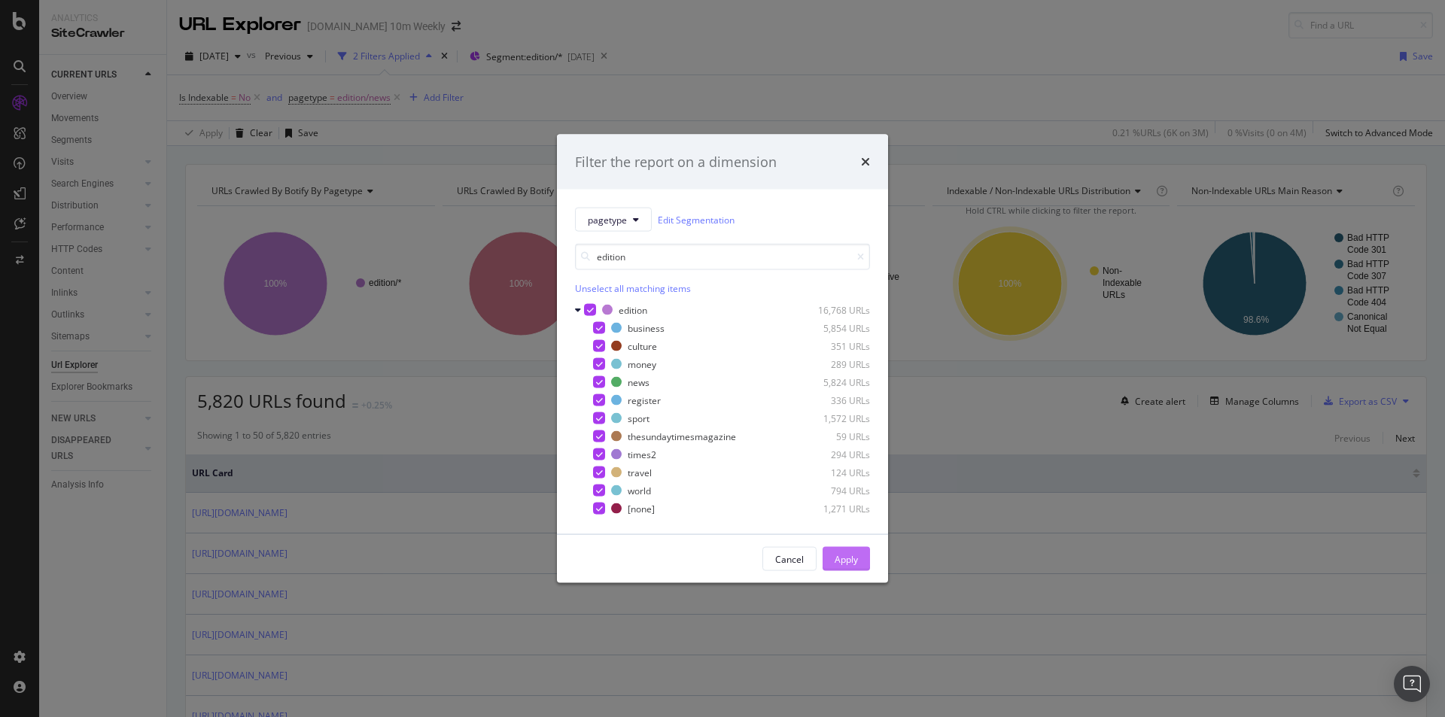
type input "edition"
click at [850, 556] on div "Apply" at bounding box center [846, 559] width 23 height 13
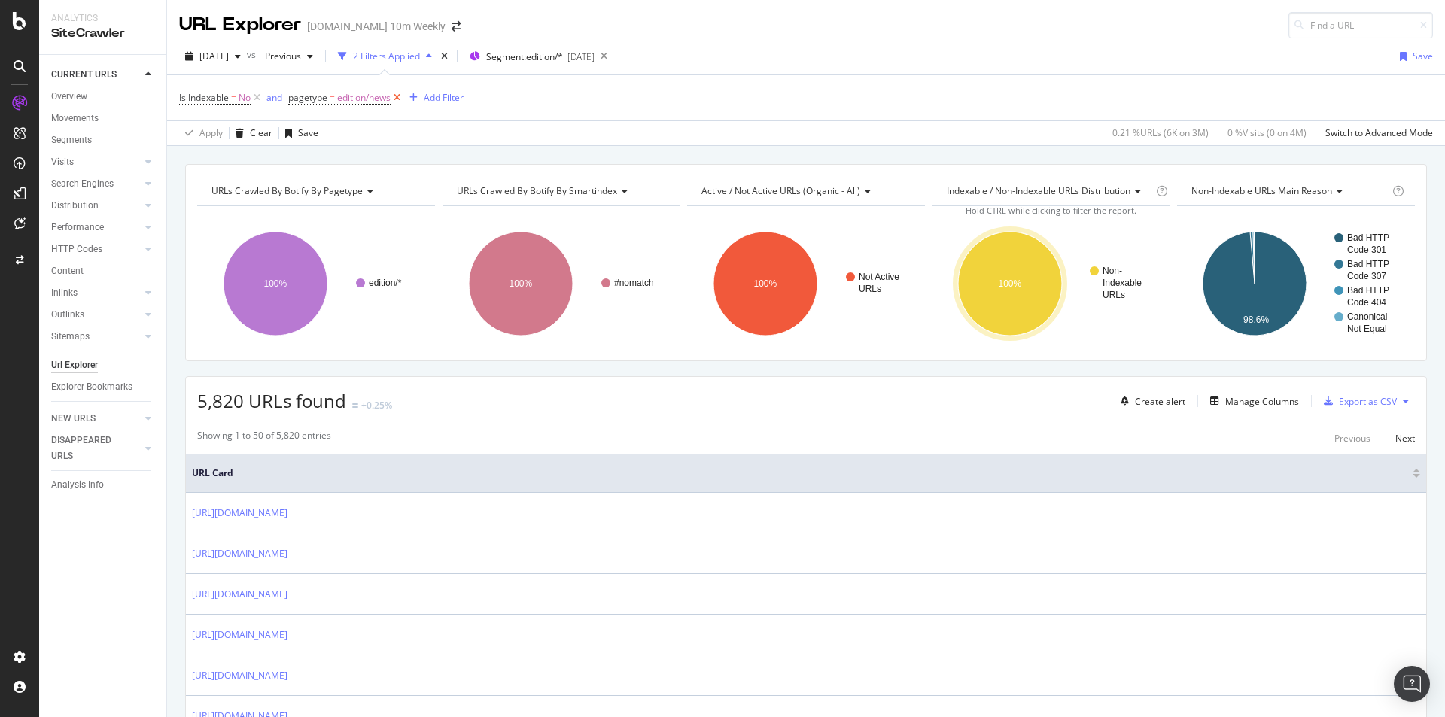
click at [399, 93] on icon at bounding box center [397, 97] width 13 height 15
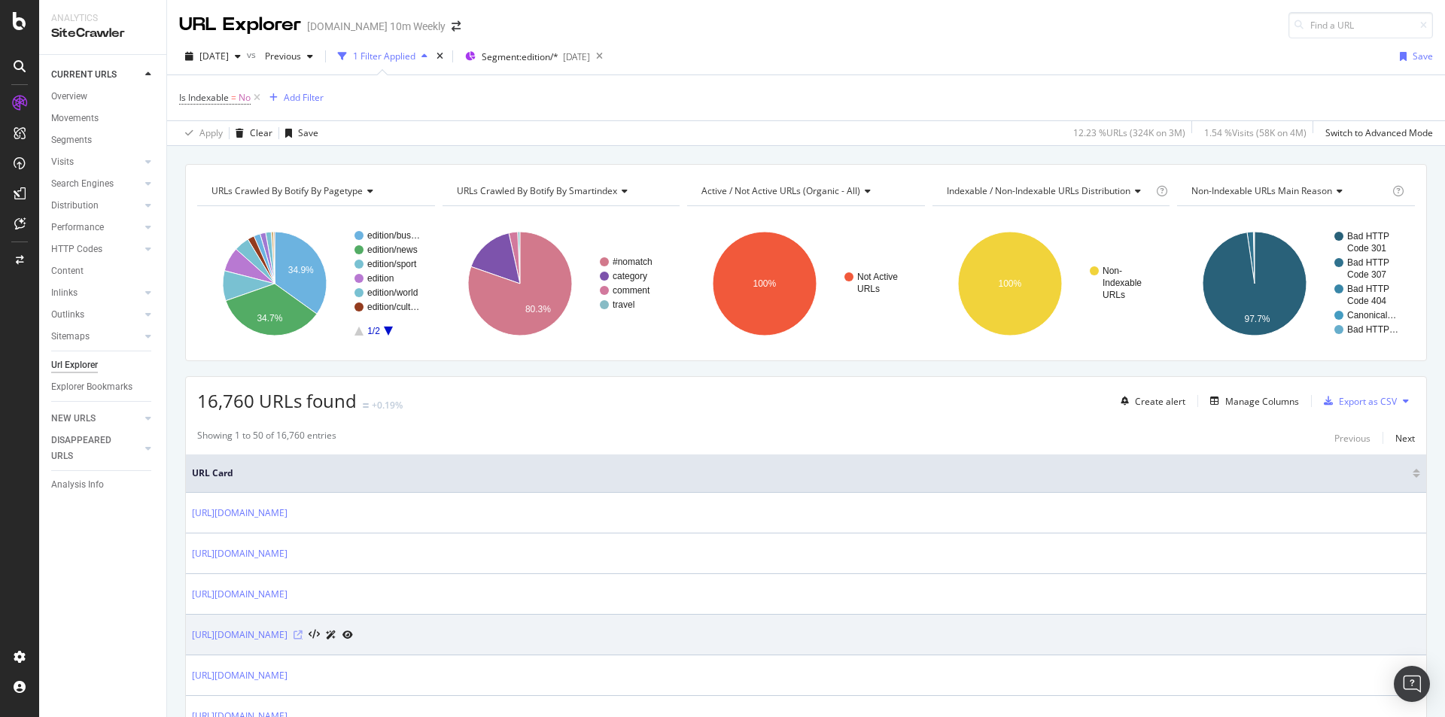
click at [303, 631] on icon at bounding box center [298, 635] width 9 height 9
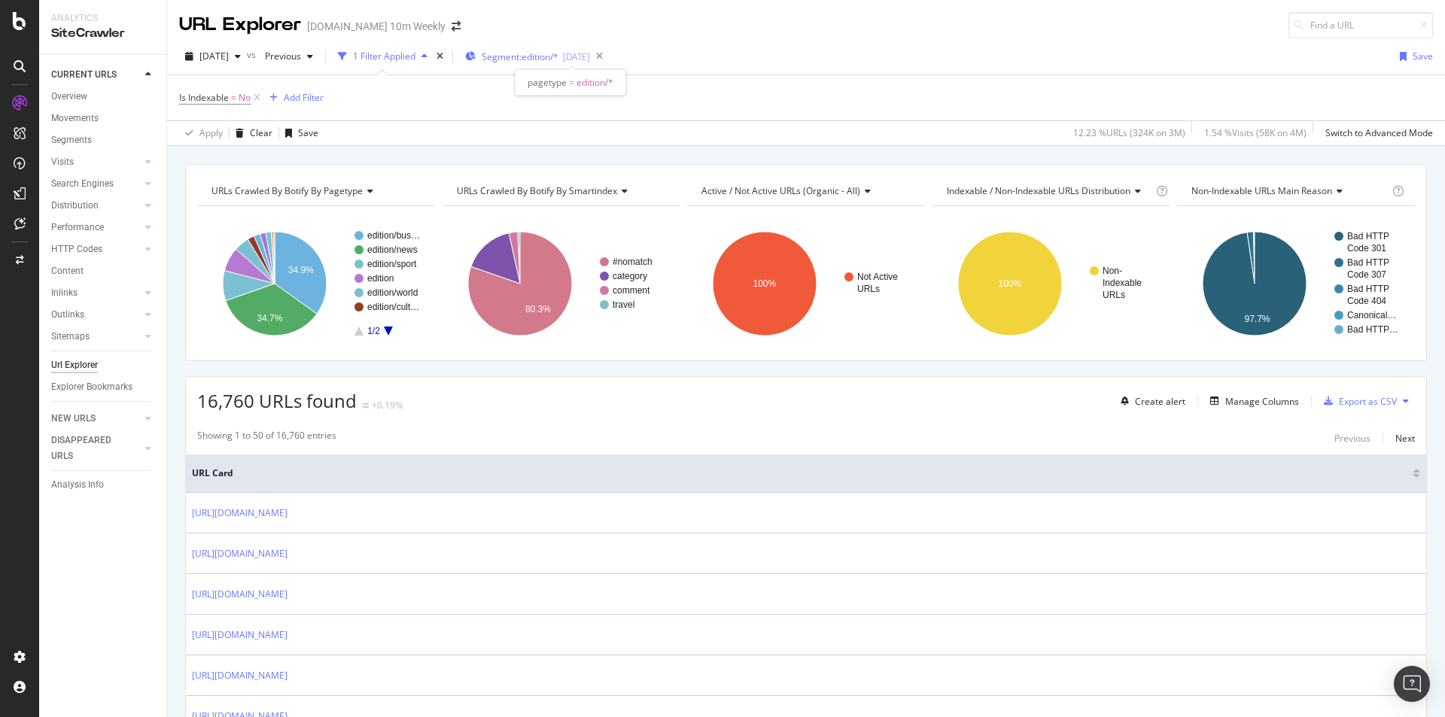
click at [559, 58] on span "Segment: edition/*" at bounding box center [520, 56] width 77 height 13
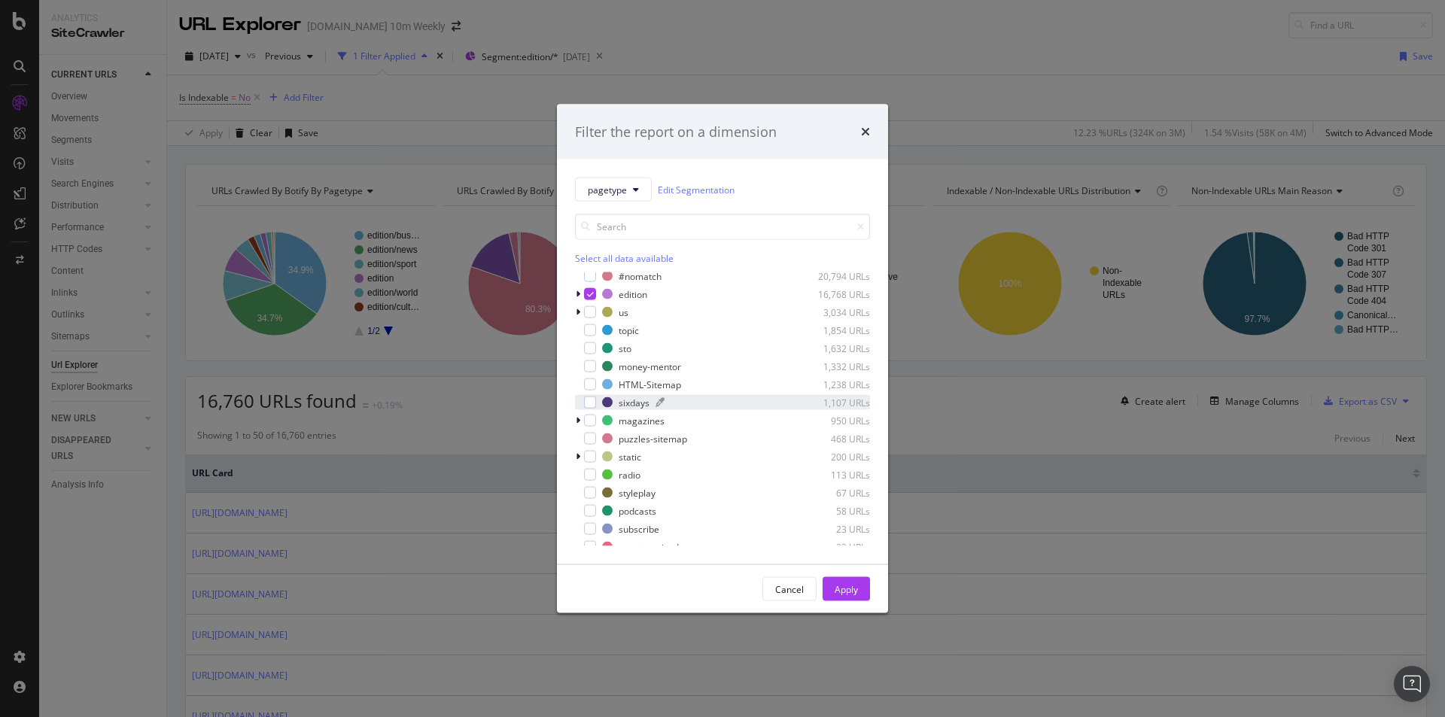
scroll to position [226, 0]
click at [749, 33] on div "Filter the report on a dimension pagetype Edit Segmentation Select all data ava…" at bounding box center [722, 358] width 1445 height 717
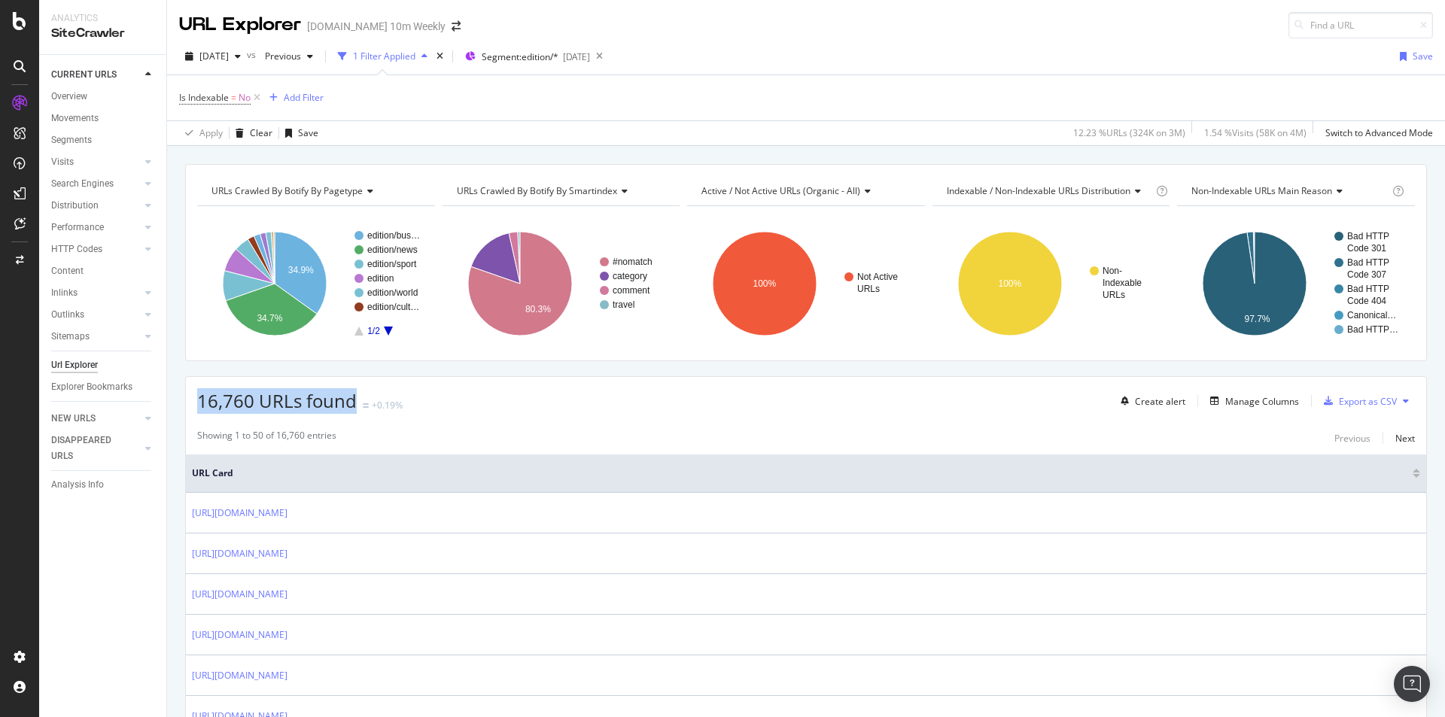
drag, startPoint x: 359, startPoint y: 397, endPoint x: 199, endPoint y: 400, distance: 159.6
click at [199, 400] on div "16,760 URLs found +0.19%" at bounding box center [299, 401] width 205 height 26
copy span "16,760 URLs found"
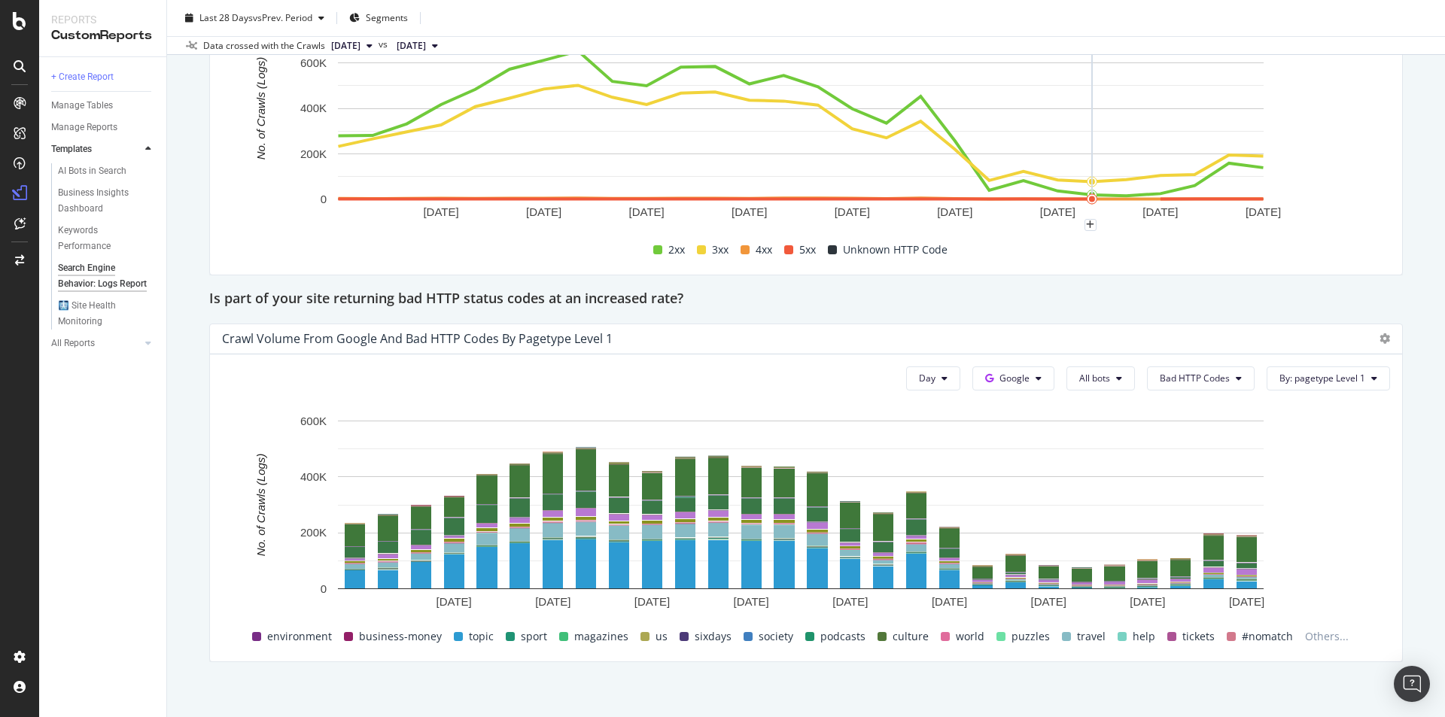
scroll to position [2050, 0]
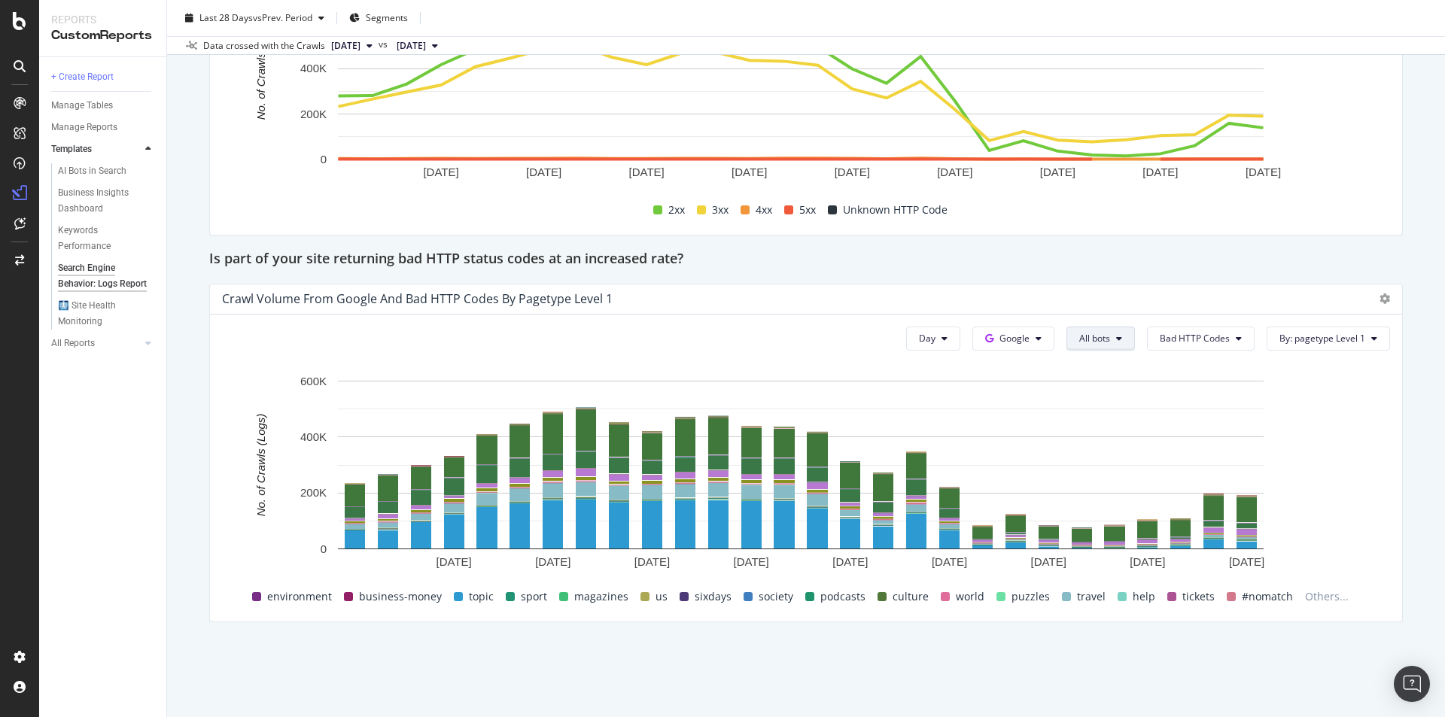
click at [1116, 342] on icon at bounding box center [1119, 338] width 6 height 9
drag, startPoint x: 1363, startPoint y: 473, endPoint x: 1265, endPoint y: 507, distance: 104.0
click at [1362, 473] on rect "A chart." at bounding box center [800, 478] width 1157 height 211
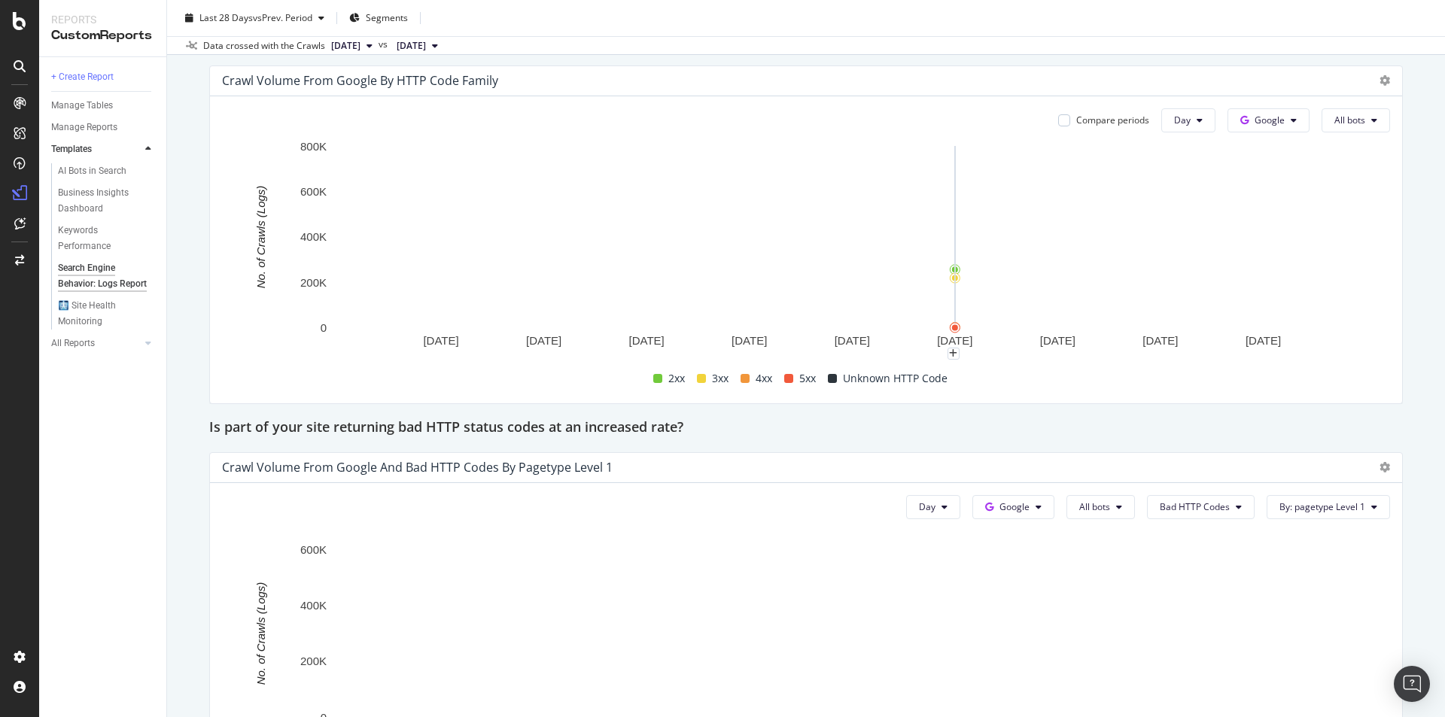
scroll to position [2050, 0]
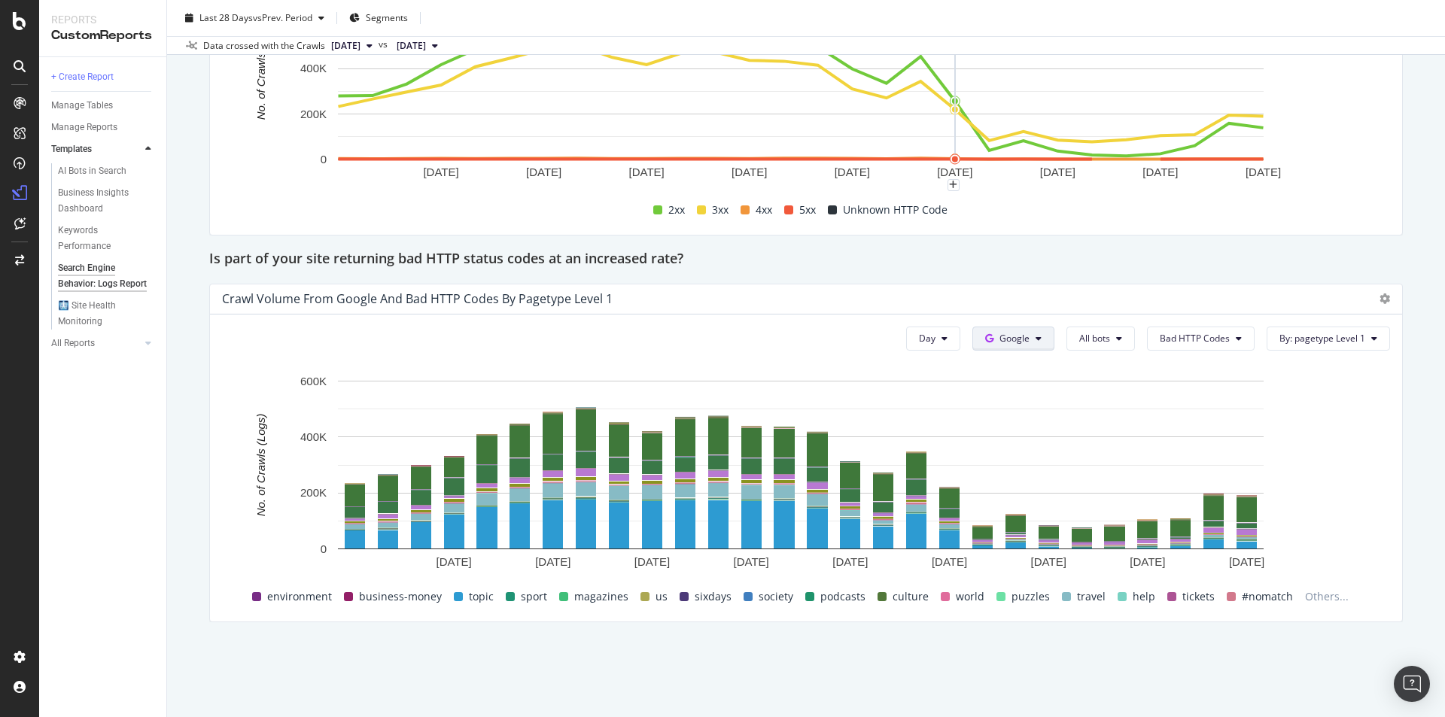
click at [1042, 331] on button "Google" at bounding box center [1014, 339] width 82 height 24
click at [1236, 335] on icon at bounding box center [1239, 338] width 6 height 9
click at [1021, 334] on span "Google" at bounding box center [1015, 338] width 30 height 13
click at [1088, 346] on button "All bots" at bounding box center [1101, 339] width 68 height 24
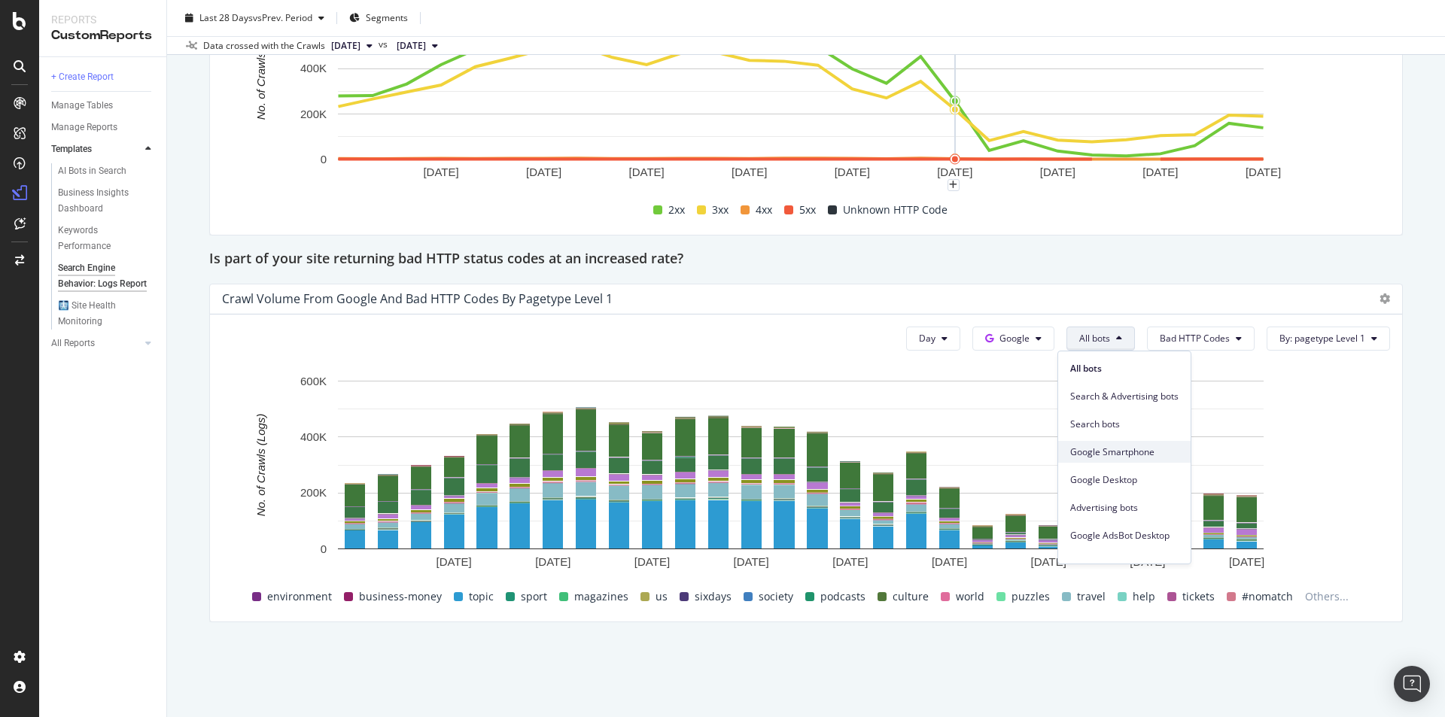
click at [1149, 452] on span "Google Smartphone" at bounding box center [1124, 453] width 108 height 14
